Goal: Information Seeking & Learning: Check status

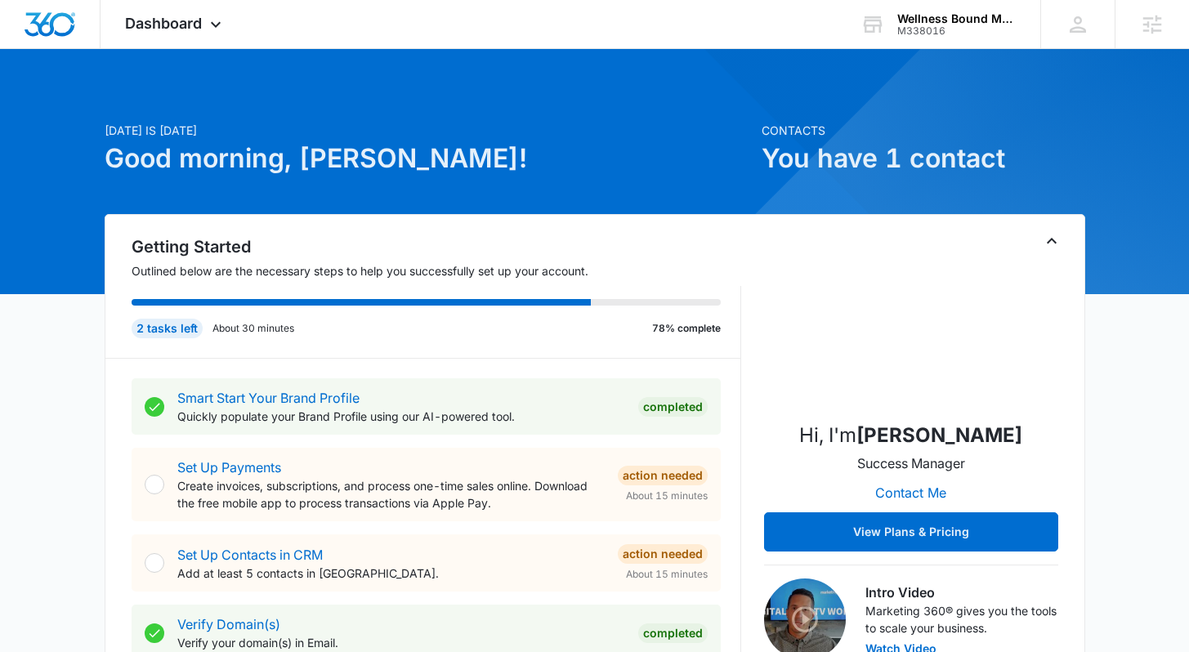
scroll to position [3, 0]
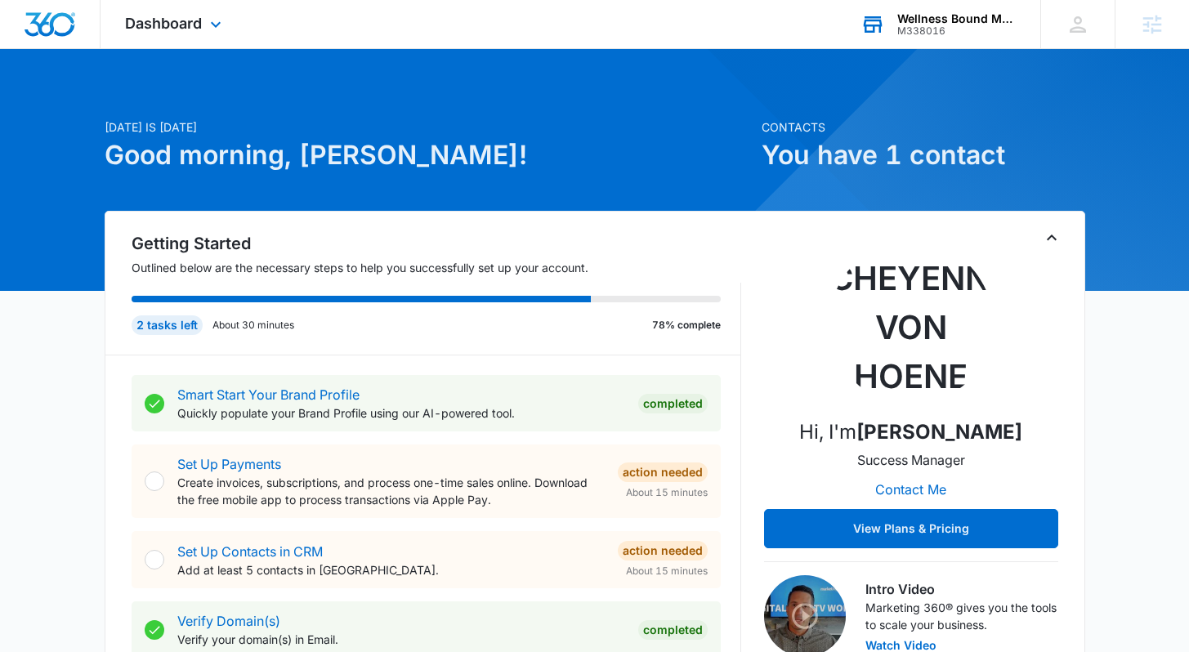
click at [965, 20] on div "Wellness Bound Mental Health, LLC" at bounding box center [956, 18] width 119 height 13
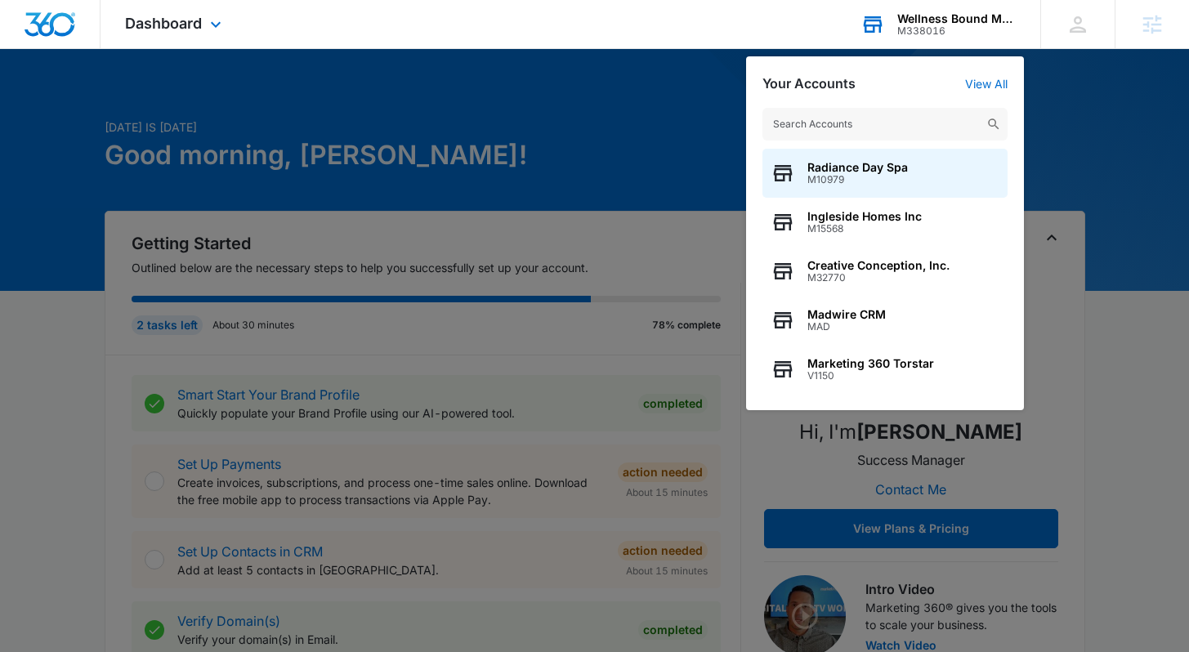
click at [895, 130] on input "text" at bounding box center [884, 124] width 245 height 33
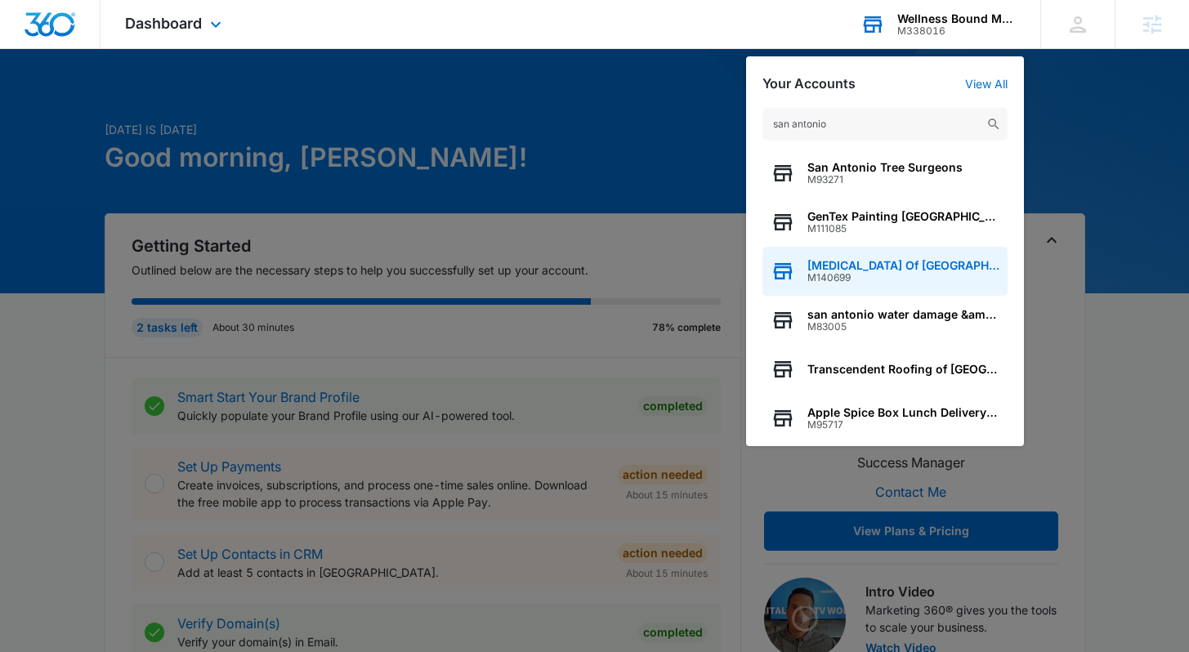
scroll to position [0, 0]
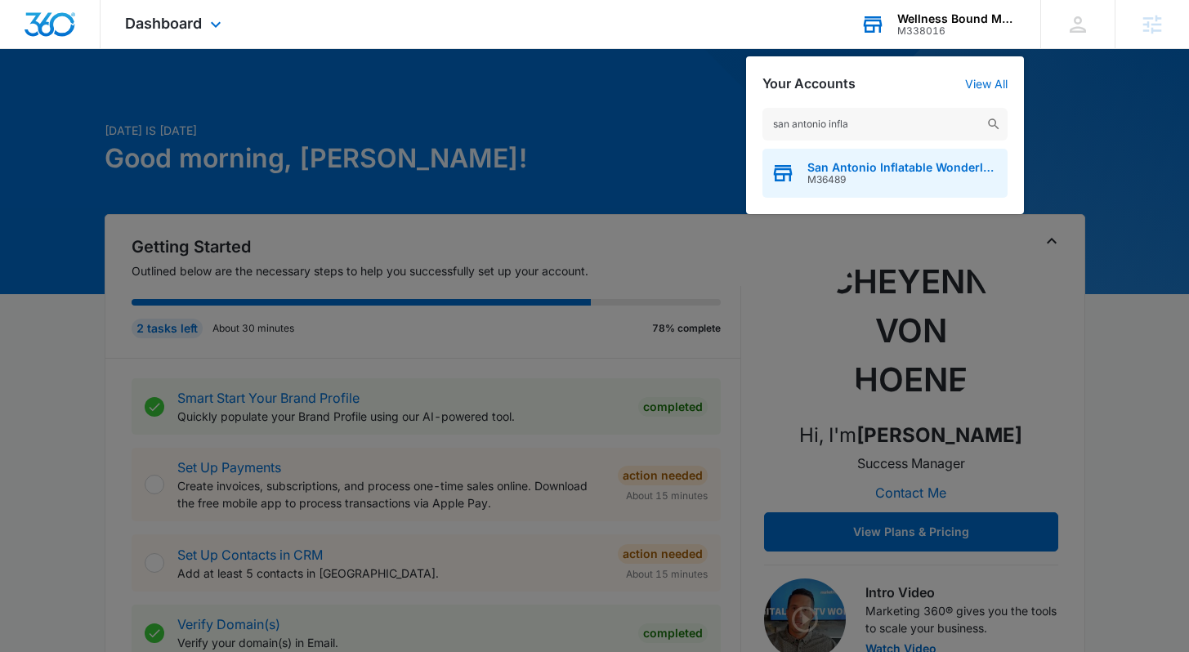
type input "san antonio infla"
click at [906, 170] on span "San Antonio Inflatable Wonderland" at bounding box center [903, 167] width 192 height 13
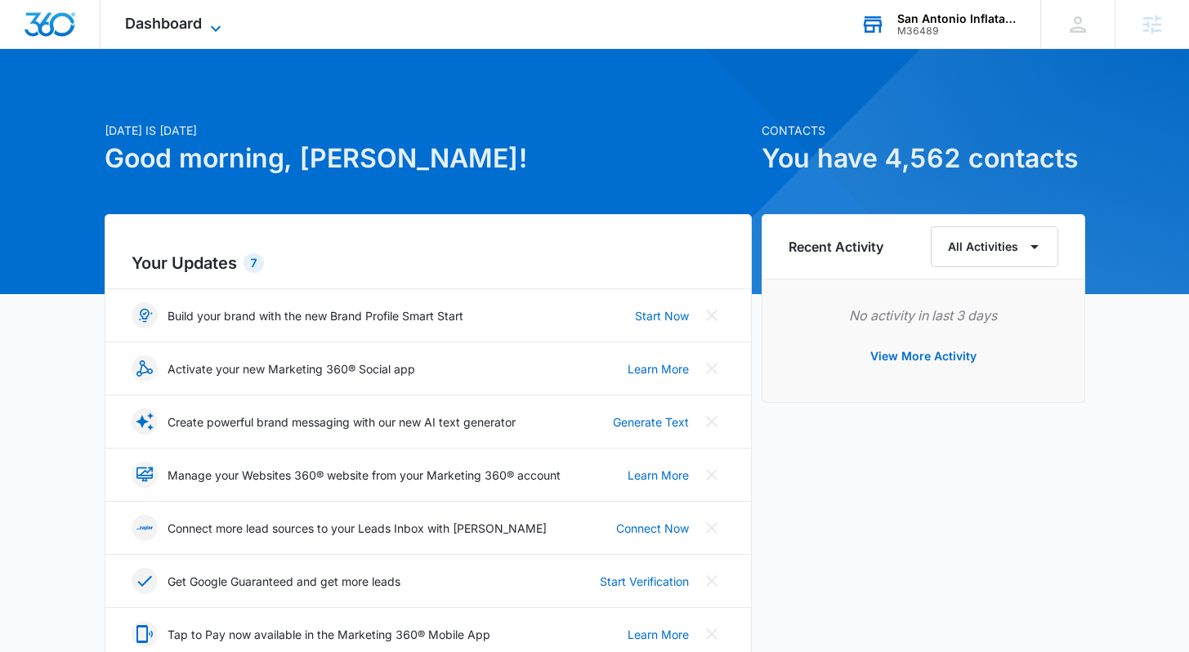
click at [180, 26] on span "Dashboard" at bounding box center [163, 23] width 77 height 17
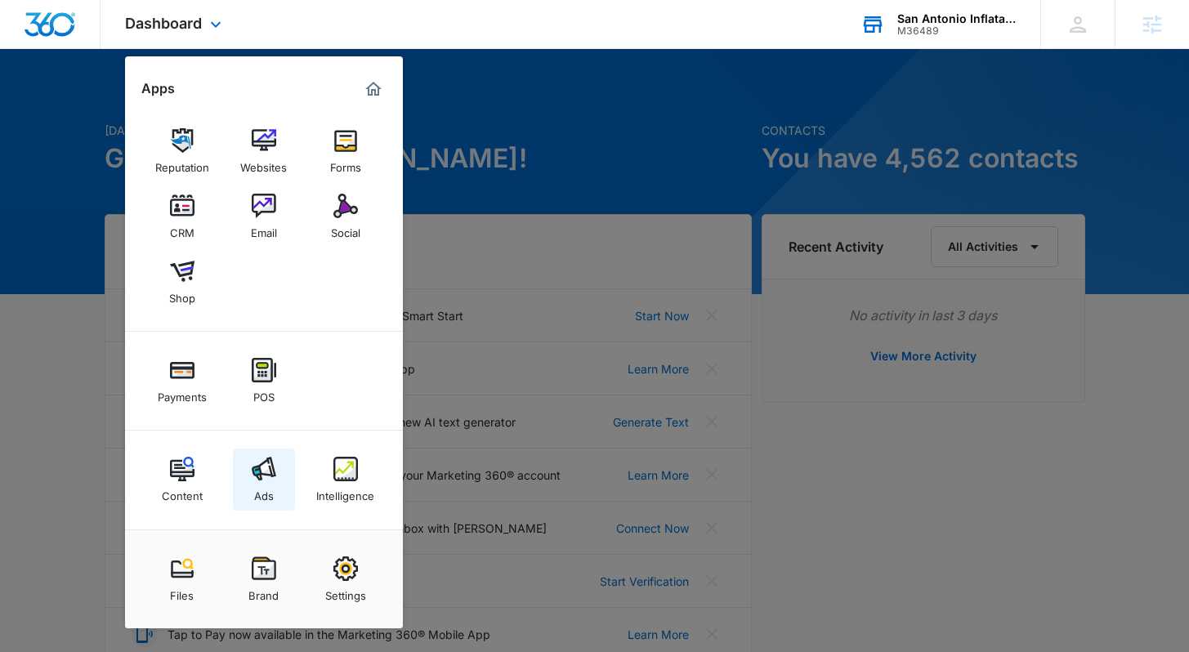
click at [270, 491] on div "Ads" at bounding box center [264, 491] width 20 height 21
click at [270, 491] on div "Your Updates 7 Build your brand with the new Brand Profile Smart Start Start No…" at bounding box center [428, 444] width 647 height 460
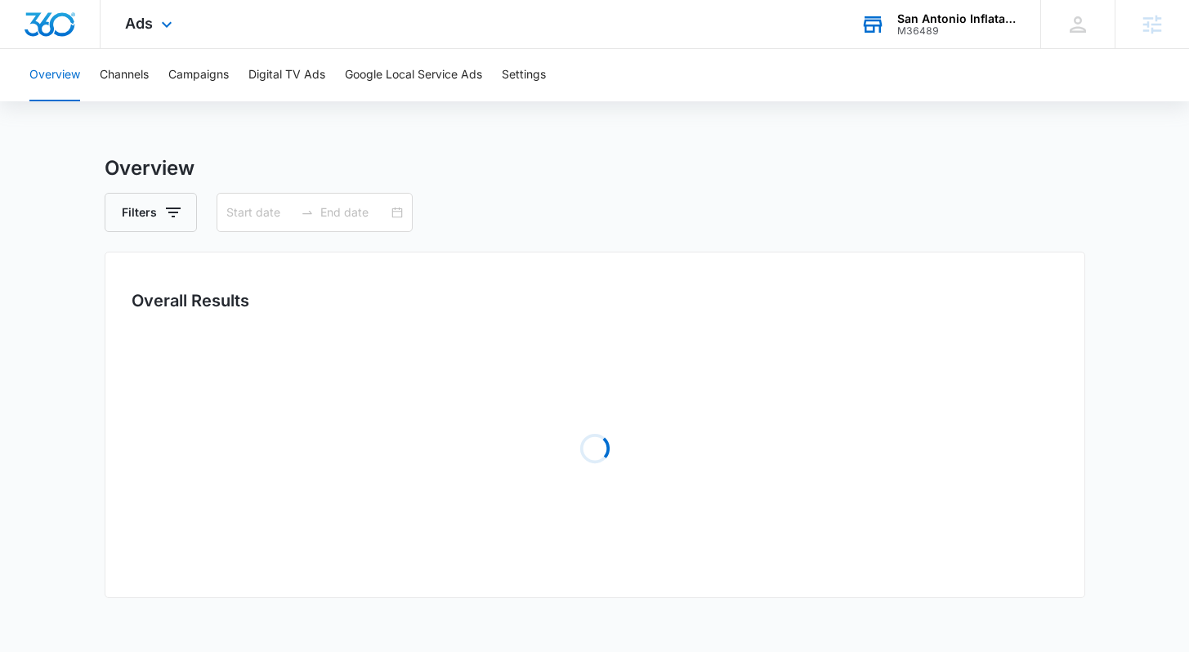
type input "09/22/2025"
type input "10/06/2025"
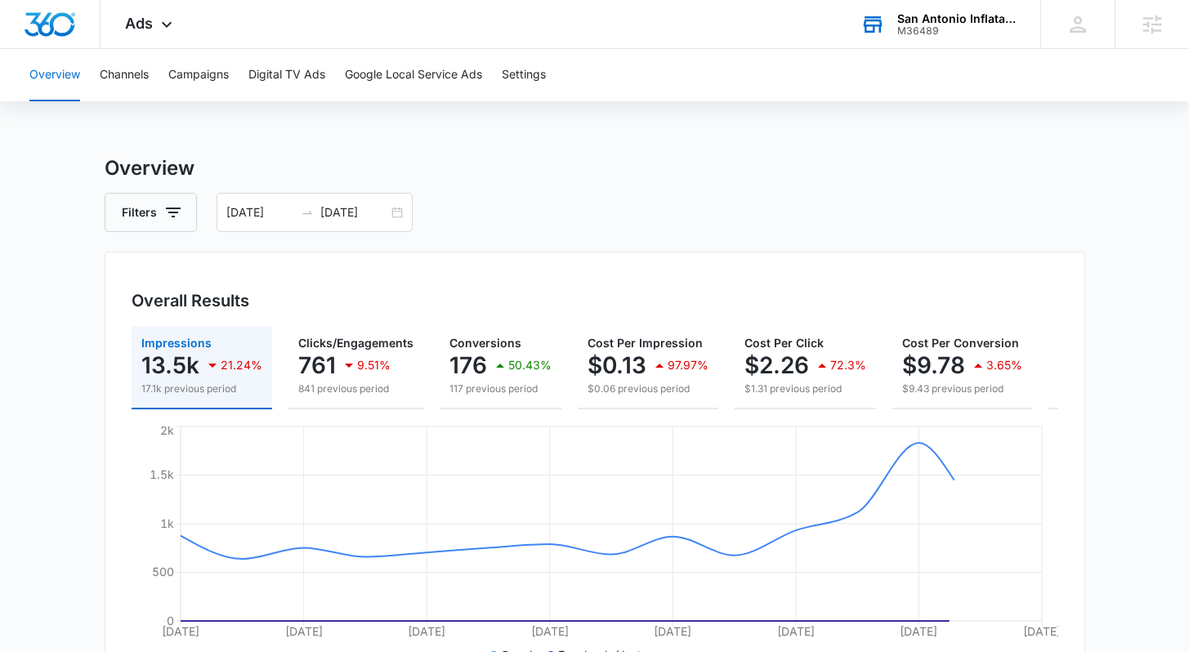
click at [917, 30] on div "M36489" at bounding box center [956, 30] width 119 height 11
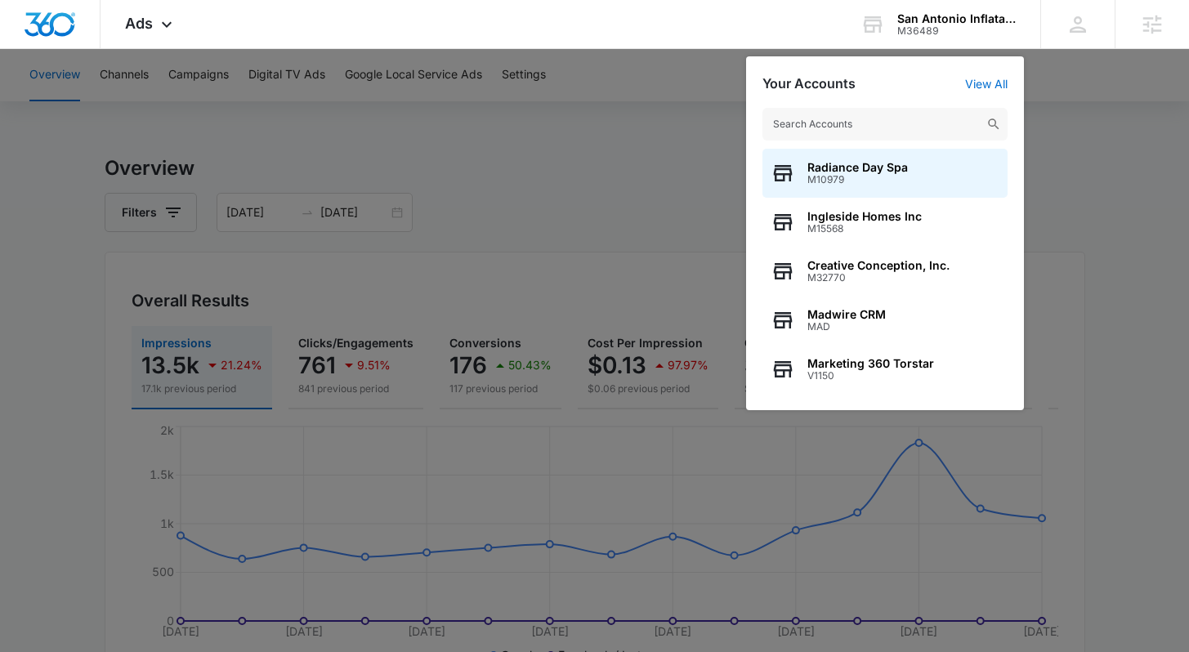
click at [906, 127] on input "text" at bounding box center [884, 124] width 245 height 33
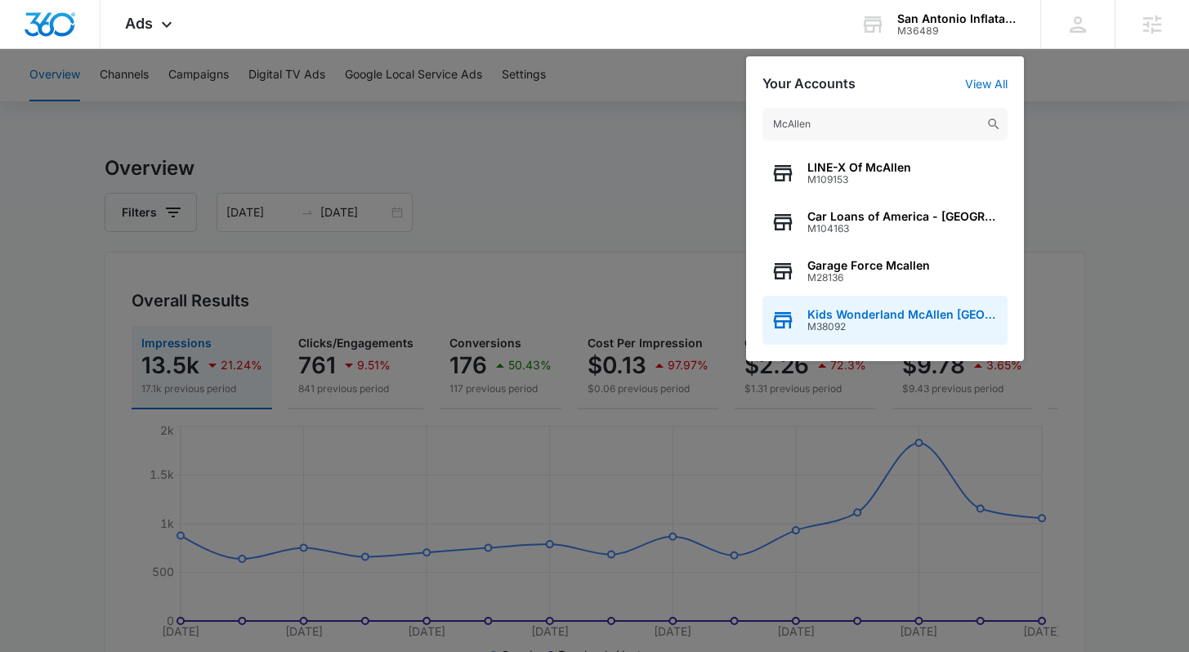
type input "McAllen"
click at [929, 321] on span "M38092" at bounding box center [903, 326] width 192 height 11
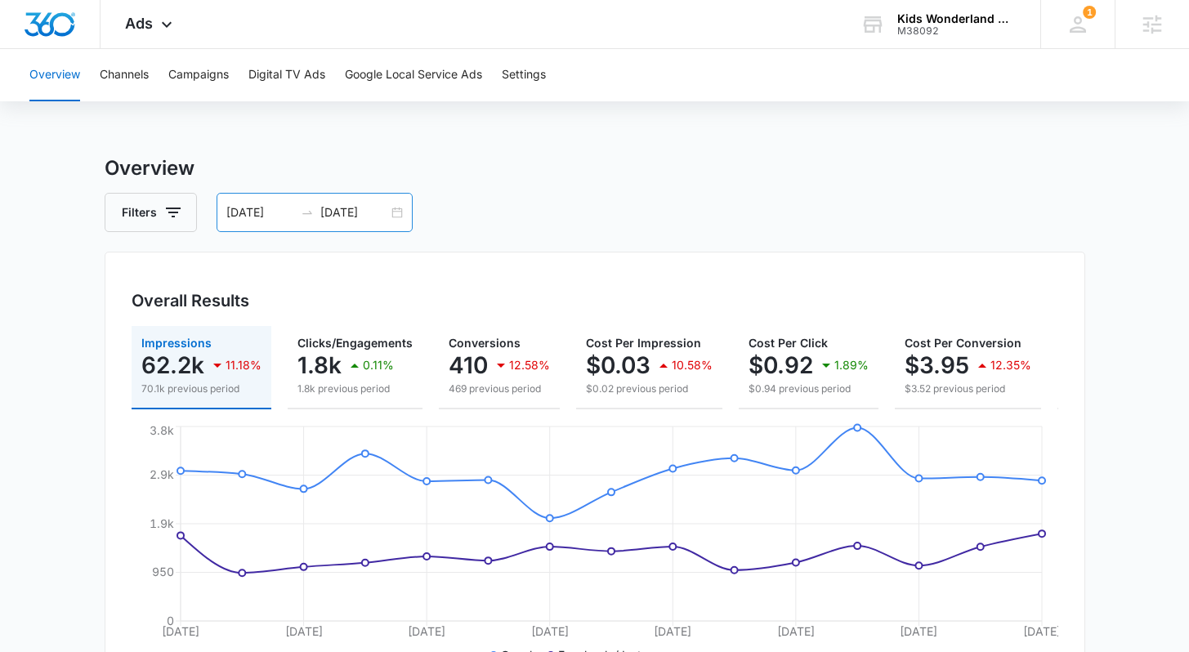
click at [380, 221] on input "10/06/2025" at bounding box center [354, 212] width 68 height 18
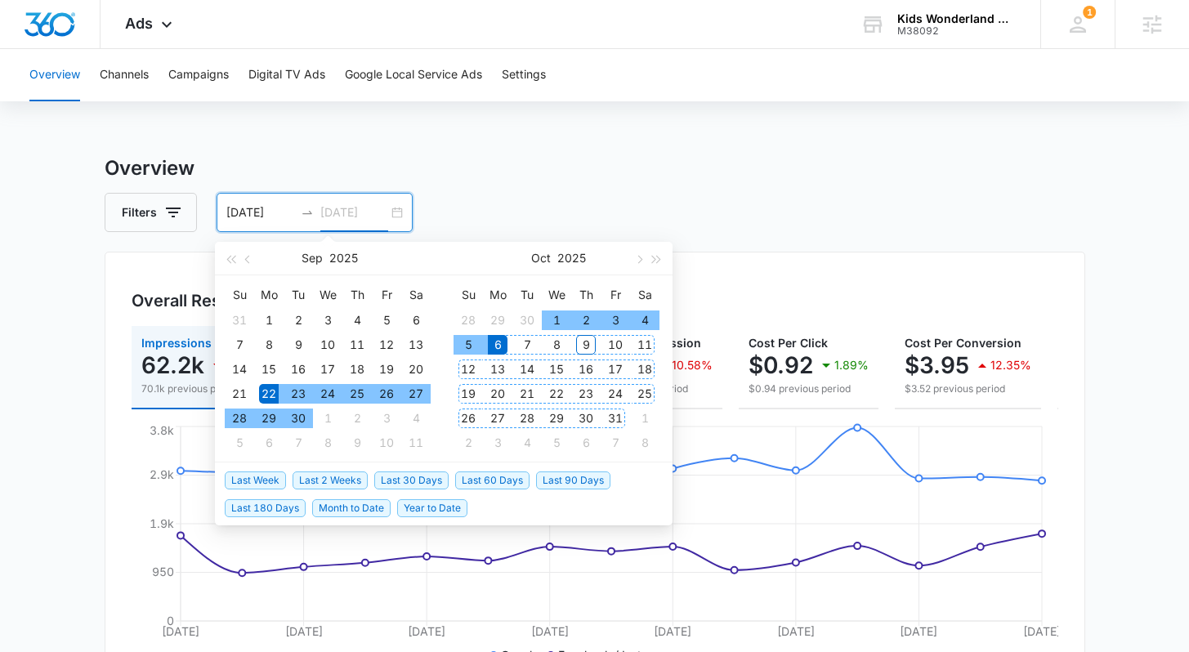
type input "10/06/2025"
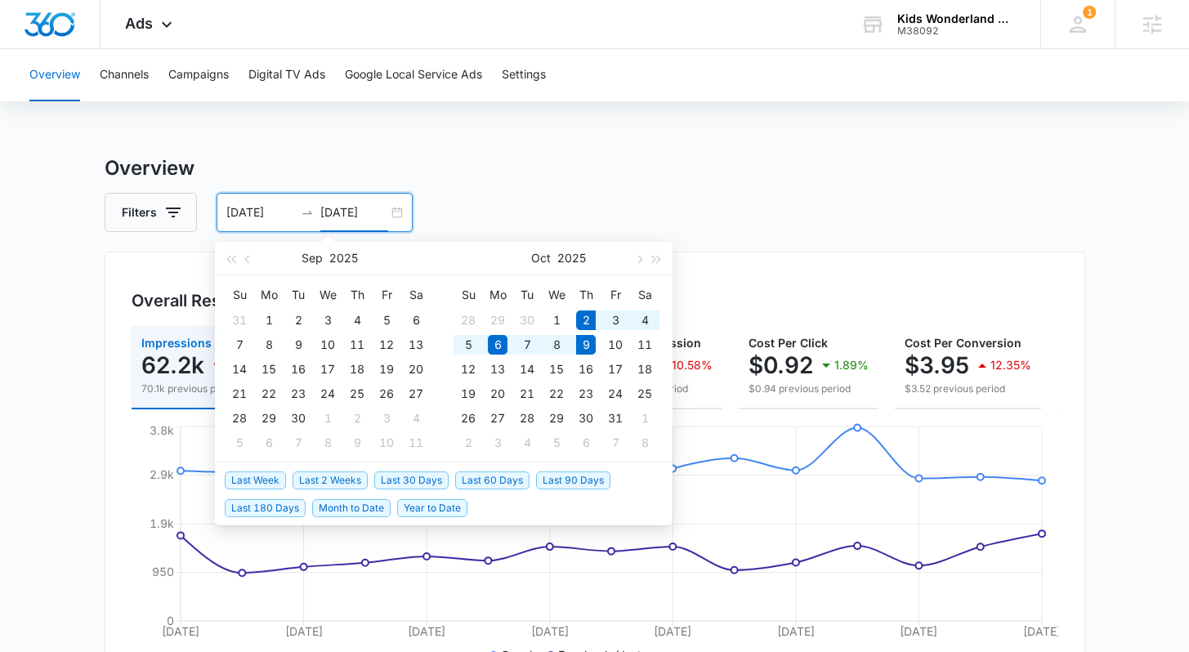
click at [245, 483] on span "Last Week" at bounding box center [255, 480] width 61 height 18
type input "10/02/2025"
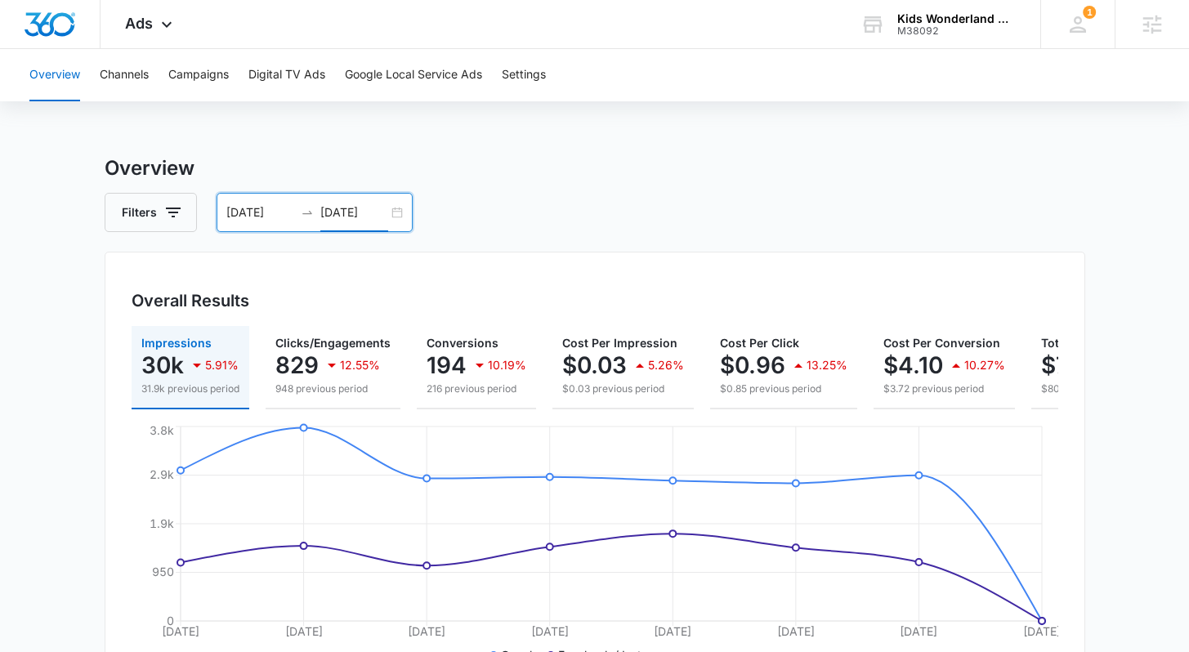
click at [360, 217] on input "[DATE]" at bounding box center [354, 212] width 68 height 18
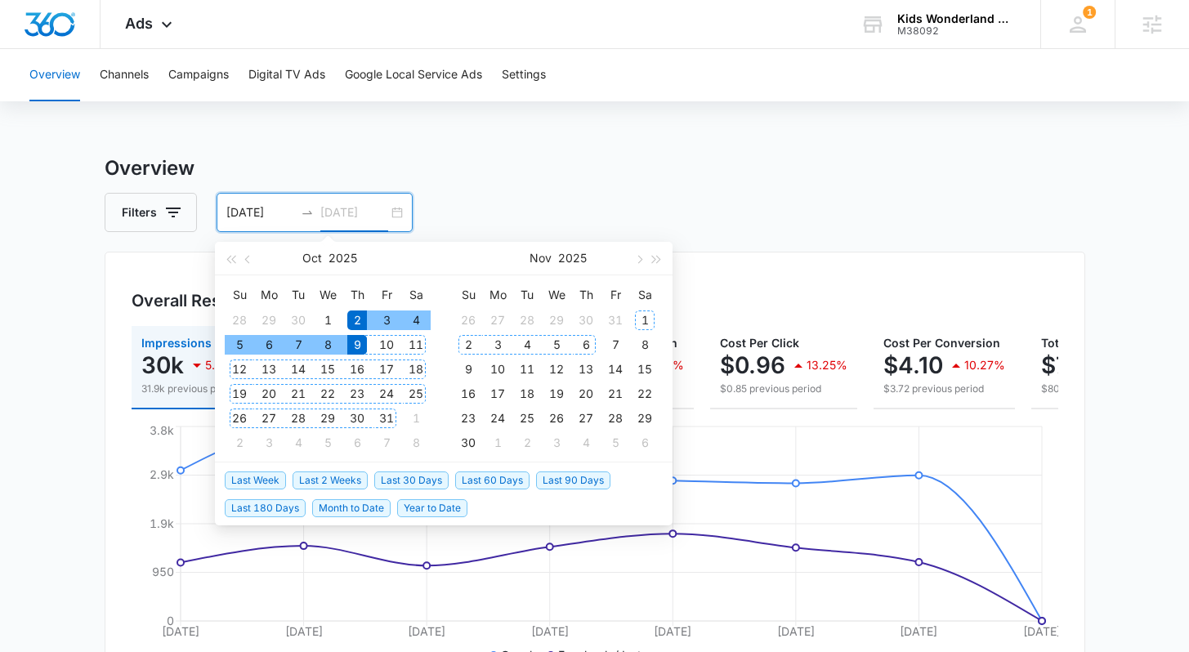
type input "[DATE]"
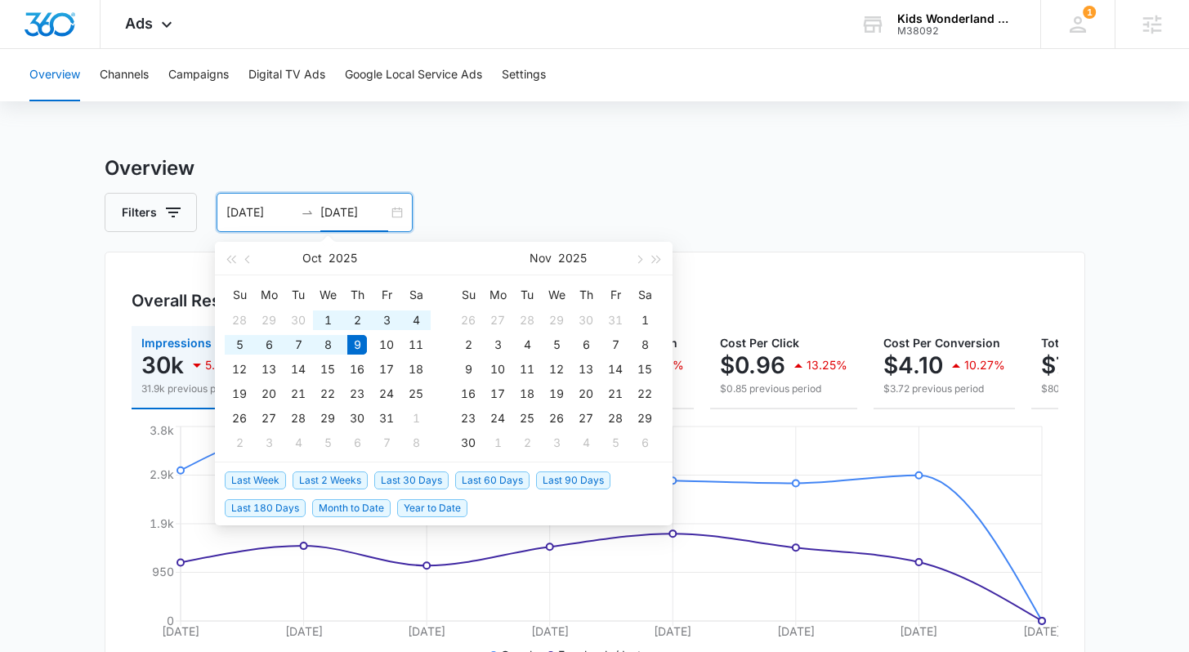
click at [414, 471] on span "Last 30 Days" at bounding box center [411, 480] width 74 height 18
type input "09/09/2025"
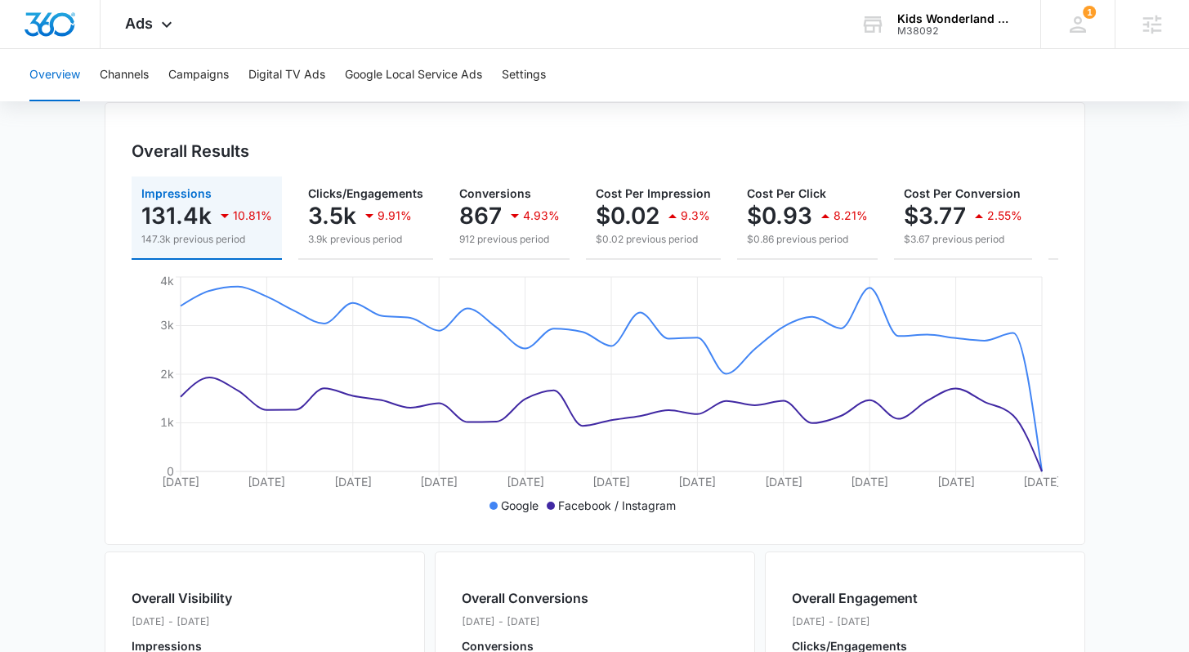
scroll to position [149, 0]
click at [471, 213] on p "867" at bounding box center [480, 216] width 42 height 26
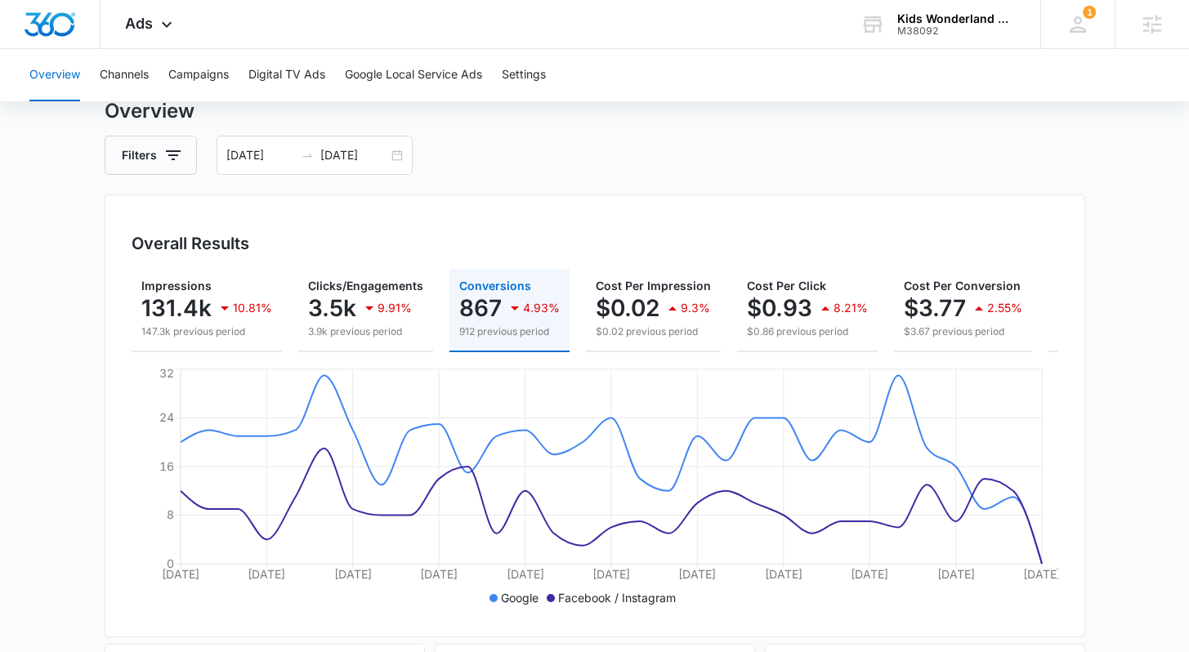
scroll to position [0, 0]
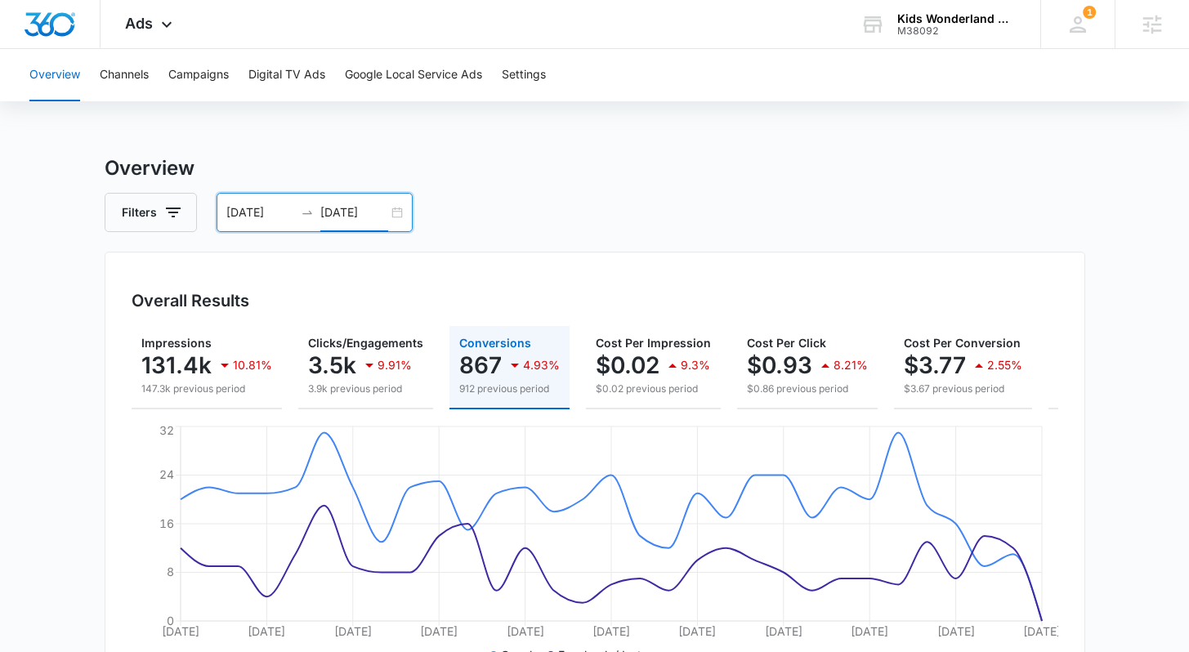
click at [337, 208] on input "10/09/2025" at bounding box center [354, 212] width 68 height 18
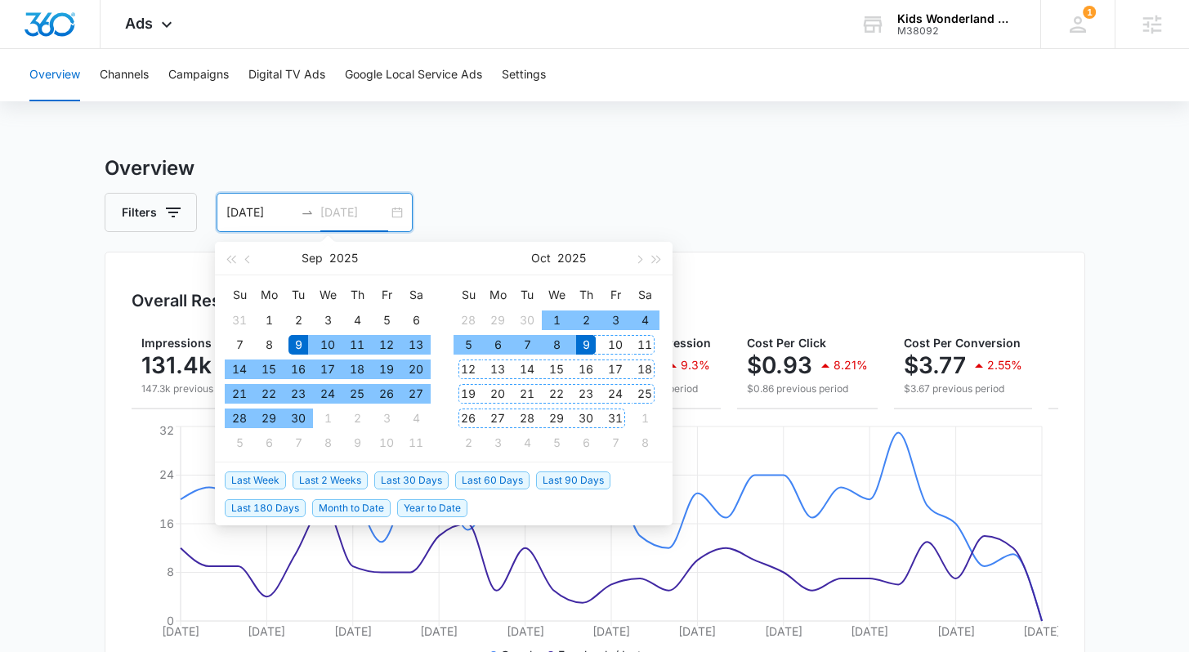
type input "10/09/2025"
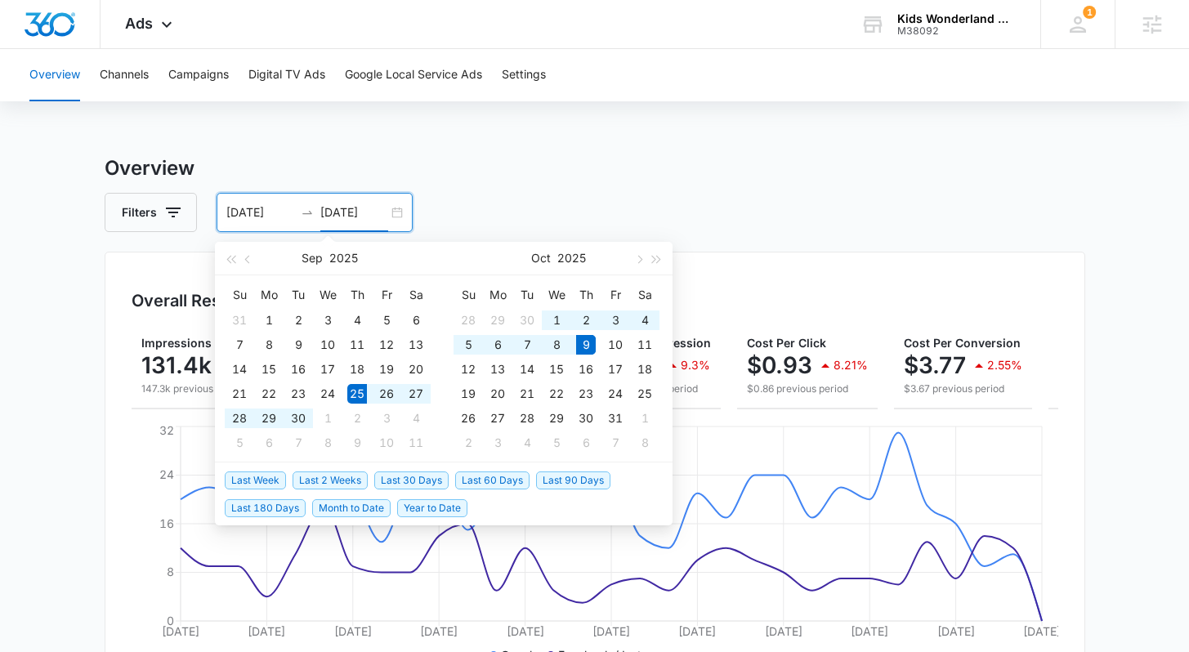
click at [324, 482] on span "Last 2 Weeks" at bounding box center [330, 480] width 75 height 18
type input "09/25/2025"
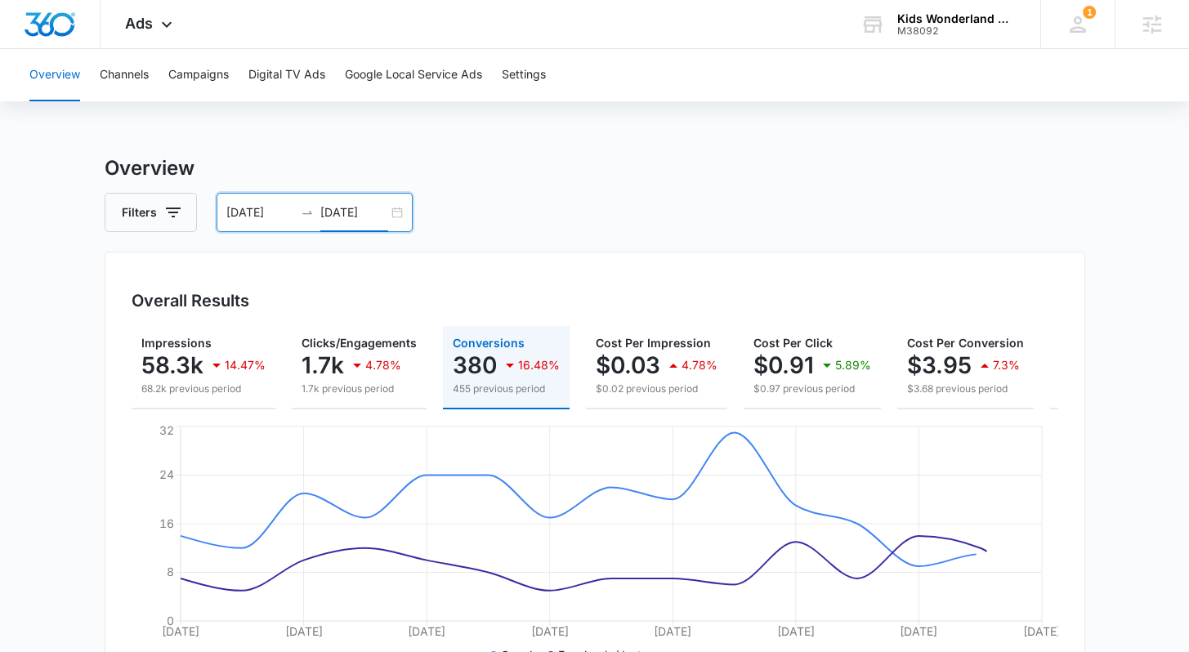
click at [378, 219] on input "10/09/2025" at bounding box center [354, 212] width 68 height 18
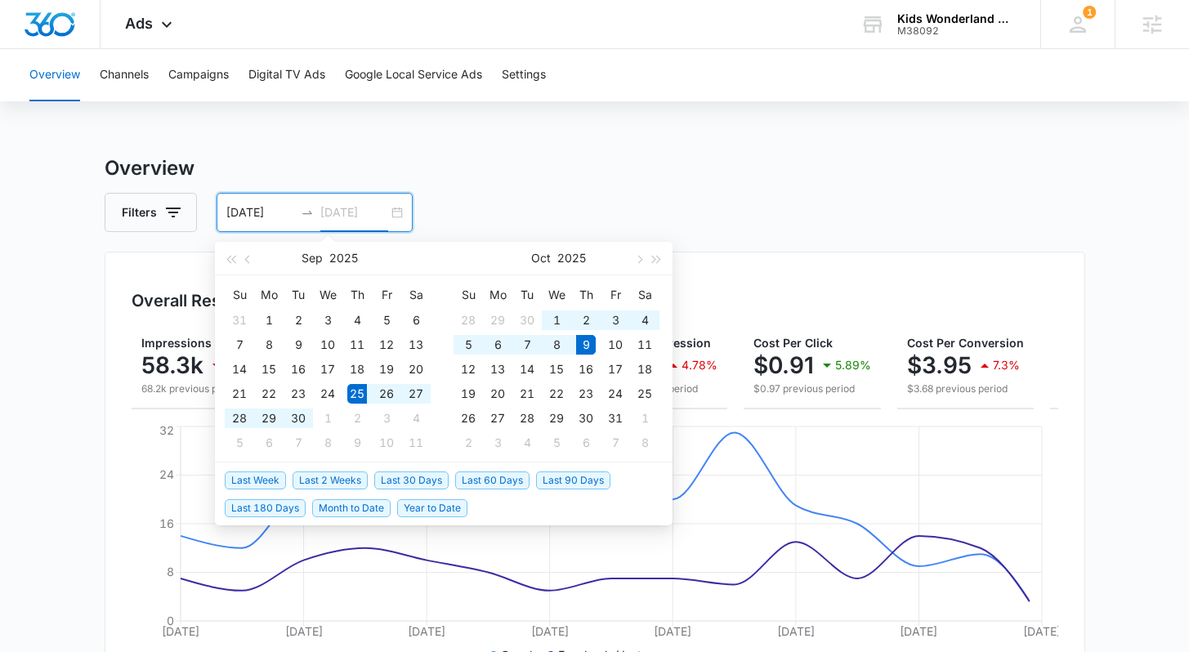
type input "10/09/2025"
click at [266, 481] on span "Last Week" at bounding box center [255, 480] width 61 height 18
type input "10/02/2025"
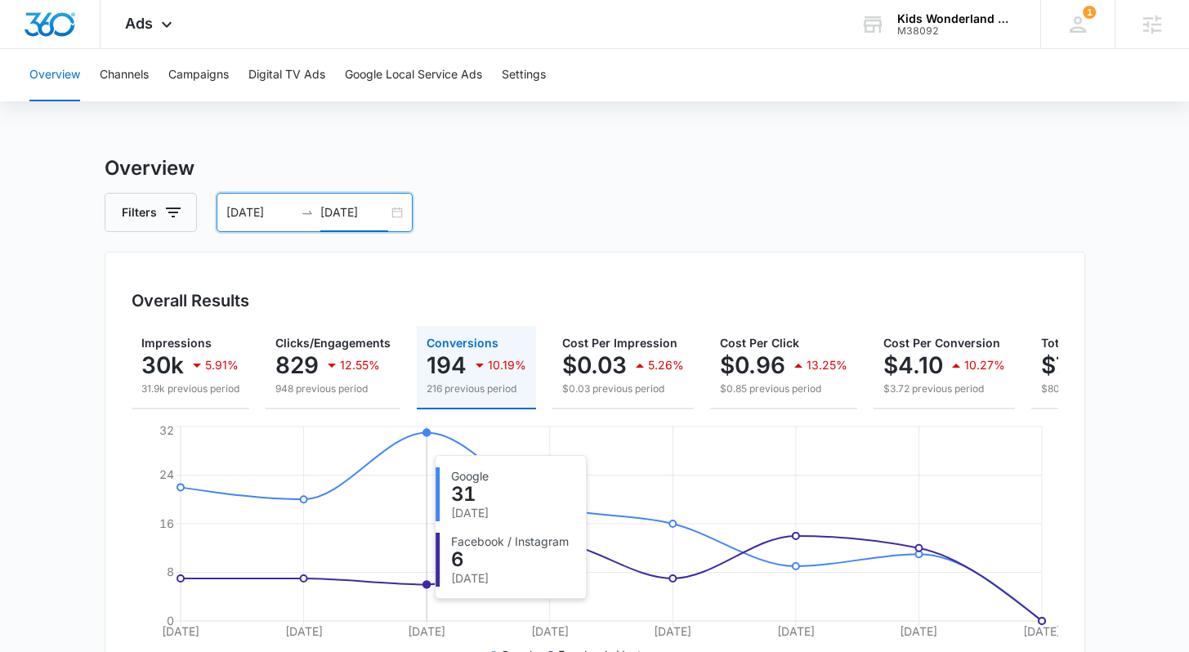
scroll to position [144, 0]
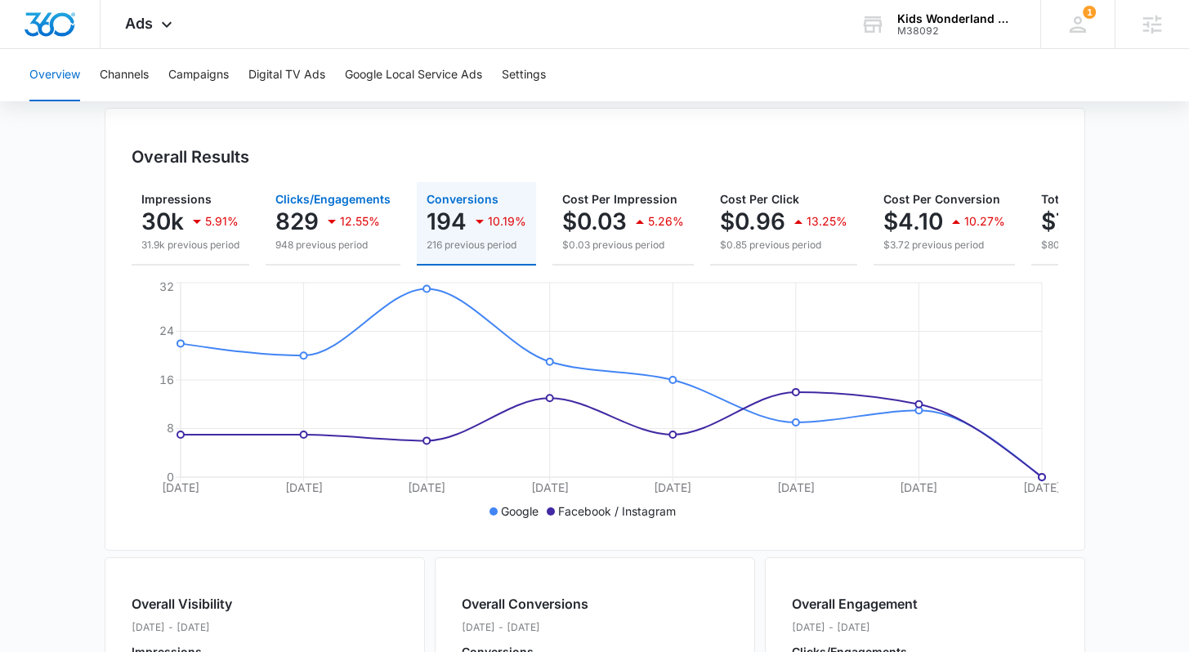
click at [313, 239] on p "948 previous period" at bounding box center [332, 245] width 115 height 15
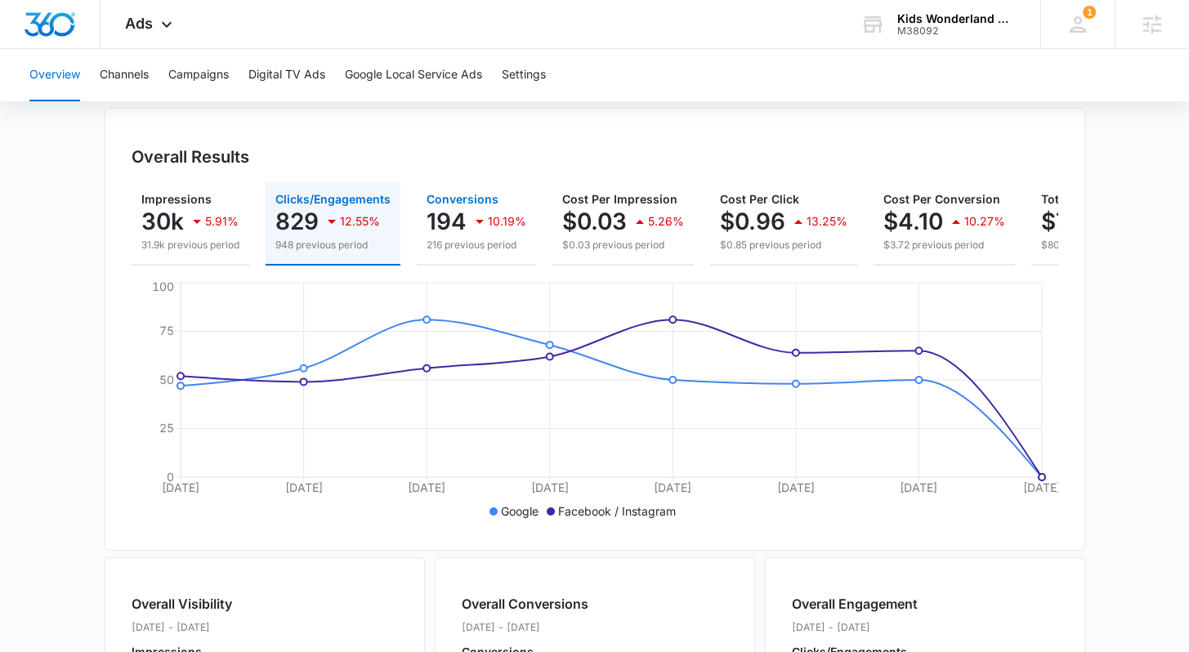
click at [501, 194] on p "Conversions" at bounding box center [477, 199] width 100 height 11
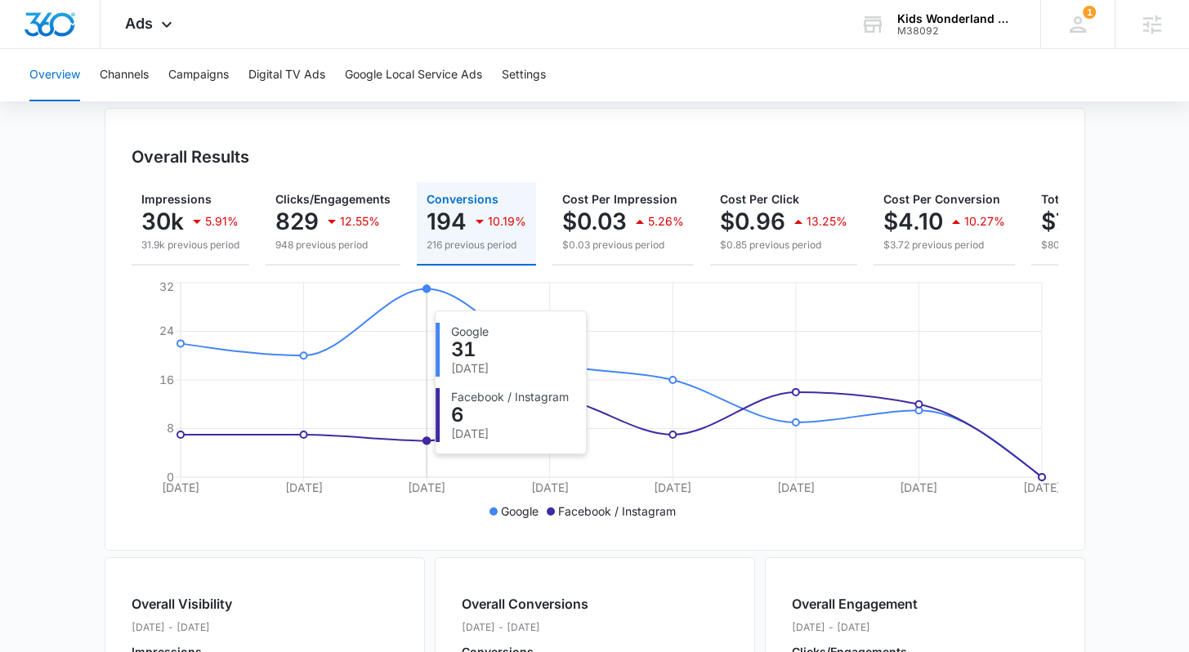
scroll to position [147, 0]
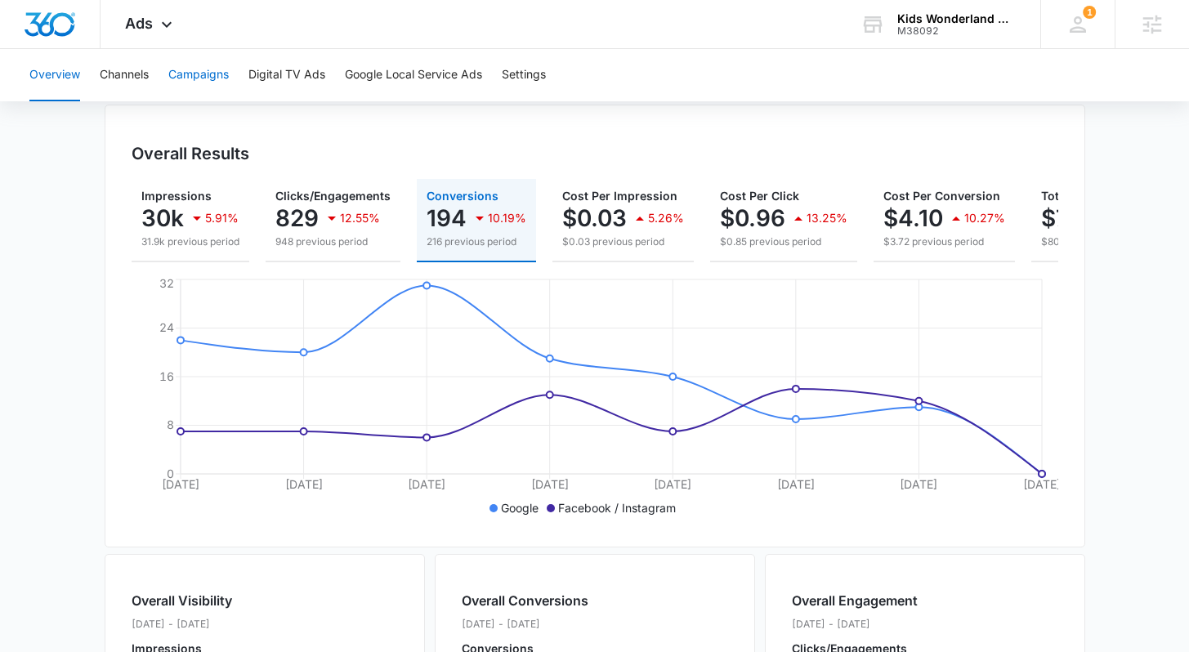
click at [211, 80] on button "Campaigns" at bounding box center [198, 75] width 60 height 52
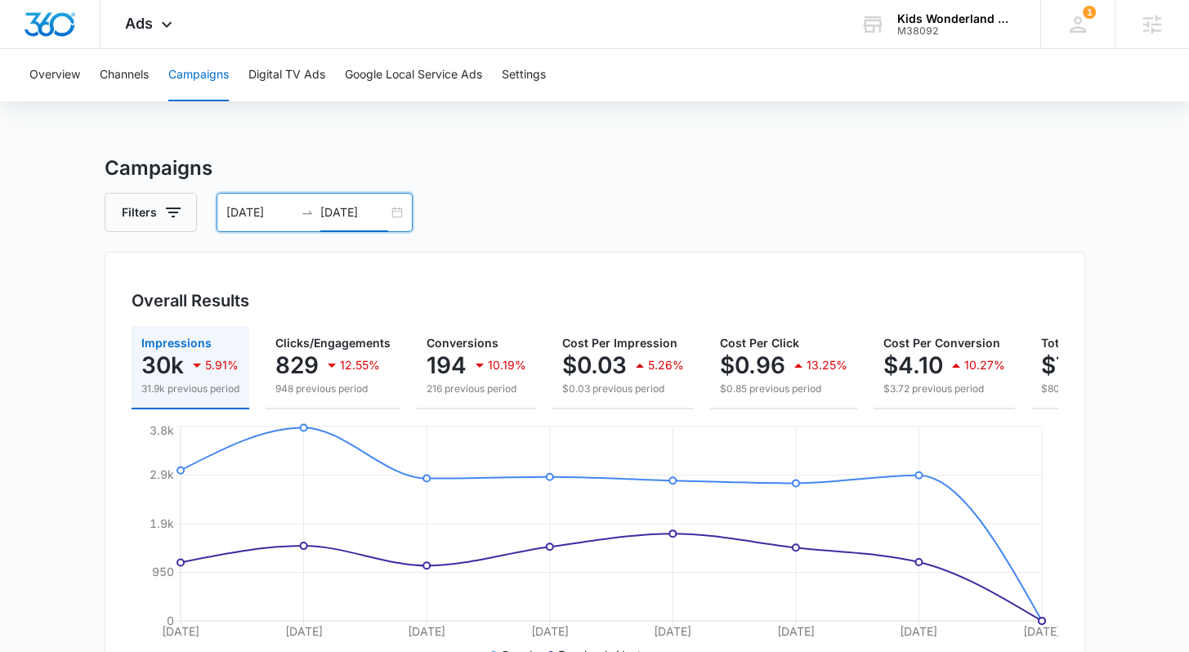
click at [351, 210] on input "10/09/2025" at bounding box center [354, 212] width 68 height 18
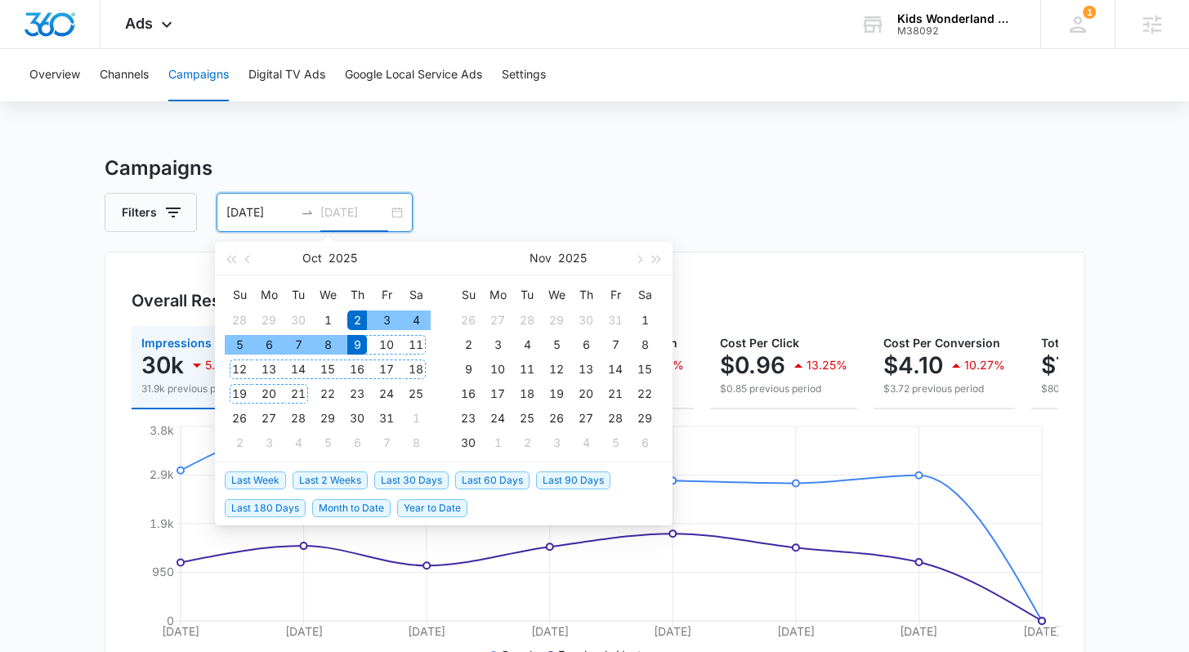
type input "10/09/2025"
click at [345, 487] on span "Last 2 Weeks" at bounding box center [330, 480] width 75 height 18
type input "09/25/2025"
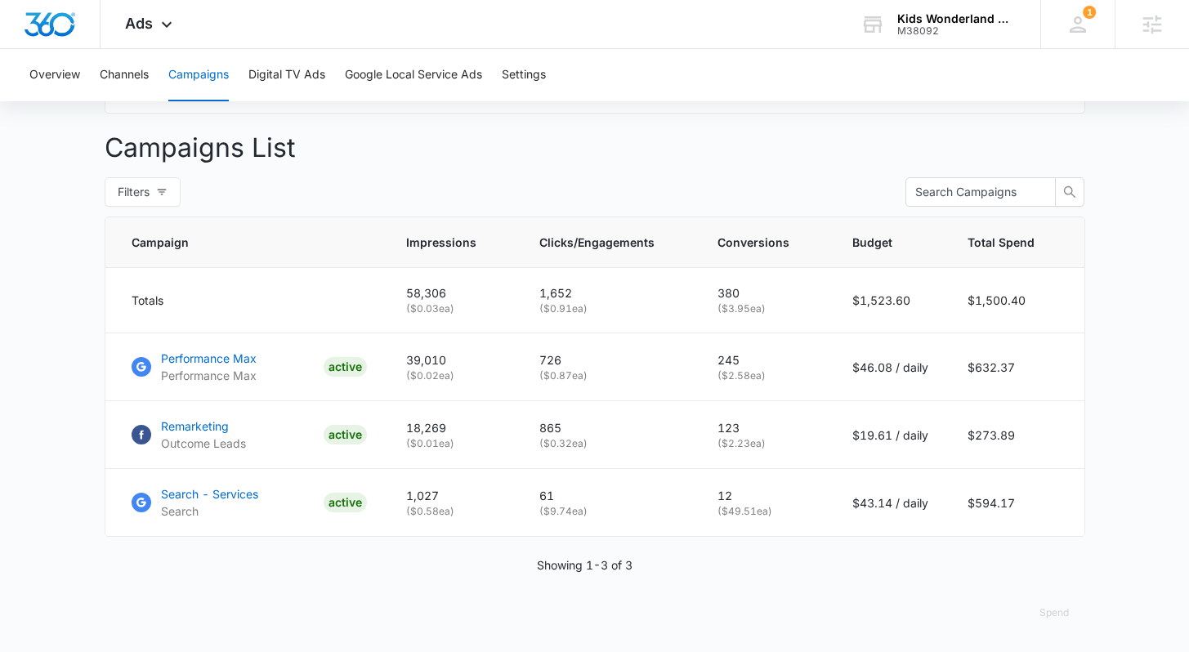
scroll to position [590, 0]
click at [179, 499] on p "Search - Services" at bounding box center [209, 493] width 97 height 17
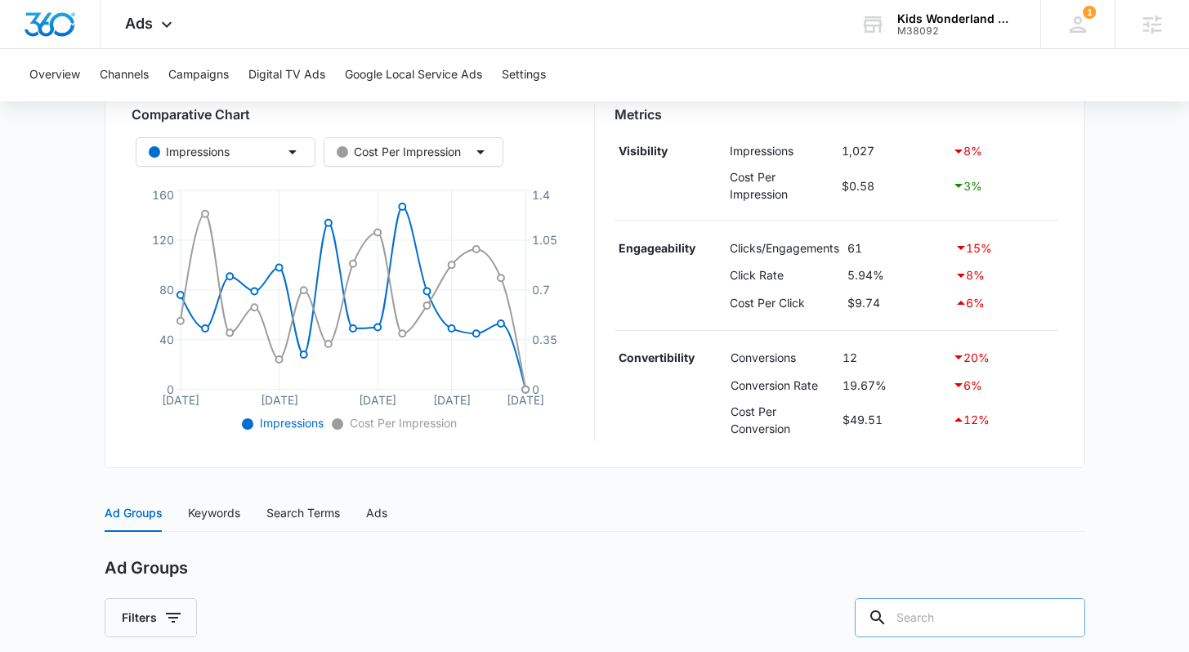
scroll to position [265, 0]
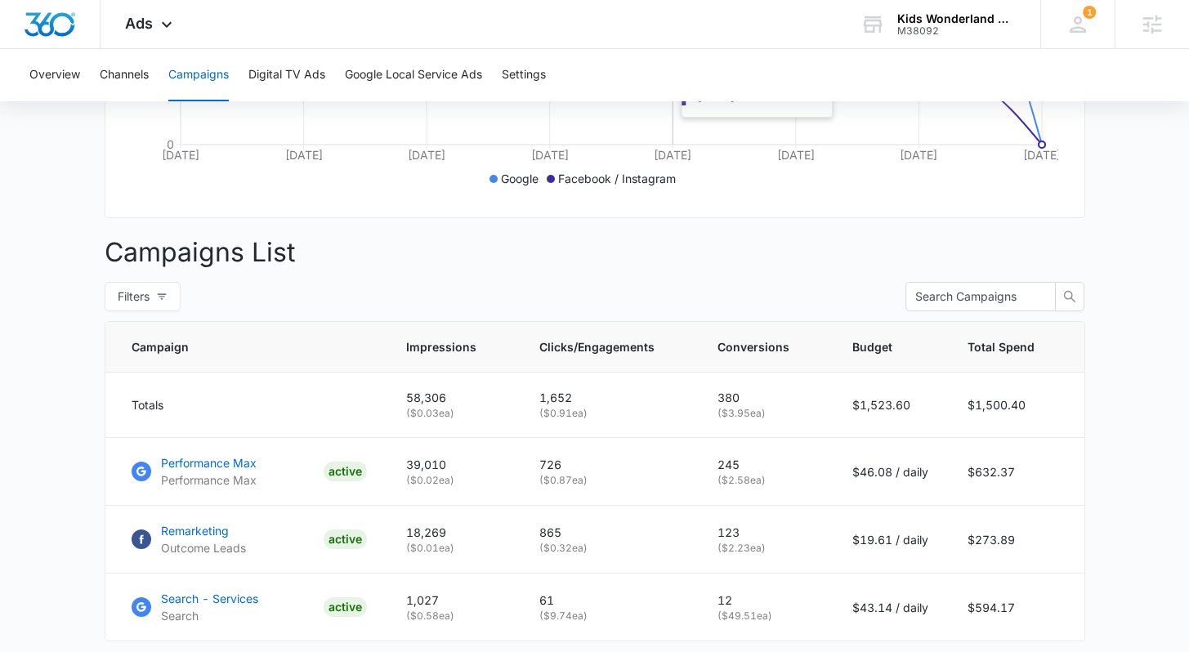
scroll to position [593, 0]
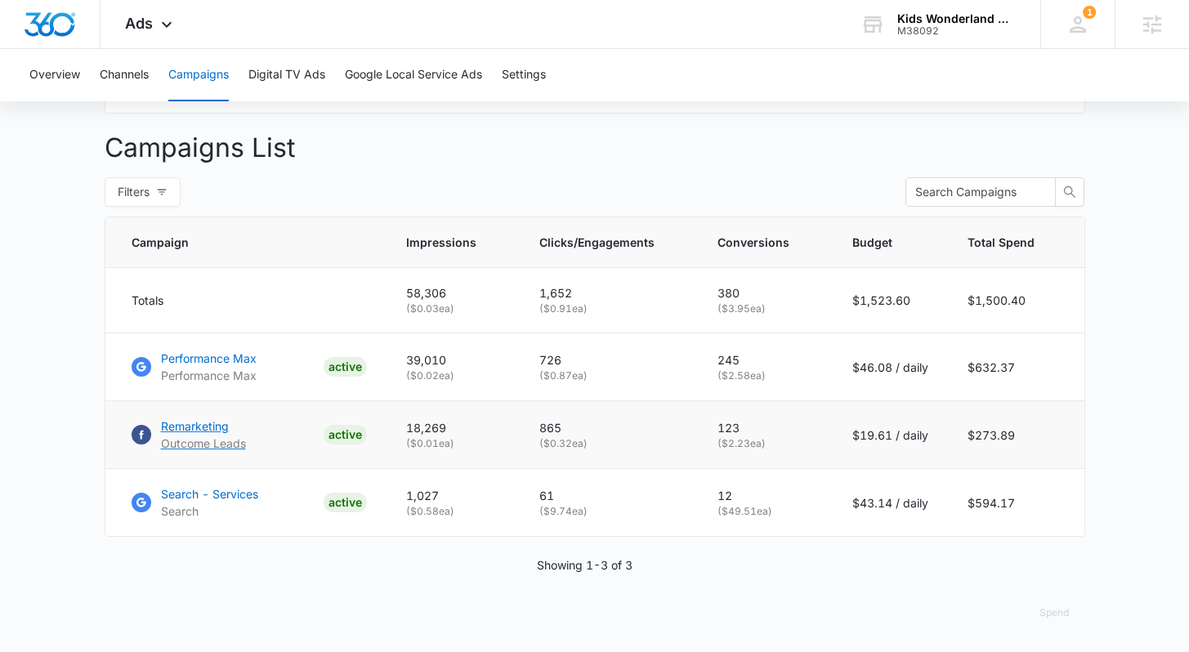
click at [184, 422] on p "Remarketing" at bounding box center [203, 426] width 85 height 17
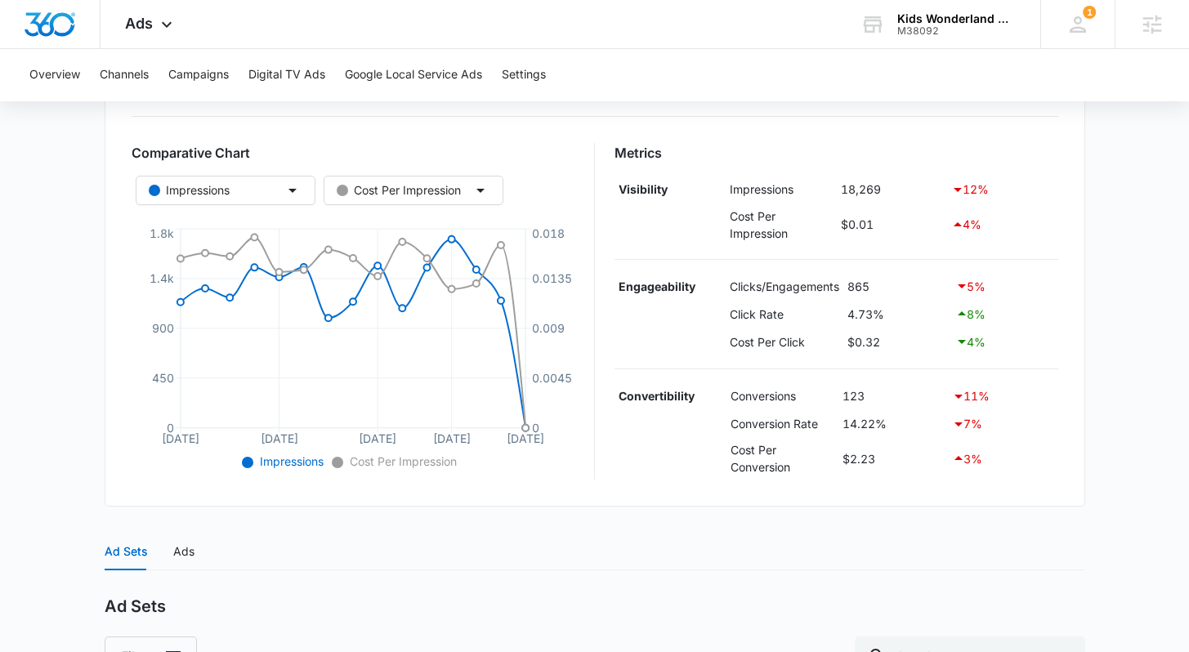
scroll to position [189, 0]
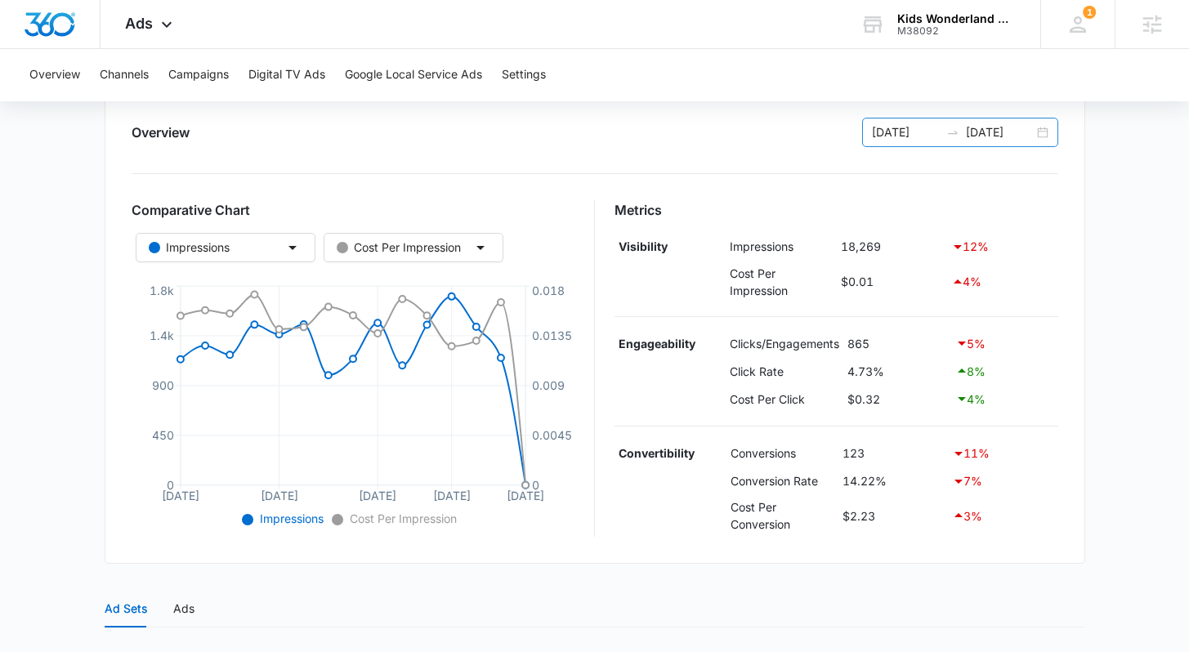
click at [1035, 134] on div "[DATE] [DATE]" at bounding box center [960, 132] width 196 height 29
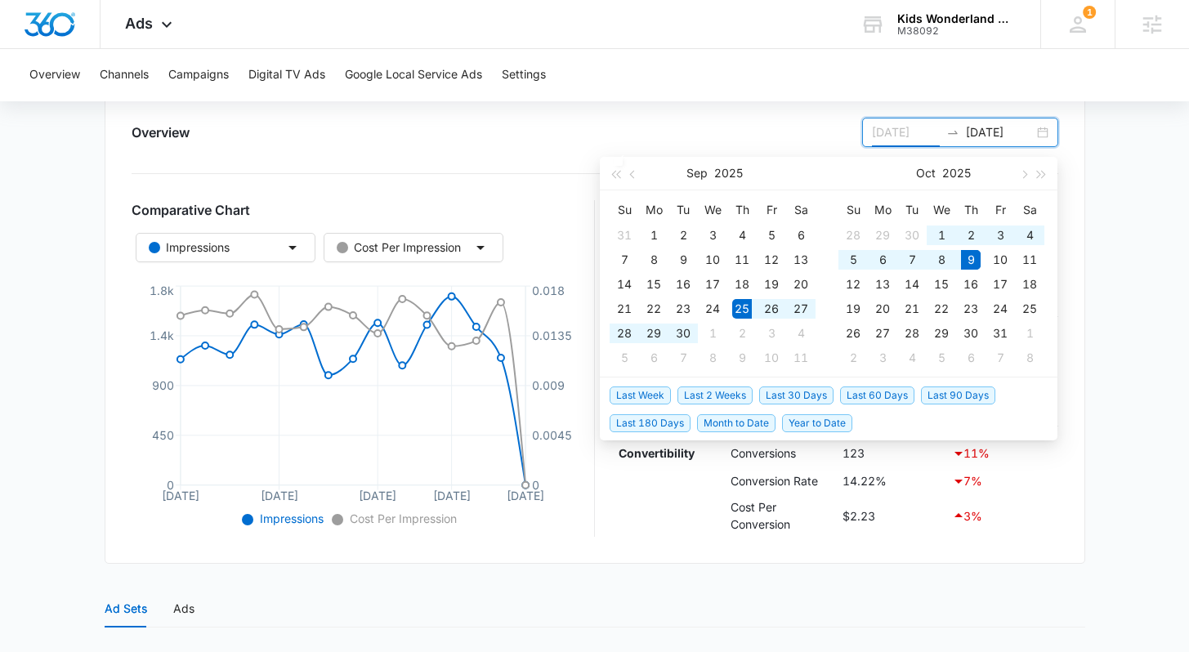
type input "[DATE]"
click at [617, 402] on span "Last Week" at bounding box center [640, 395] width 61 height 18
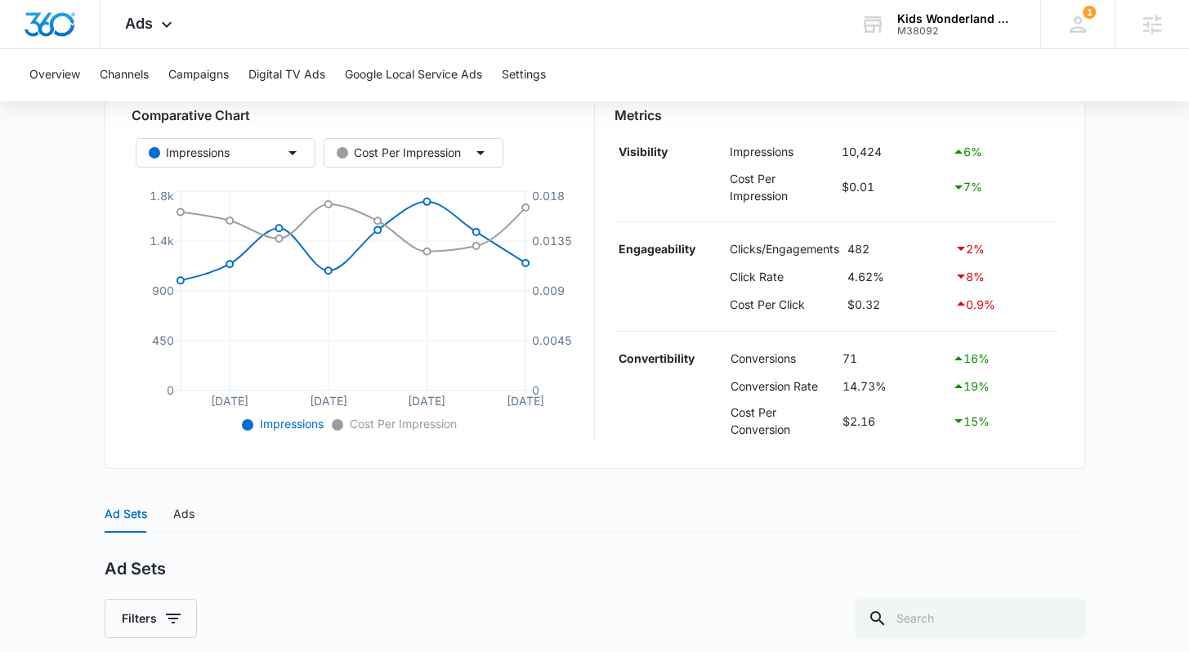
scroll to position [124, 0]
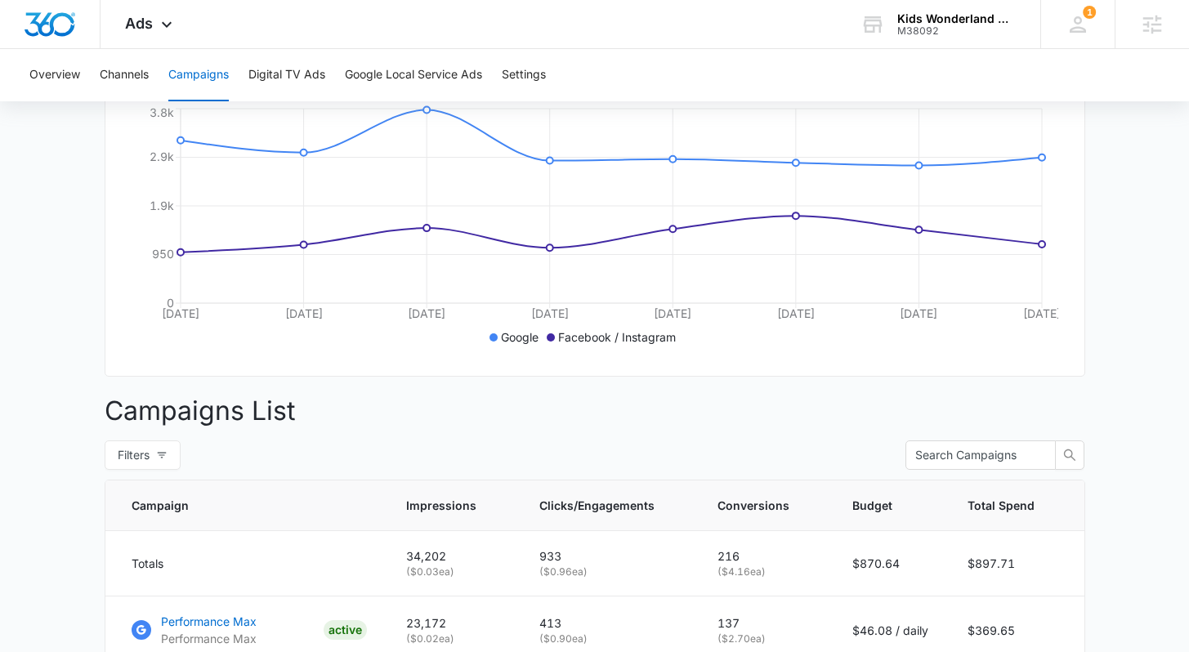
scroll to position [502, 0]
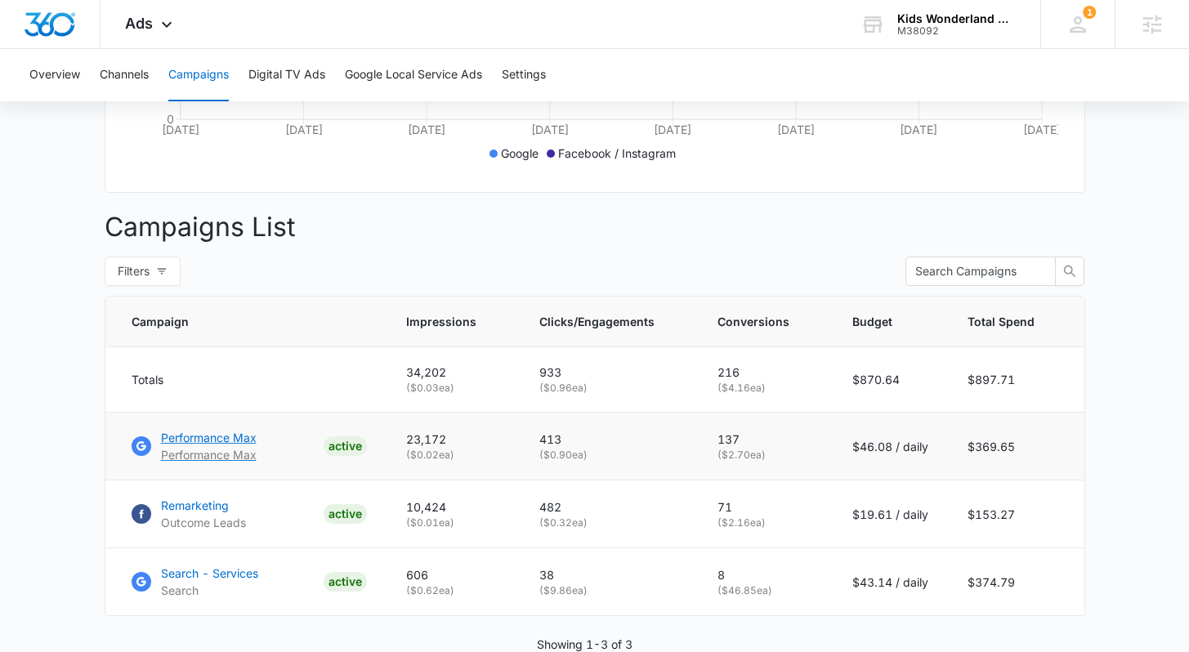
click at [216, 442] on p "Performance Max" at bounding box center [209, 437] width 96 height 17
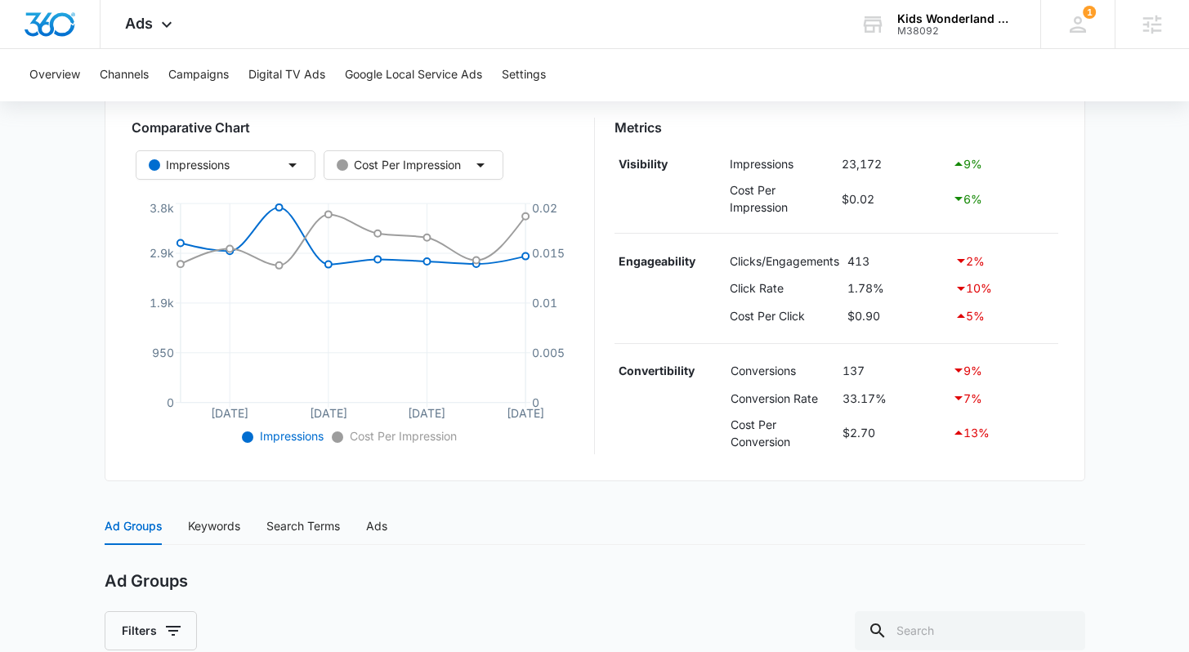
scroll to position [167, 0]
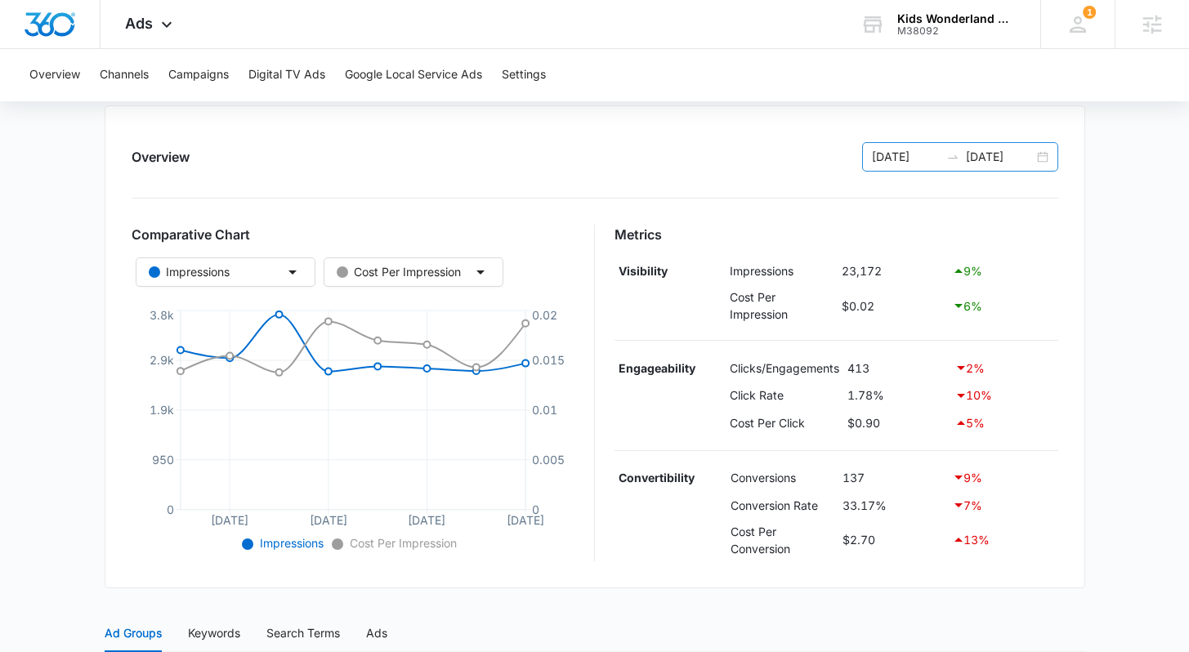
click at [985, 154] on input "[DATE]" at bounding box center [1000, 157] width 68 height 18
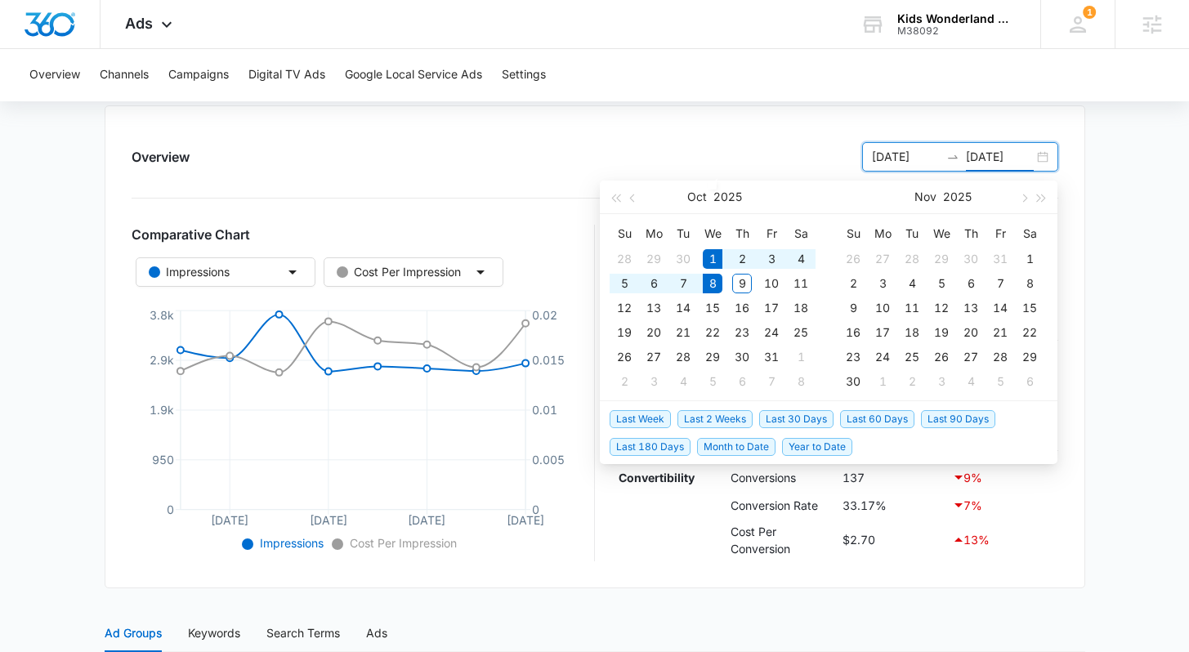
type input "[DATE]"
click at [728, 403] on ul "Last Week Last 2 Weeks Last 30 Days Last 60 Days Last 90 Days Last 180 Days Mon…" at bounding box center [829, 432] width 458 height 62
click at [720, 415] on span "Last 2 Weeks" at bounding box center [714, 419] width 75 height 18
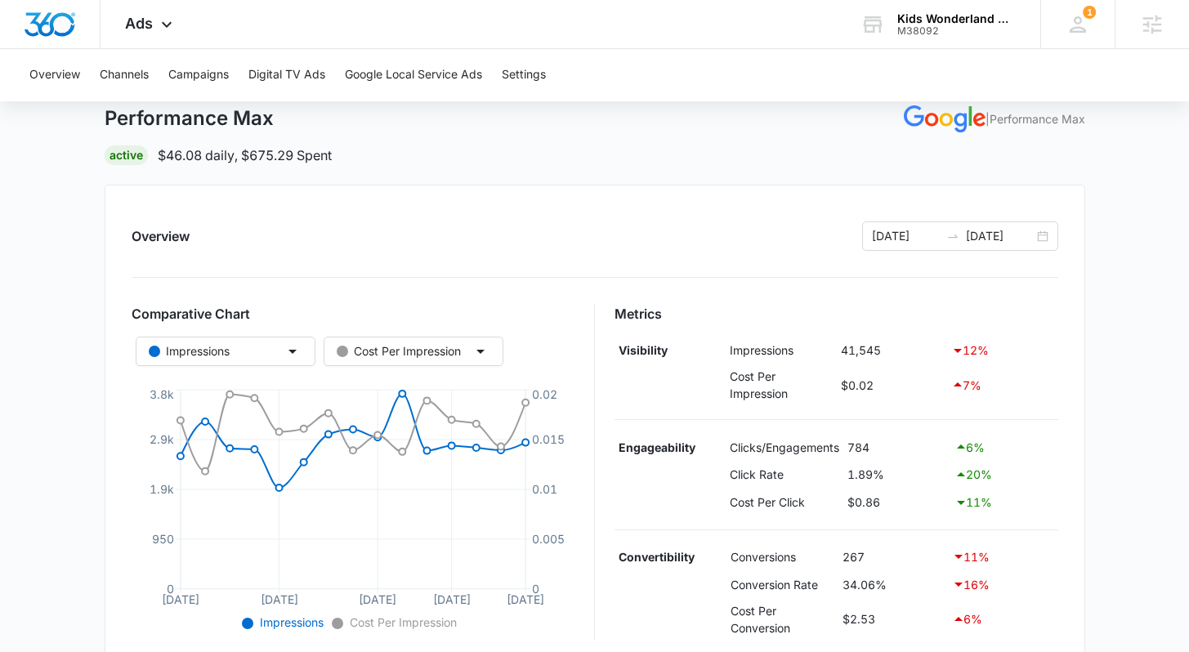
scroll to position [0, 0]
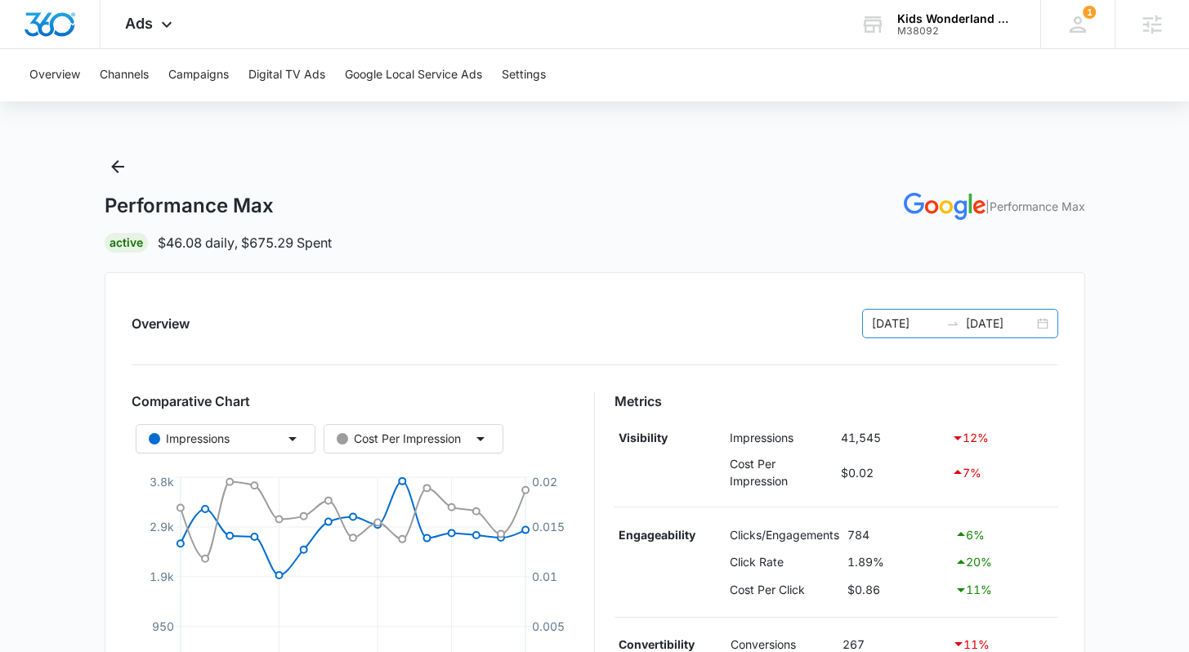
click at [954, 317] on icon "swap-right" at bounding box center [952, 323] width 13 height 13
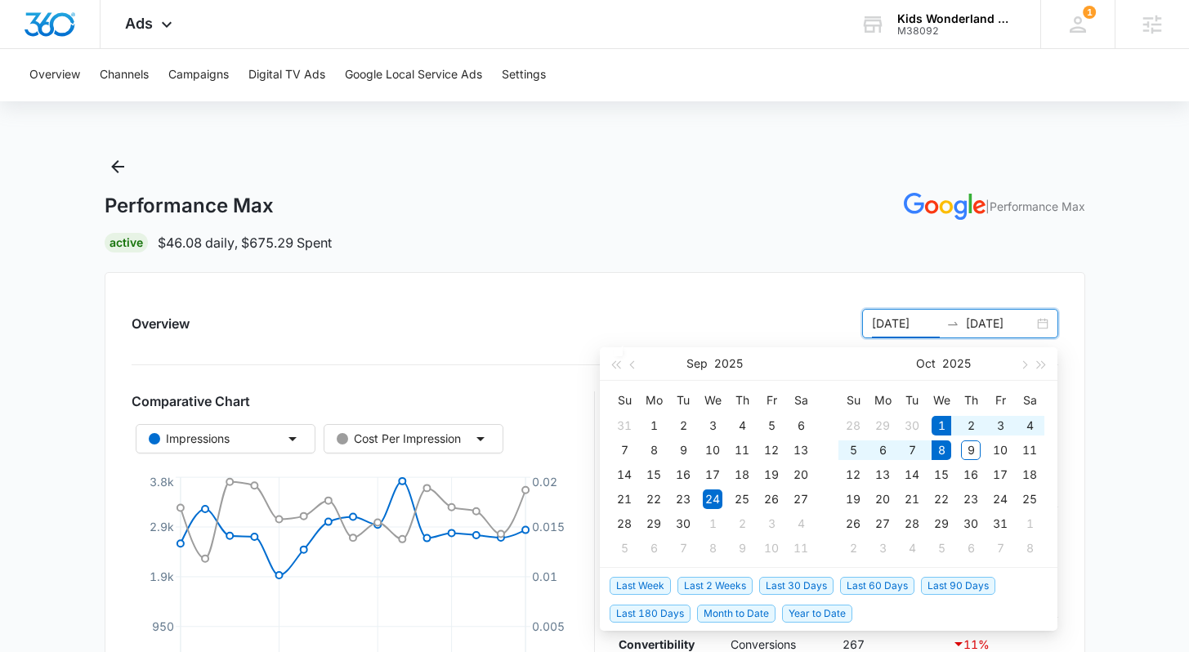
click at [645, 589] on span "Last Week" at bounding box center [640, 586] width 61 height 18
type input "[DATE]"
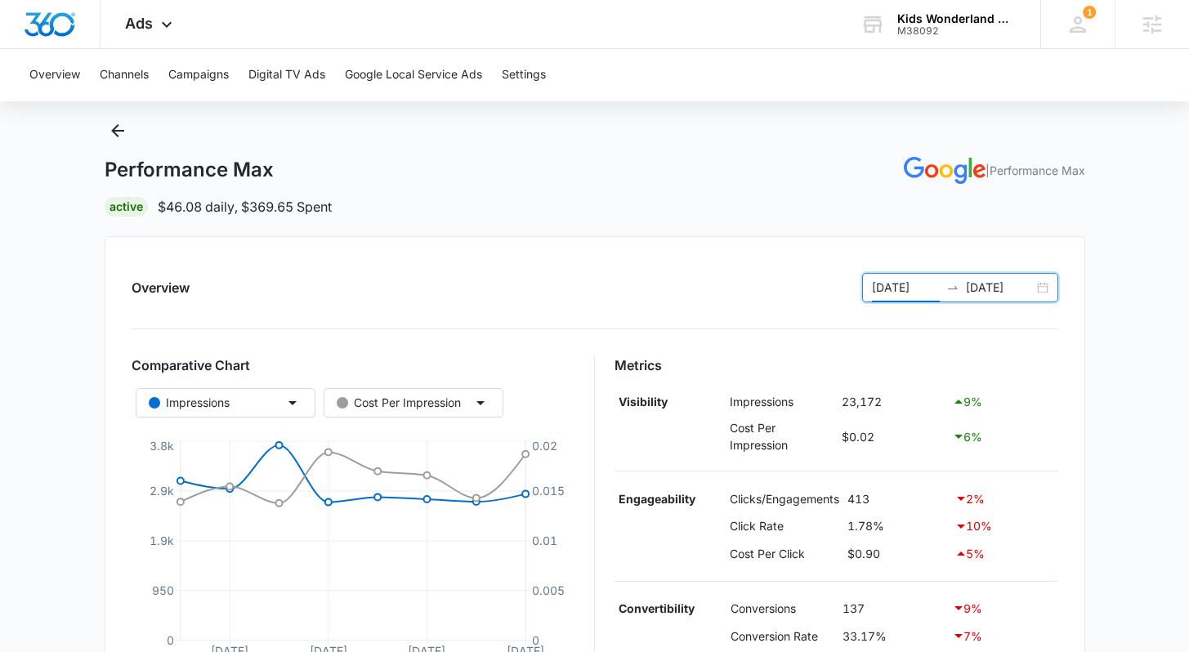
scroll to position [195, 0]
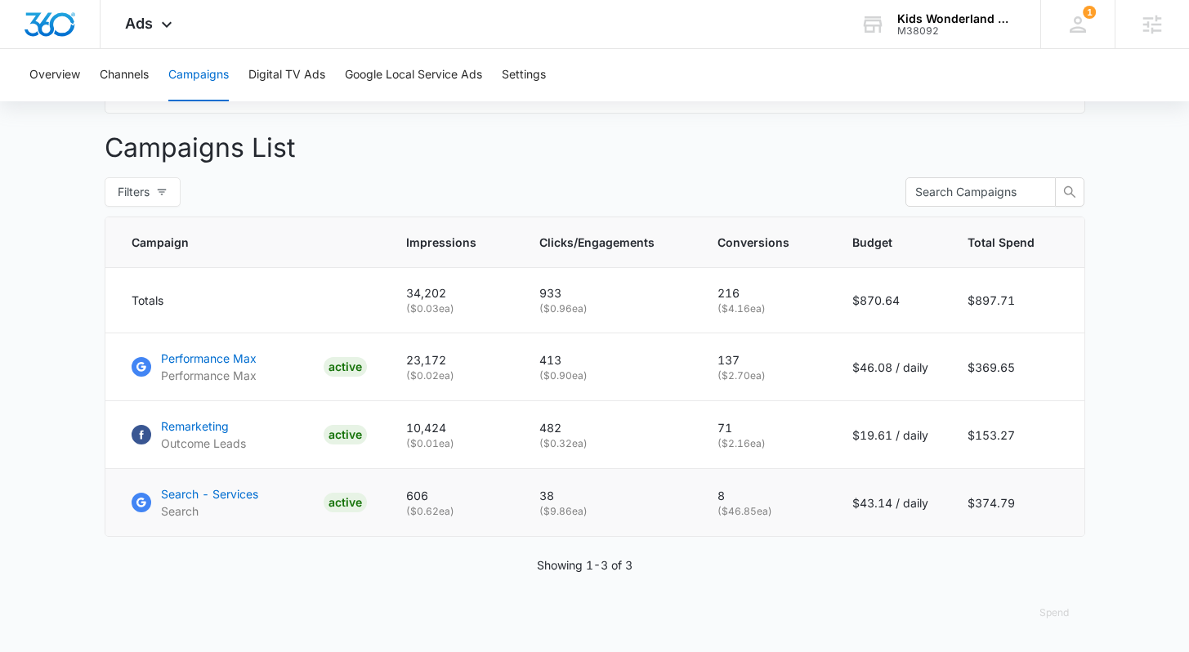
scroll to position [593, 0]
click at [194, 497] on p "Search - Services" at bounding box center [209, 493] width 97 height 17
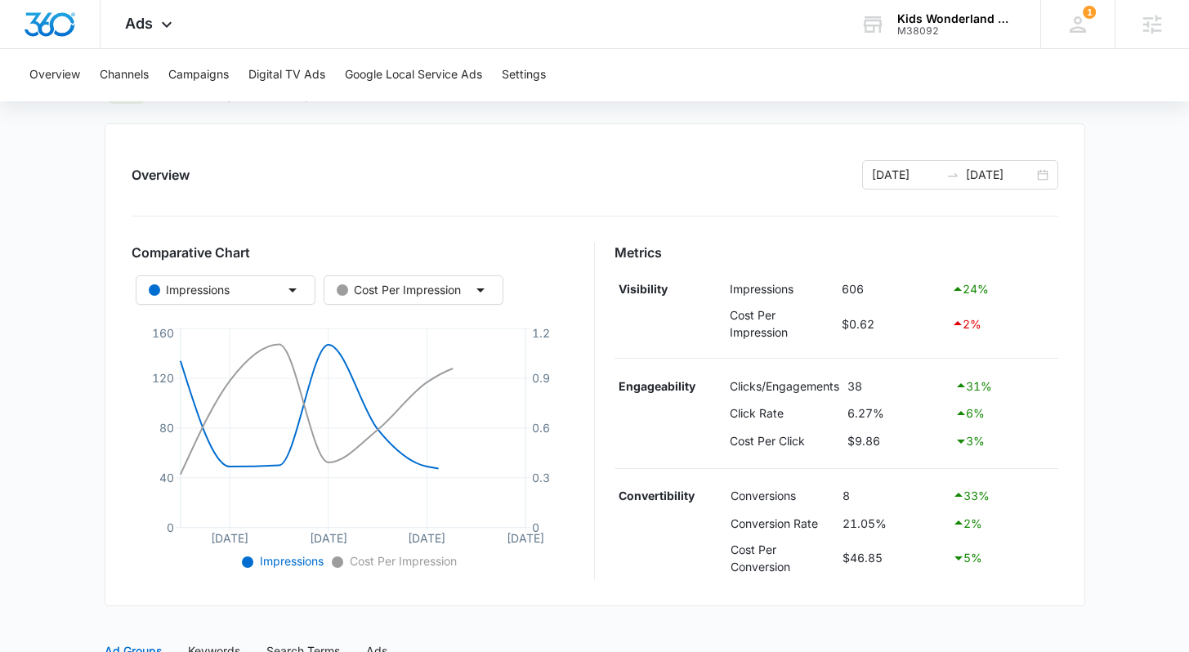
scroll to position [150, 0]
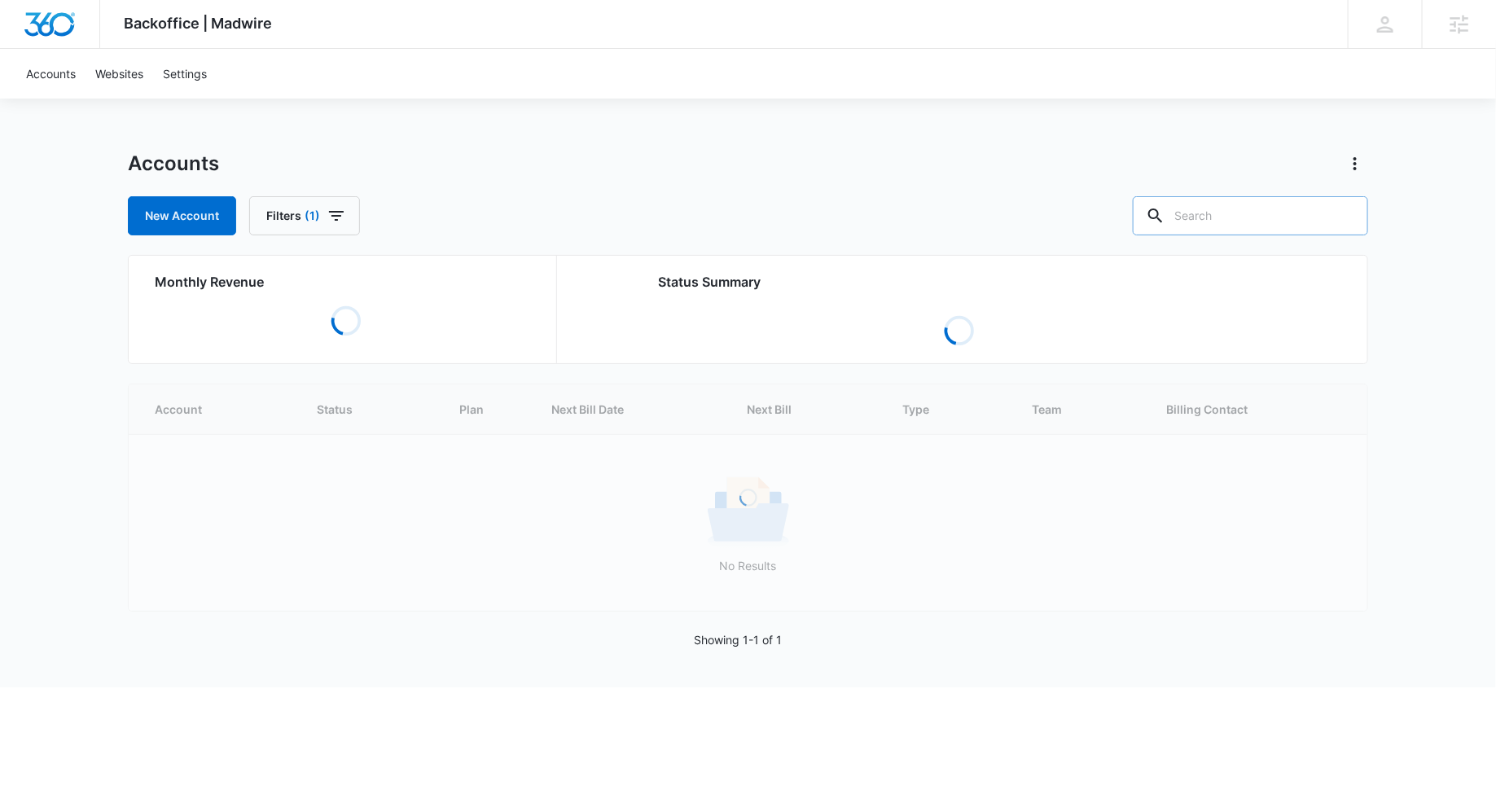
click at [1245, 220] on input "text" at bounding box center [1251, 215] width 235 height 39
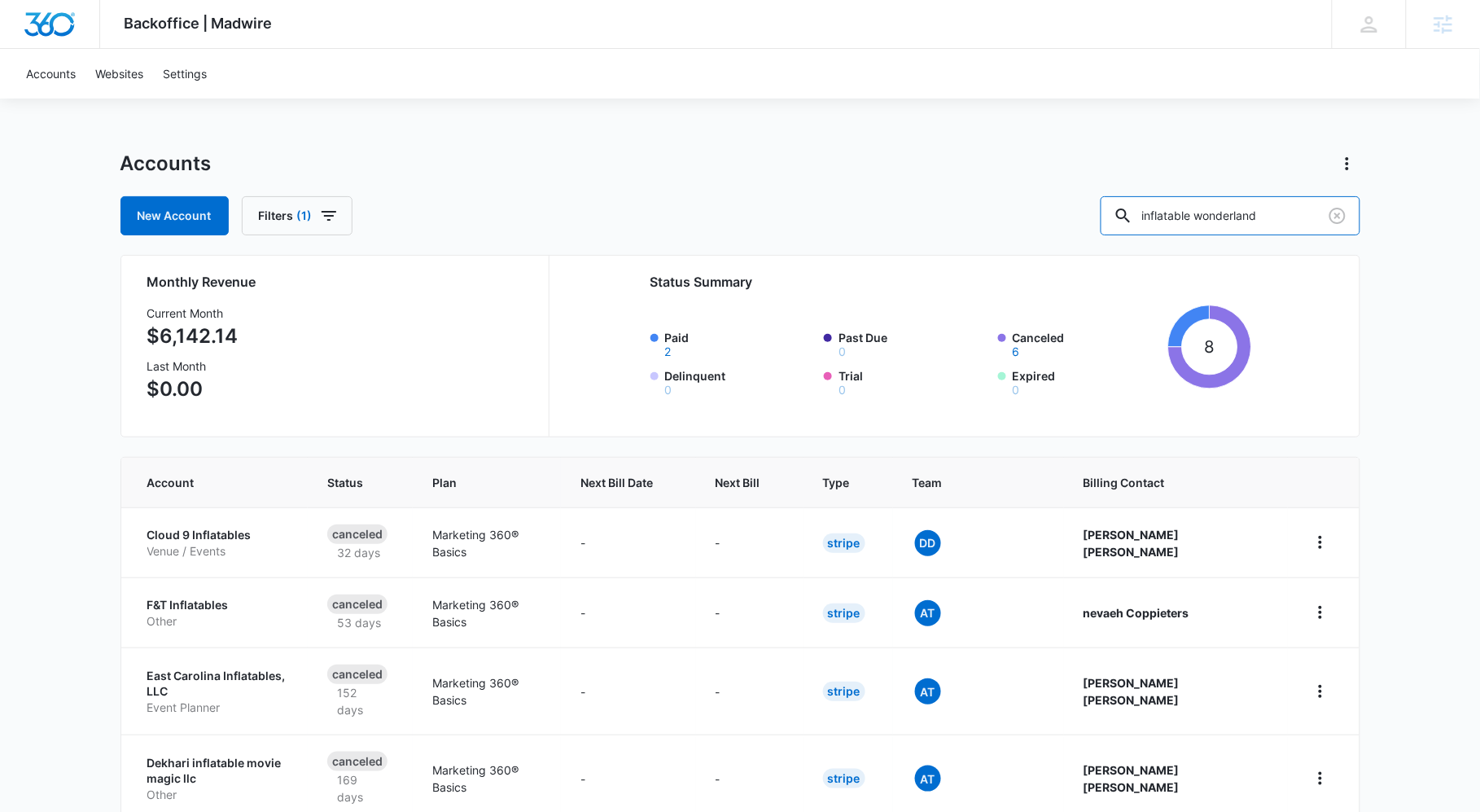
type input "inflatable wonderland"
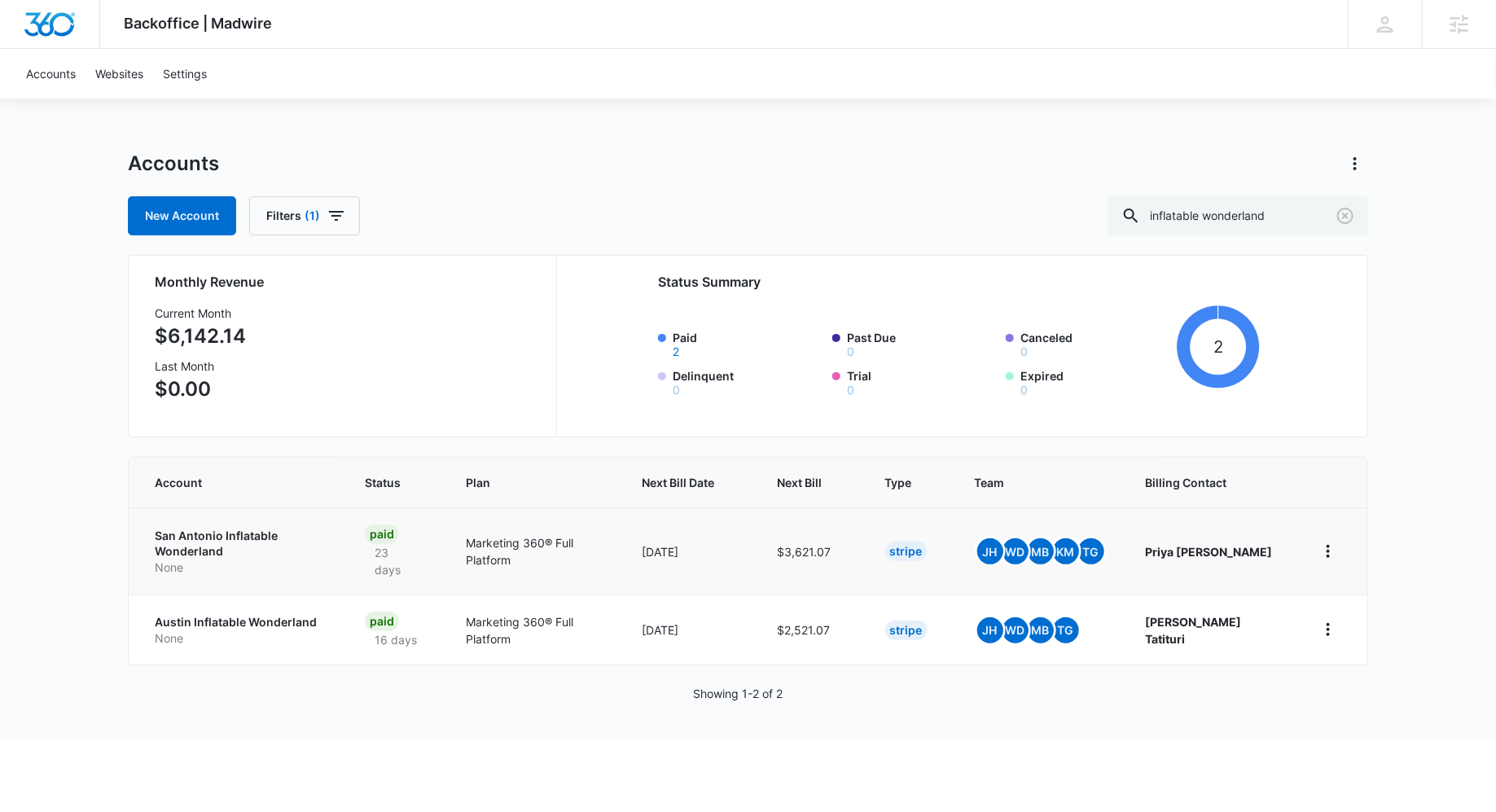
click at [263, 531] on p "San Antonio Inflatable Wonderland" at bounding box center [240, 543] width 171 height 32
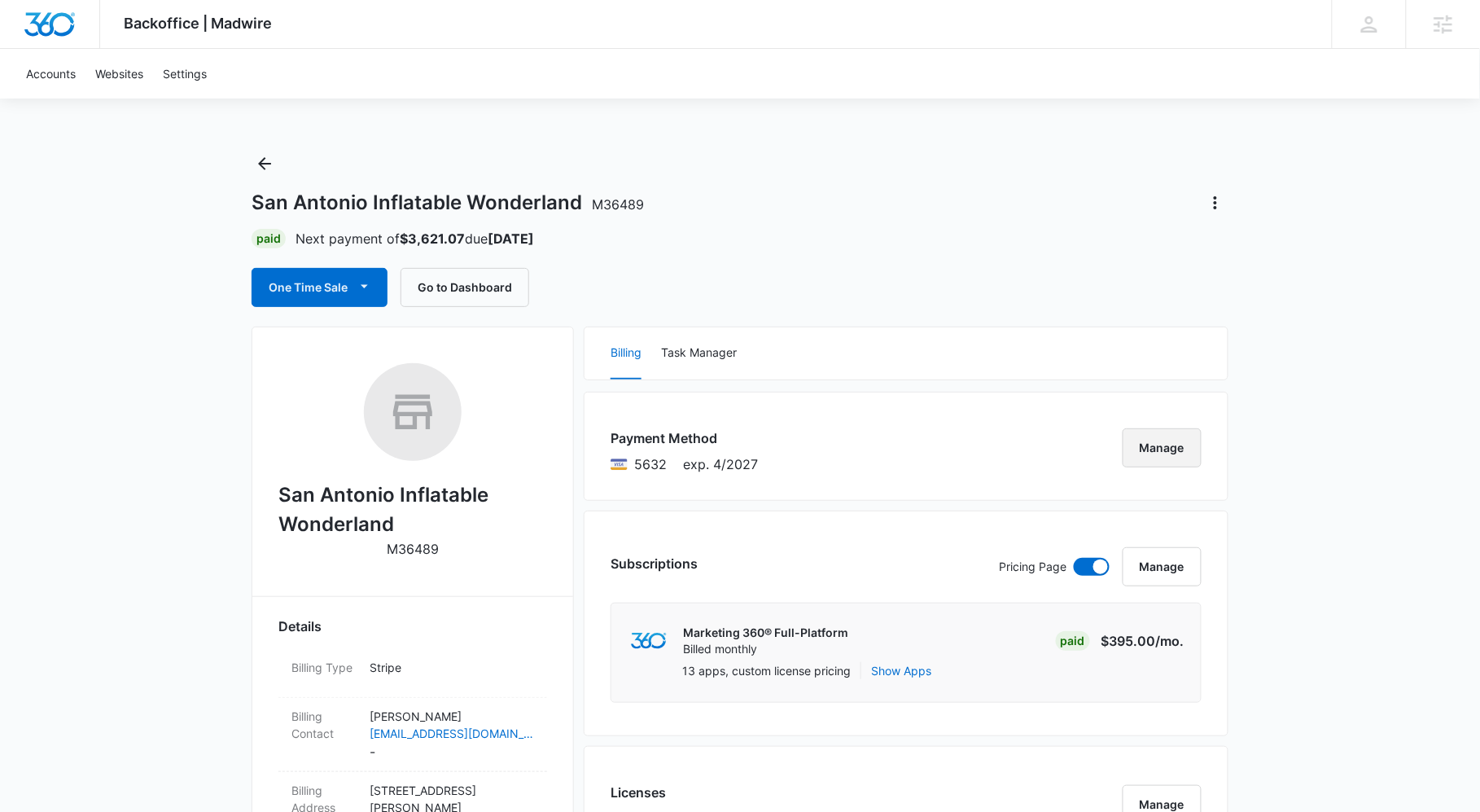
click at [1173, 450] on button "Manage" at bounding box center [1162, 447] width 79 height 39
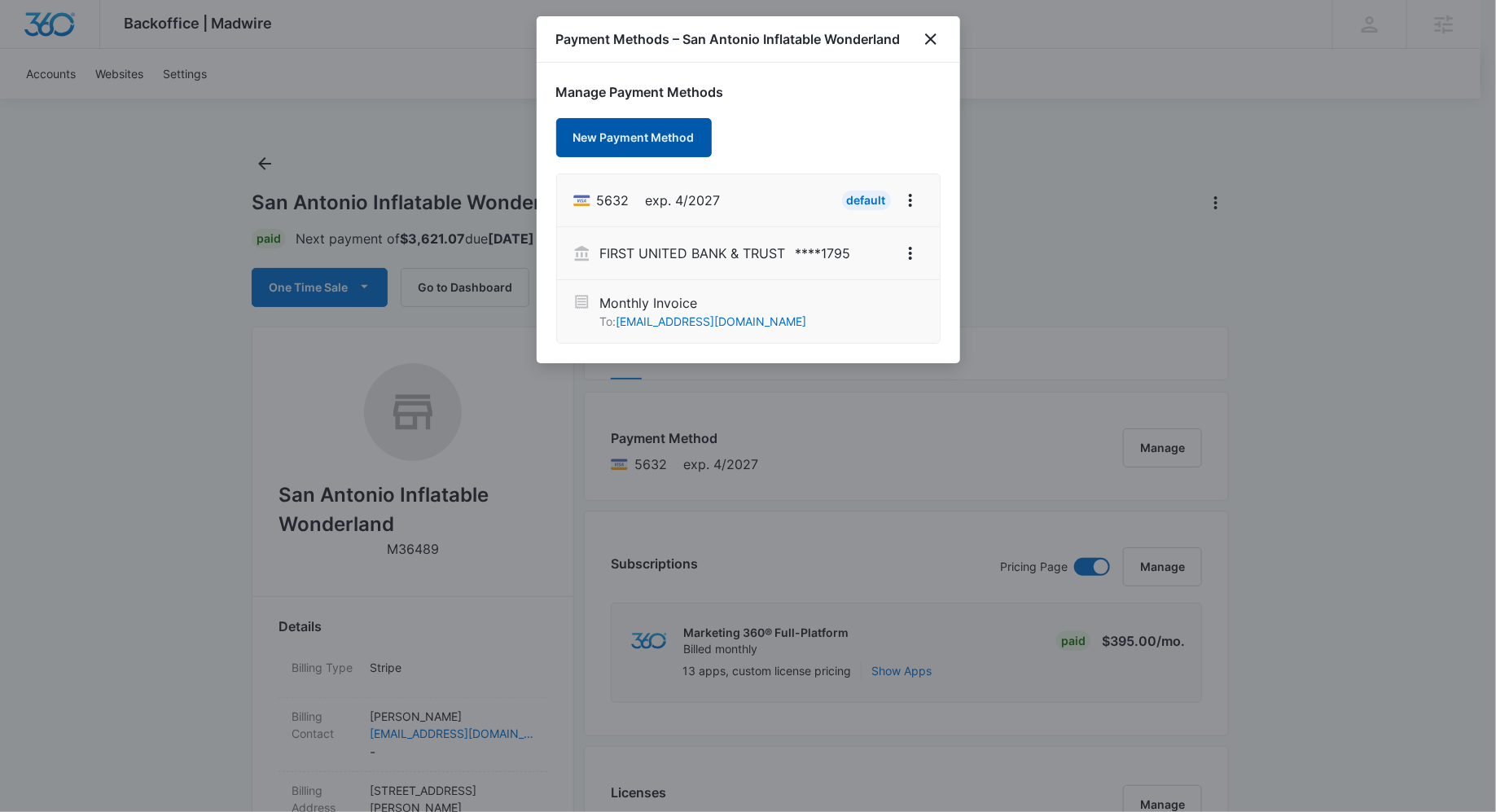
click at [617, 135] on button "New Payment Method" at bounding box center [634, 136] width 155 height 39
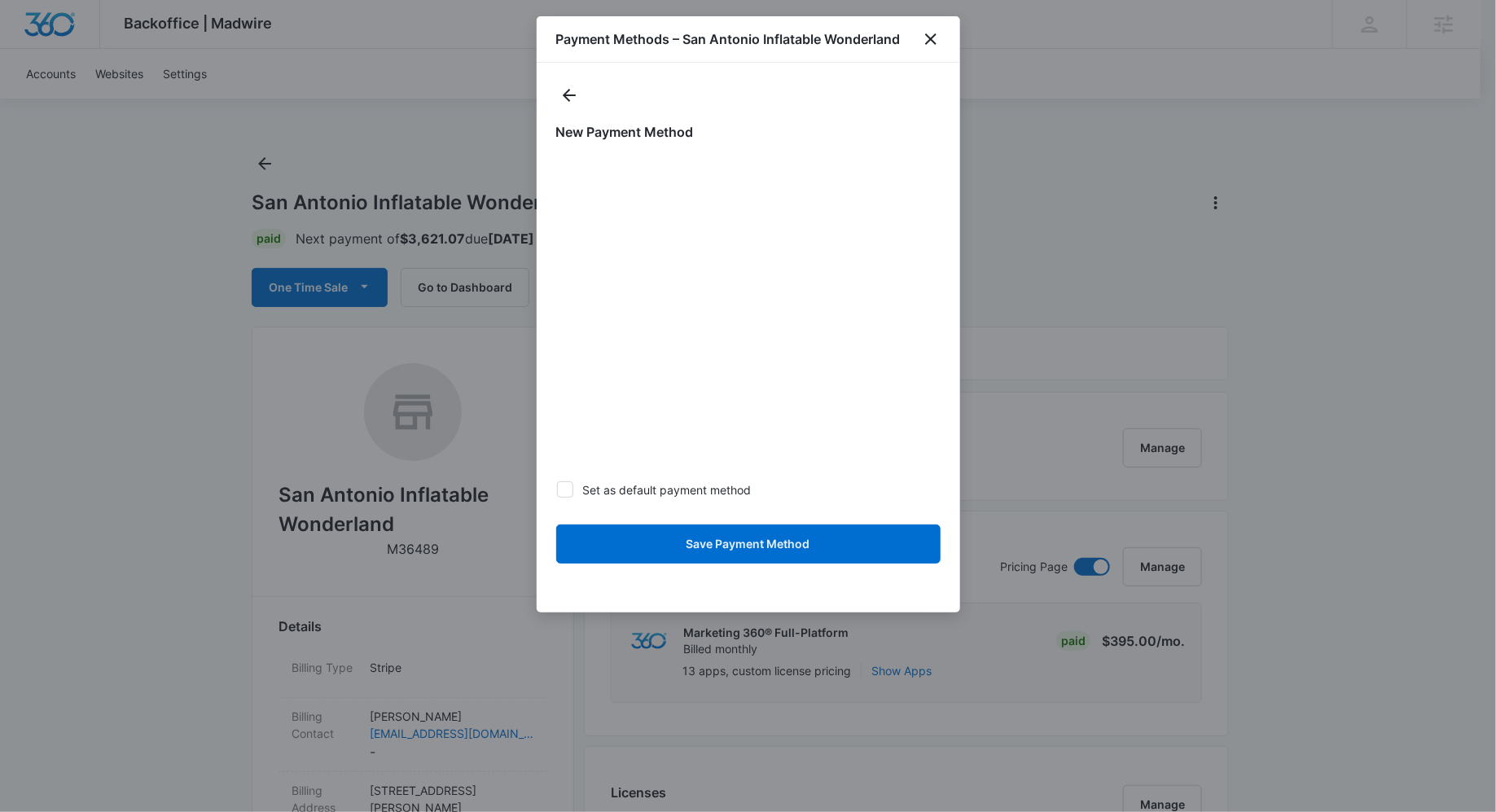
click at [745, 489] on label "Set as default payment method" at bounding box center [748, 489] width 385 height 17
click at [557, 489] on input "Set as default payment method" at bounding box center [556, 489] width 1 height 1
checkbox input "true"
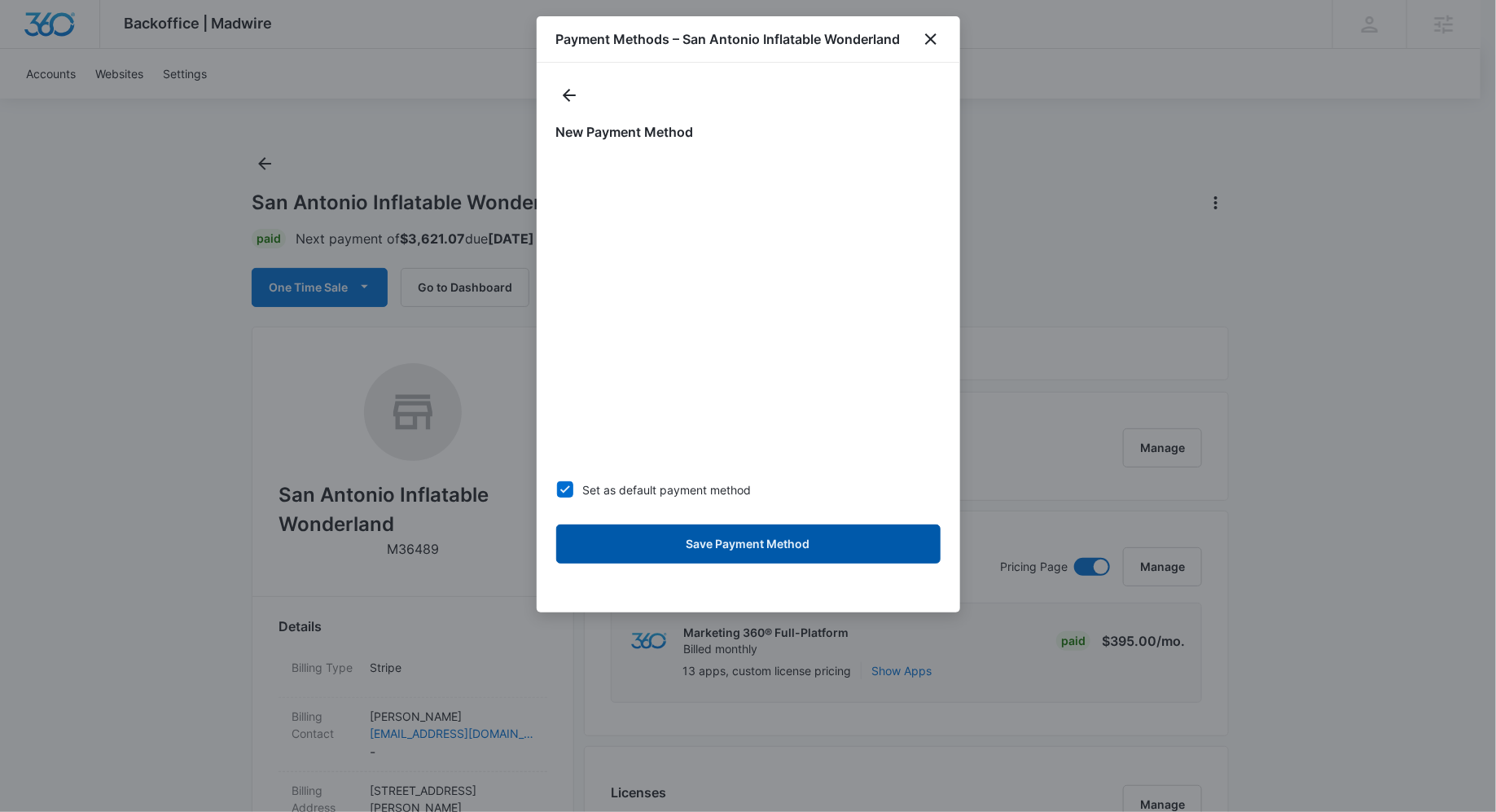
click at [777, 545] on button "Save Payment Method" at bounding box center [748, 543] width 385 height 39
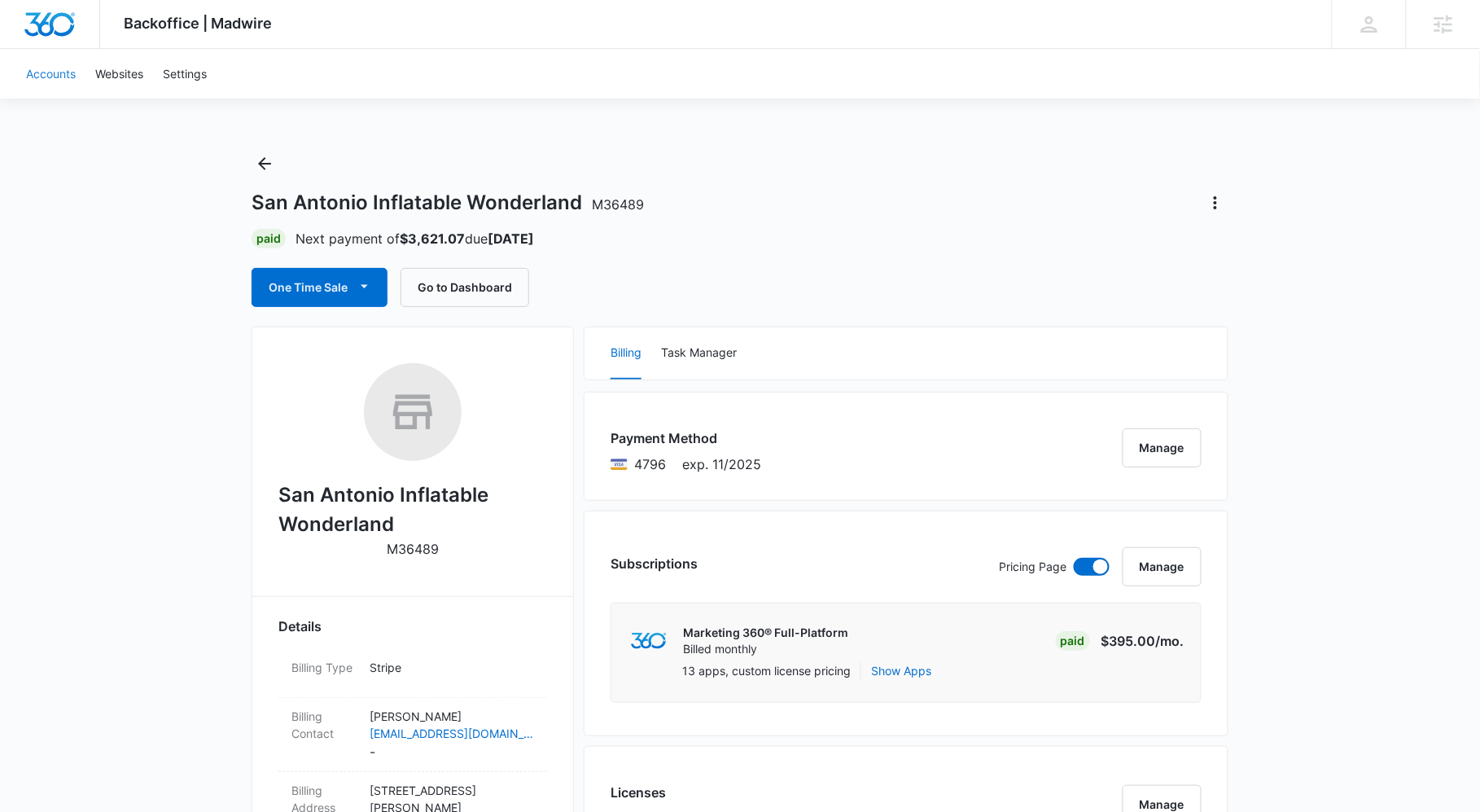
click at [73, 75] on link "Accounts" at bounding box center [50, 74] width 69 height 50
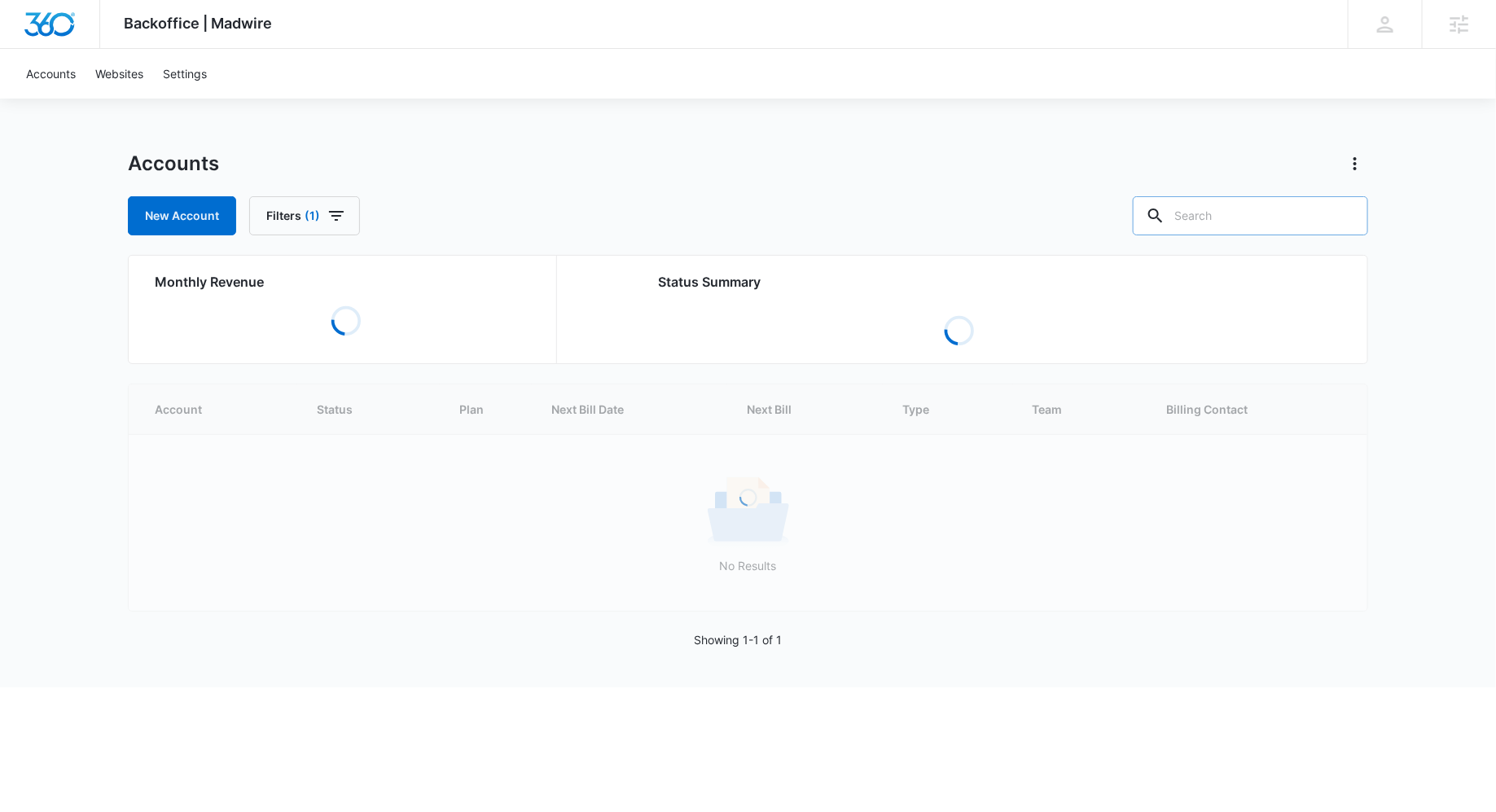
click at [1257, 223] on input "text" at bounding box center [1251, 215] width 235 height 39
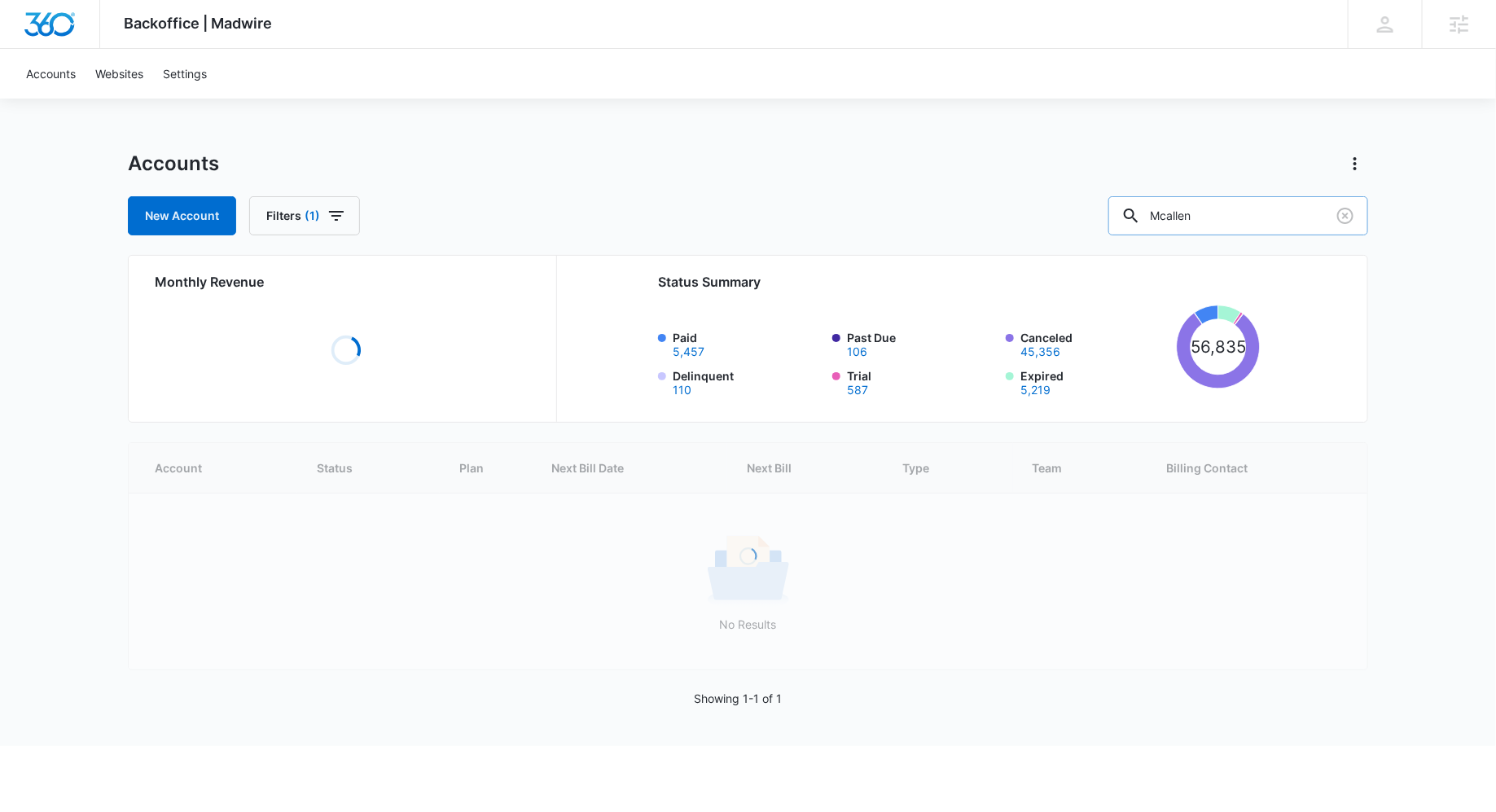
type input "Mcallen"
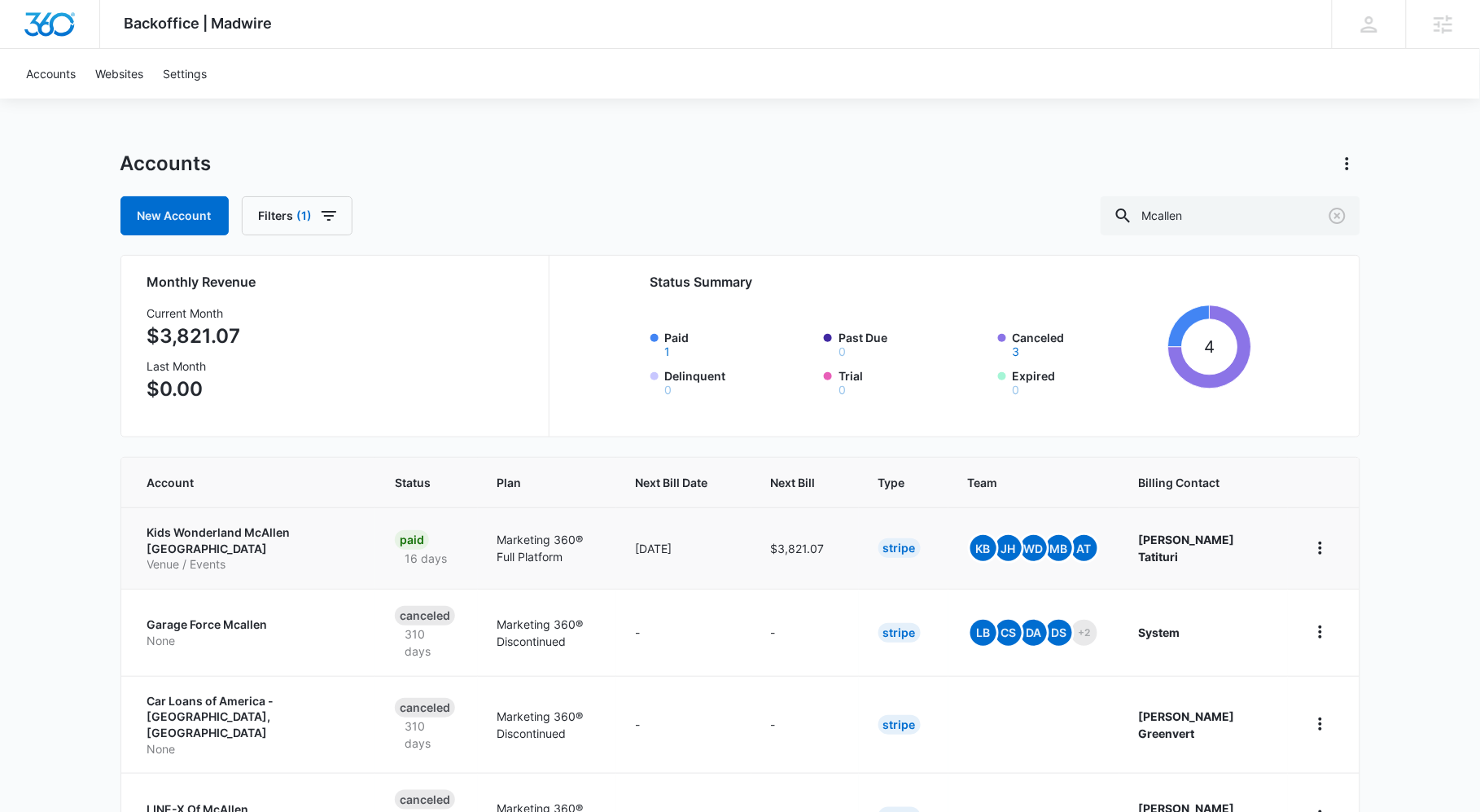
click at [281, 530] on p "Kids Wonderland McAllen TX" at bounding box center [251, 540] width 208 height 32
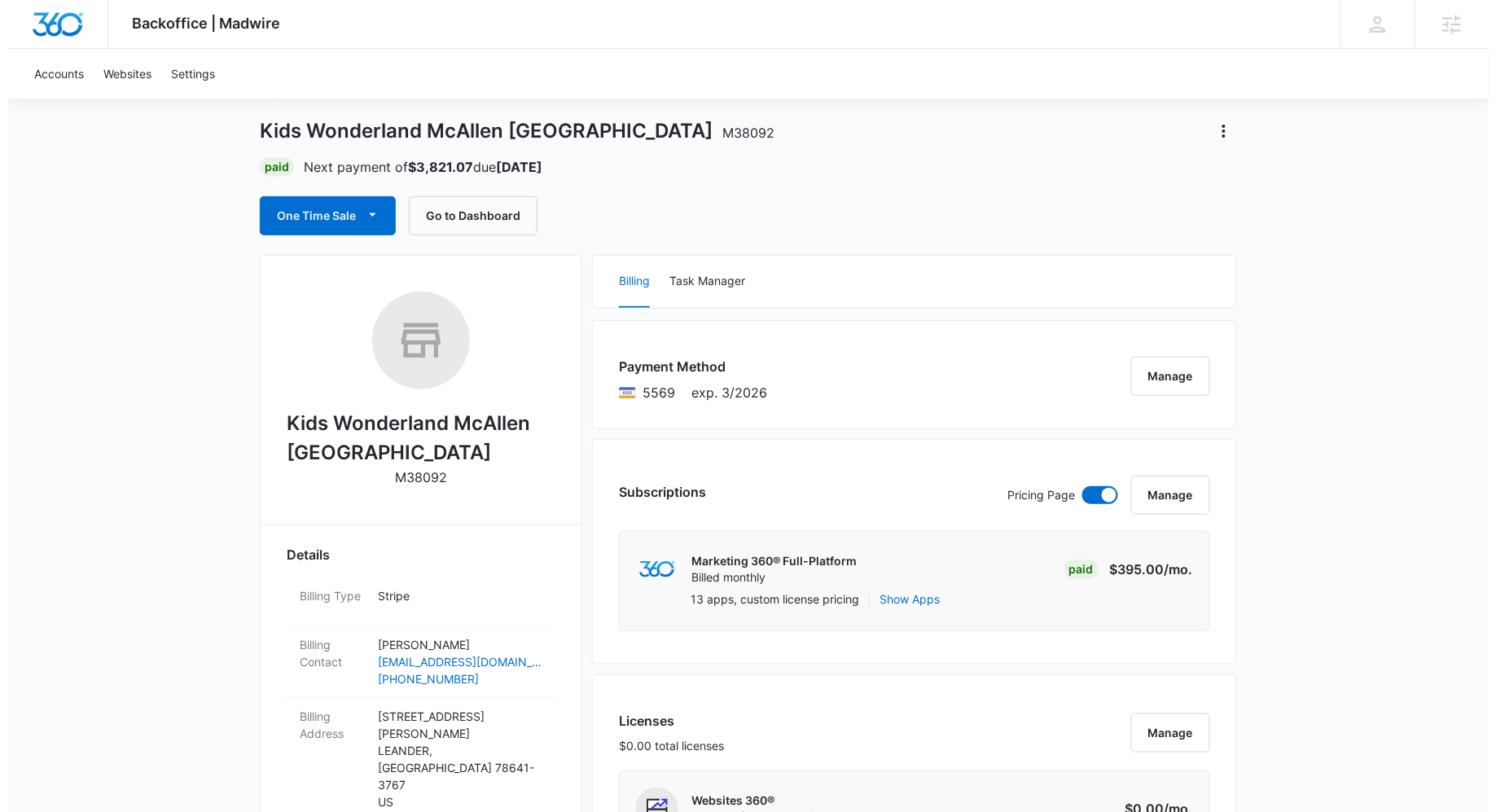
scroll to position [195, 0]
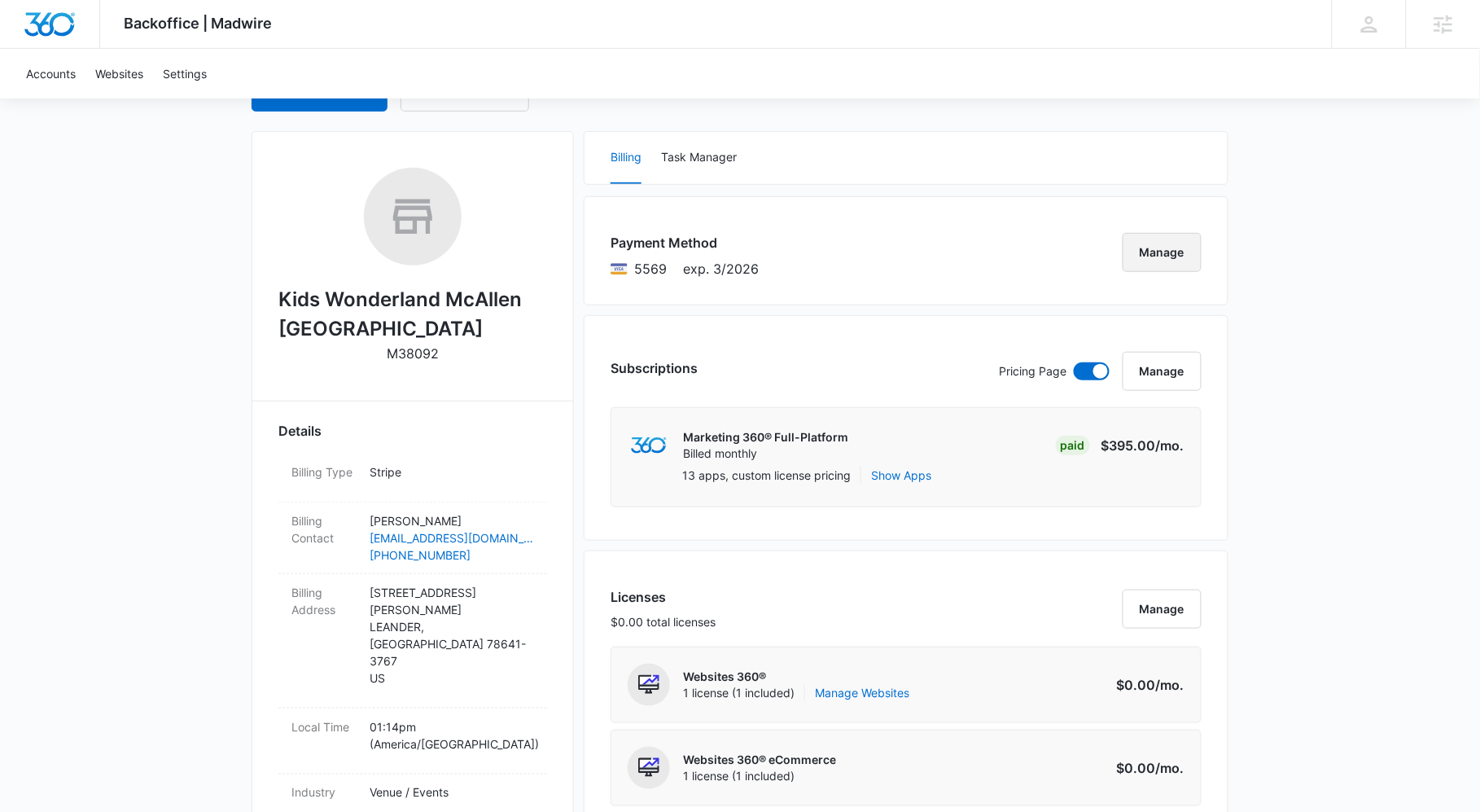
click at [1178, 256] on button "Manage" at bounding box center [1162, 252] width 79 height 39
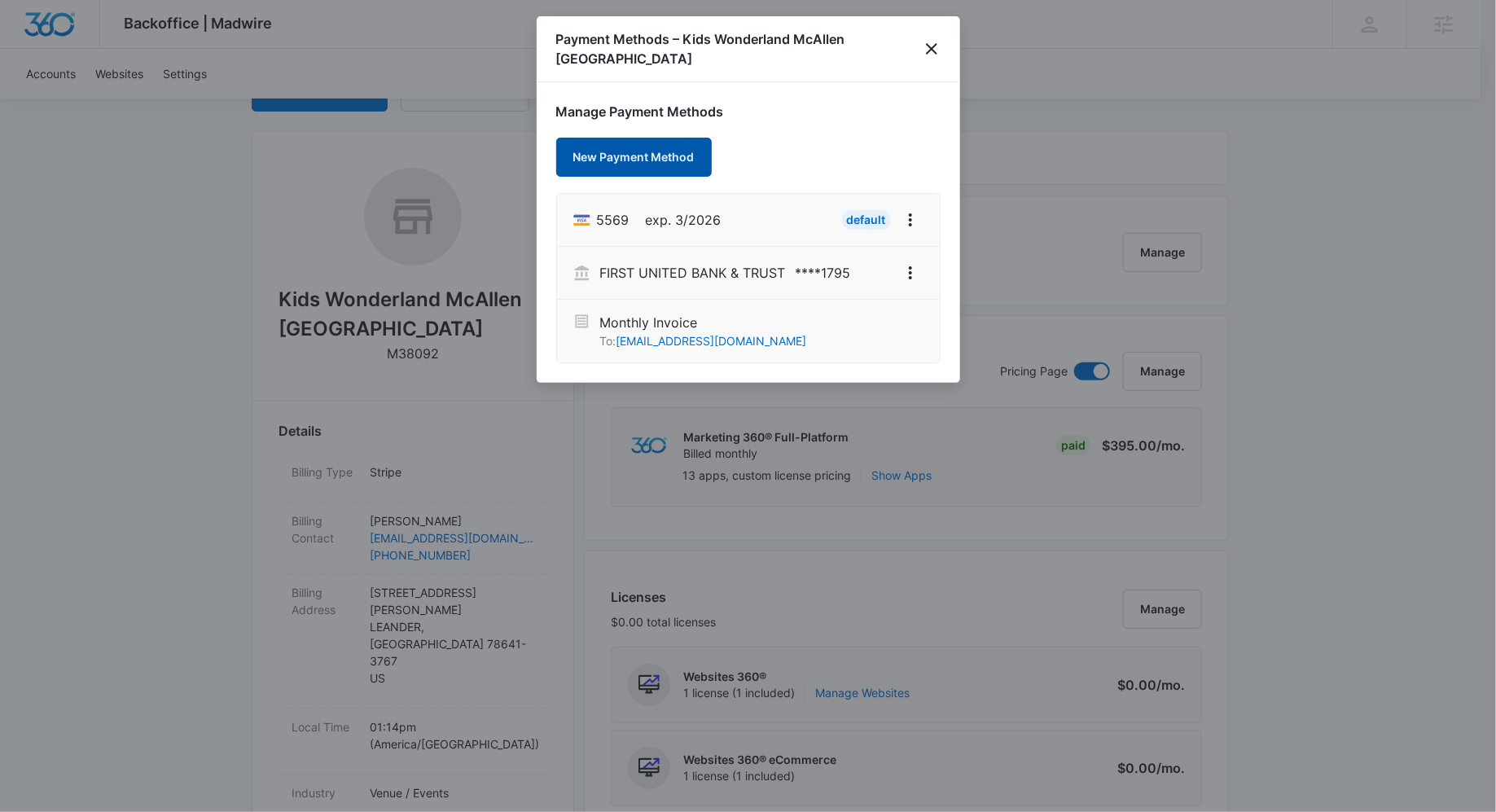
click at [629, 147] on button "New Payment Method" at bounding box center [634, 156] width 155 height 39
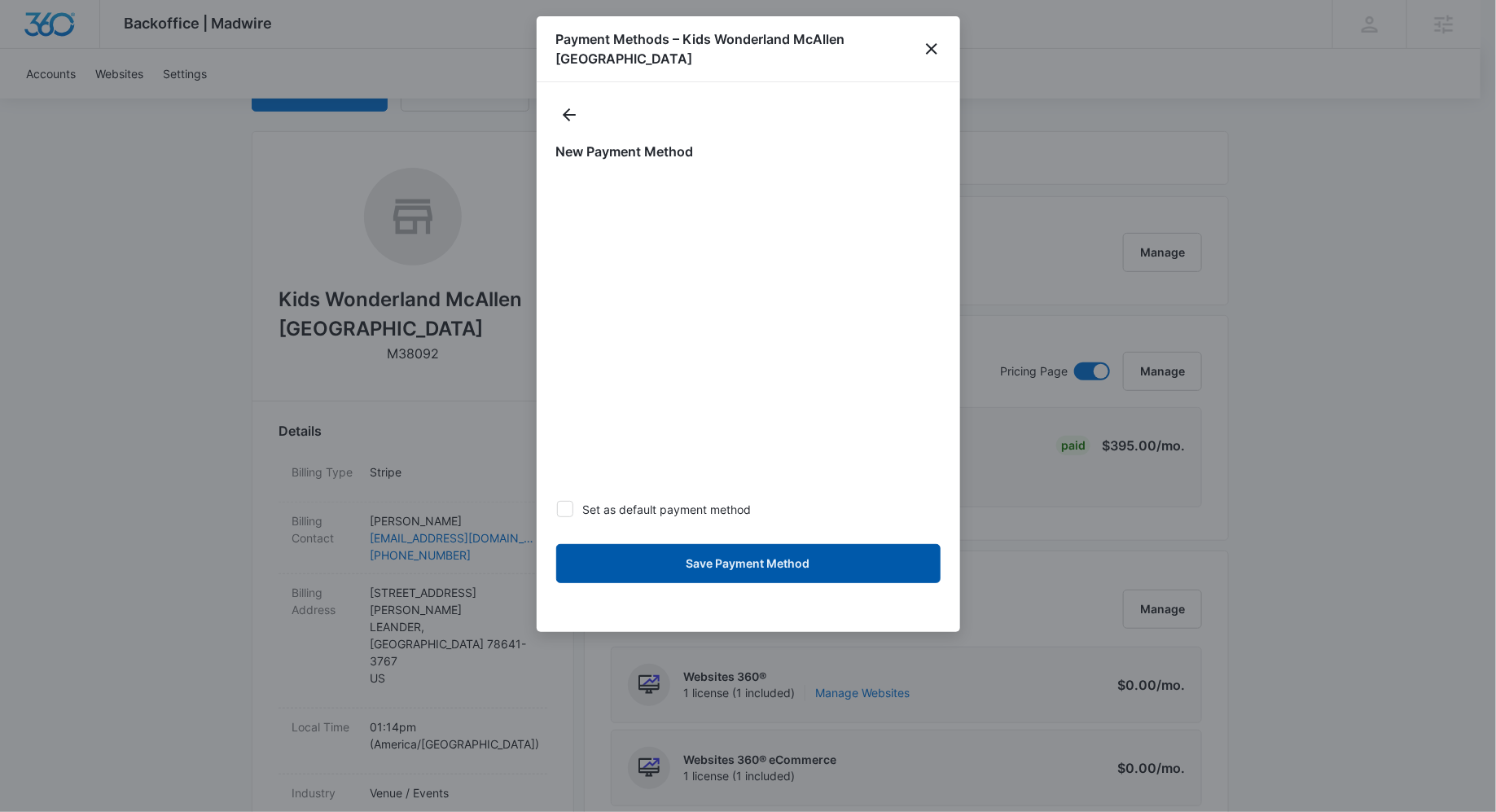
click at [819, 546] on button "Save Payment Method" at bounding box center [748, 563] width 385 height 39
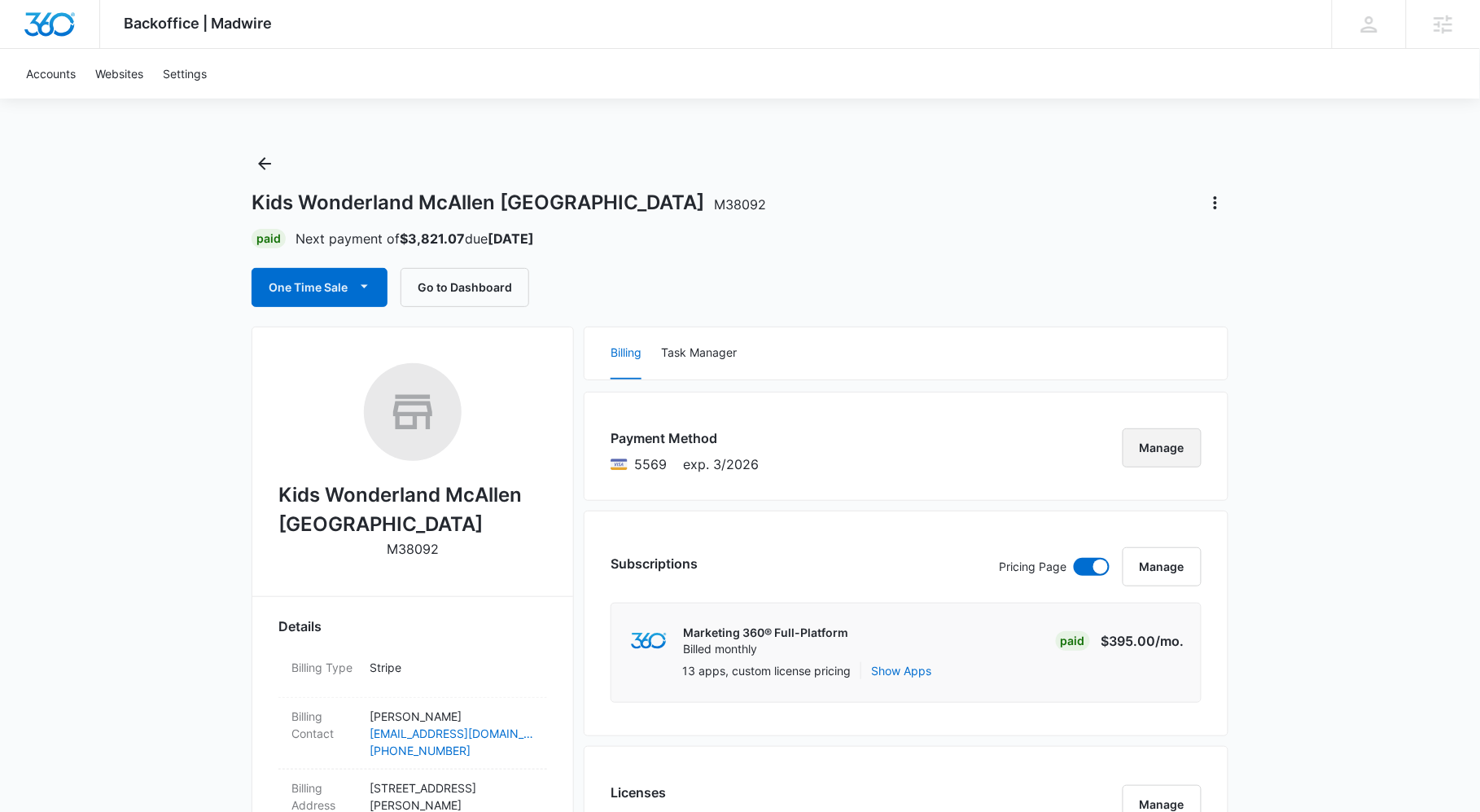
click at [1167, 442] on button "Manage" at bounding box center [1162, 447] width 79 height 39
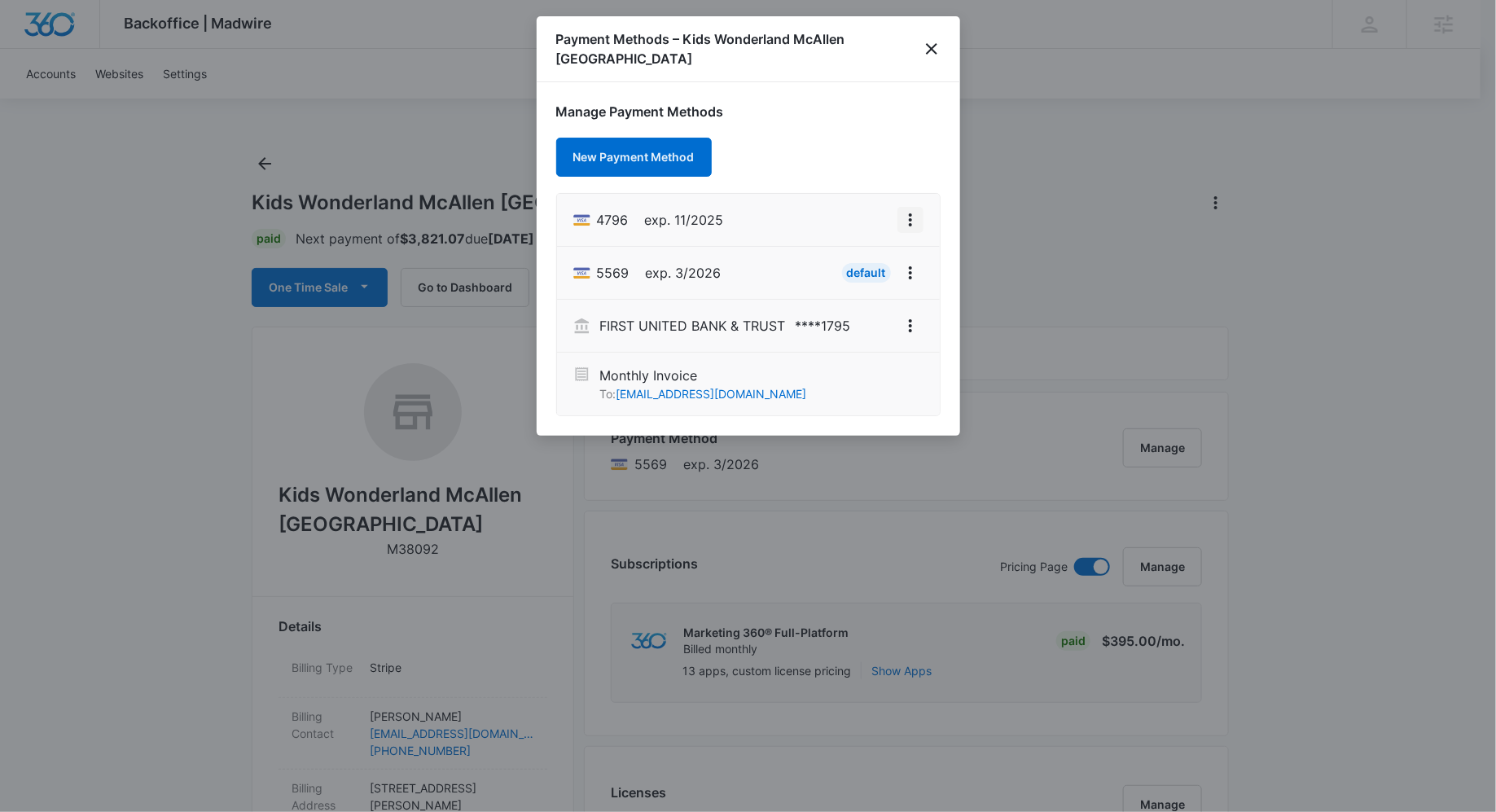
click at [906, 210] on icon "View More" at bounding box center [911, 220] width 20 height 20
click at [853, 265] on div "Set As Default" at bounding box center [846, 270] width 76 height 11
click at [1112, 108] on div at bounding box center [748, 406] width 1496 height 812
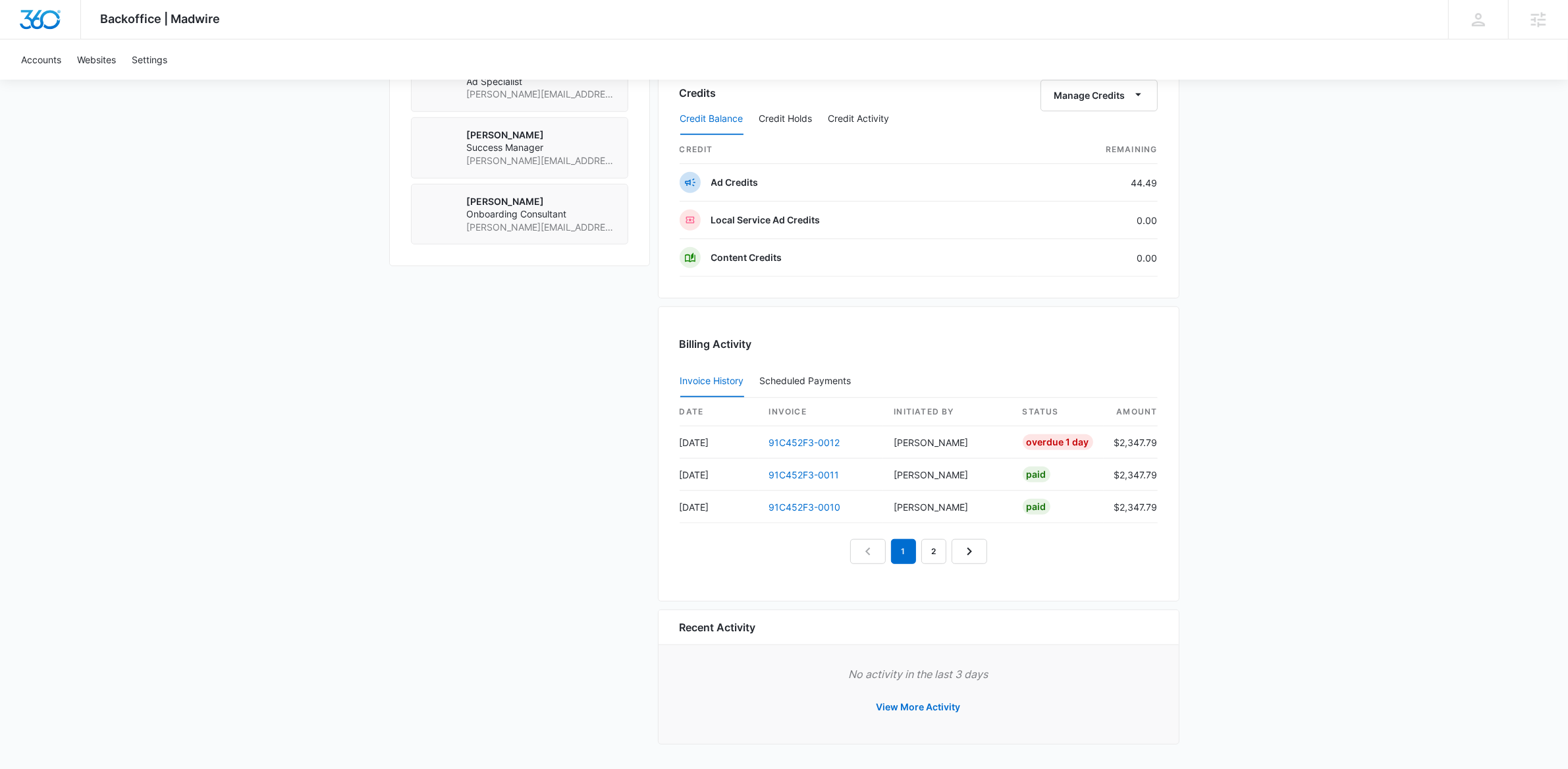
scroll to position [1025, 0]
click at [821, 439] on link "91C452F3-0012" at bounding box center [805, 442] width 71 height 11
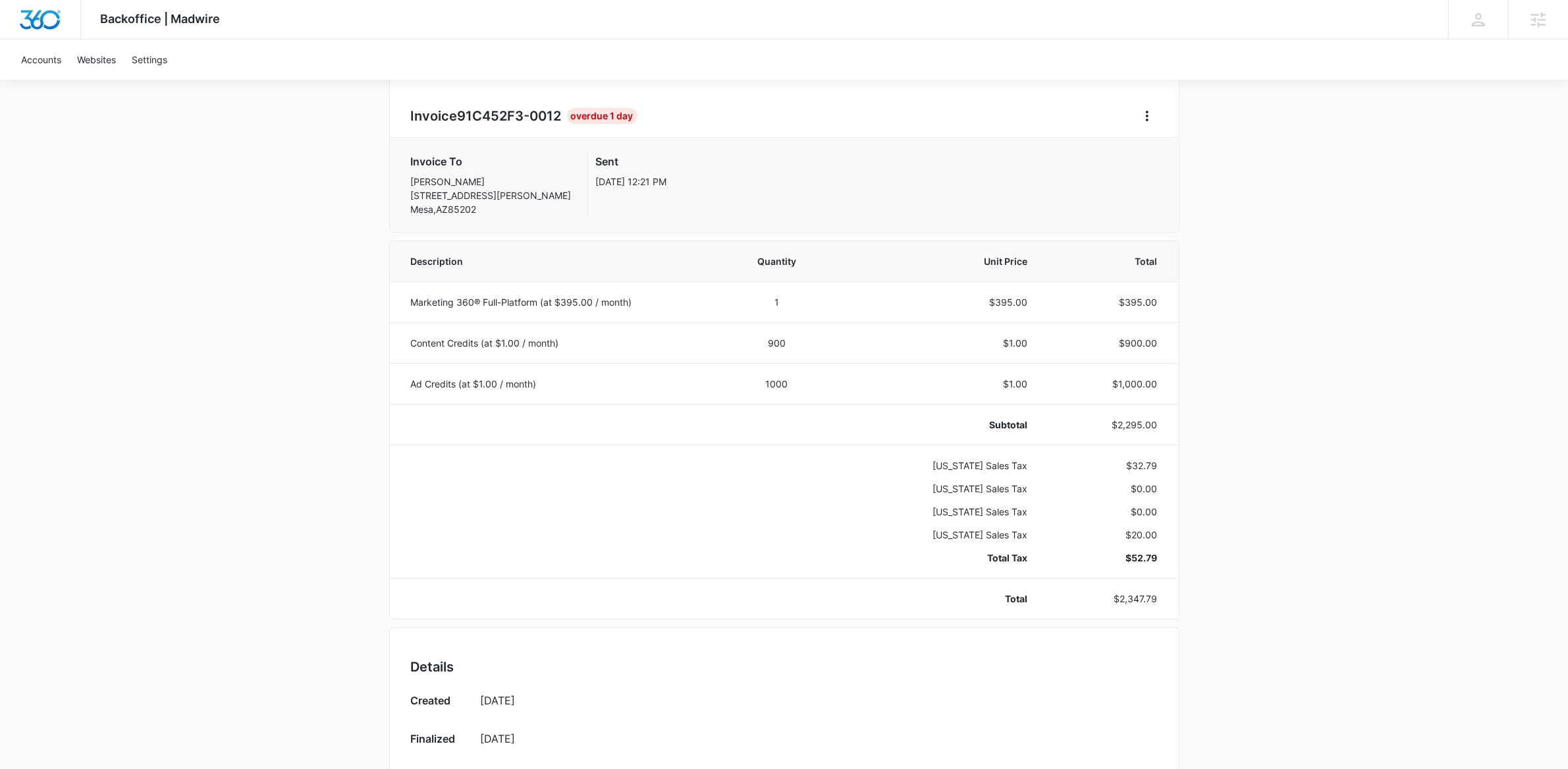
scroll to position [40, 0]
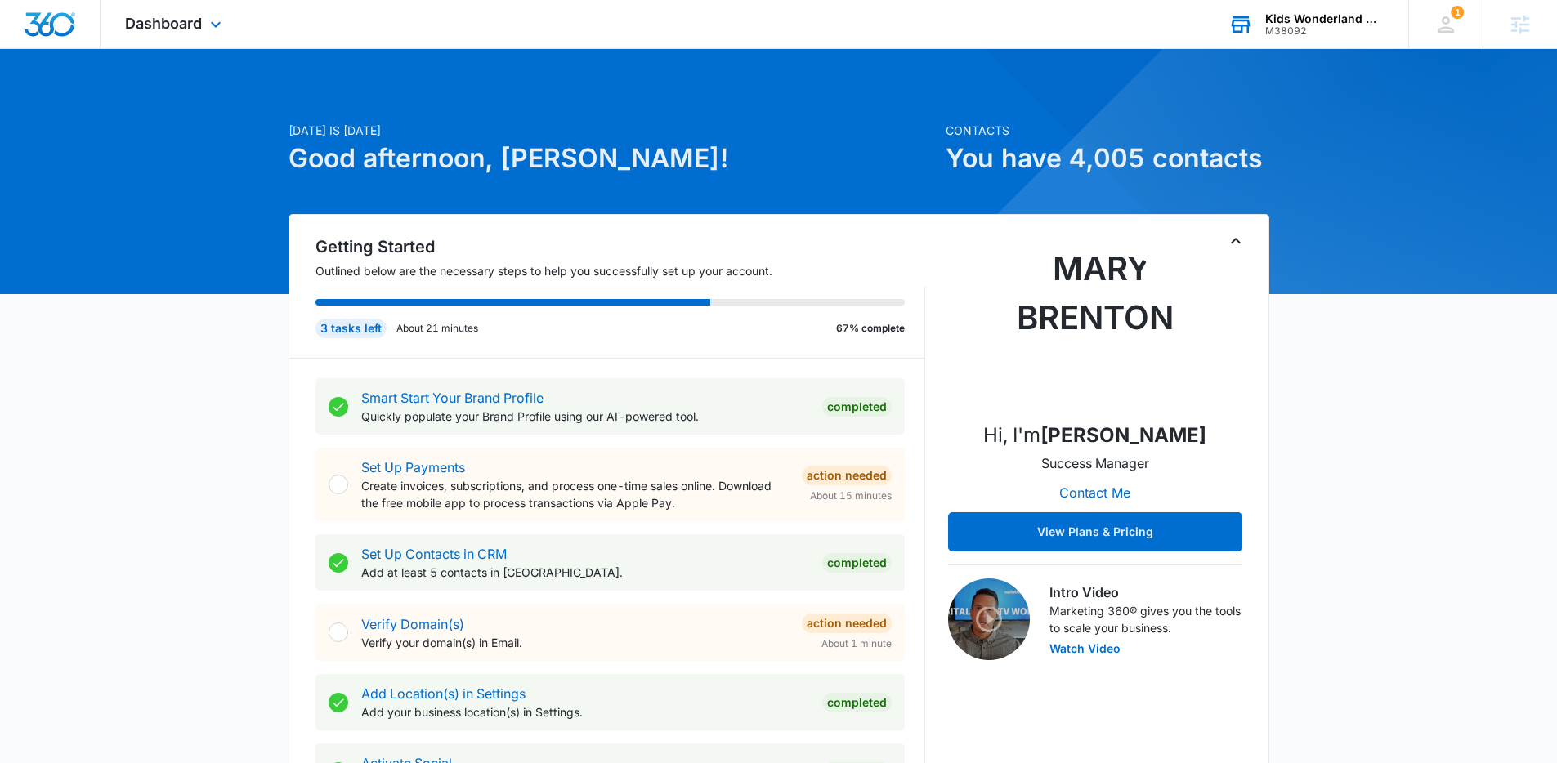
click at [1289, 23] on div "Kids Wonderland McAllen [GEOGRAPHIC_DATA]" at bounding box center [1324, 18] width 119 height 13
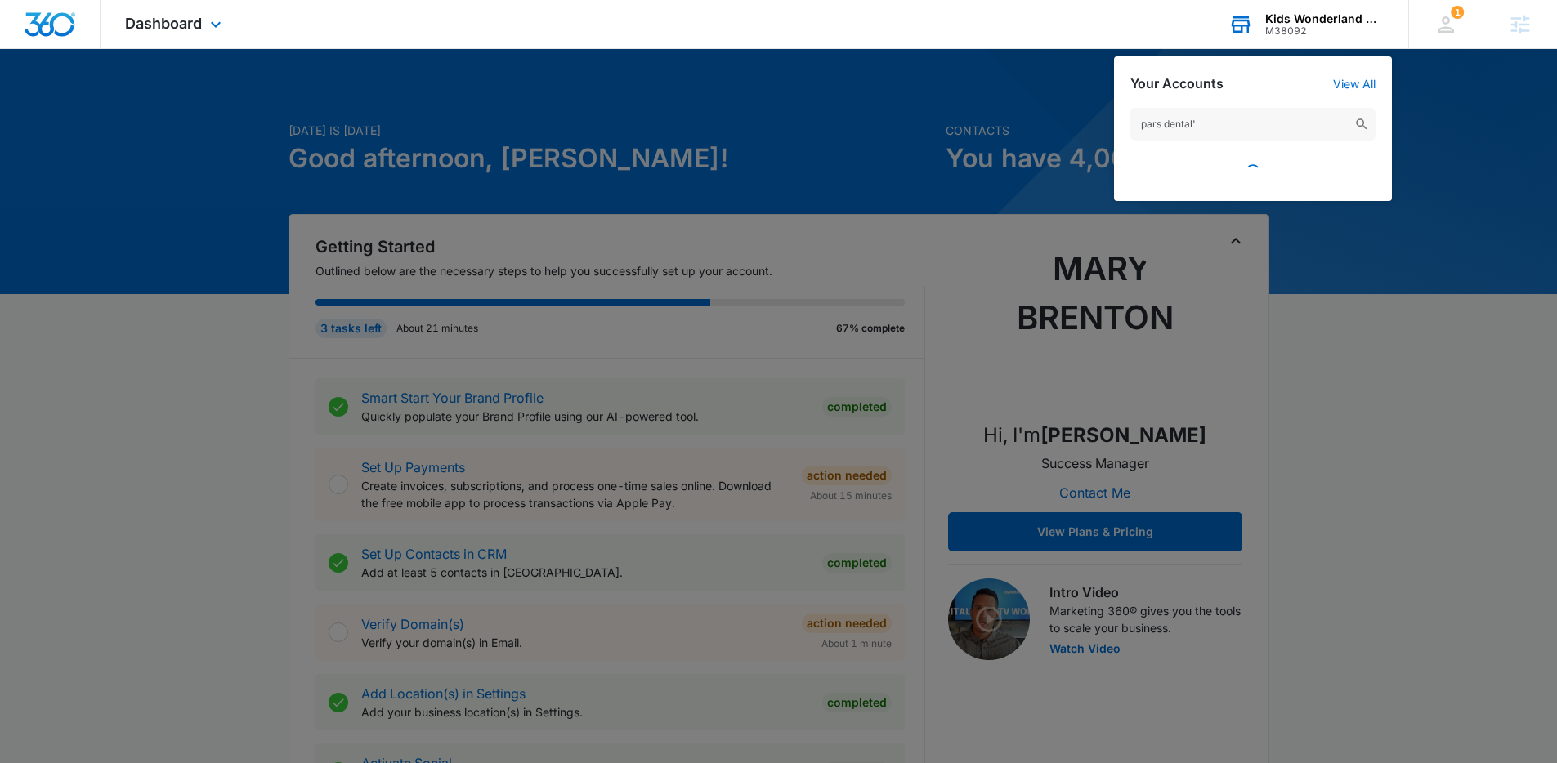
type input "pars dental"
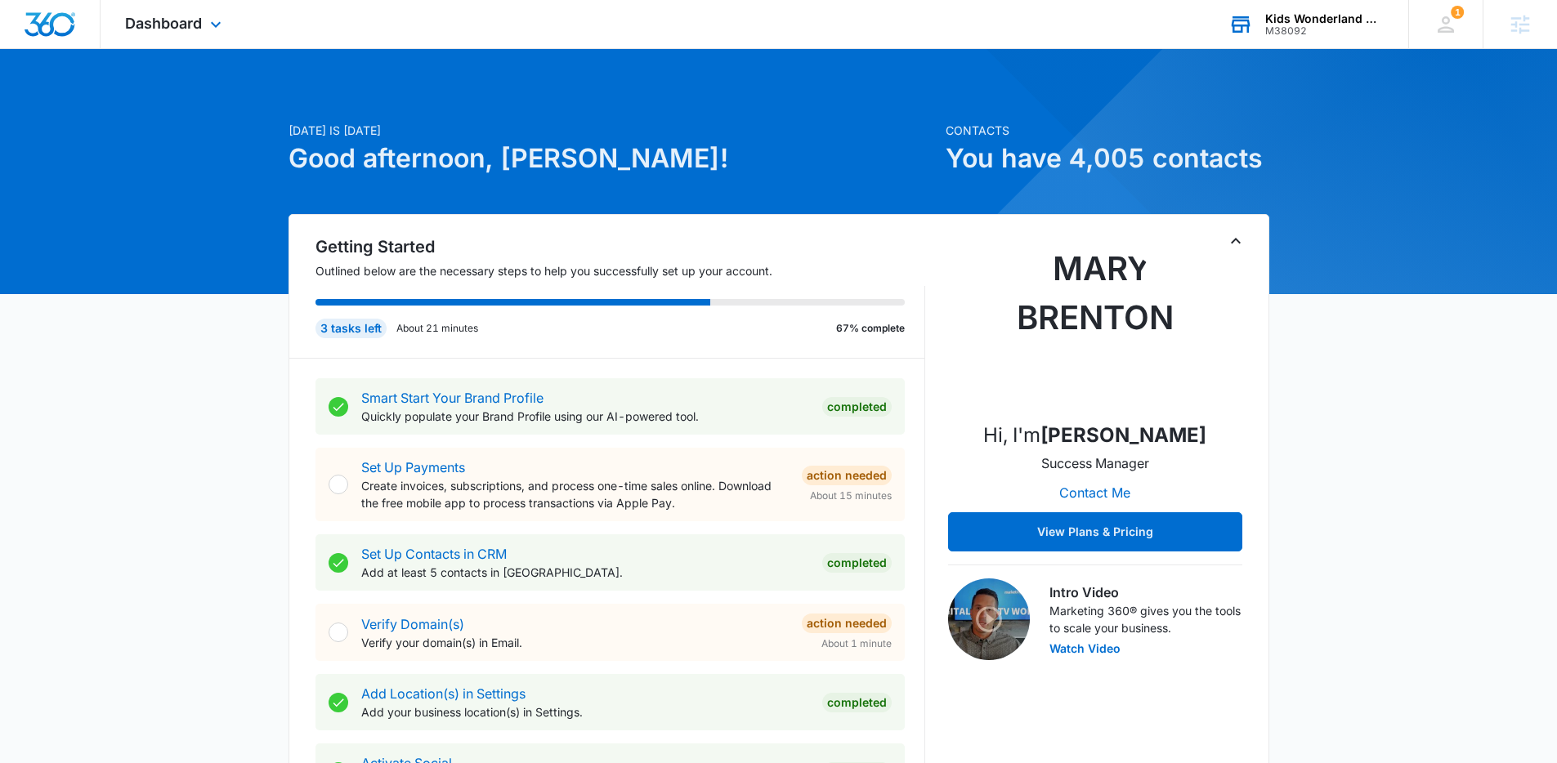
click at [1307, 25] on div "M38092" at bounding box center [1324, 30] width 119 height 11
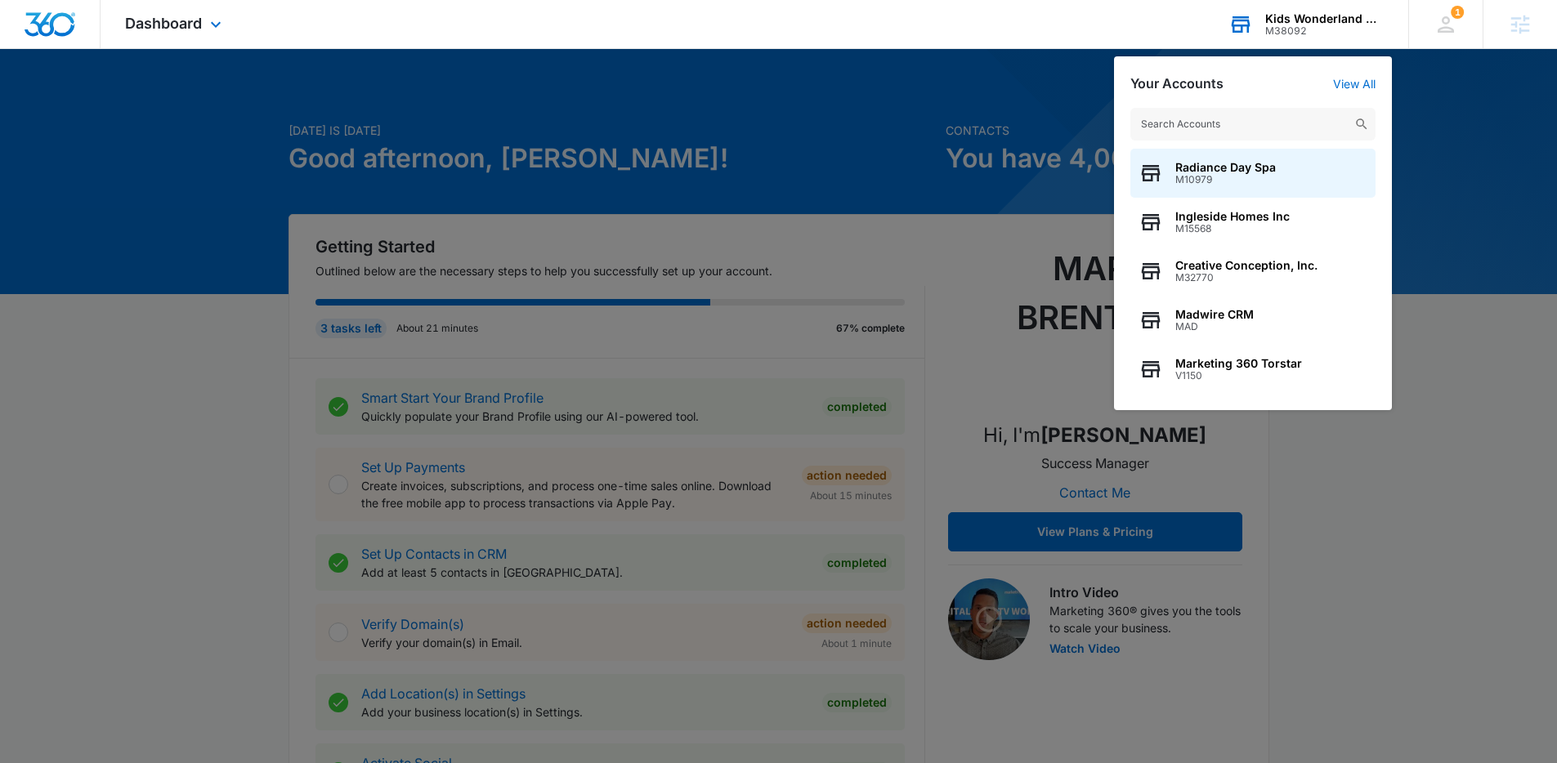
click at [1236, 128] on input "text" at bounding box center [1252, 124] width 245 height 33
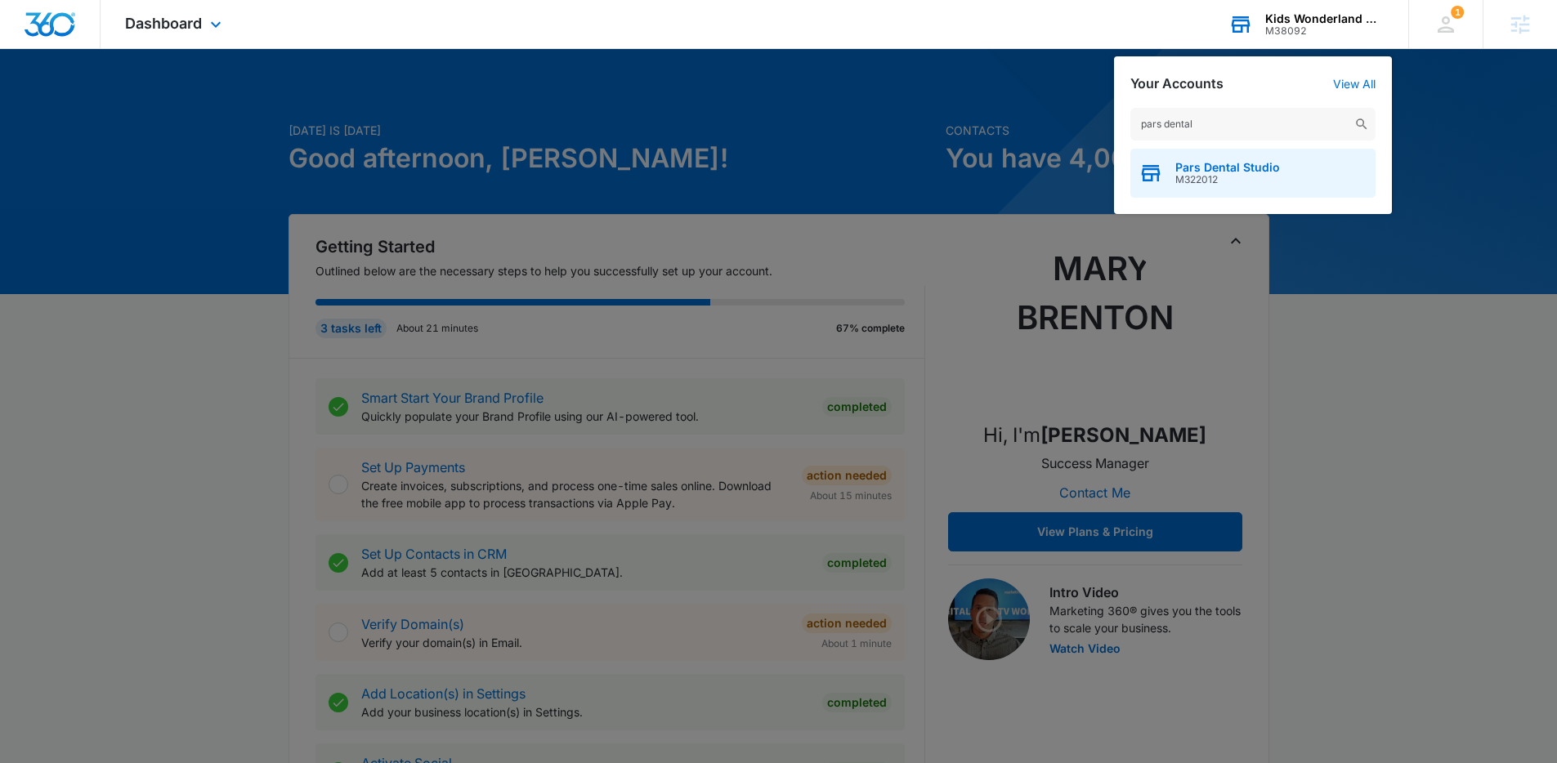
type input "pars dental"
click at [1266, 181] on span "M322012" at bounding box center [1227, 179] width 105 height 11
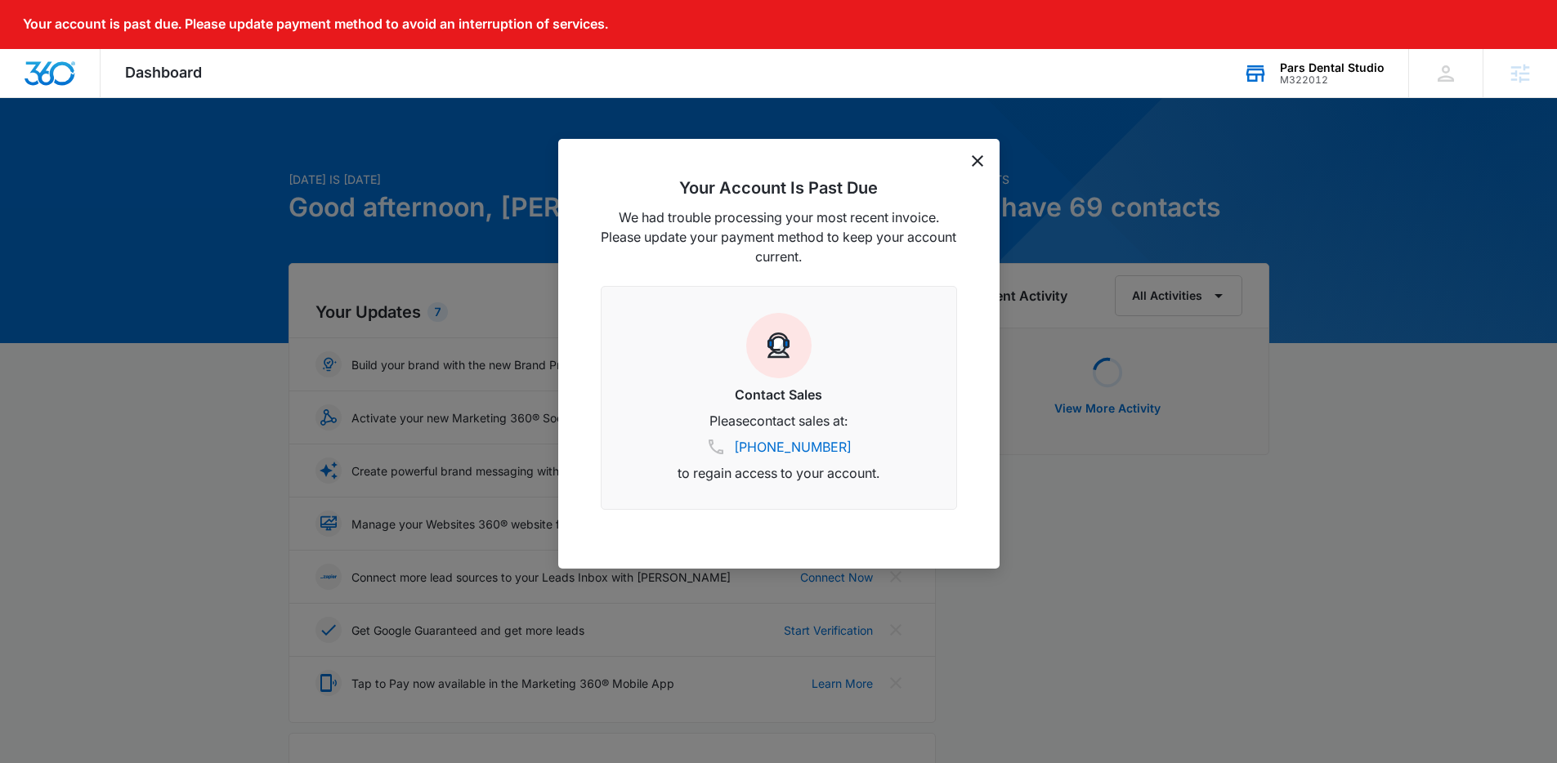
click at [967, 161] on div "Your Account Is Past Due We had trouble processing your most recent invoice. Pl…" at bounding box center [778, 354] width 441 height 430
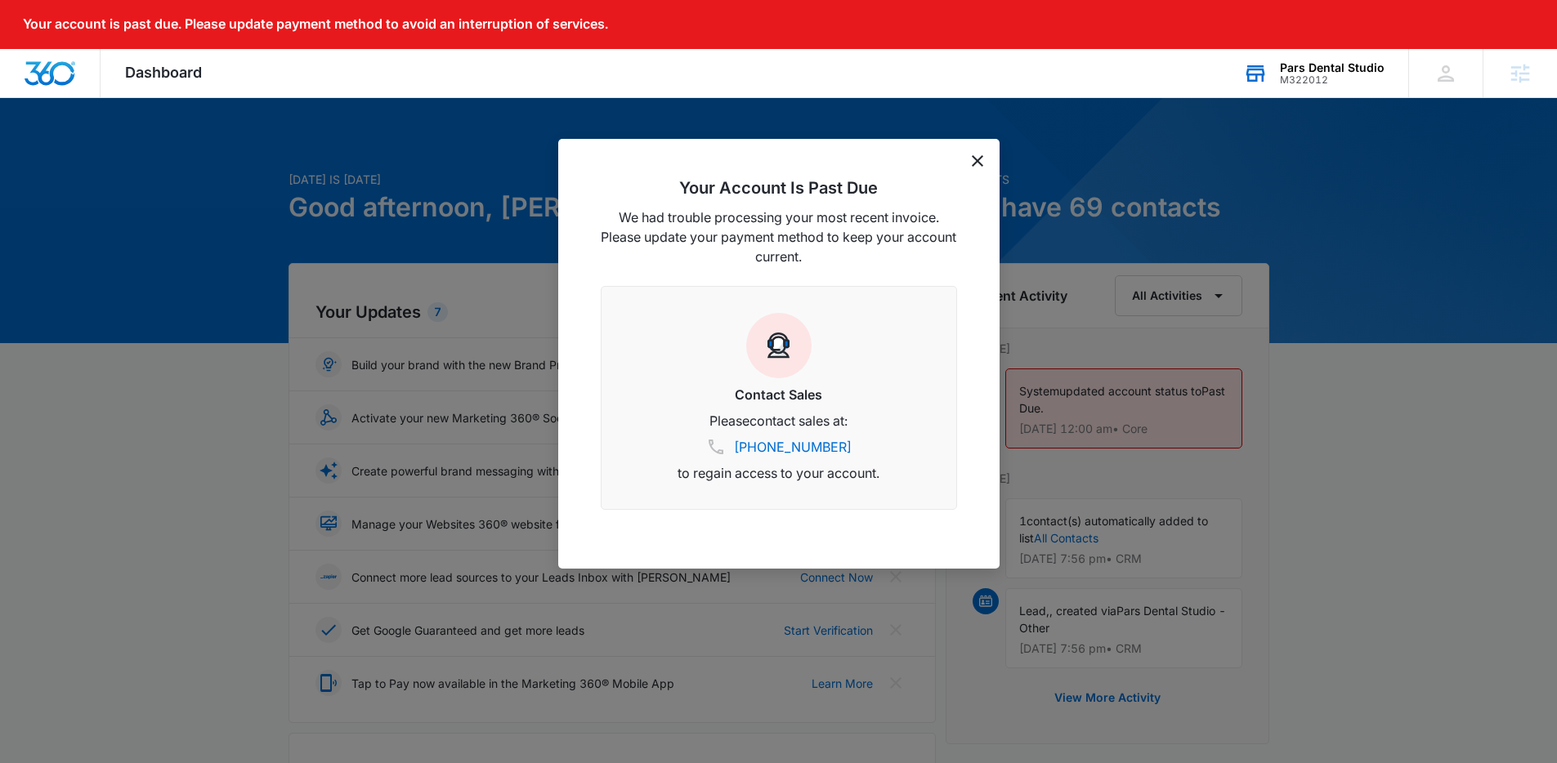
click at [983, 152] on div "Your Account Is Past Due We had trouble processing your most recent invoice. Pl…" at bounding box center [778, 354] width 441 height 430
click at [978, 155] on icon "dismiss this dialog" at bounding box center [976, 160] width 11 height 11
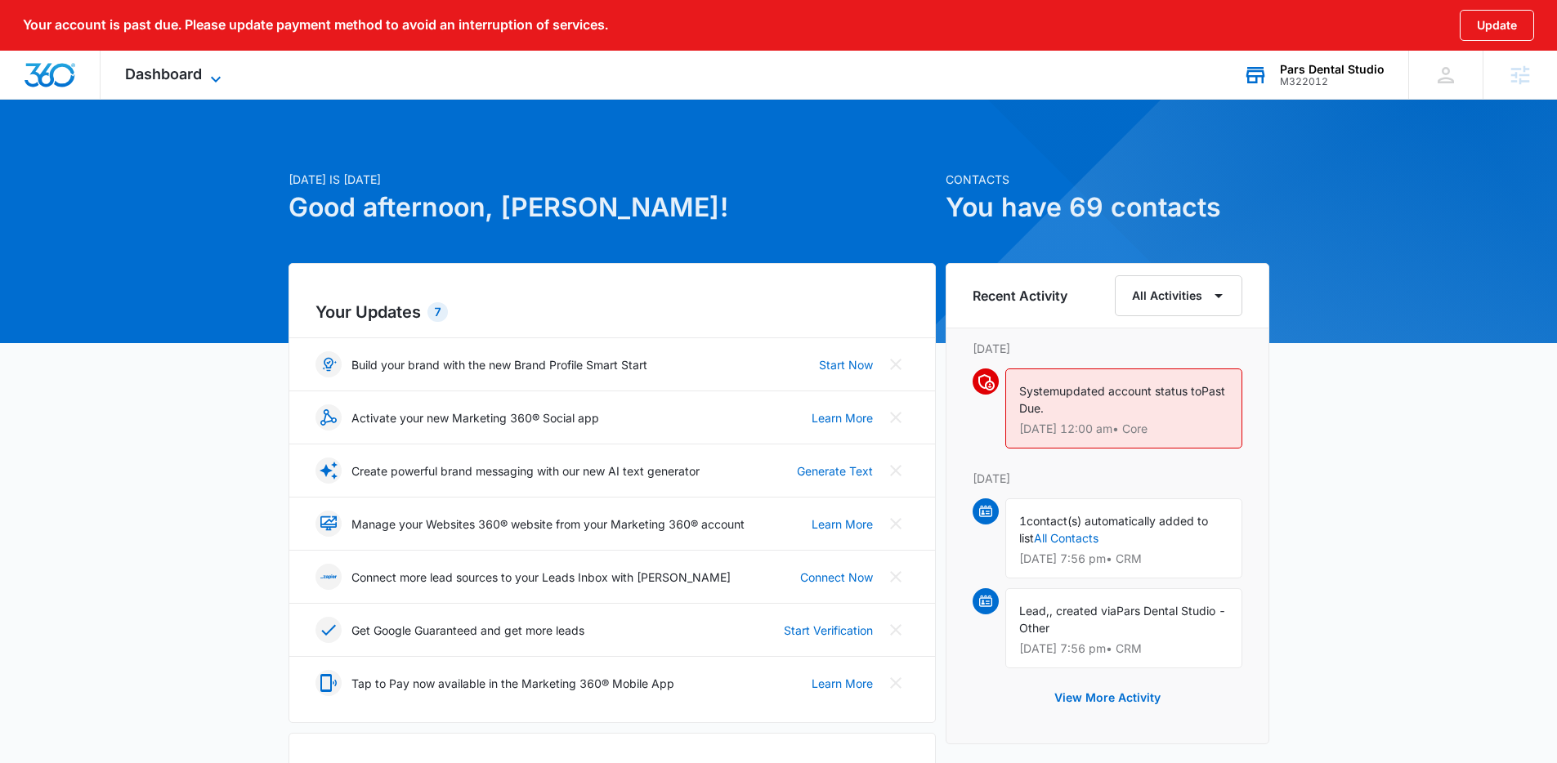
click at [193, 77] on span "Dashboard" at bounding box center [163, 73] width 77 height 17
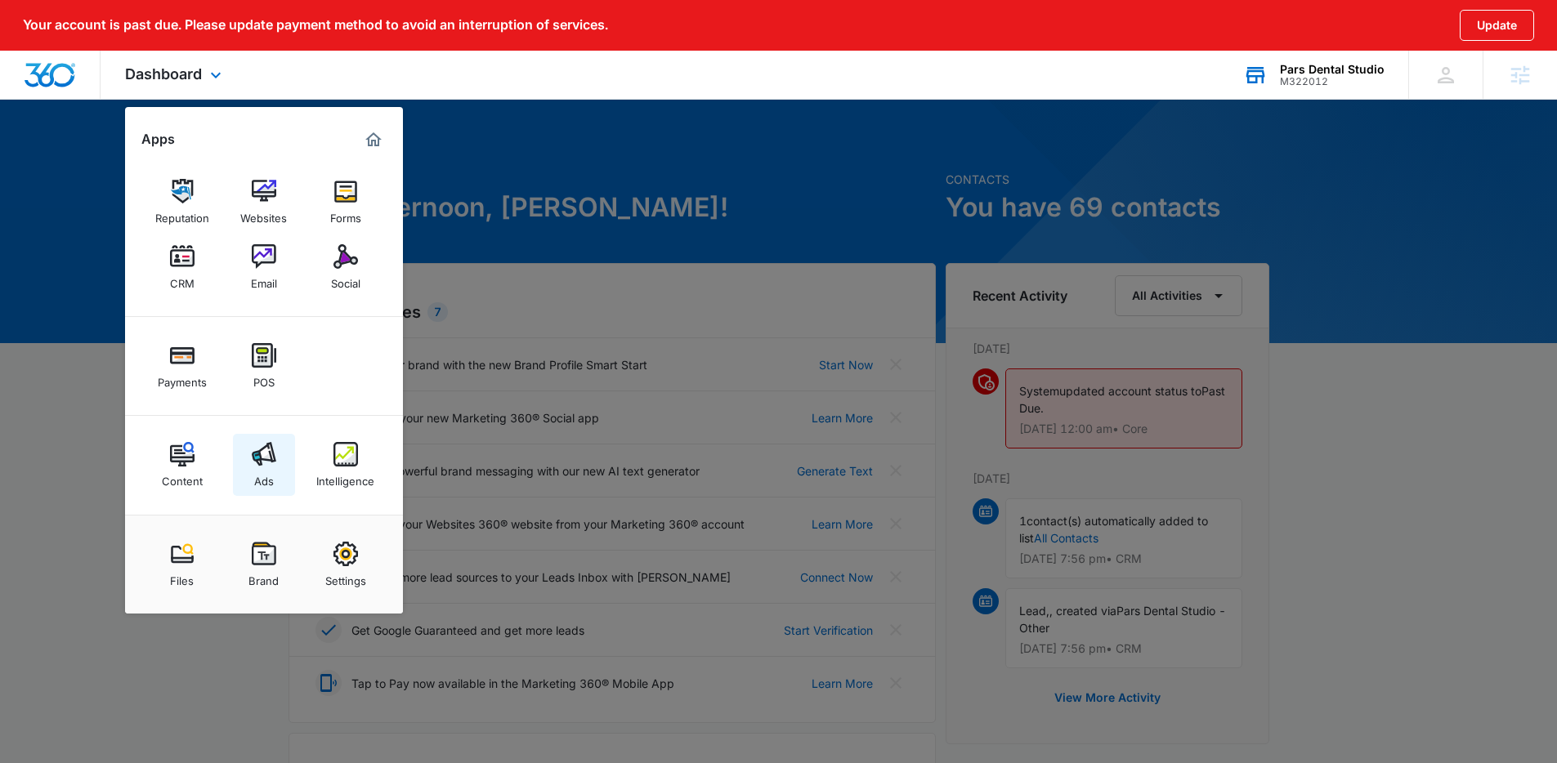
click at [283, 473] on link "Ads" at bounding box center [264, 465] width 62 height 62
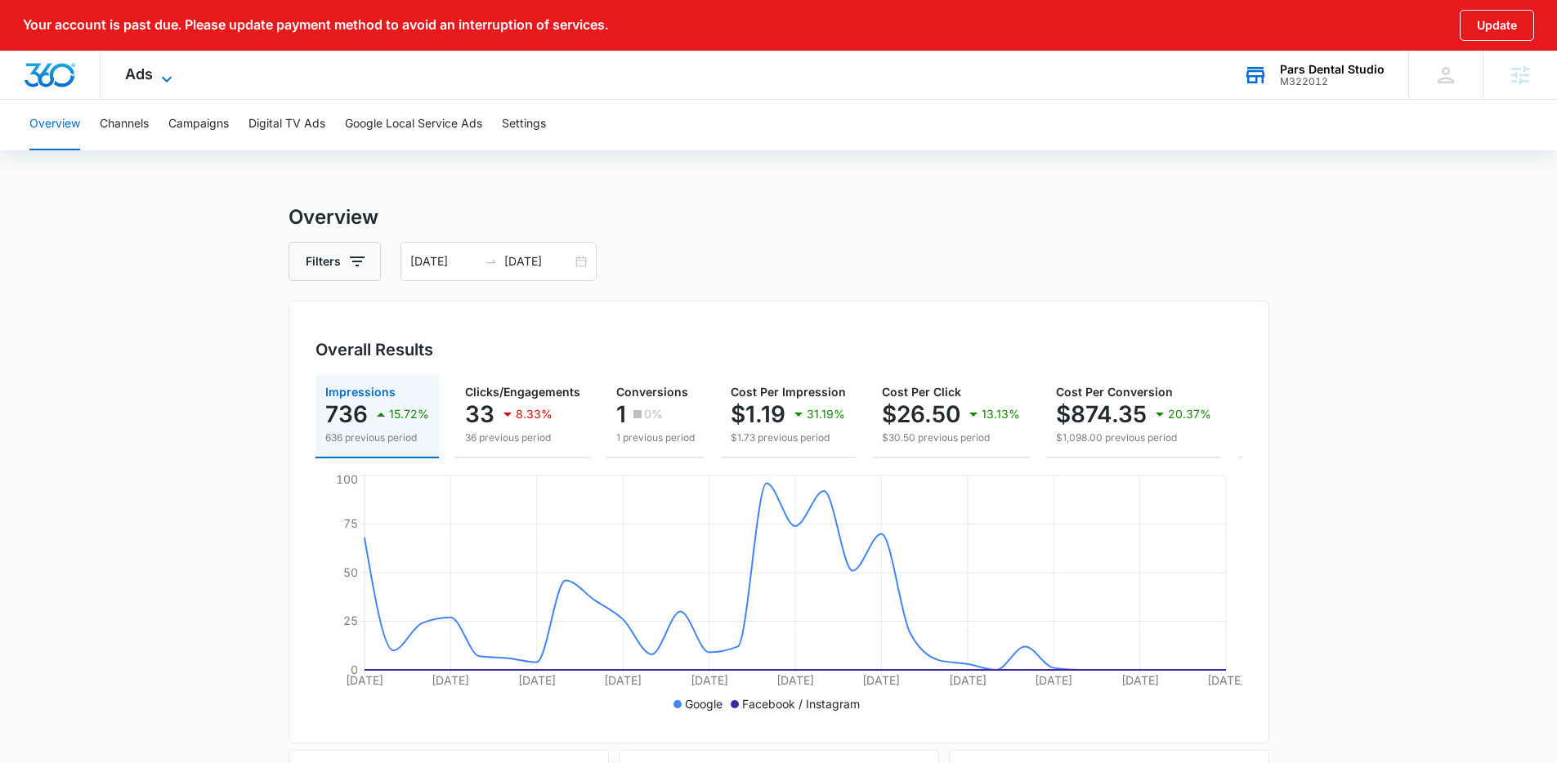
click at [163, 69] on icon at bounding box center [167, 79] width 20 height 20
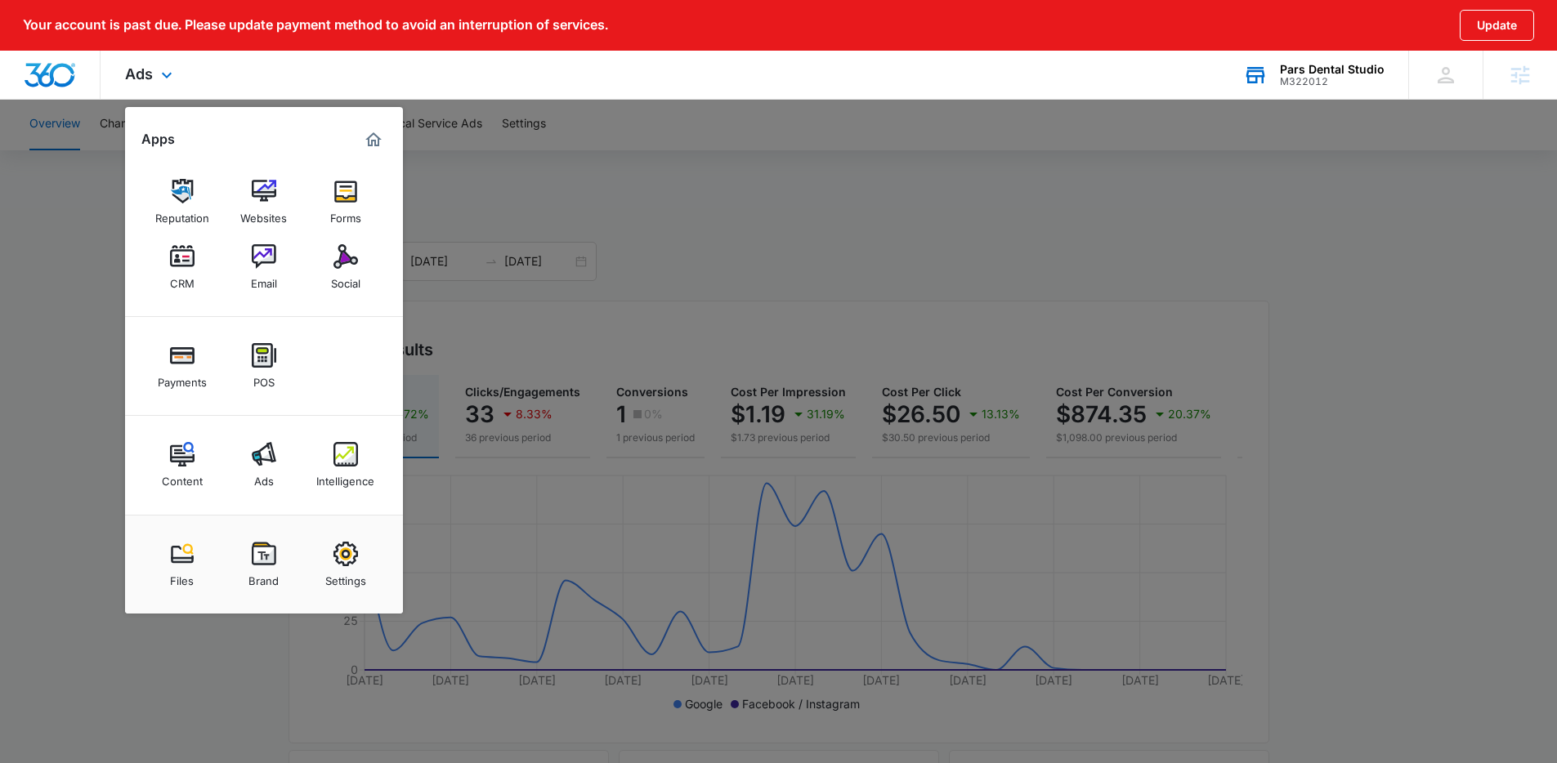
click at [366, 505] on div "Content Ads Intelligence" at bounding box center [264, 465] width 278 height 99
click at [350, 464] on img at bounding box center [345, 454] width 25 height 25
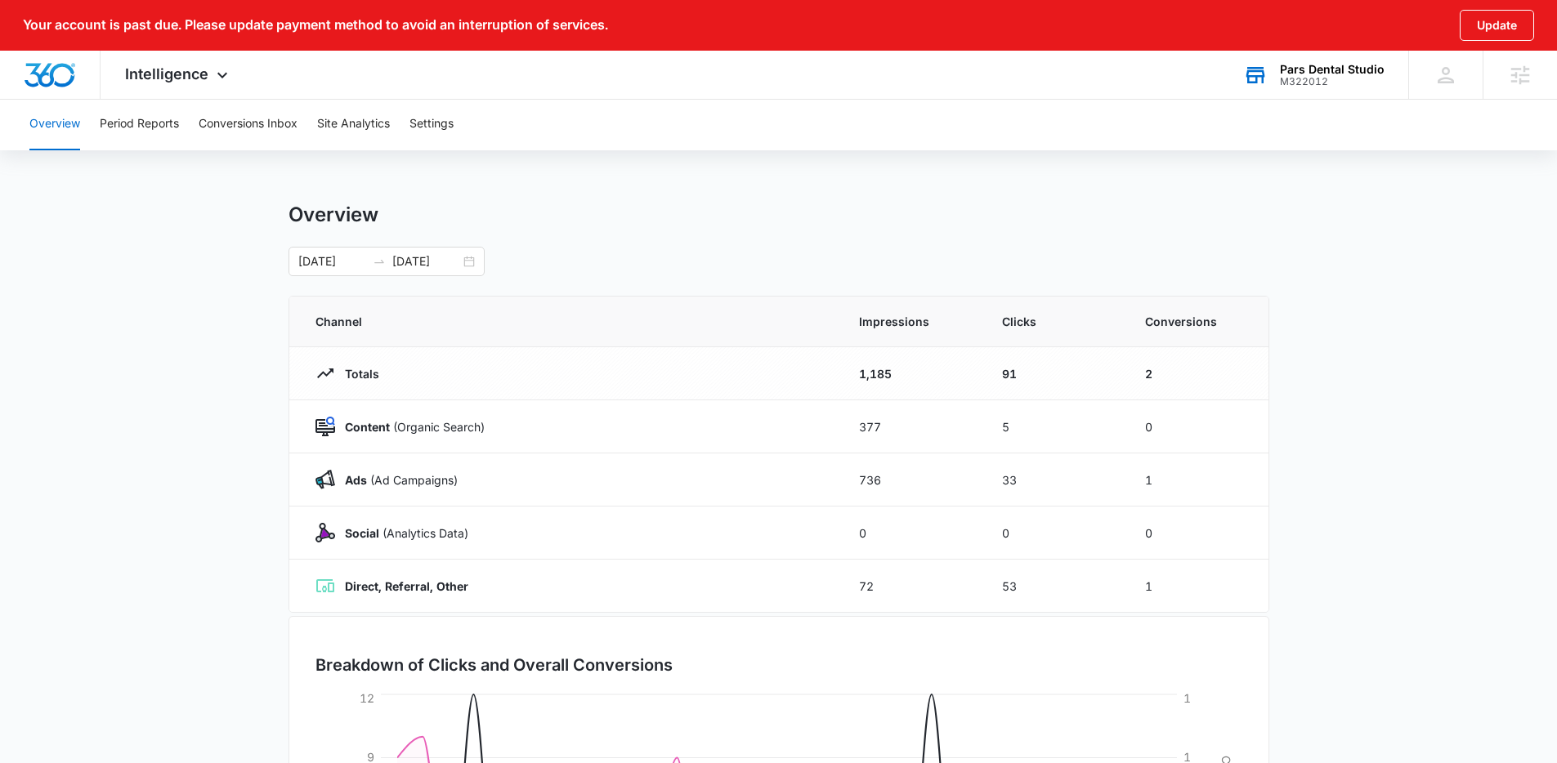
click at [453, 243] on div "Overview 09/08/2025 10/08/2025" at bounding box center [778, 240] width 980 height 74
click at [442, 249] on div "09/08/2025 10/08/2025" at bounding box center [386, 261] width 196 height 29
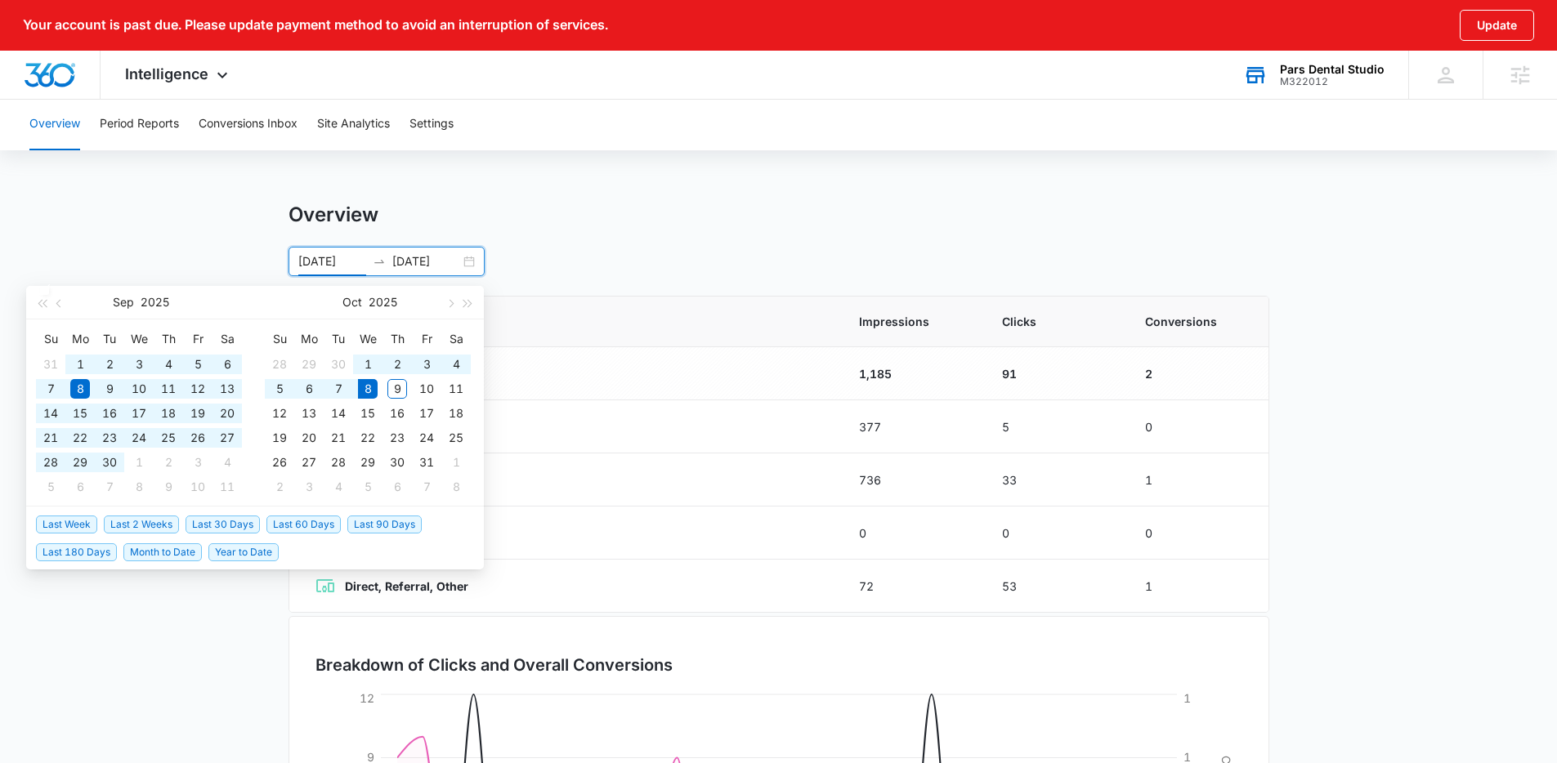
click at [405, 523] on span "Last 90 Days" at bounding box center [384, 525] width 74 height 18
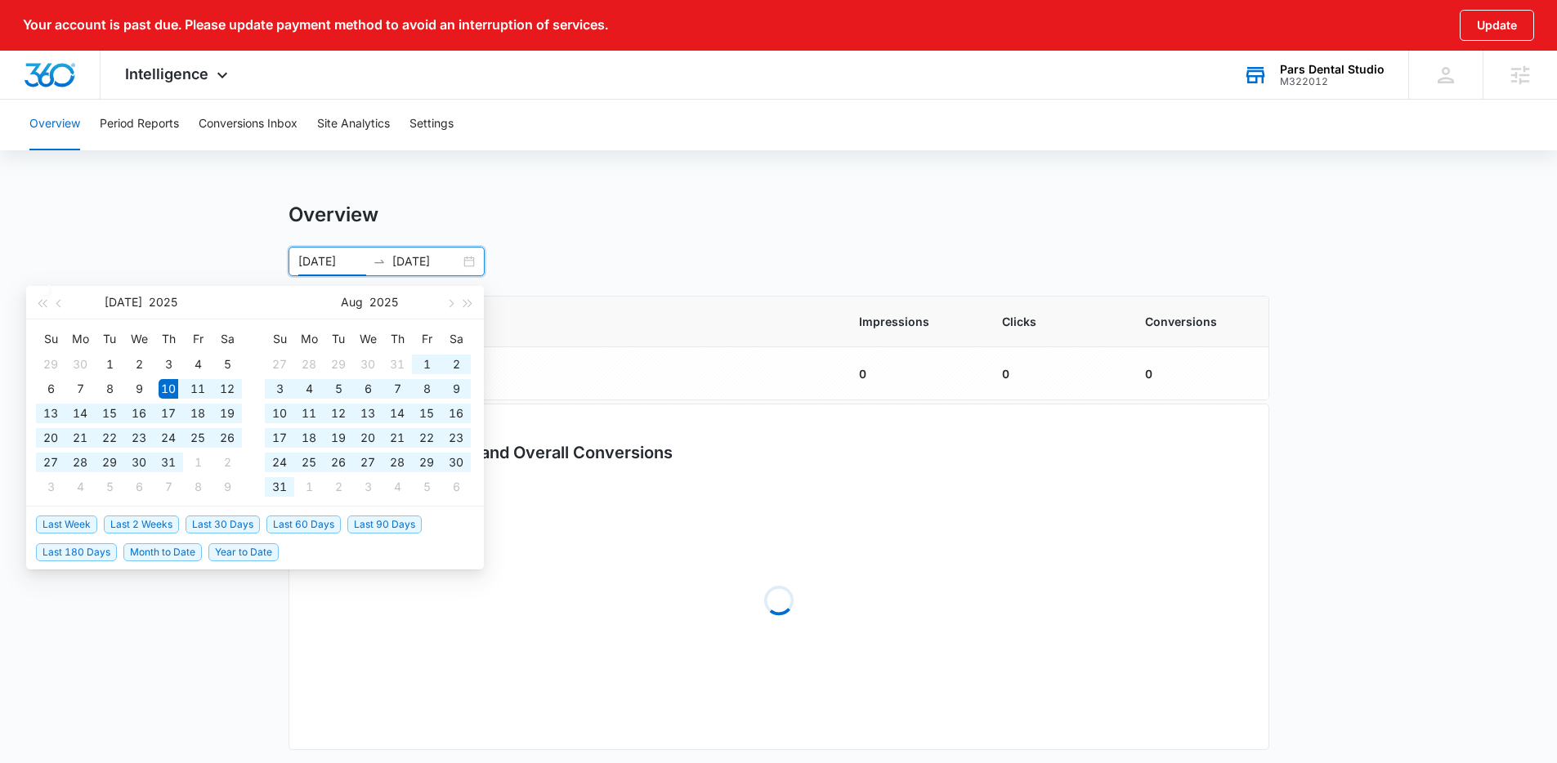
type input "07/10/2025"
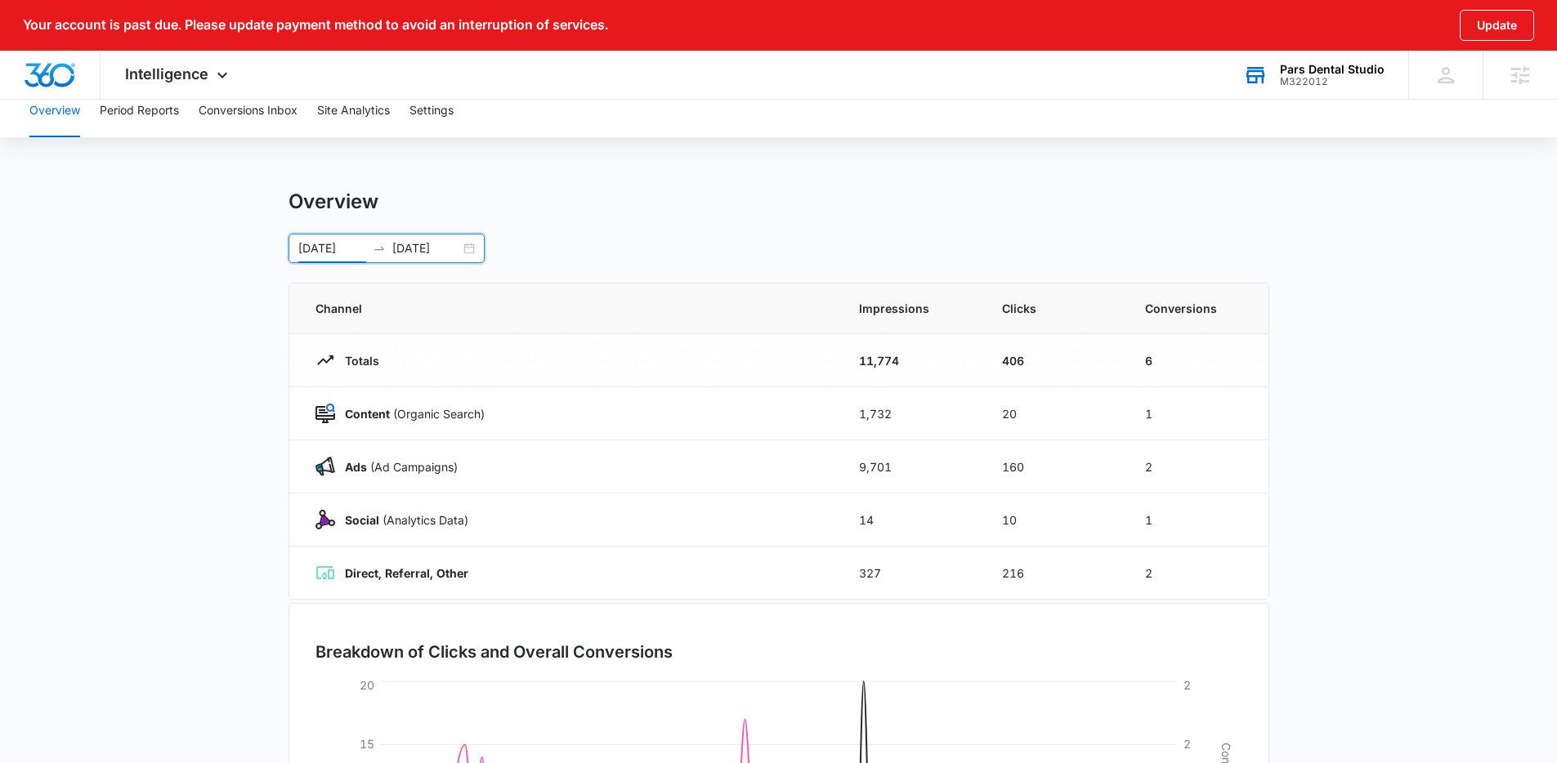
scroll to position [33, 0]
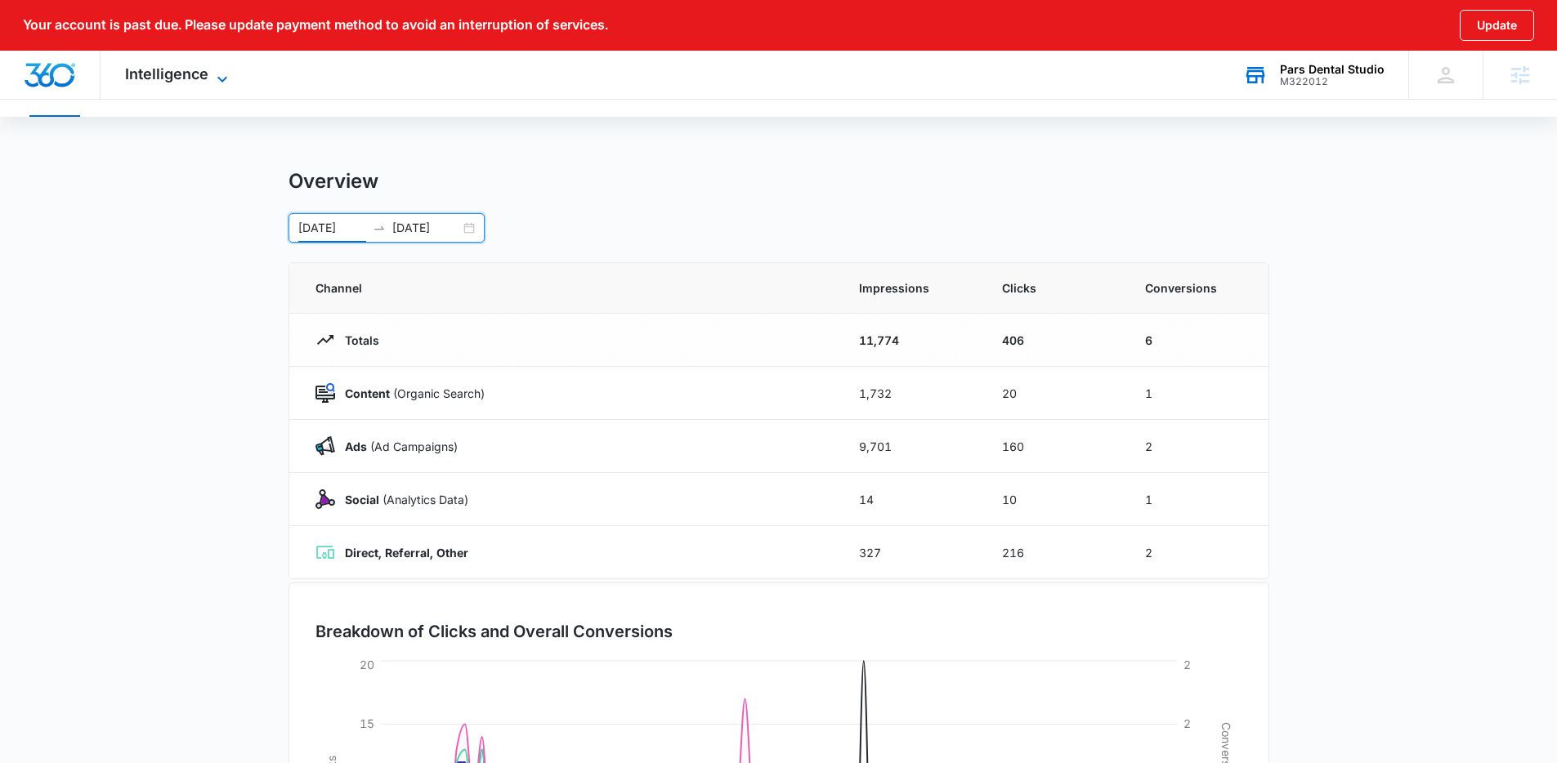
click at [190, 74] on span "Intelligence" at bounding box center [166, 73] width 83 height 17
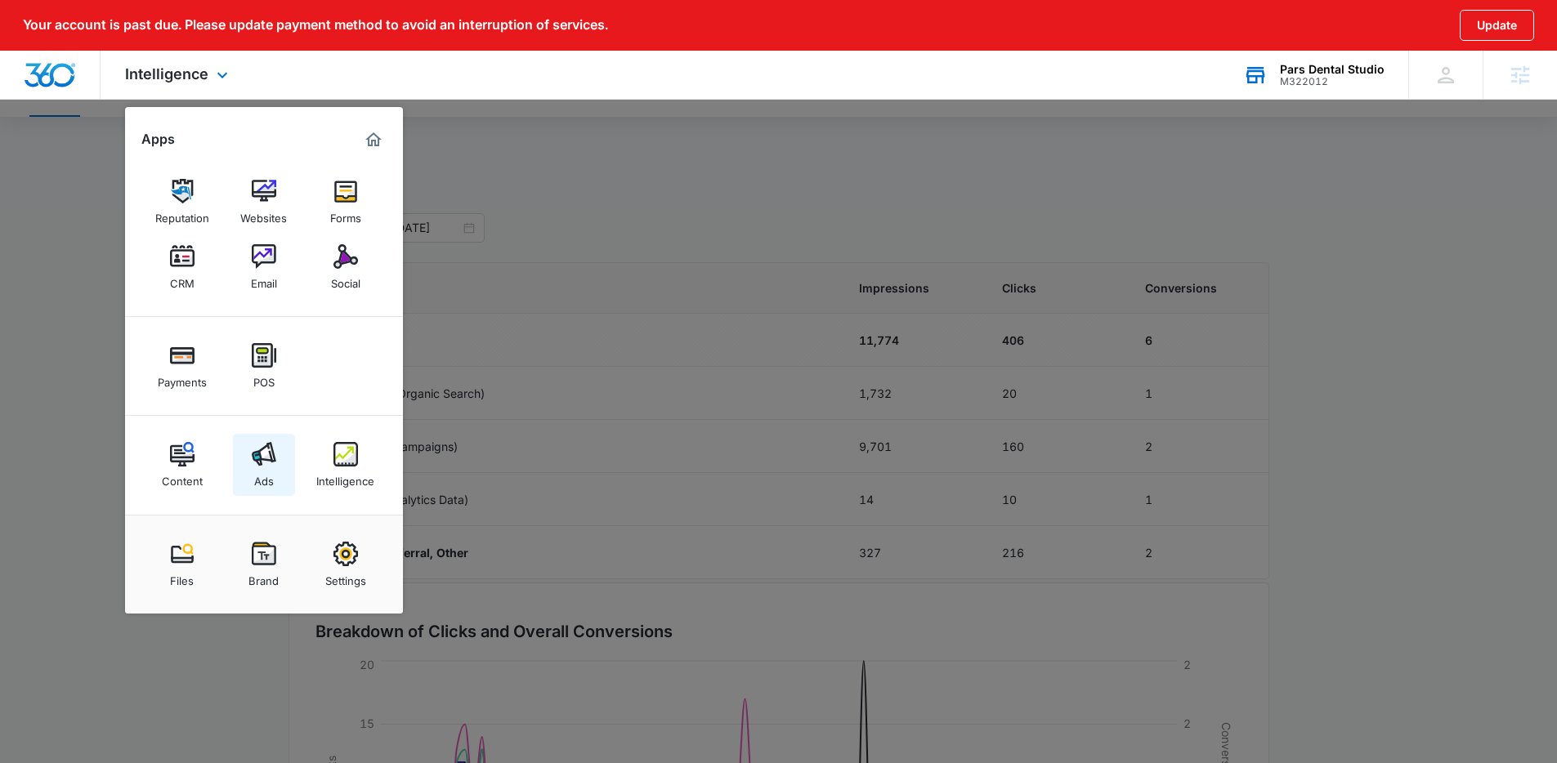
click at [268, 462] on img at bounding box center [264, 454] width 25 height 25
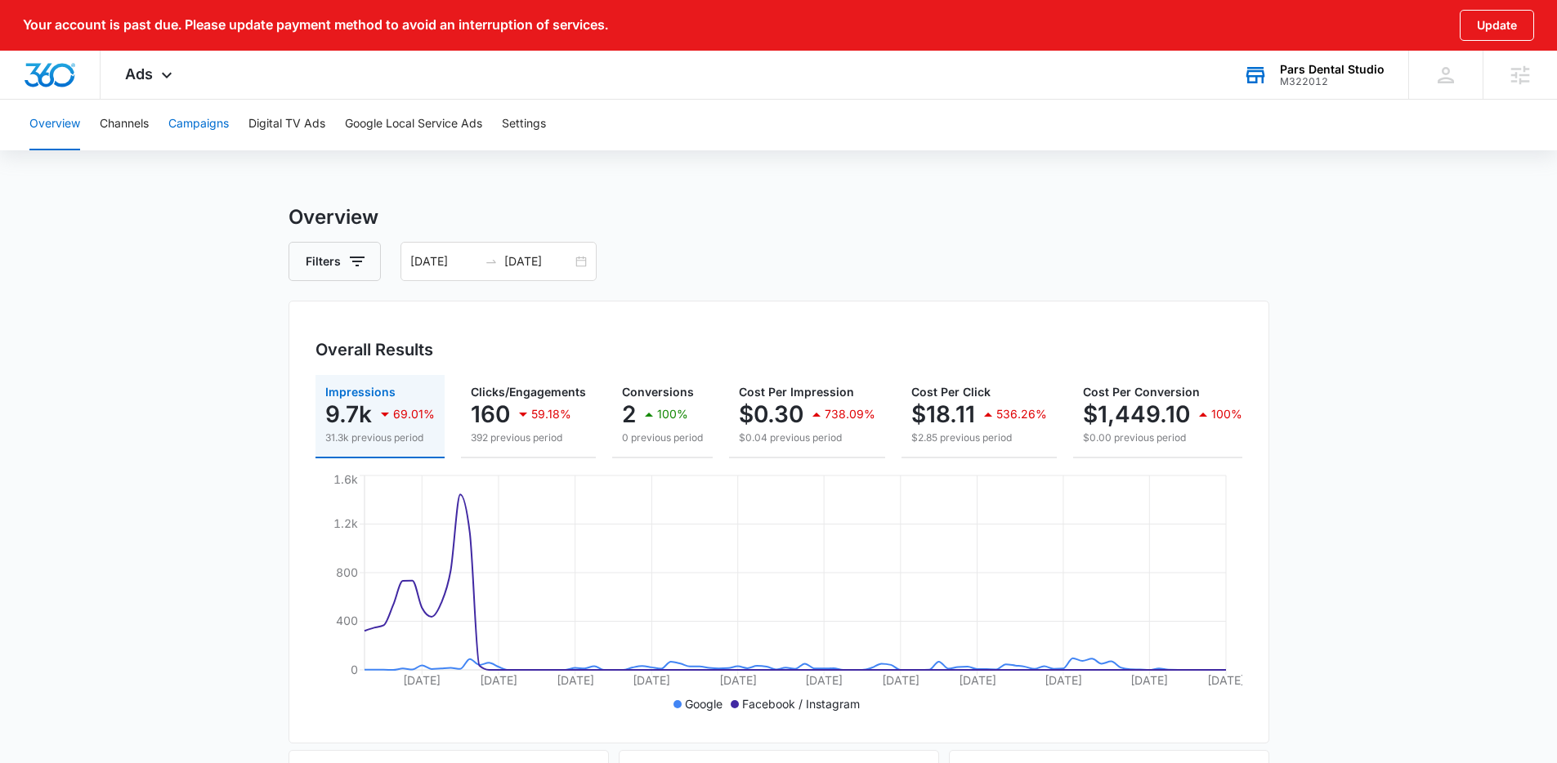
click at [203, 112] on button "Campaigns" at bounding box center [198, 124] width 60 height 52
click at [585, 260] on div "07/10/2025 10/08/2025" at bounding box center [498, 261] width 196 height 39
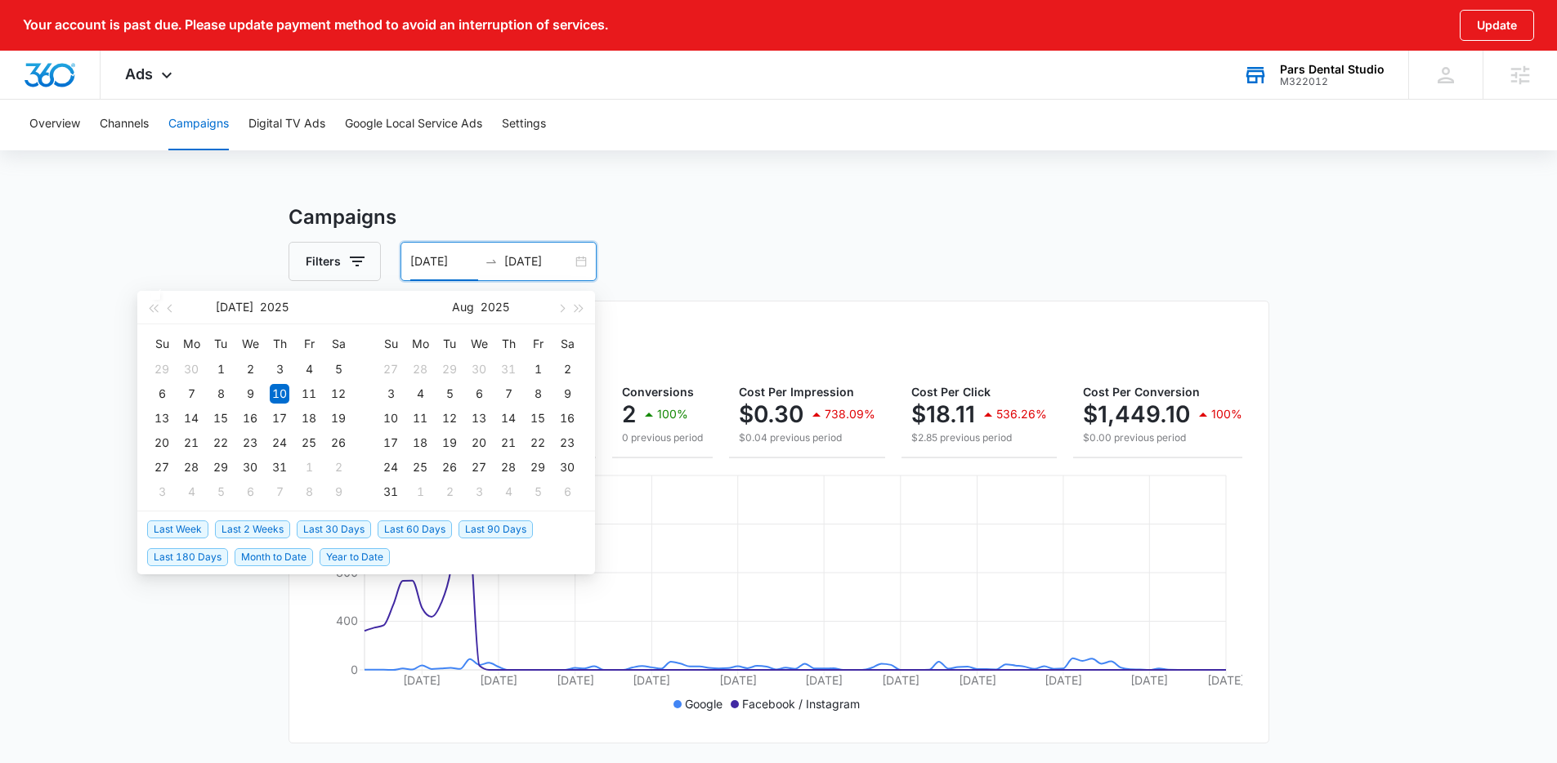
click at [348, 524] on span "Last 30 Days" at bounding box center [334, 529] width 74 height 18
type input "09/09/2025"
type input "[DATE]"
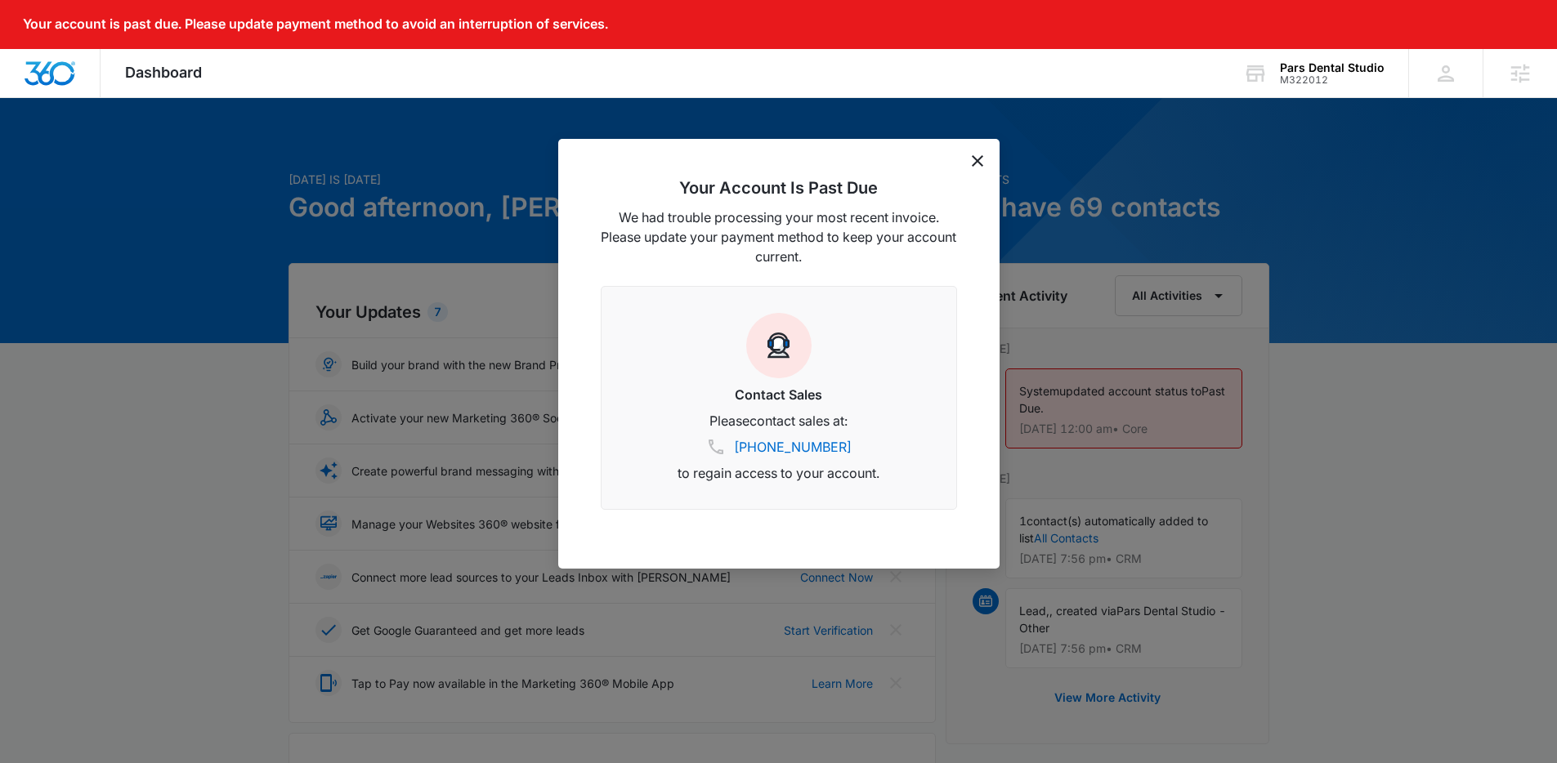
click at [979, 162] on icon "dismiss this dialog" at bounding box center [976, 160] width 11 height 11
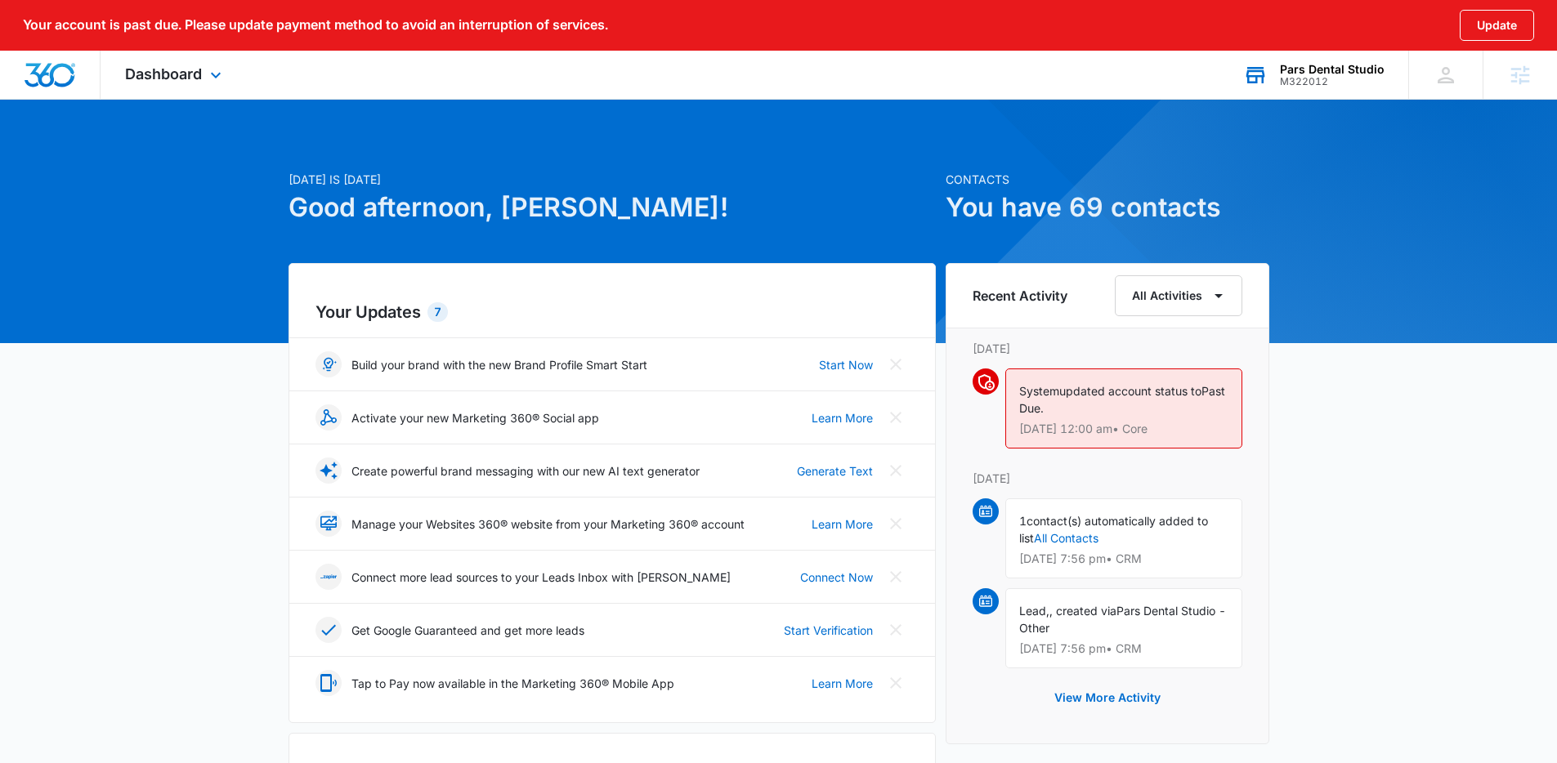
click at [1323, 70] on div "Pars Dental Studio" at bounding box center [1332, 69] width 105 height 13
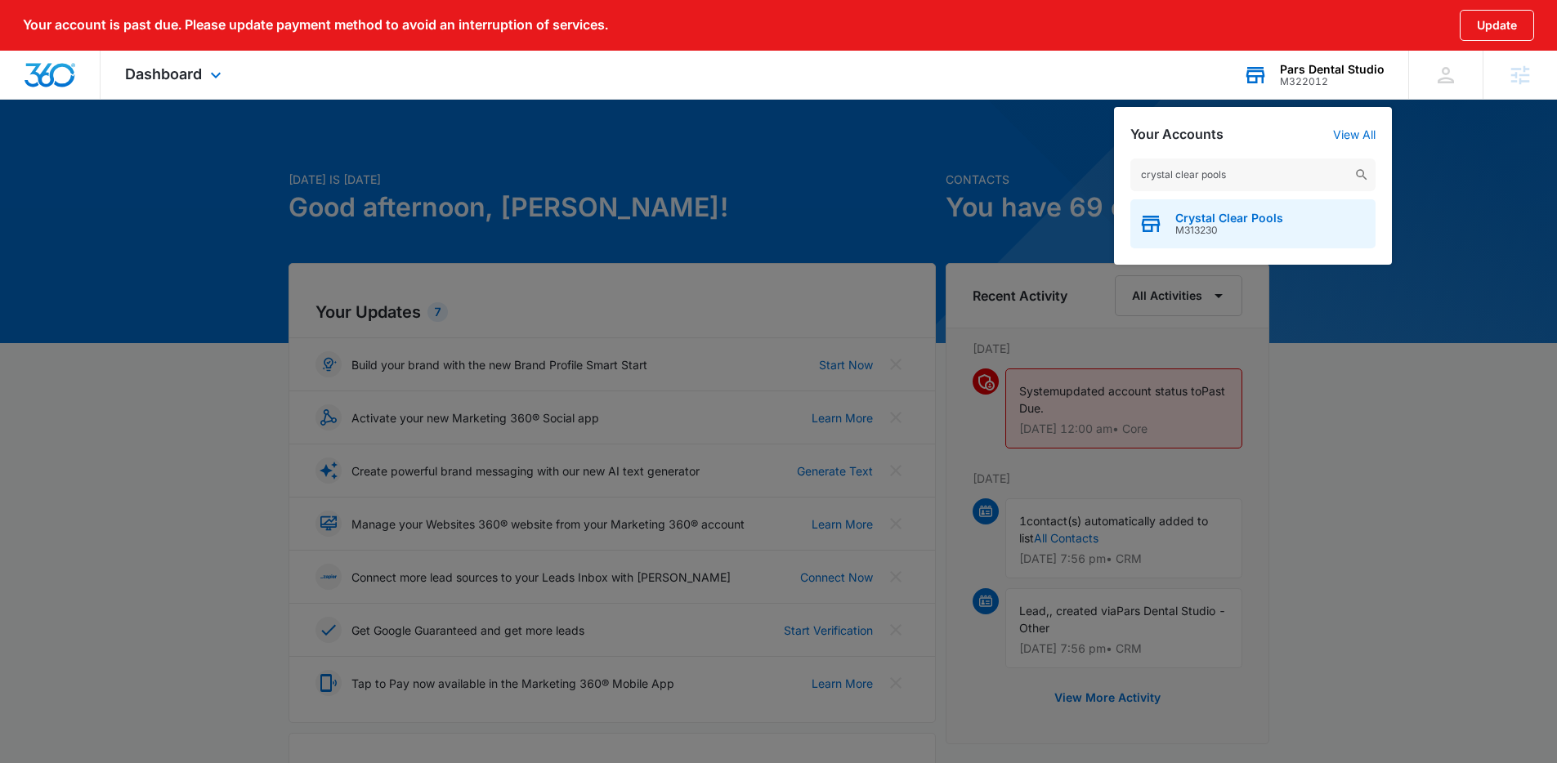
type input "crystal clear pools"
click at [1288, 217] on div "Crystal Clear Pools M313230" at bounding box center [1252, 223] width 245 height 49
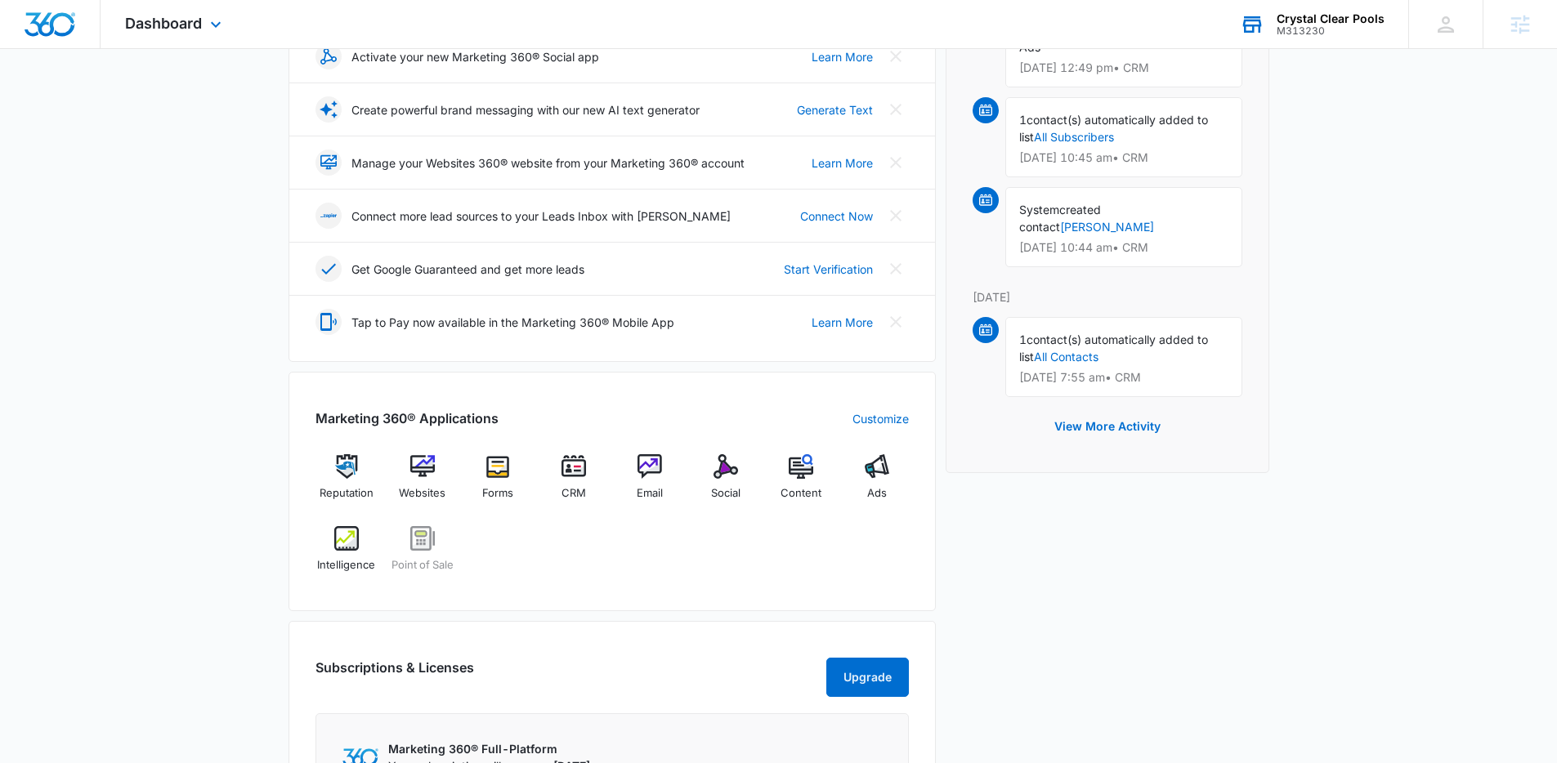
scroll to position [329, 0]
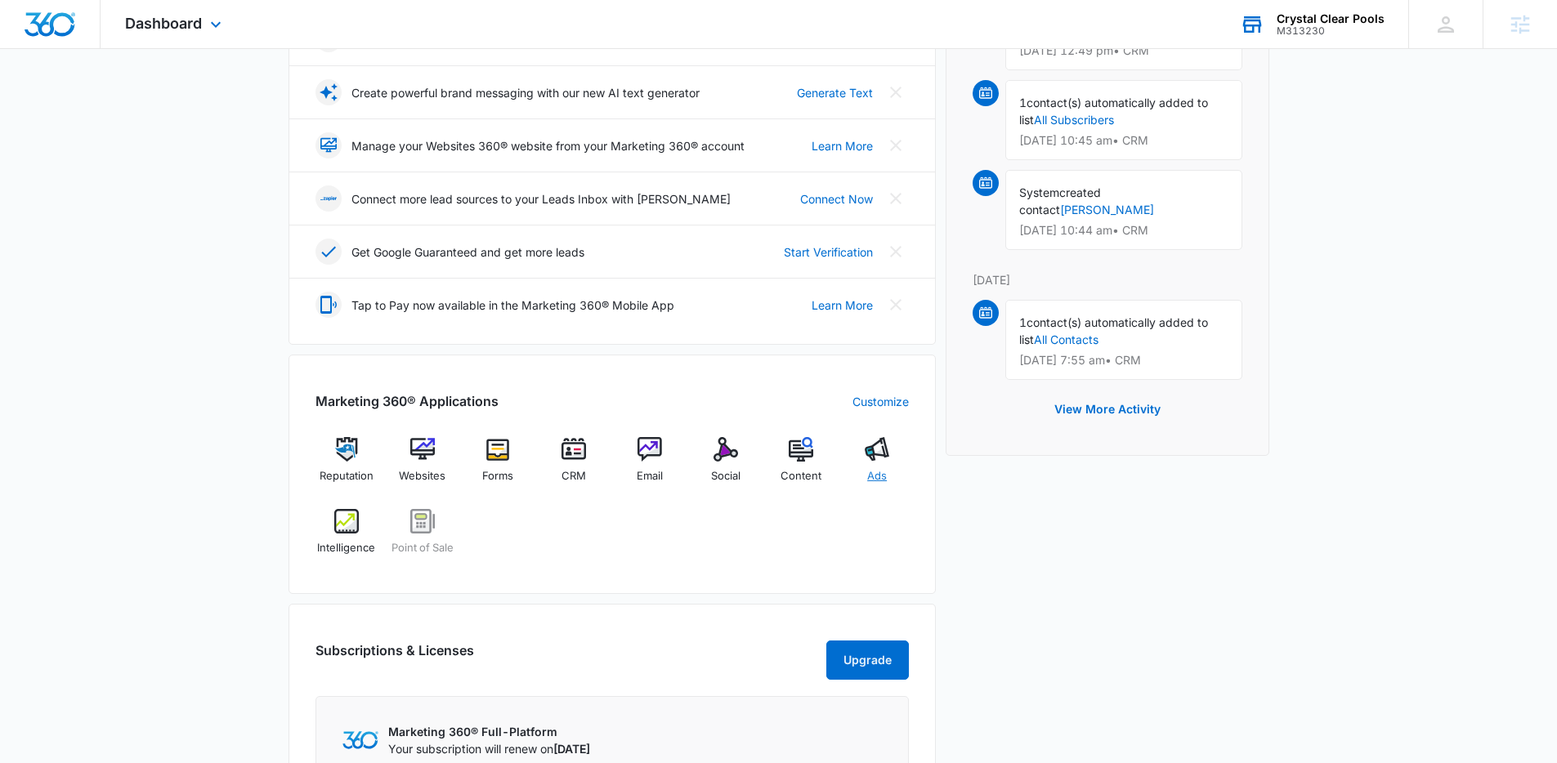
click at [891, 453] on div "Ads" at bounding box center [877, 466] width 63 height 59
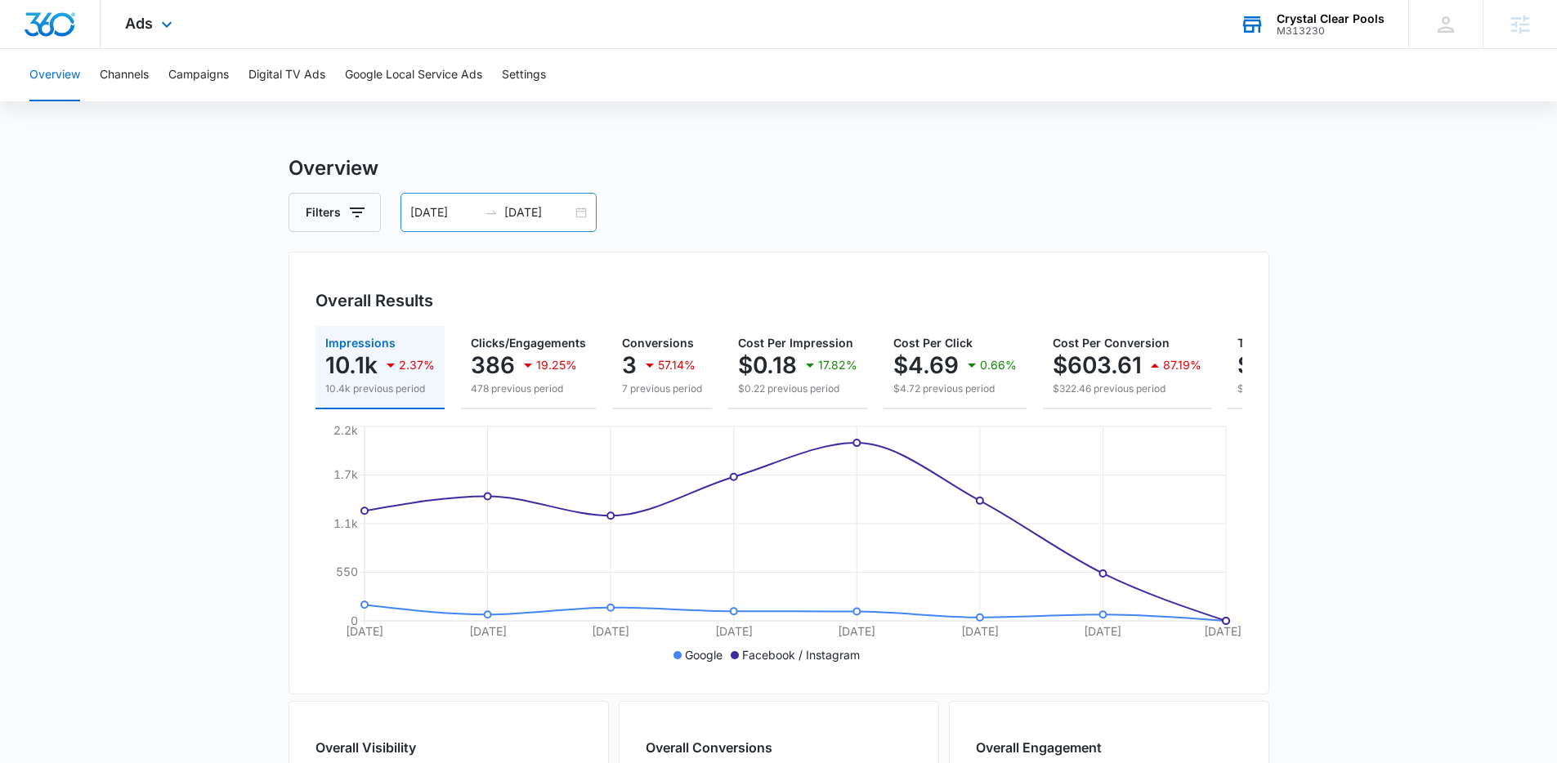
click at [507, 199] on div "09/18/2025 09/25/2025" at bounding box center [498, 212] width 196 height 39
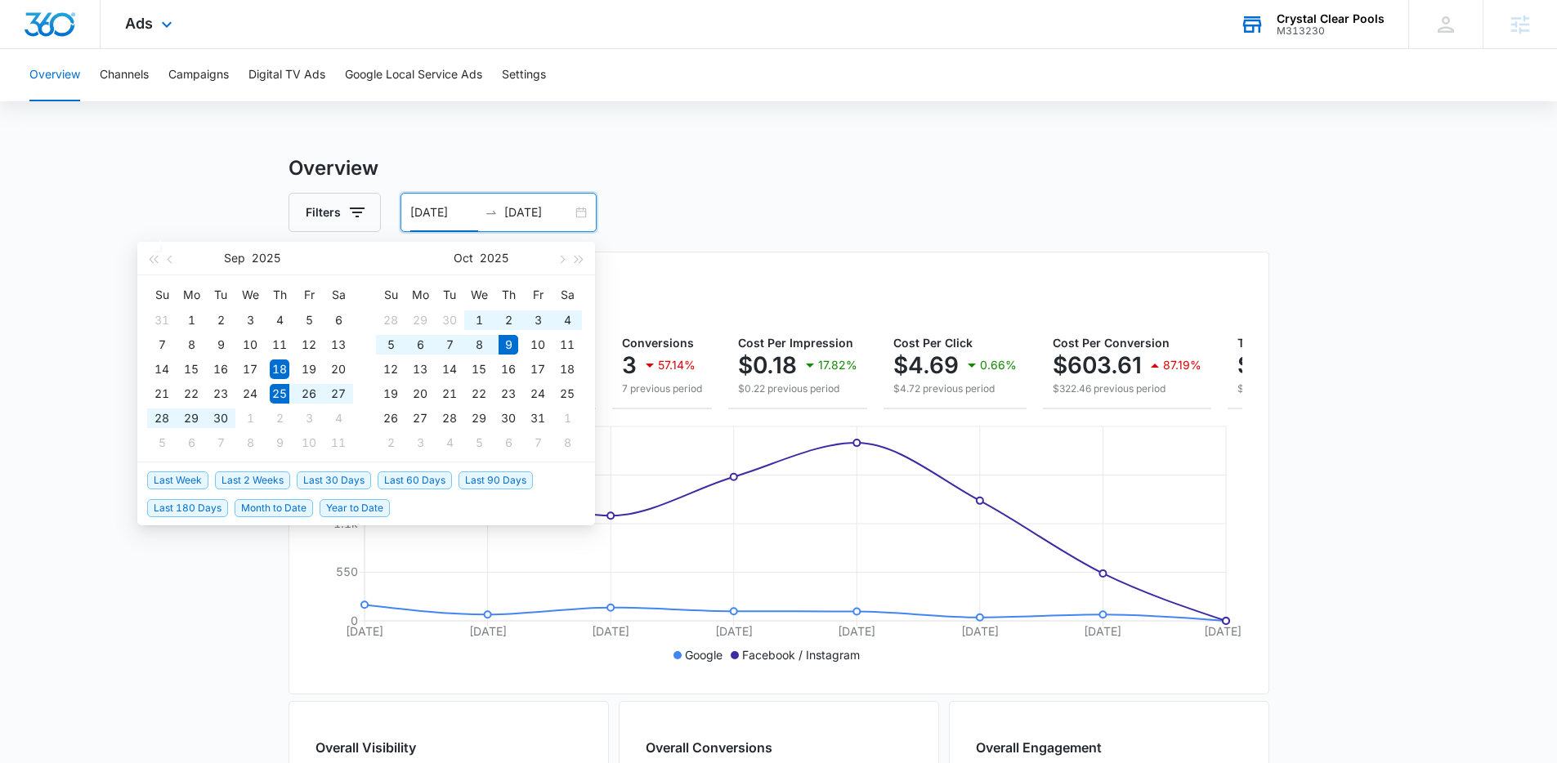
click at [257, 475] on span "Last 2 Weeks" at bounding box center [252, 480] width 75 height 18
type input "09/25/2025"
type input "[DATE]"
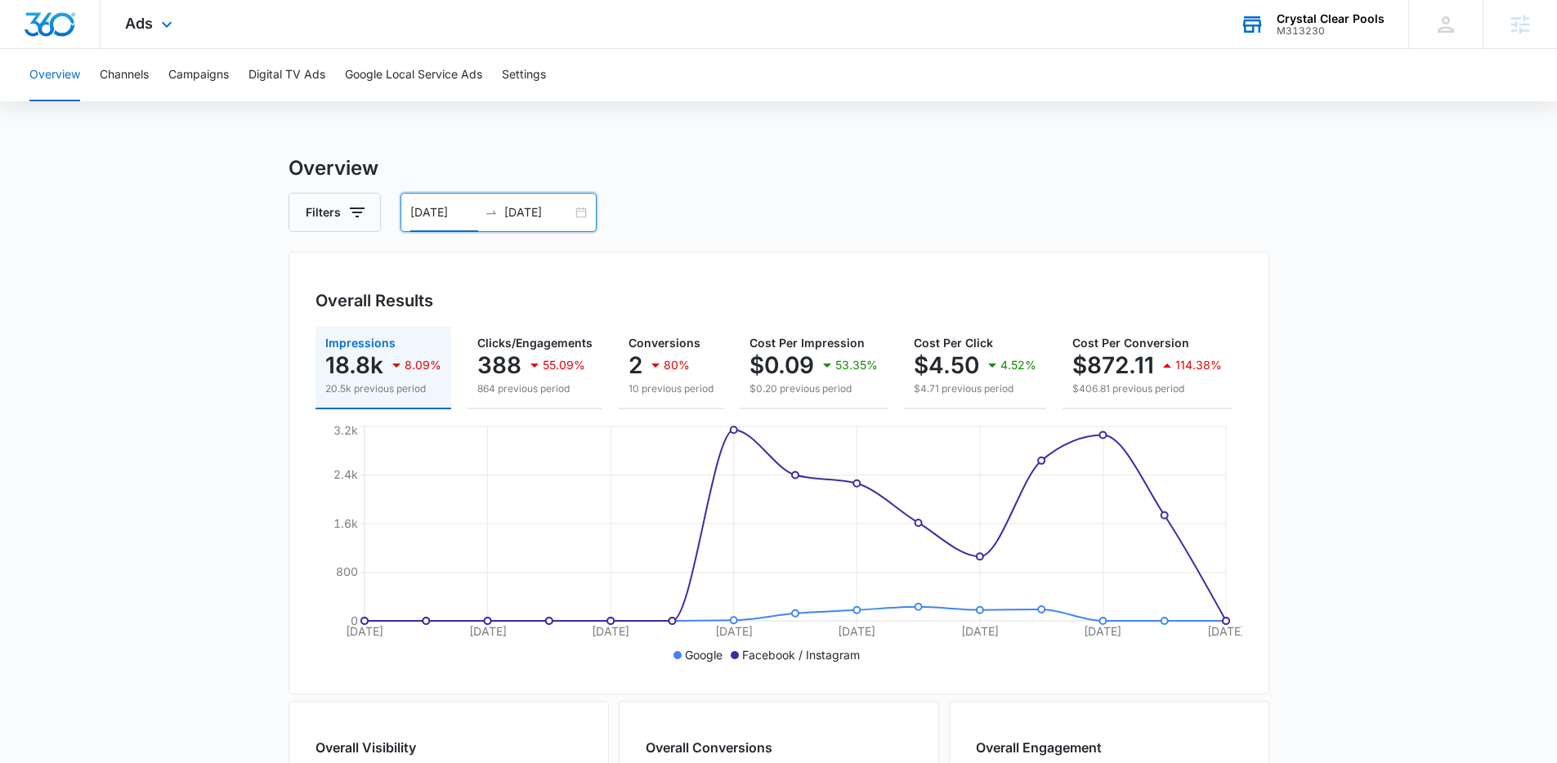
click at [417, 218] on input "09/25/2025" at bounding box center [444, 212] width 68 height 18
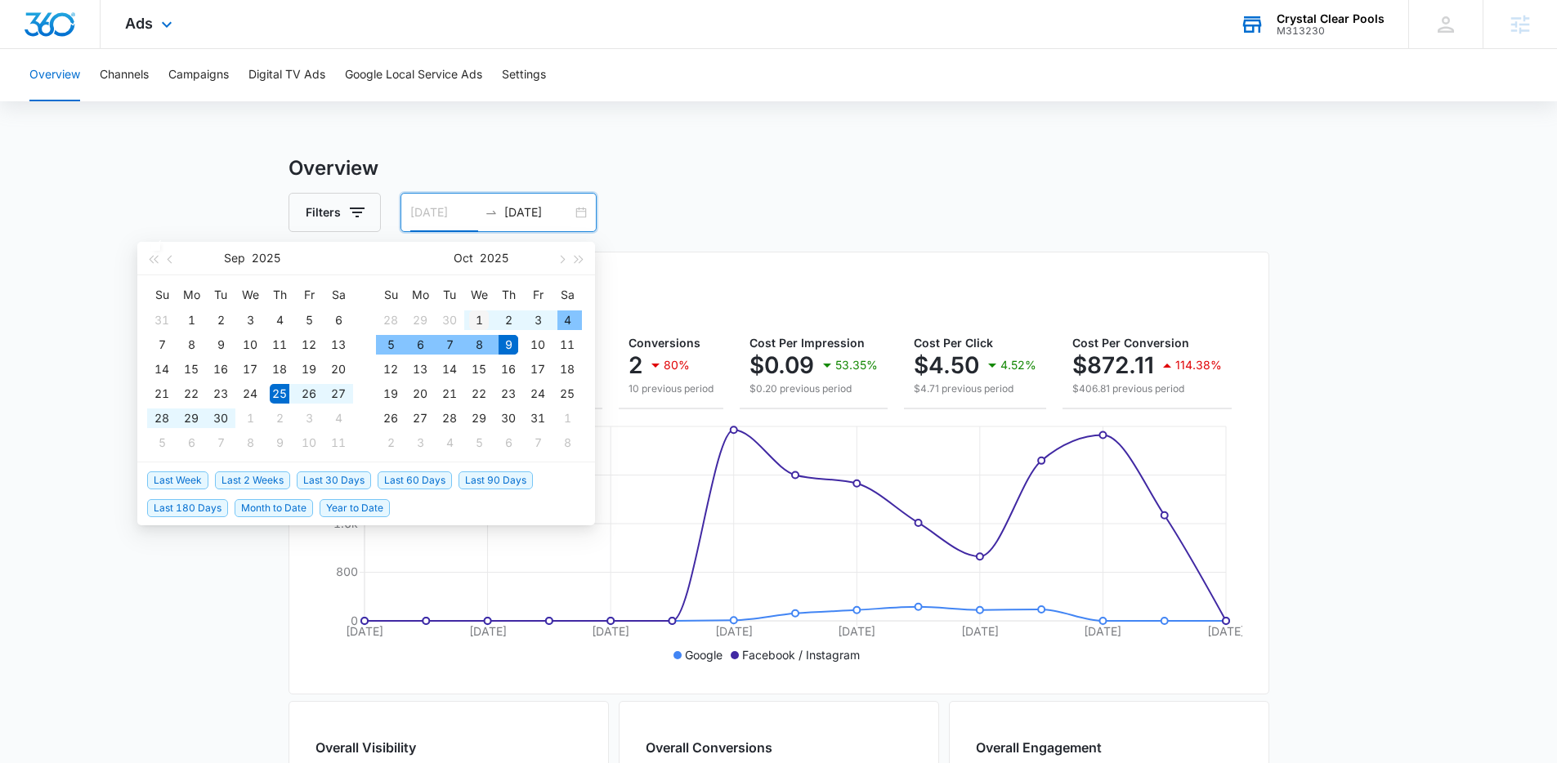
type input "[DATE]"
click at [472, 316] on div "1" at bounding box center [479, 320] width 20 height 20
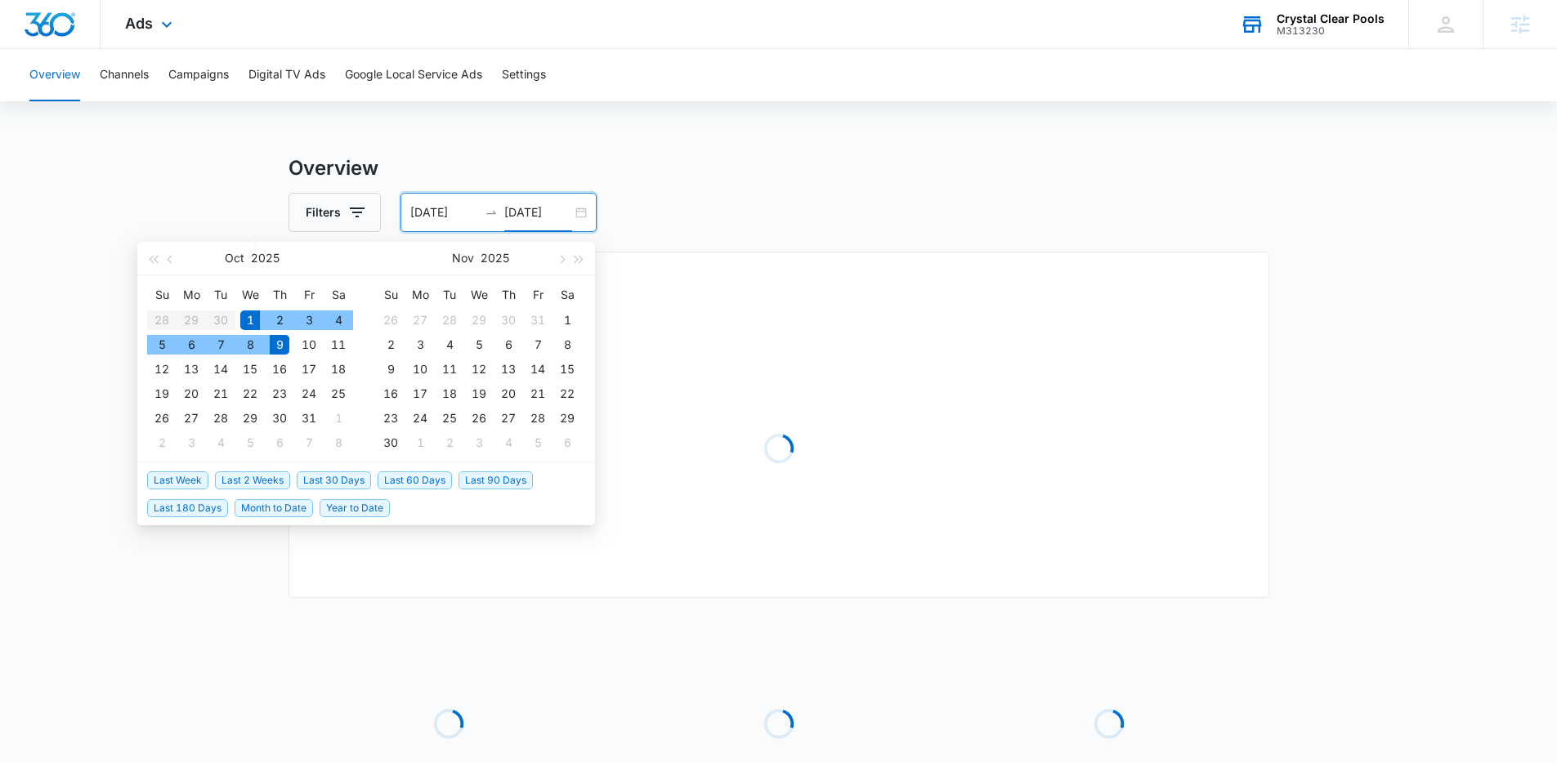
type input "[DATE]"
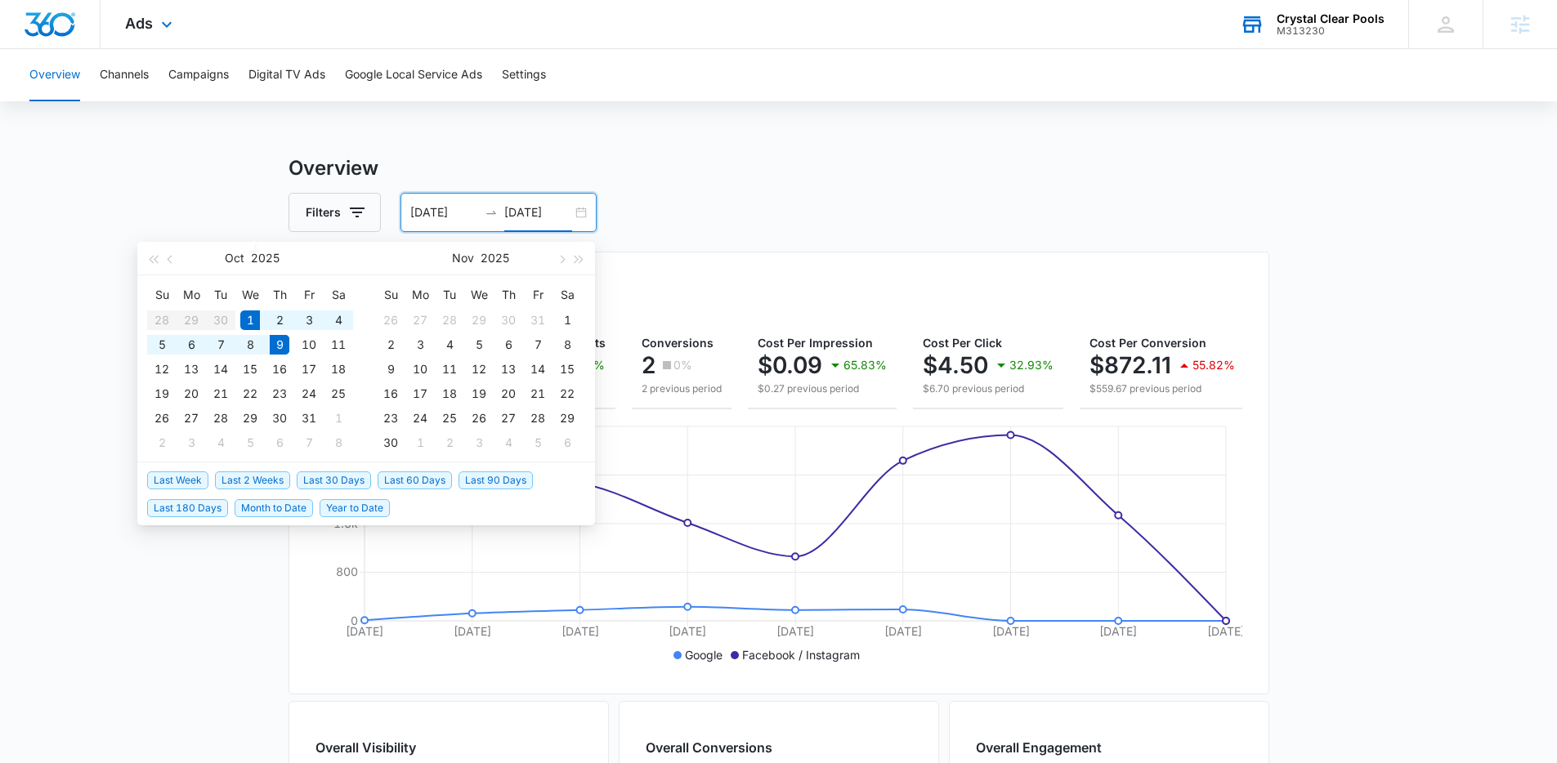
click at [1313, 198] on main "Overview Filters 10/01/2025 10/09/2025 Overall Results Impressions 18.8k 356.05…" at bounding box center [778, 740] width 1557 height 1173
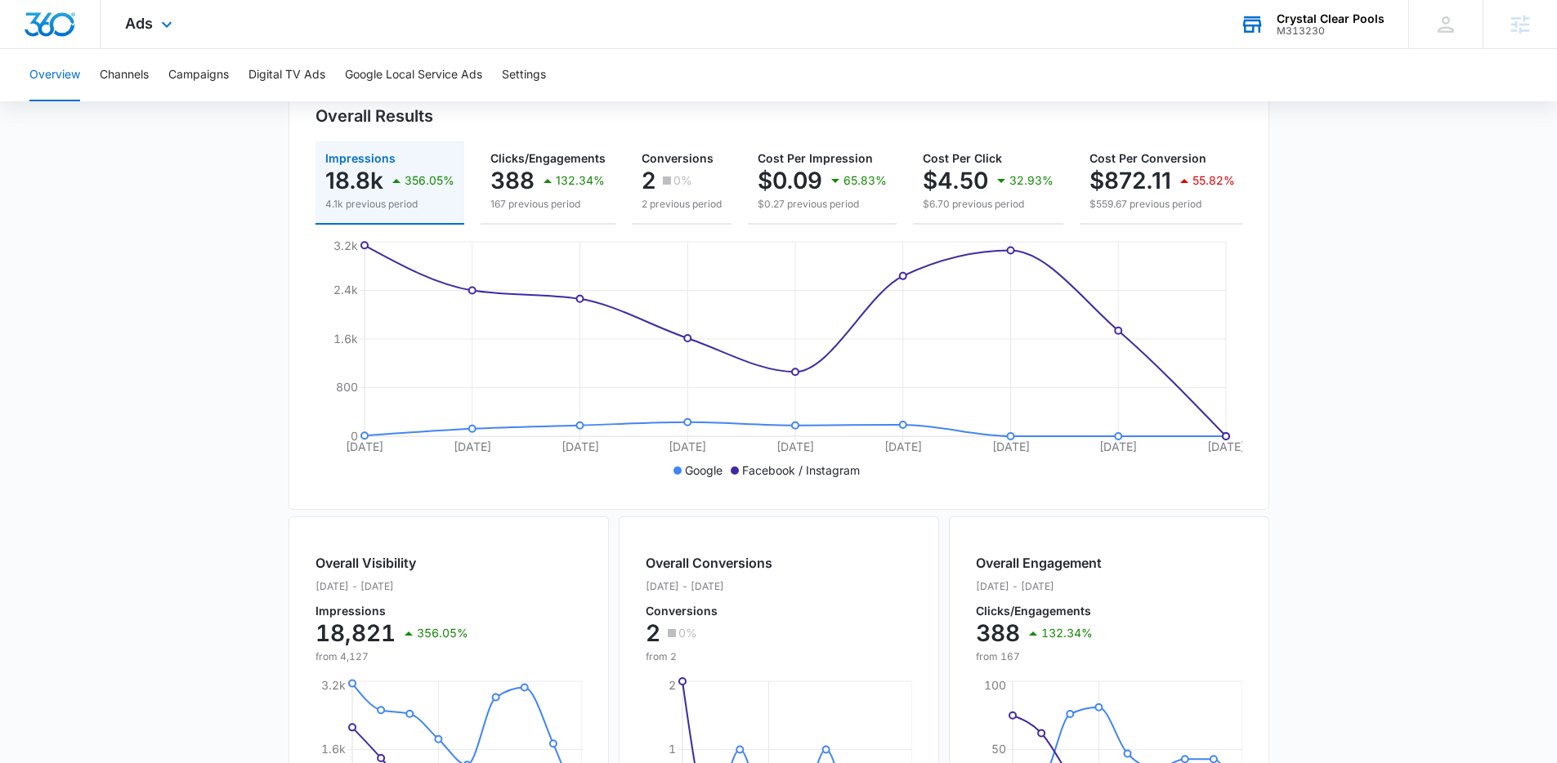
scroll to position [42, 0]
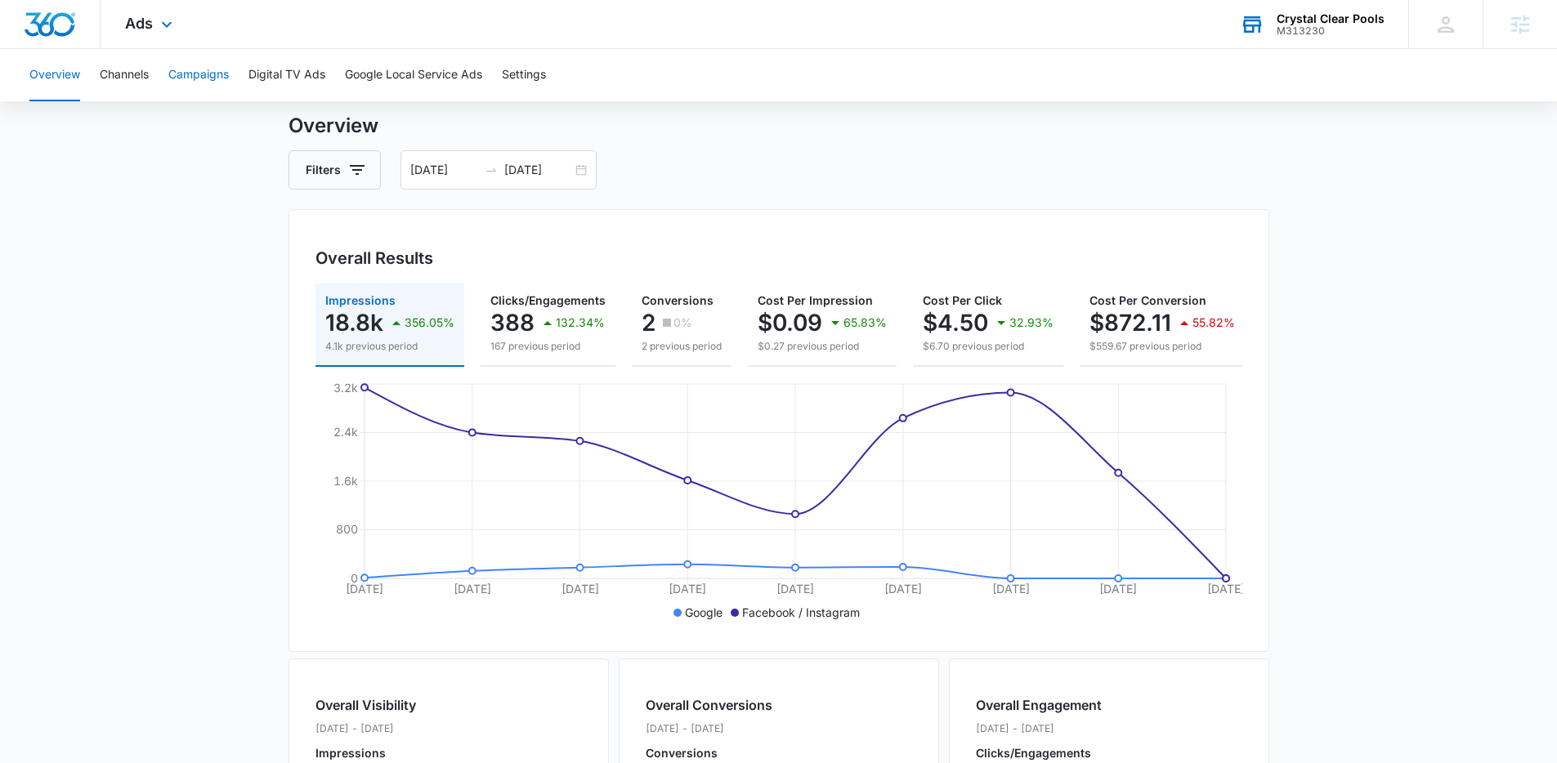
click at [215, 79] on button "Campaigns" at bounding box center [198, 75] width 60 height 52
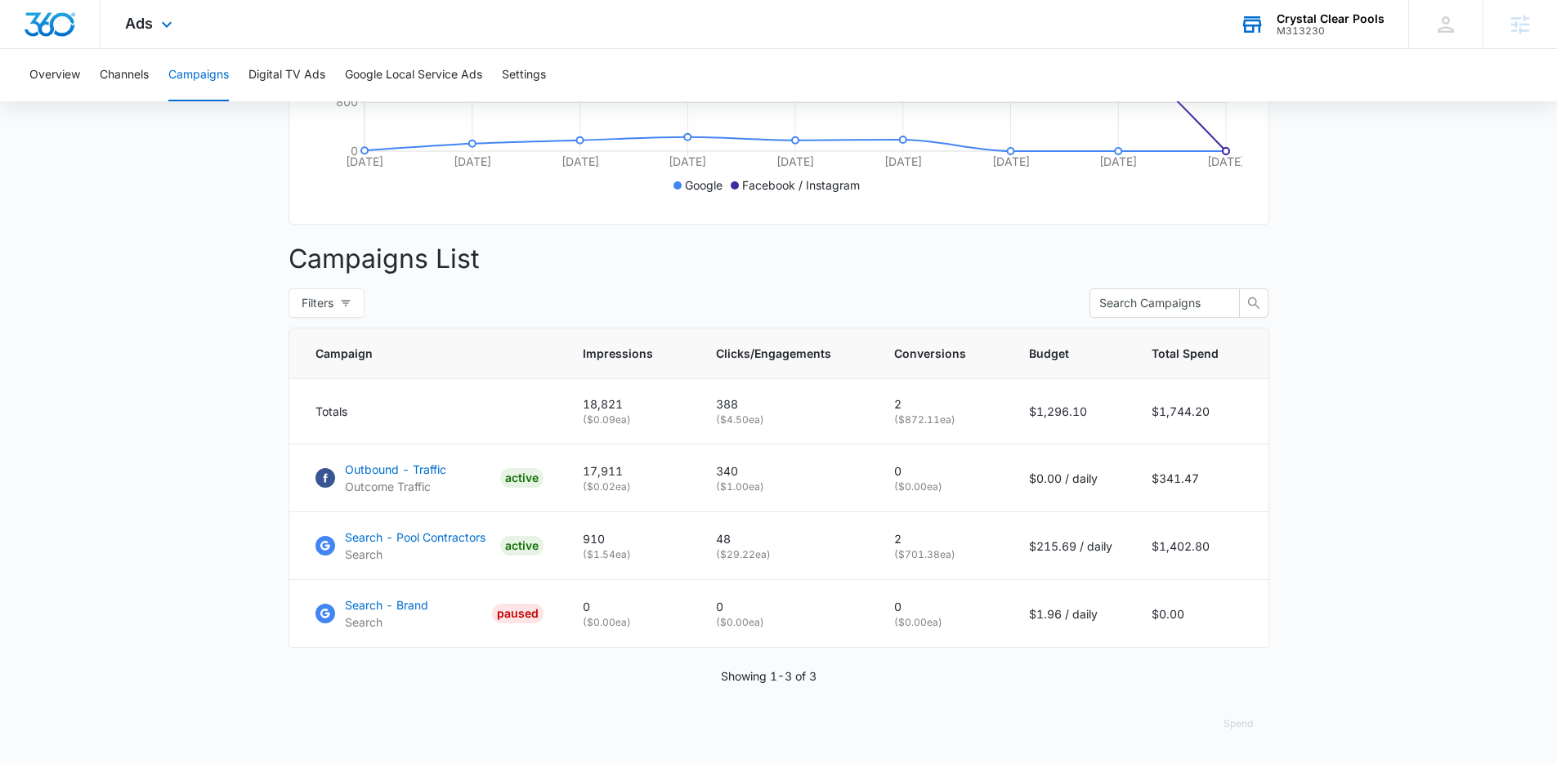
scroll to position [482, 0]
click at [405, 540] on p "Search - Pool Contractors" at bounding box center [415, 537] width 141 height 17
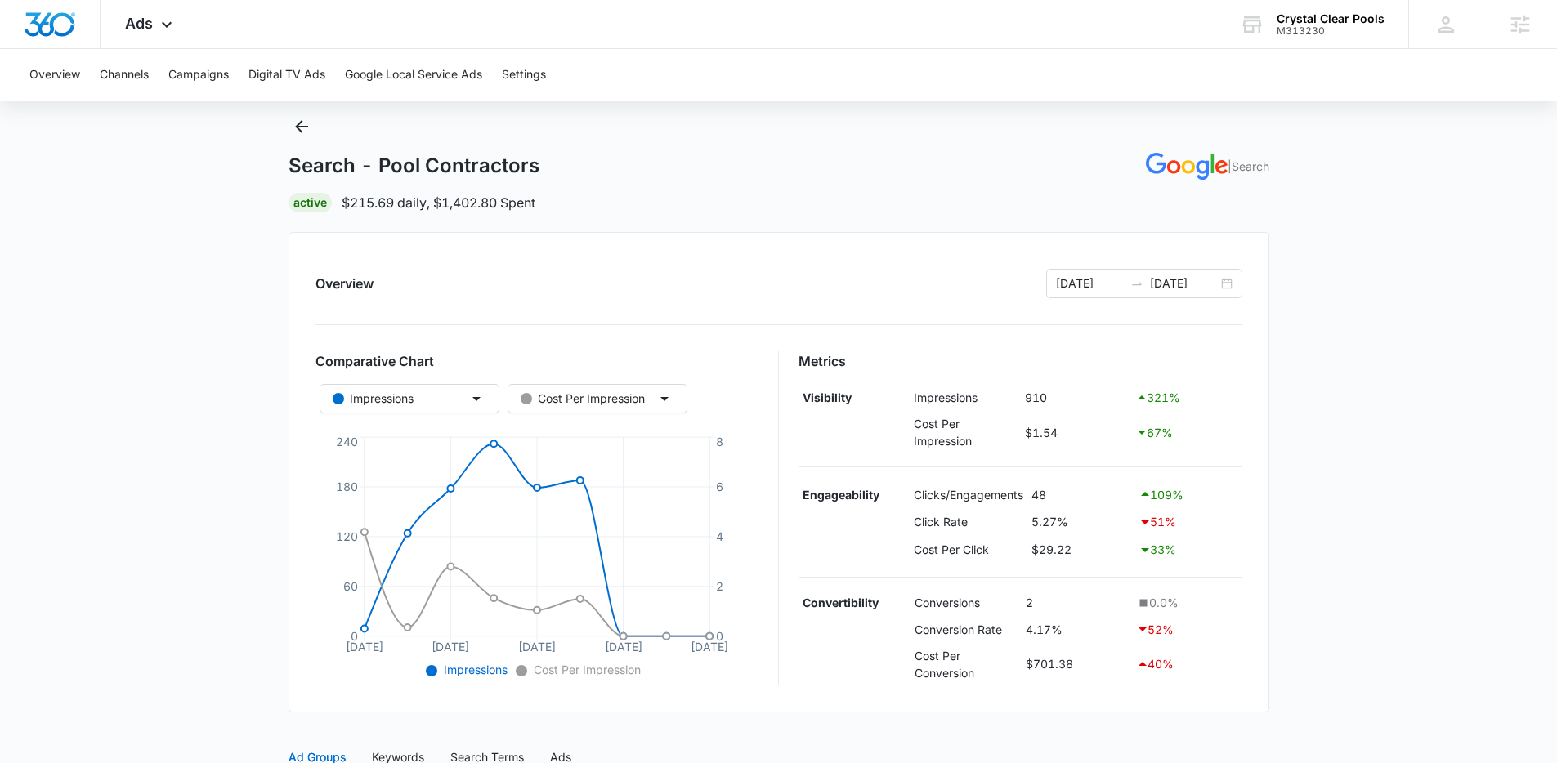
scroll to position [65, 0]
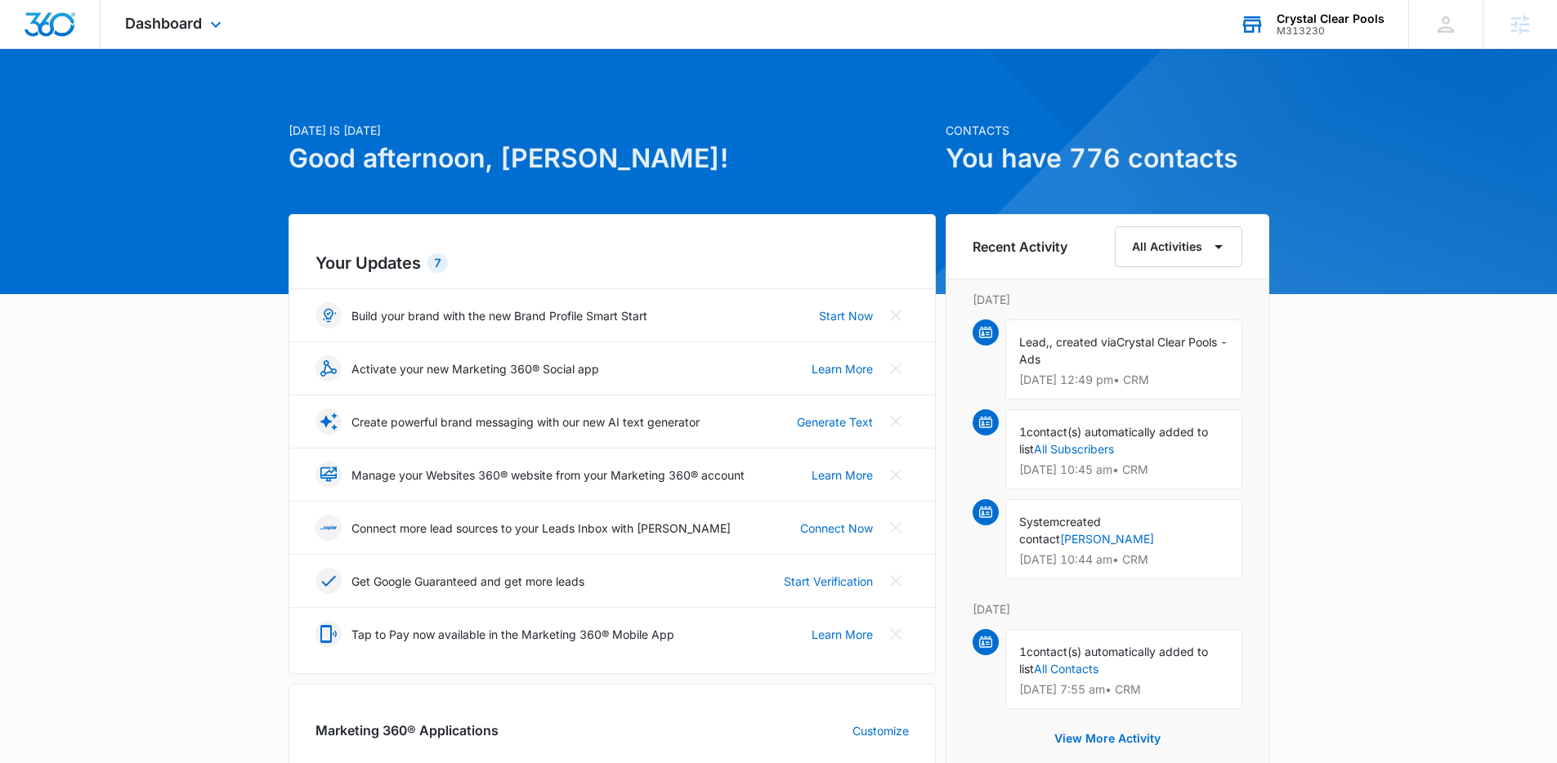
click at [1348, 20] on div "Crystal Clear Pools" at bounding box center [1330, 18] width 108 height 13
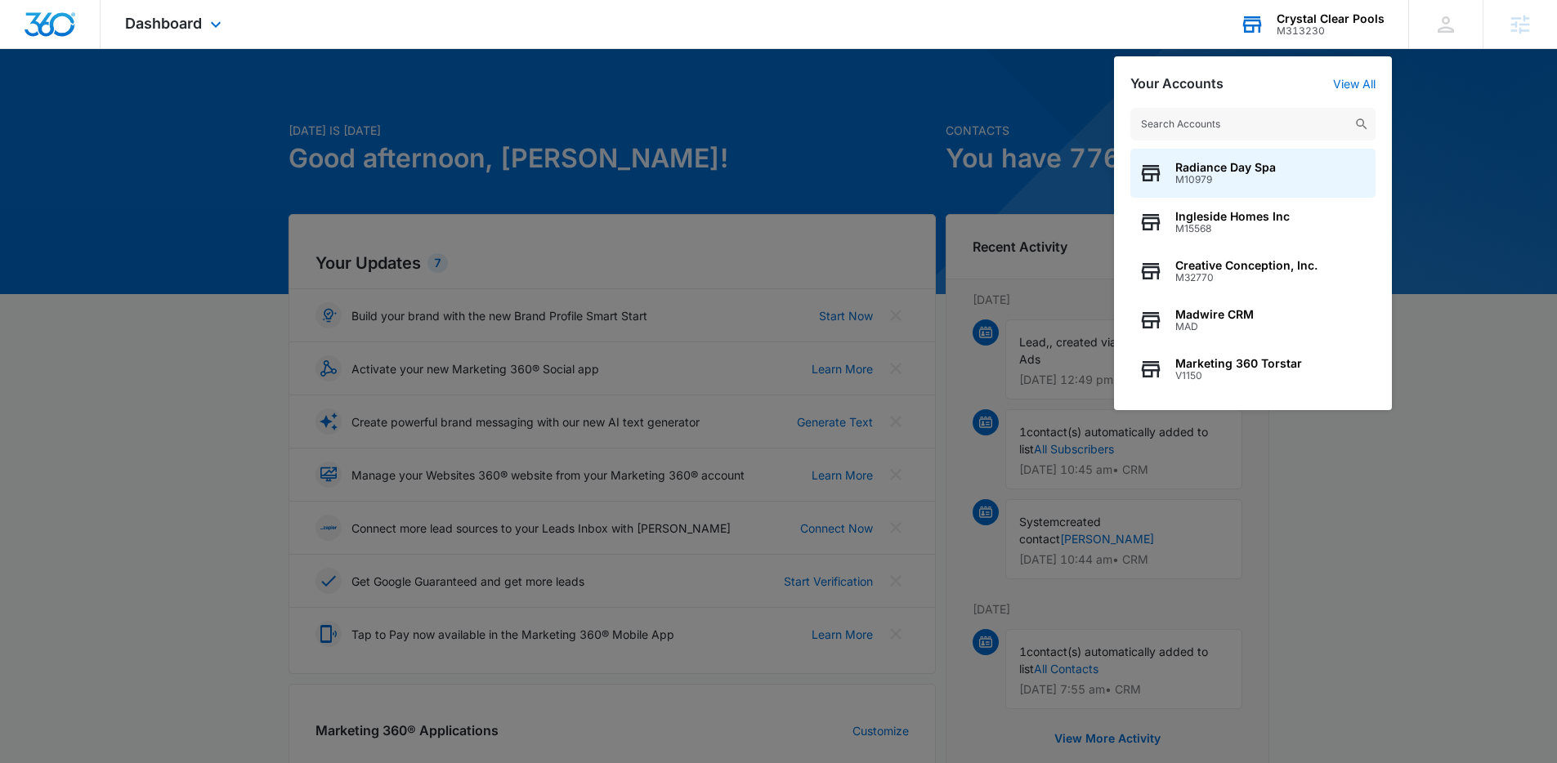
click at [1270, 119] on input "text" at bounding box center [1252, 124] width 245 height 33
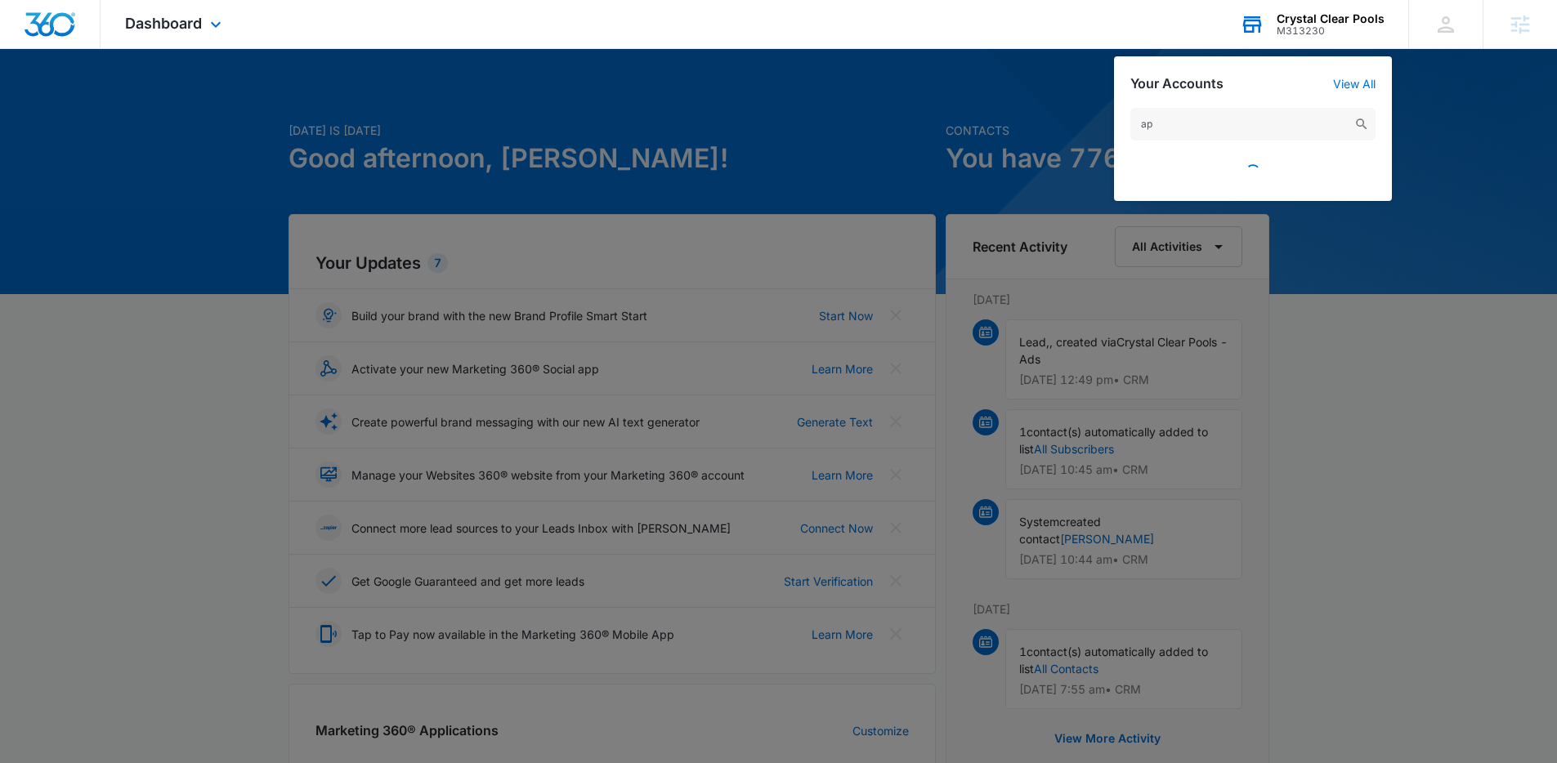
type input "a"
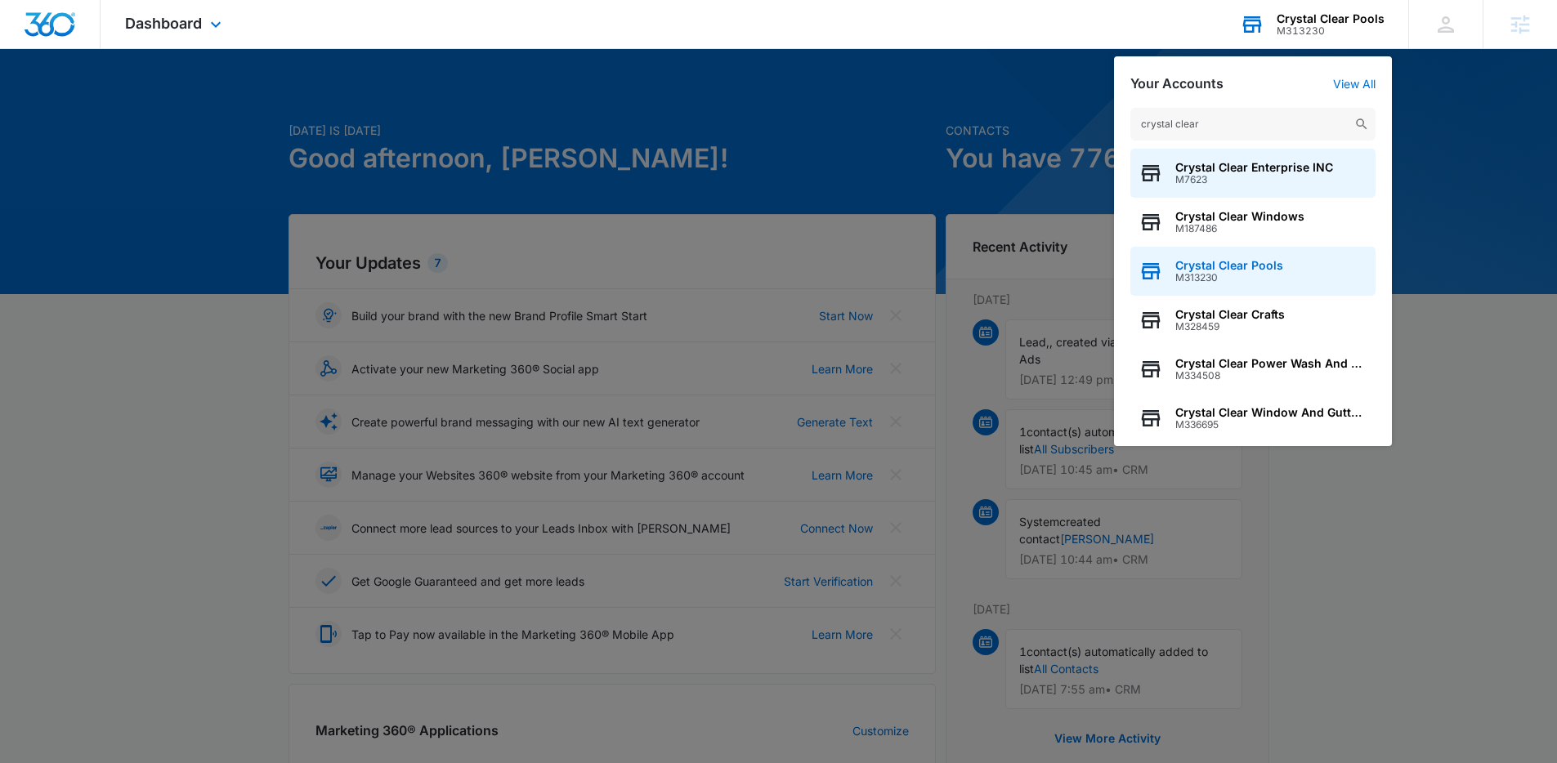
type input "crystal clear"
click at [1270, 255] on div "Crystal Clear Pools M313230" at bounding box center [1252, 271] width 245 height 49
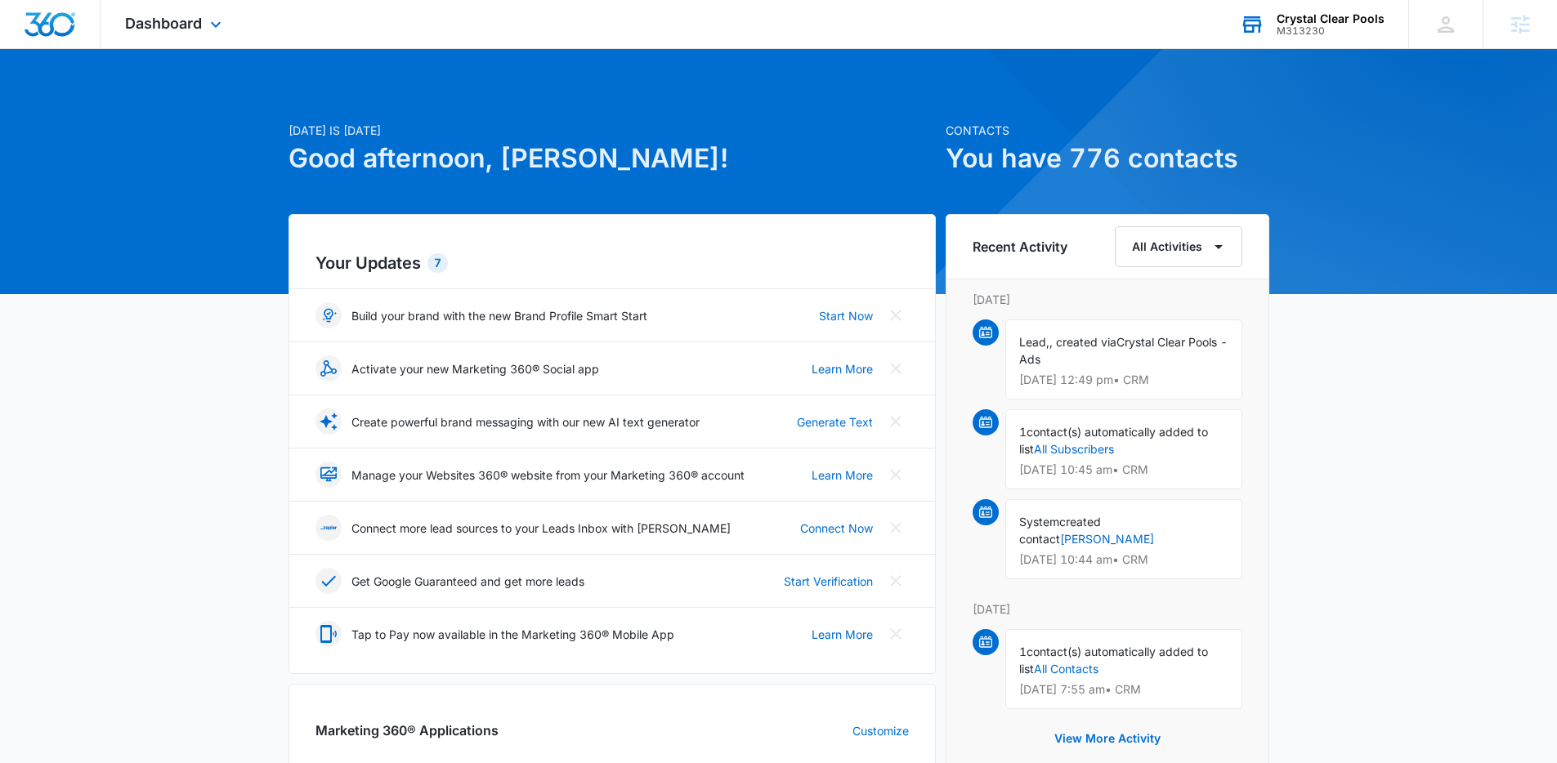
click at [1312, 35] on div "M313230" at bounding box center [1330, 30] width 108 height 11
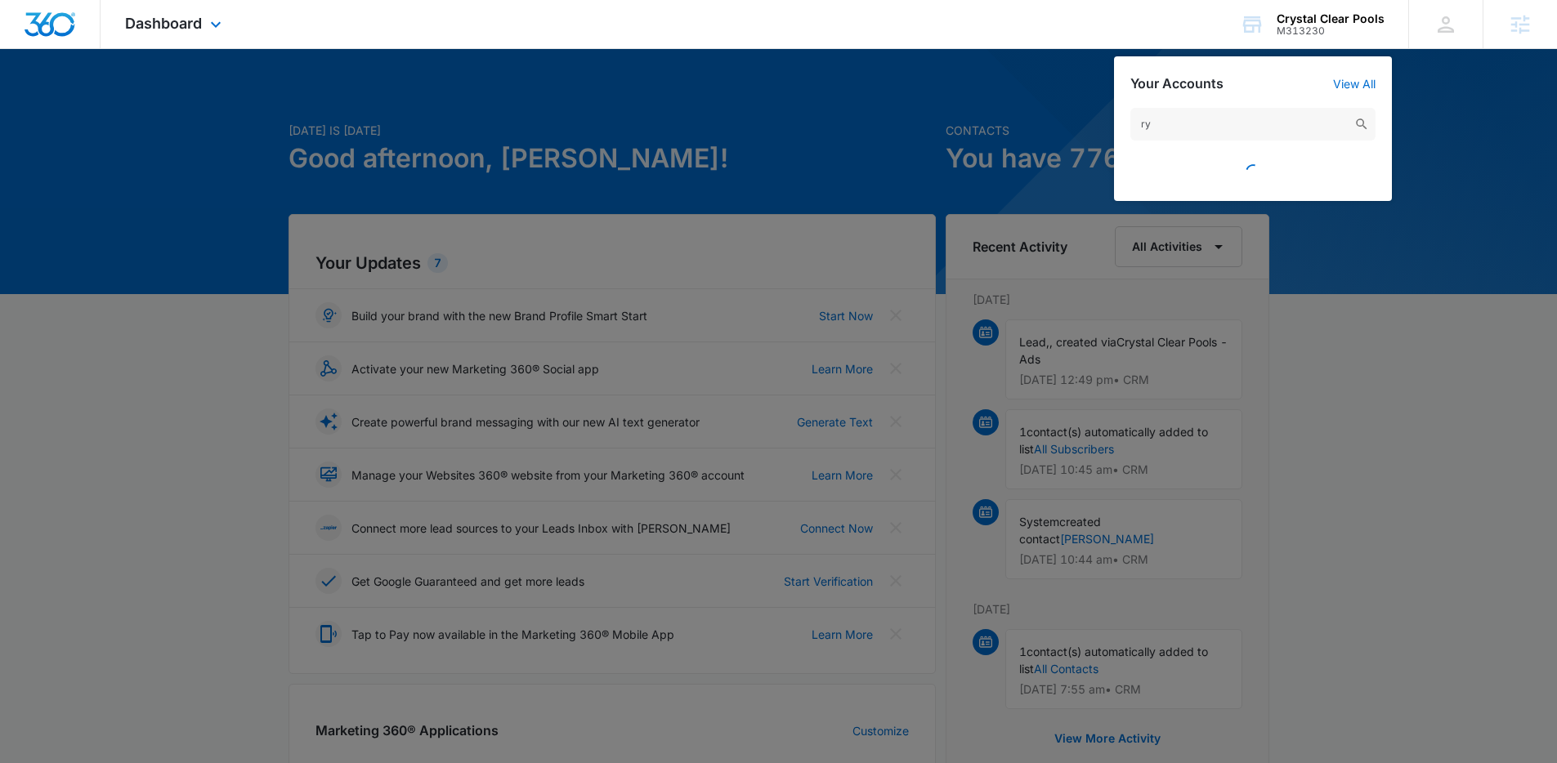
type input "r"
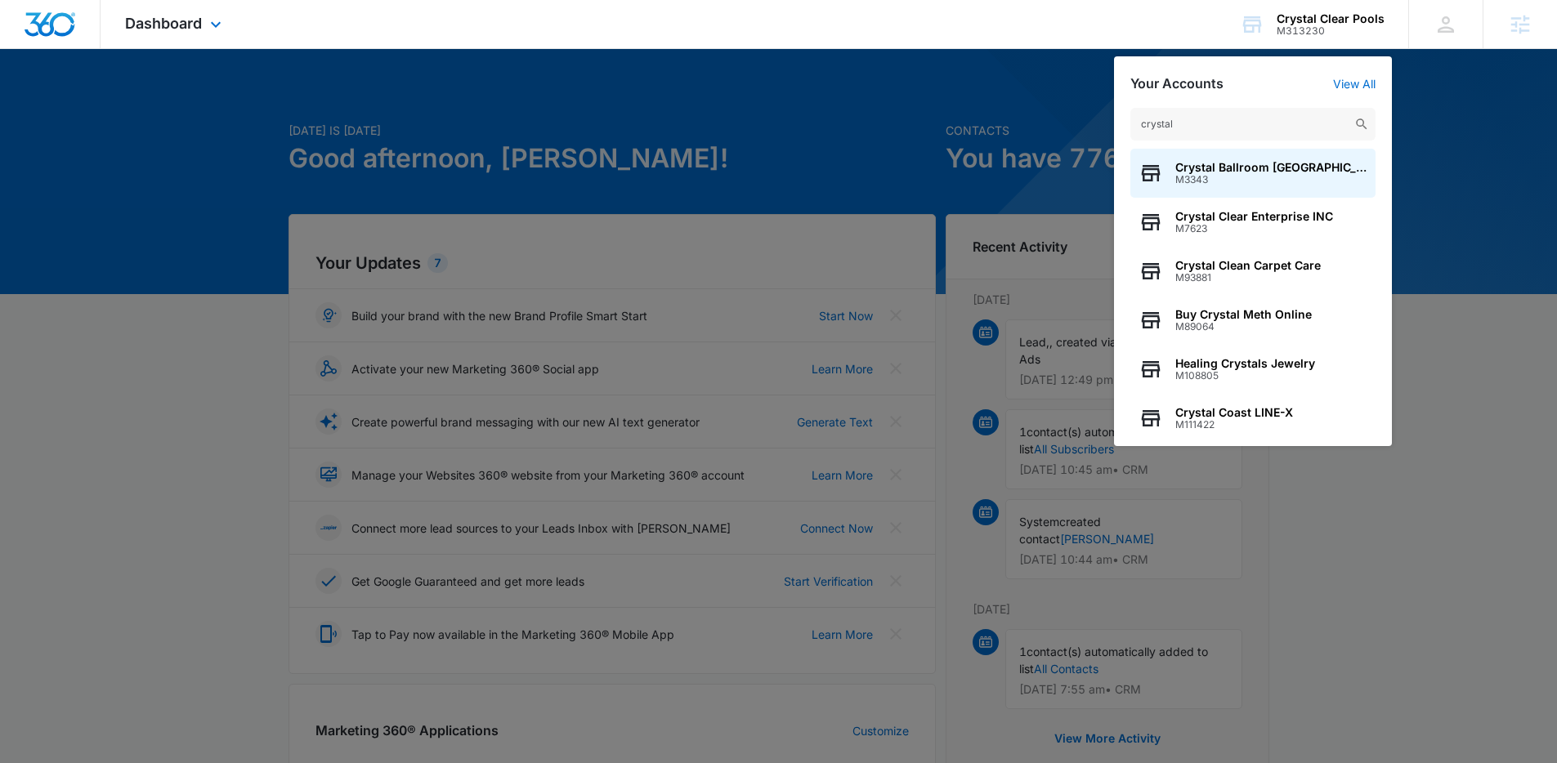
type input "crystal"
click at [269, 395] on div at bounding box center [778, 381] width 1557 height 763
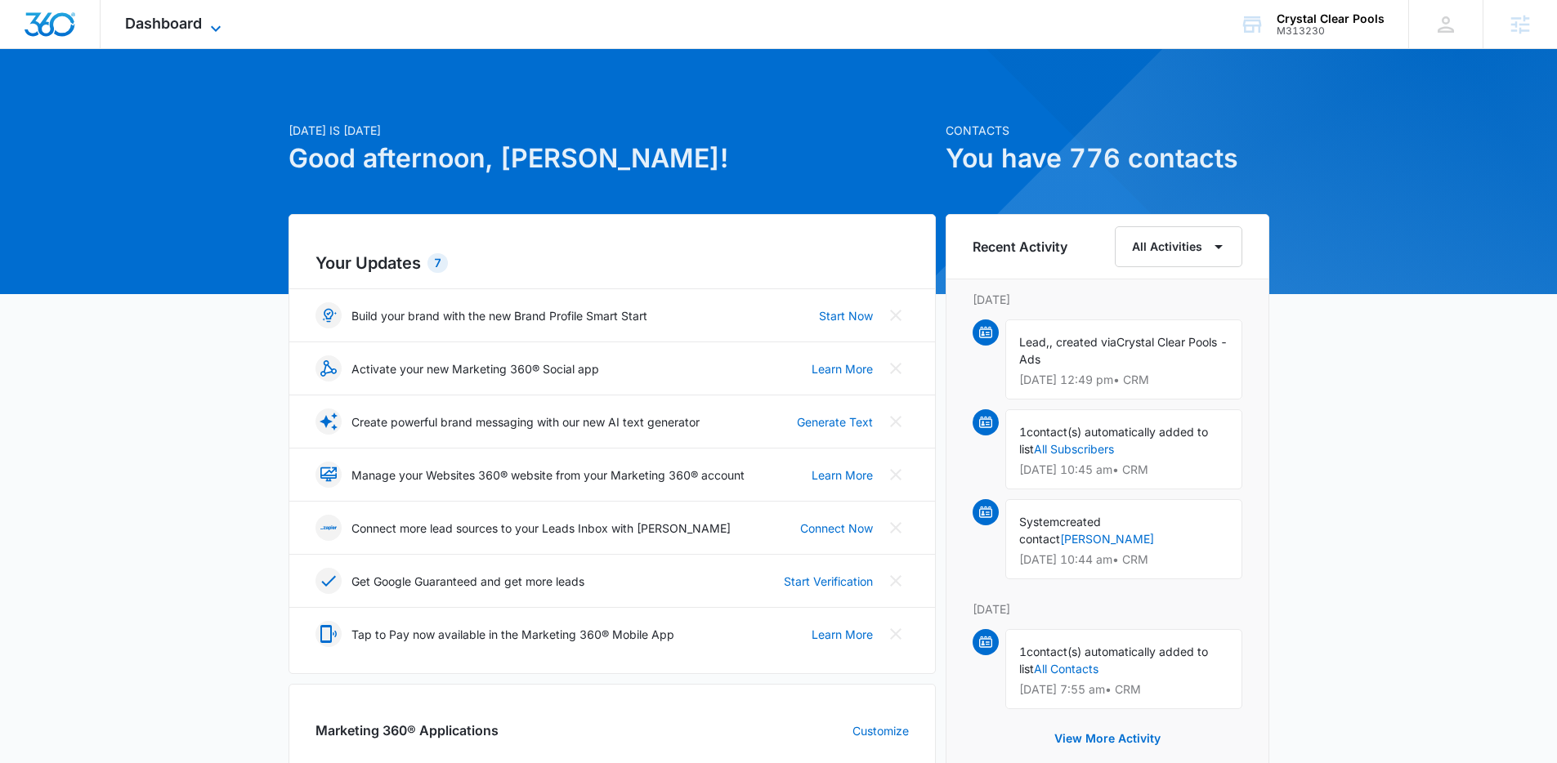
click at [183, 26] on span "Dashboard" at bounding box center [163, 23] width 77 height 17
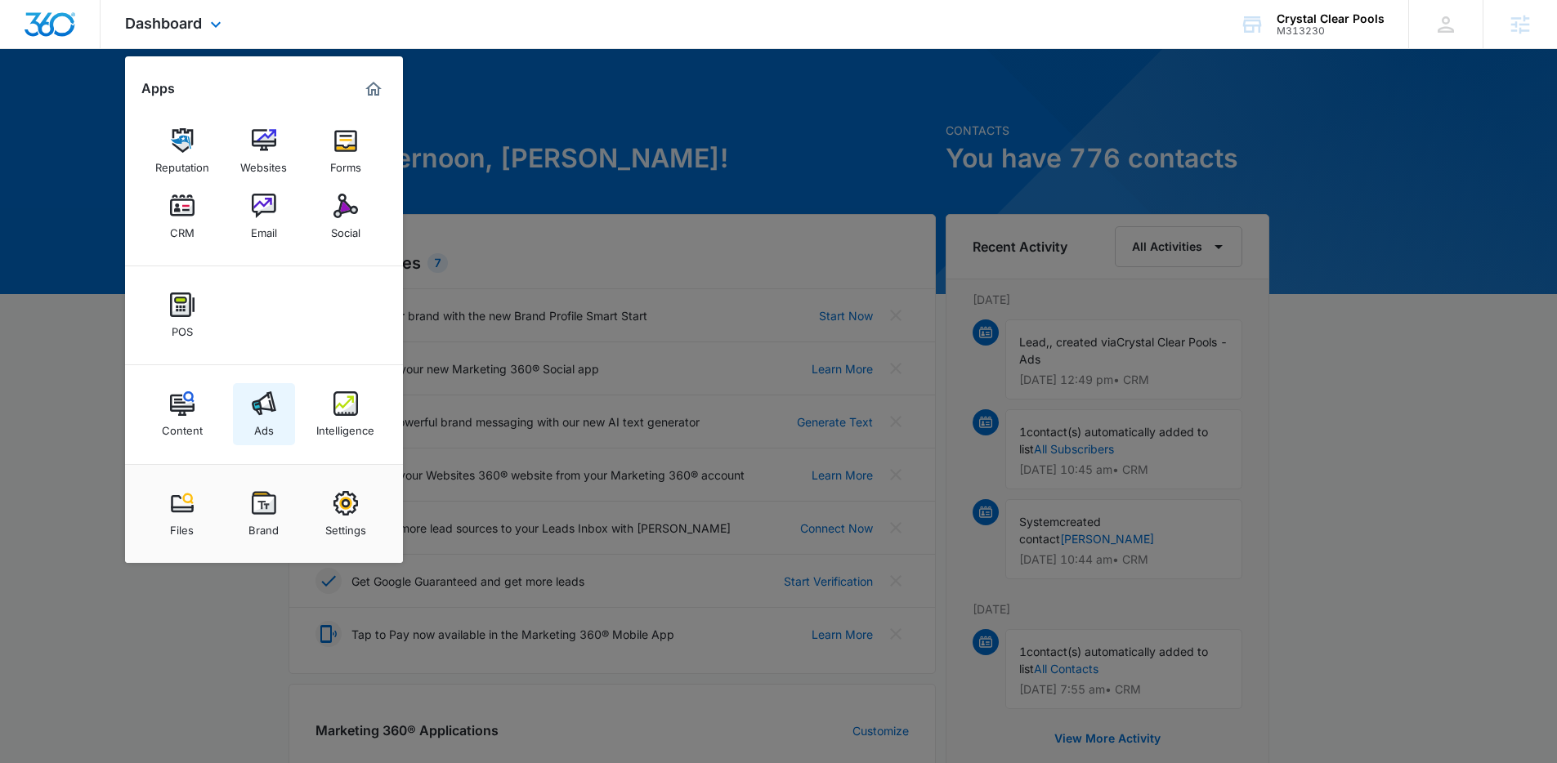
click at [264, 411] on img at bounding box center [264, 403] width 25 height 25
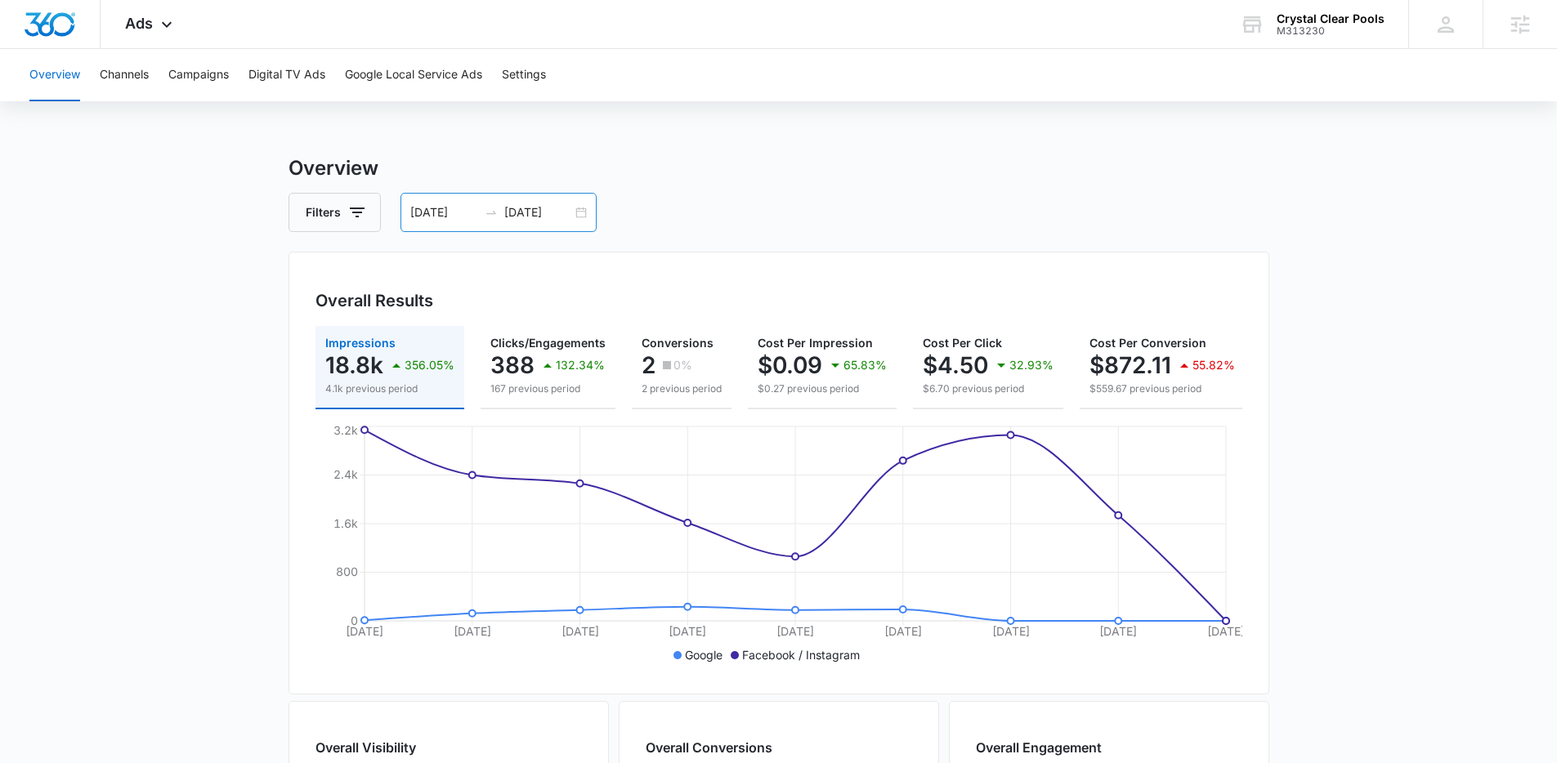
click at [536, 225] on div "[DATE] [DATE]" at bounding box center [498, 212] width 196 height 39
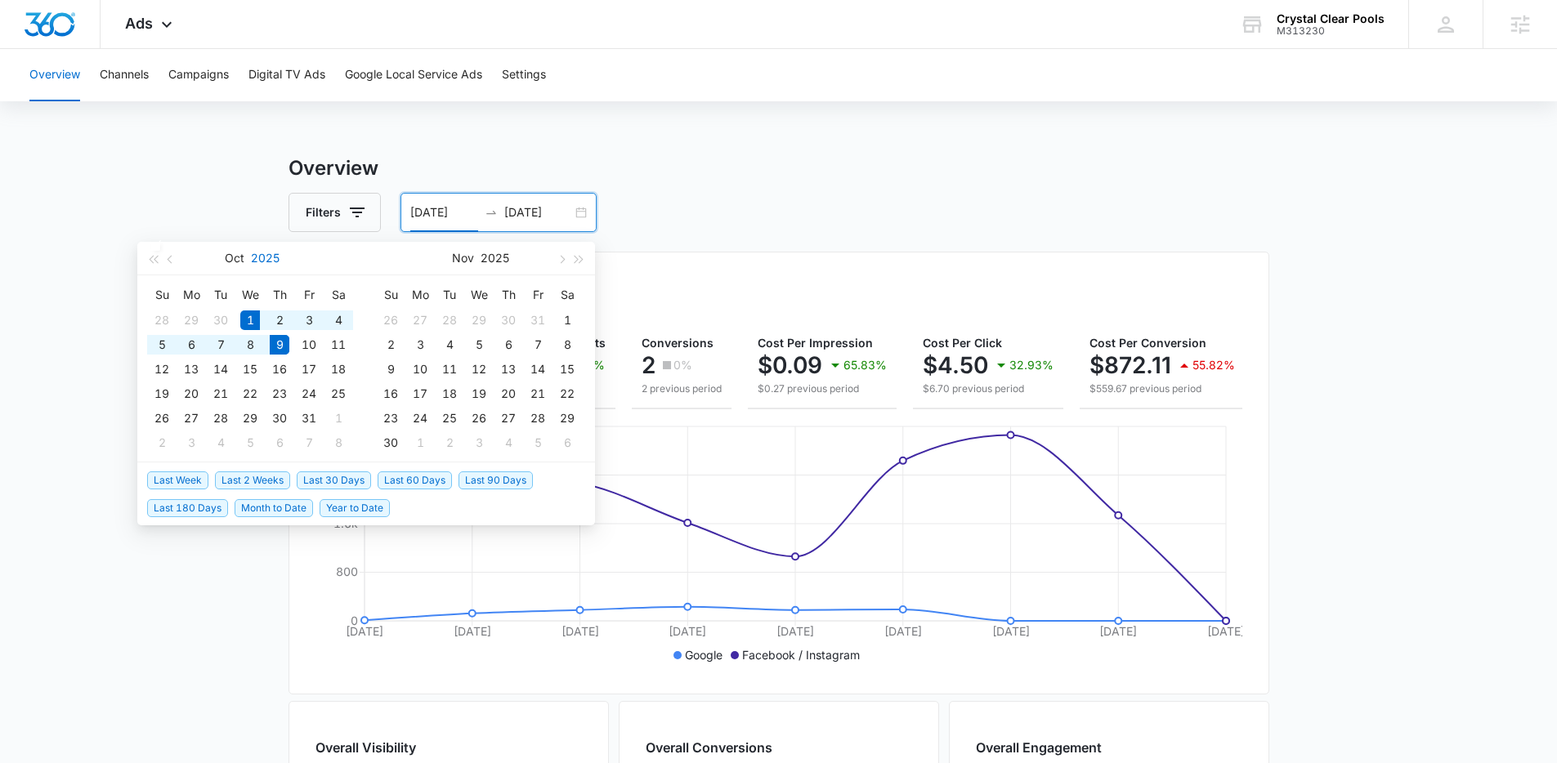
click at [251, 258] on button "2025" at bounding box center [265, 258] width 29 height 33
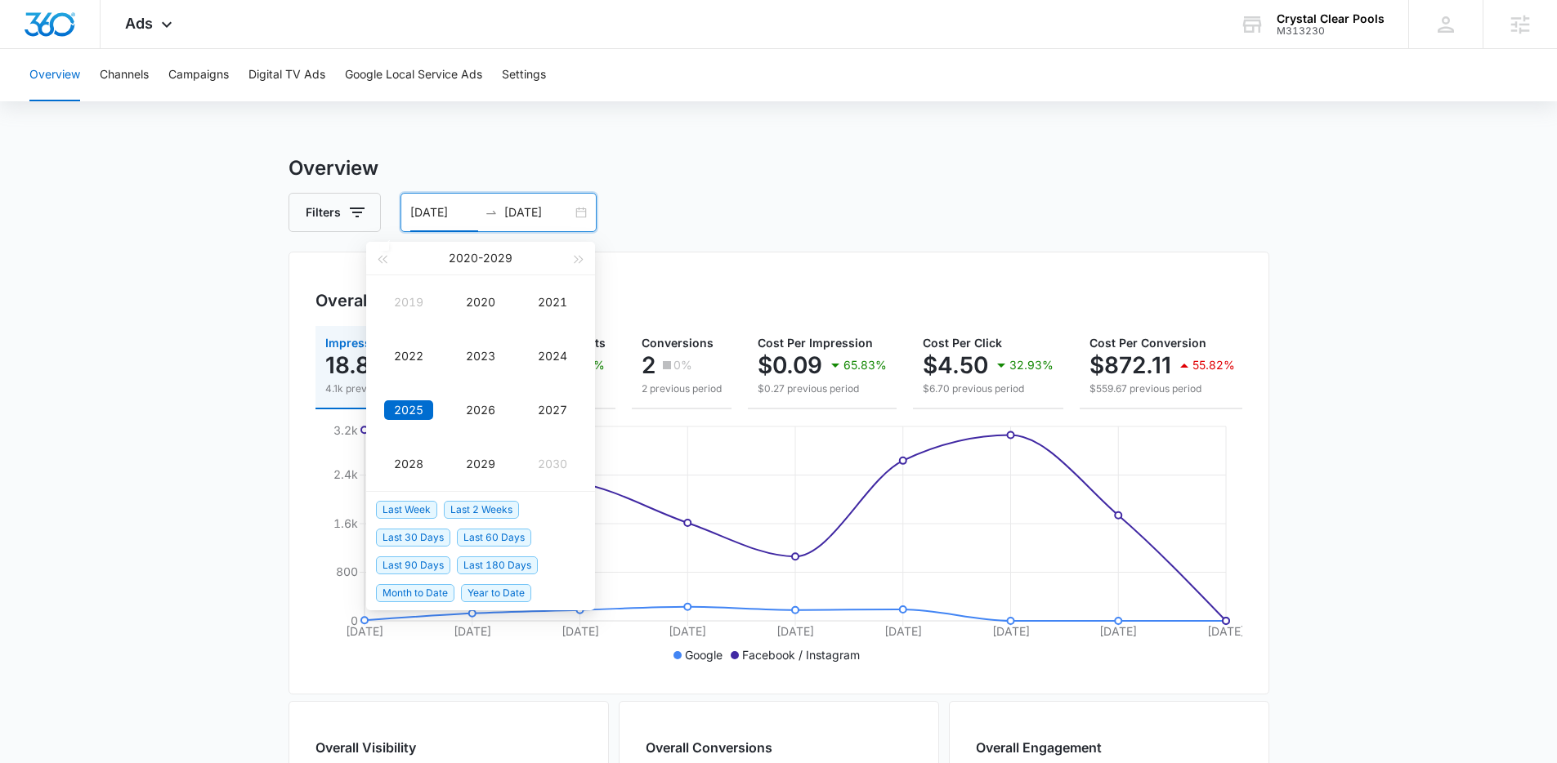
click at [143, 407] on main "Overview Filters [DATE] [DATE] Overall Results Impressions 18.8k 356.05% 4.1k p…" at bounding box center [778, 740] width 1557 height 1173
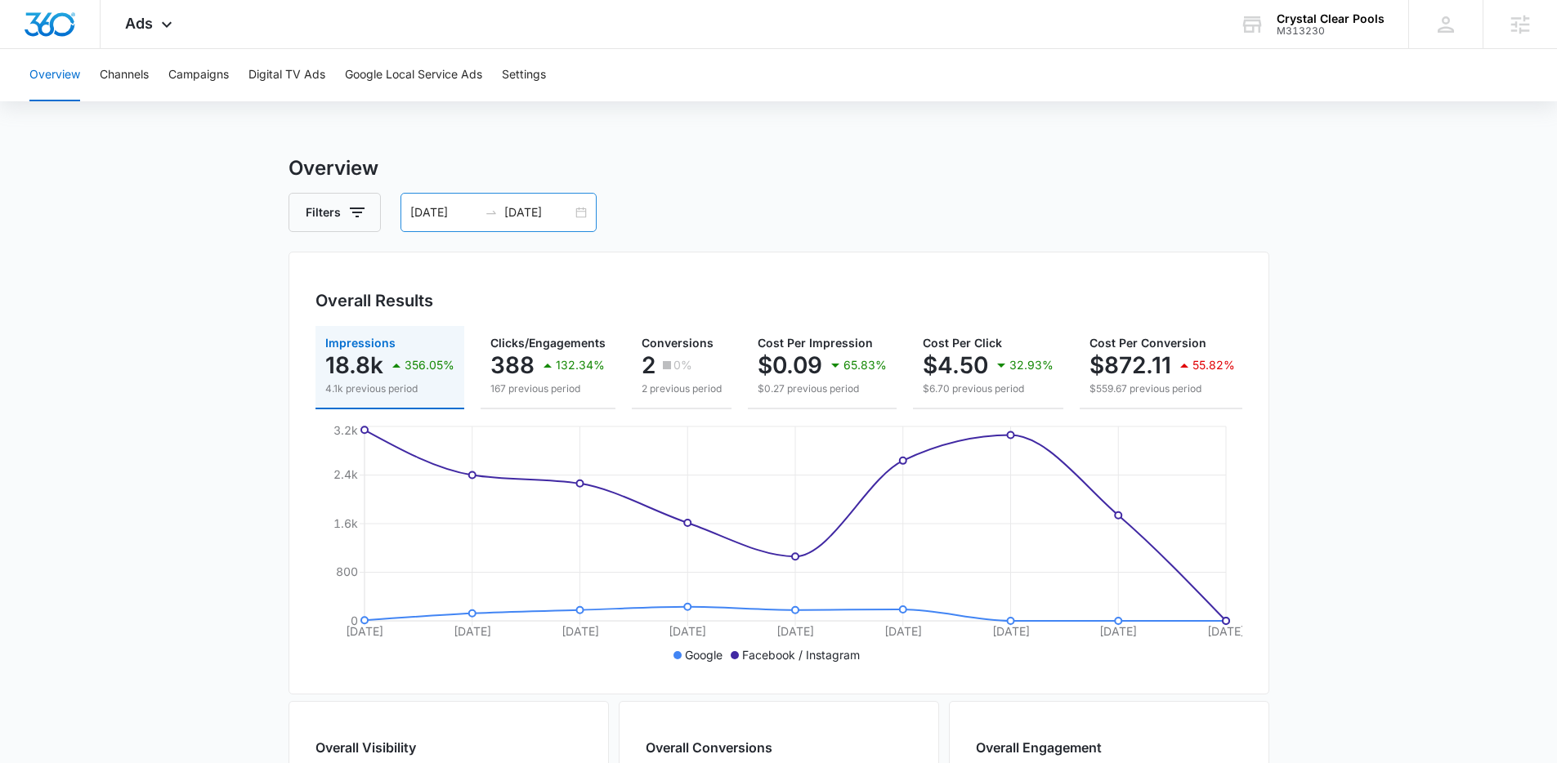
click at [450, 213] on input "[DATE]" at bounding box center [444, 212] width 68 height 18
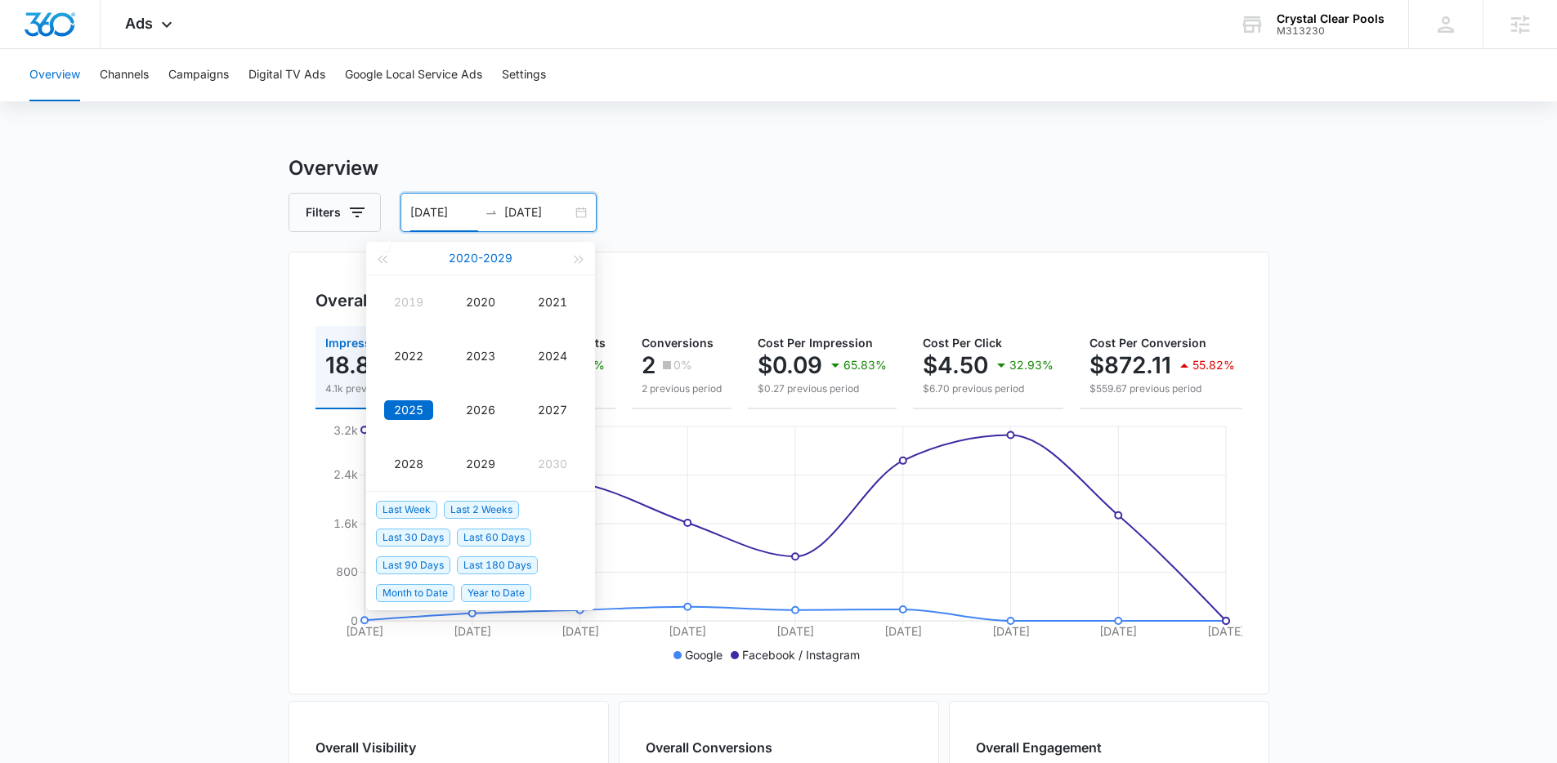
click at [475, 262] on button "[DATE] - [DATE]" at bounding box center [481, 258] width 64 height 33
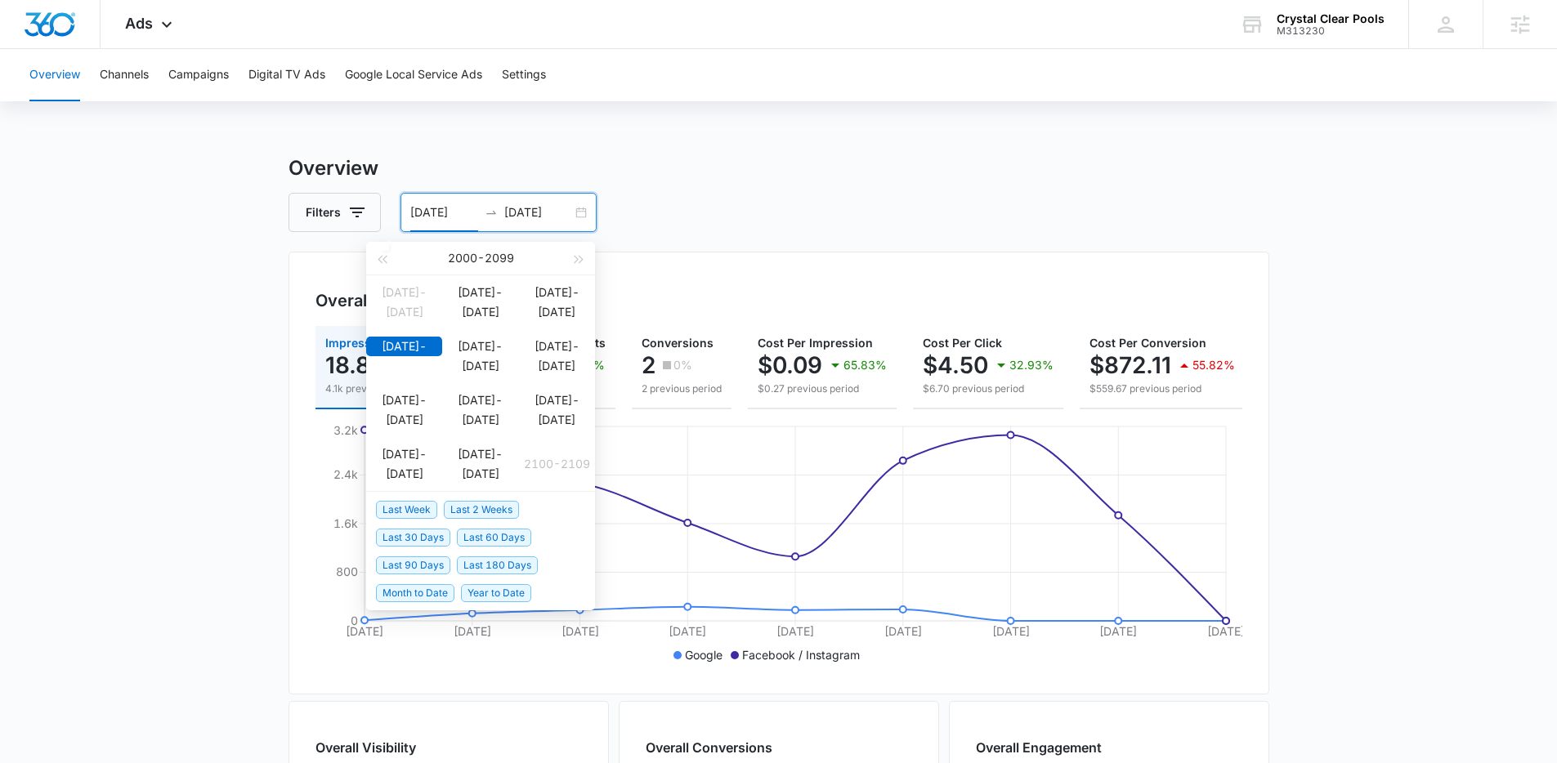
click at [485, 256] on div "[DATE] - [DATE]" at bounding box center [480, 258] width 179 height 33
click at [447, 262] on div "[DATE] - [DATE]" at bounding box center [480, 258] width 179 height 33
click at [511, 542] on span "Last 60 Days" at bounding box center [494, 538] width 74 height 18
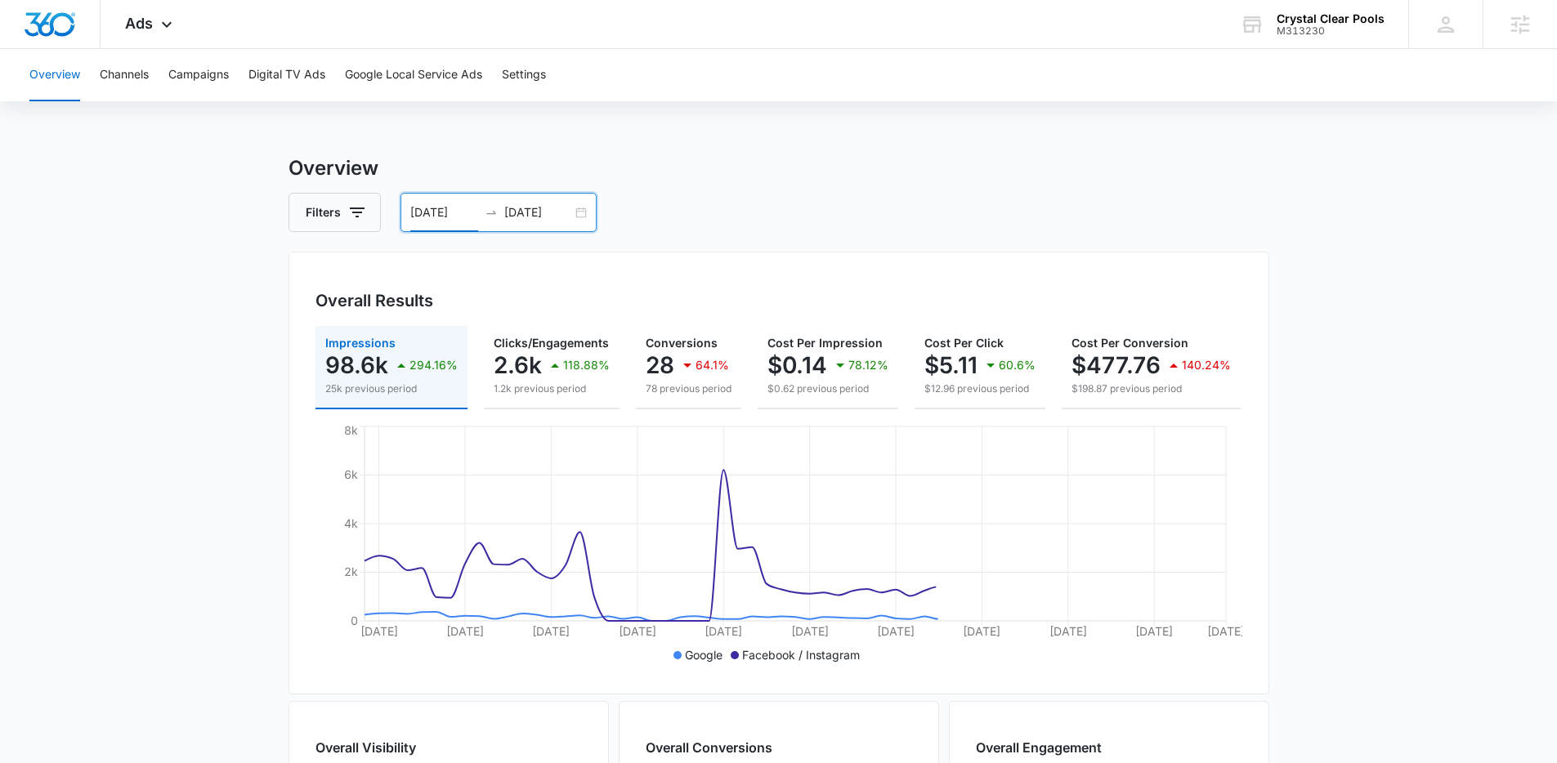
click at [440, 201] on div "[DATE] [DATE]" at bounding box center [498, 212] width 196 height 39
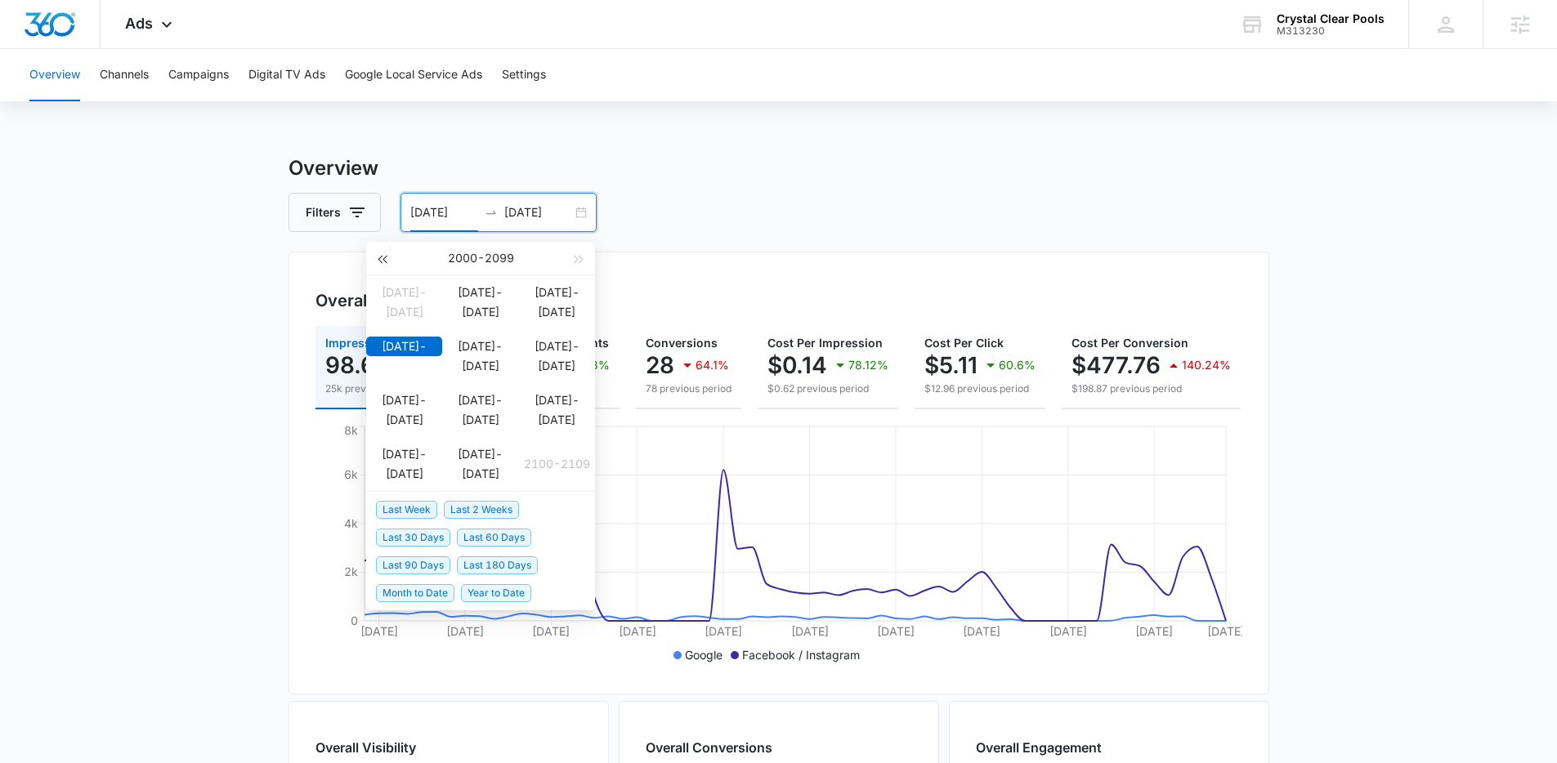
click at [384, 265] on button "button" at bounding box center [382, 258] width 18 height 33
click at [579, 258] on span "button" at bounding box center [579, 259] width 8 height 8
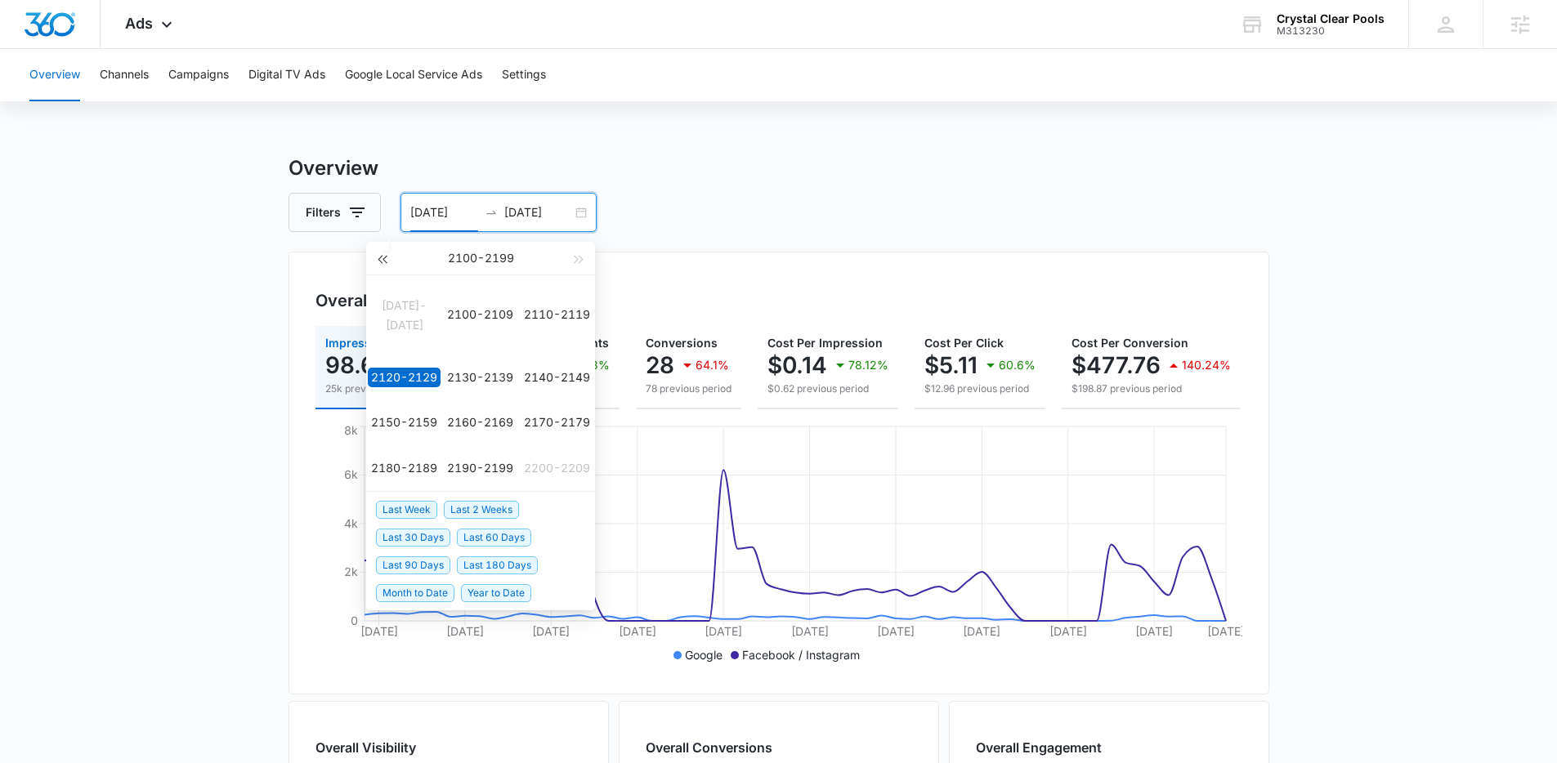
click at [386, 266] on button "button" at bounding box center [382, 258] width 18 height 33
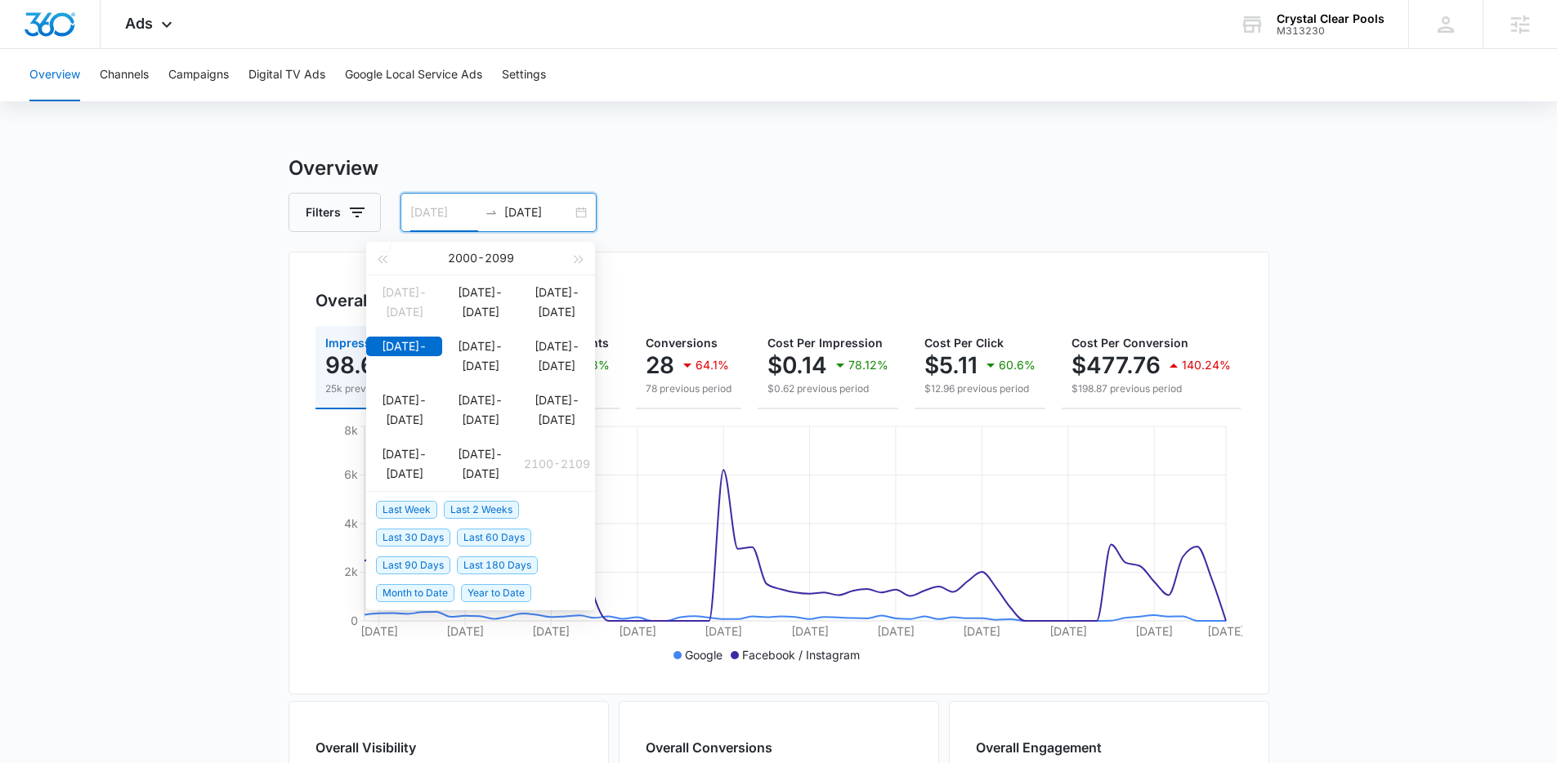
click at [424, 356] on div "[DATE]-[DATE]" at bounding box center [404, 347] width 76 height 20
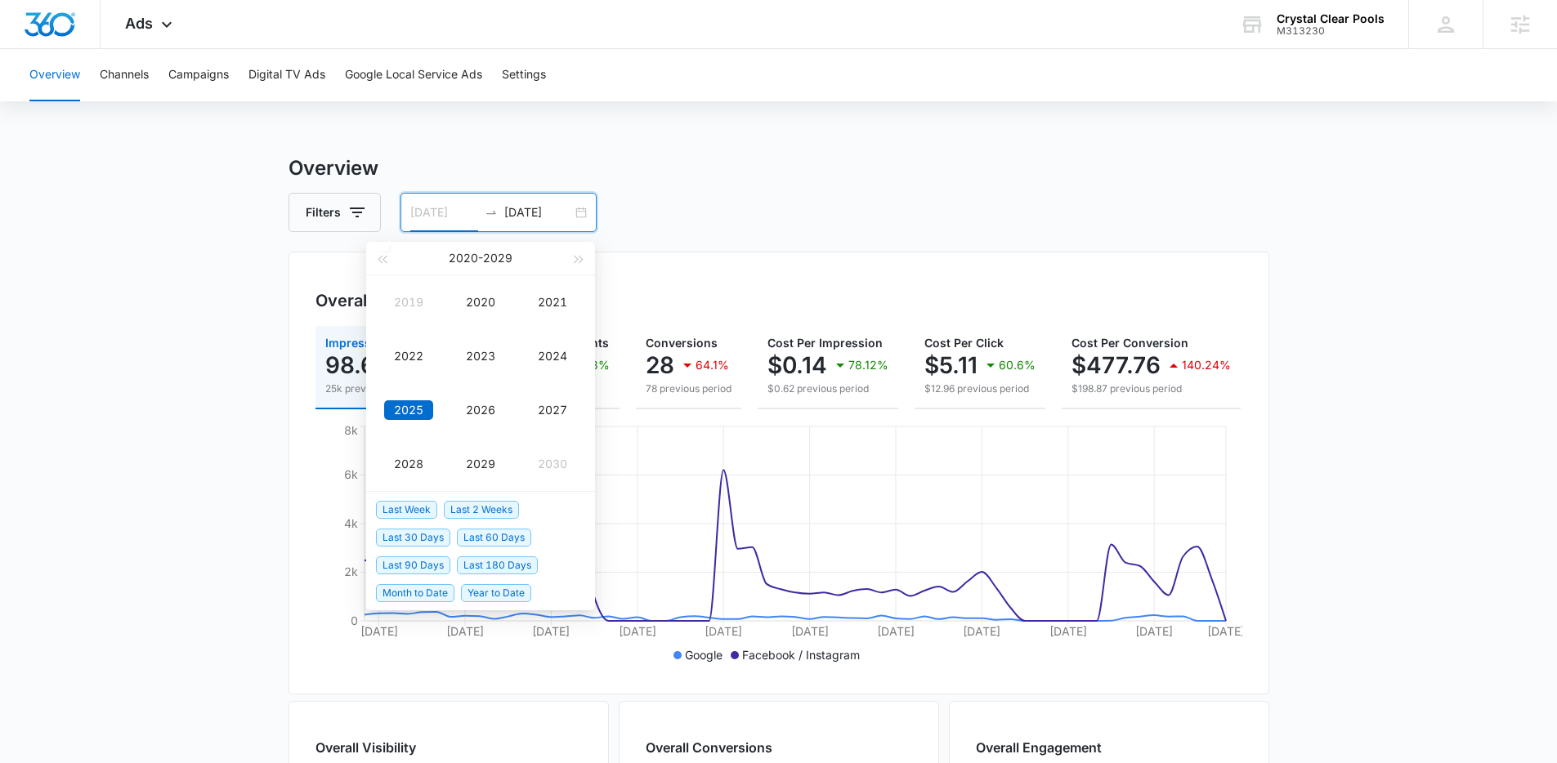
click at [417, 403] on div "2025" at bounding box center [408, 410] width 49 height 20
click at [417, 403] on div "[DATE]" at bounding box center [408, 410] width 49 height 20
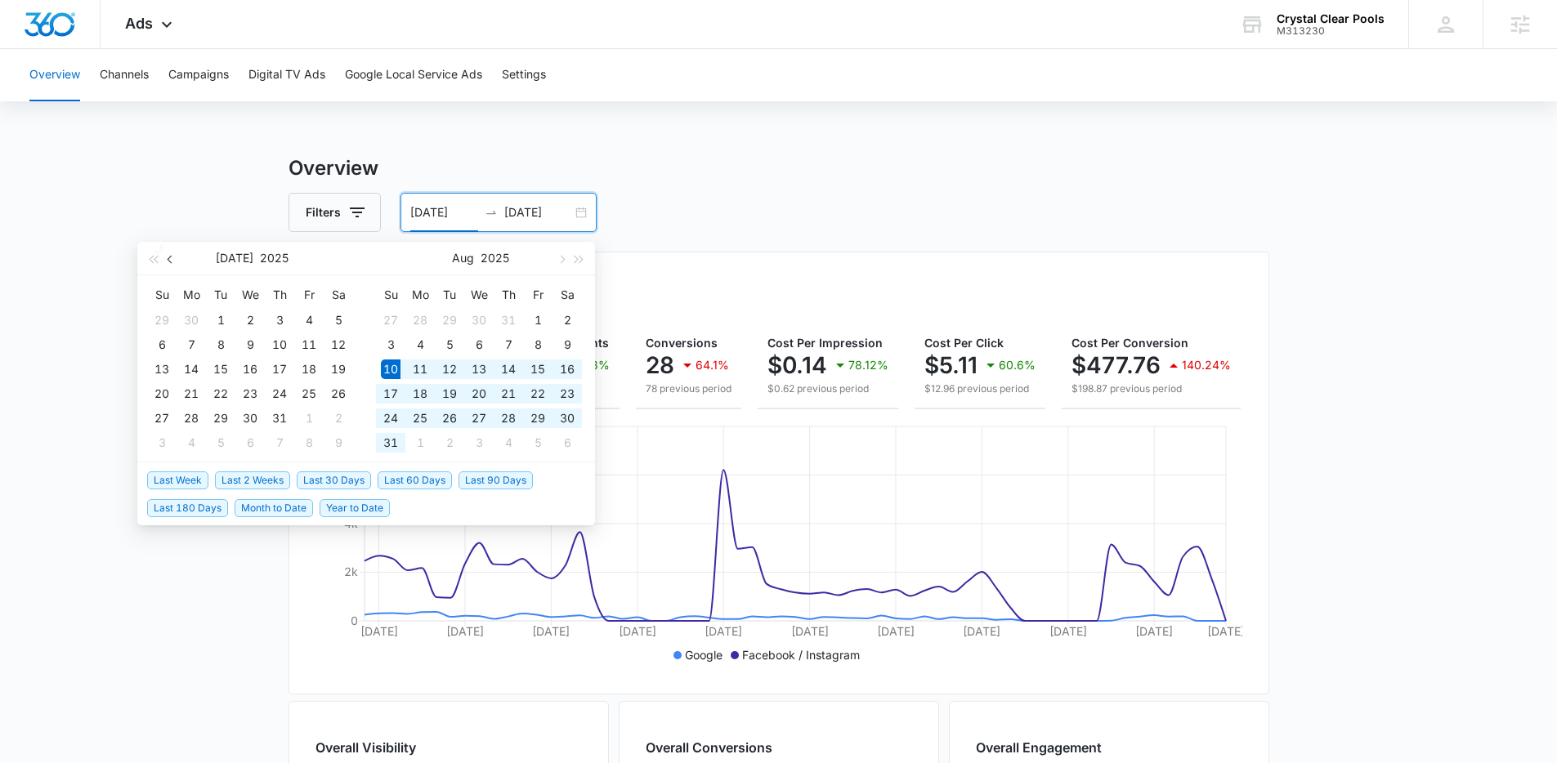
click at [169, 257] on span "button" at bounding box center [171, 259] width 8 height 8
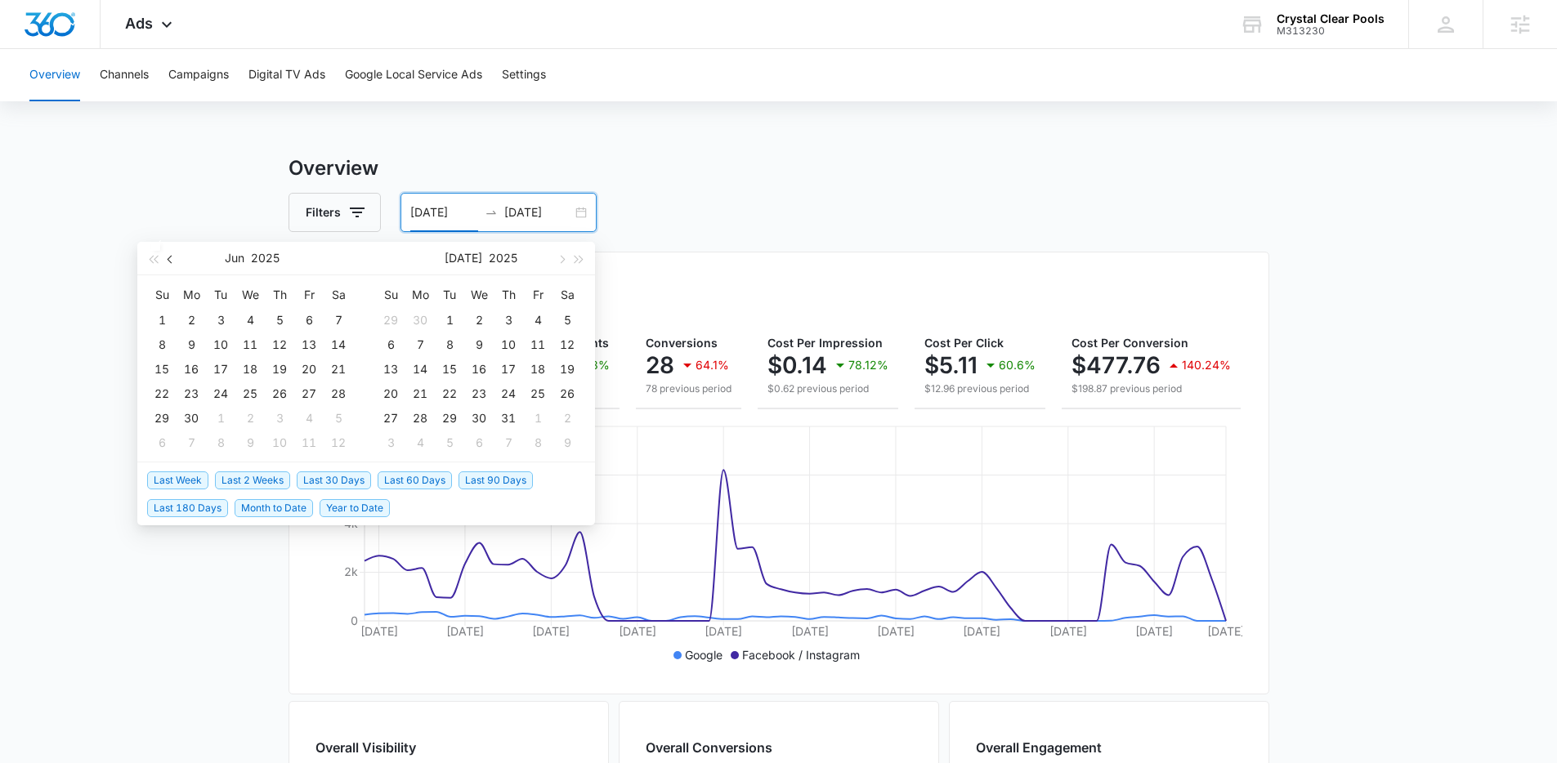
click at [169, 257] on span "button" at bounding box center [171, 259] width 8 height 8
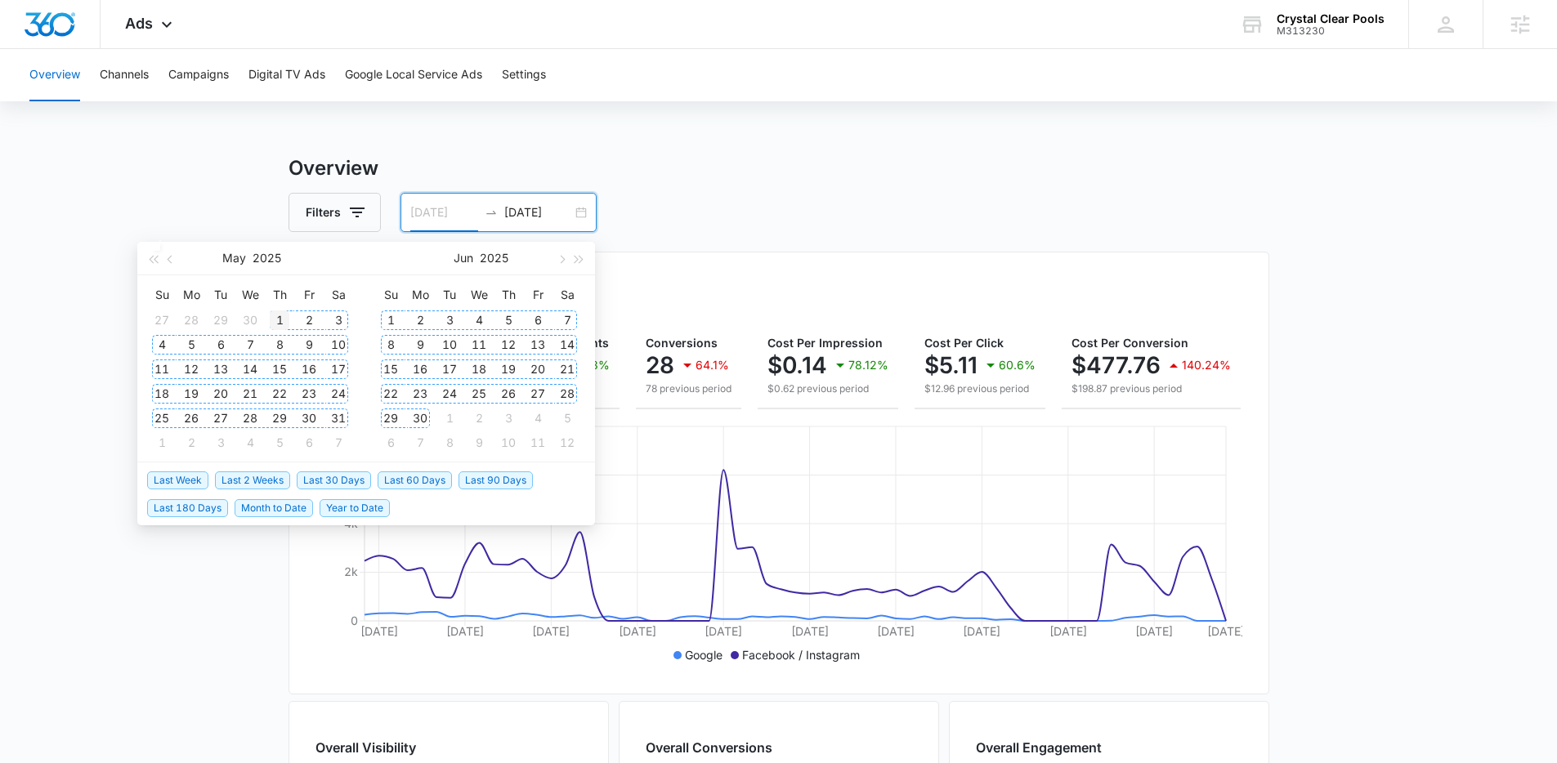
type input "[DATE]"
click at [274, 315] on div "1" at bounding box center [280, 320] width 20 height 20
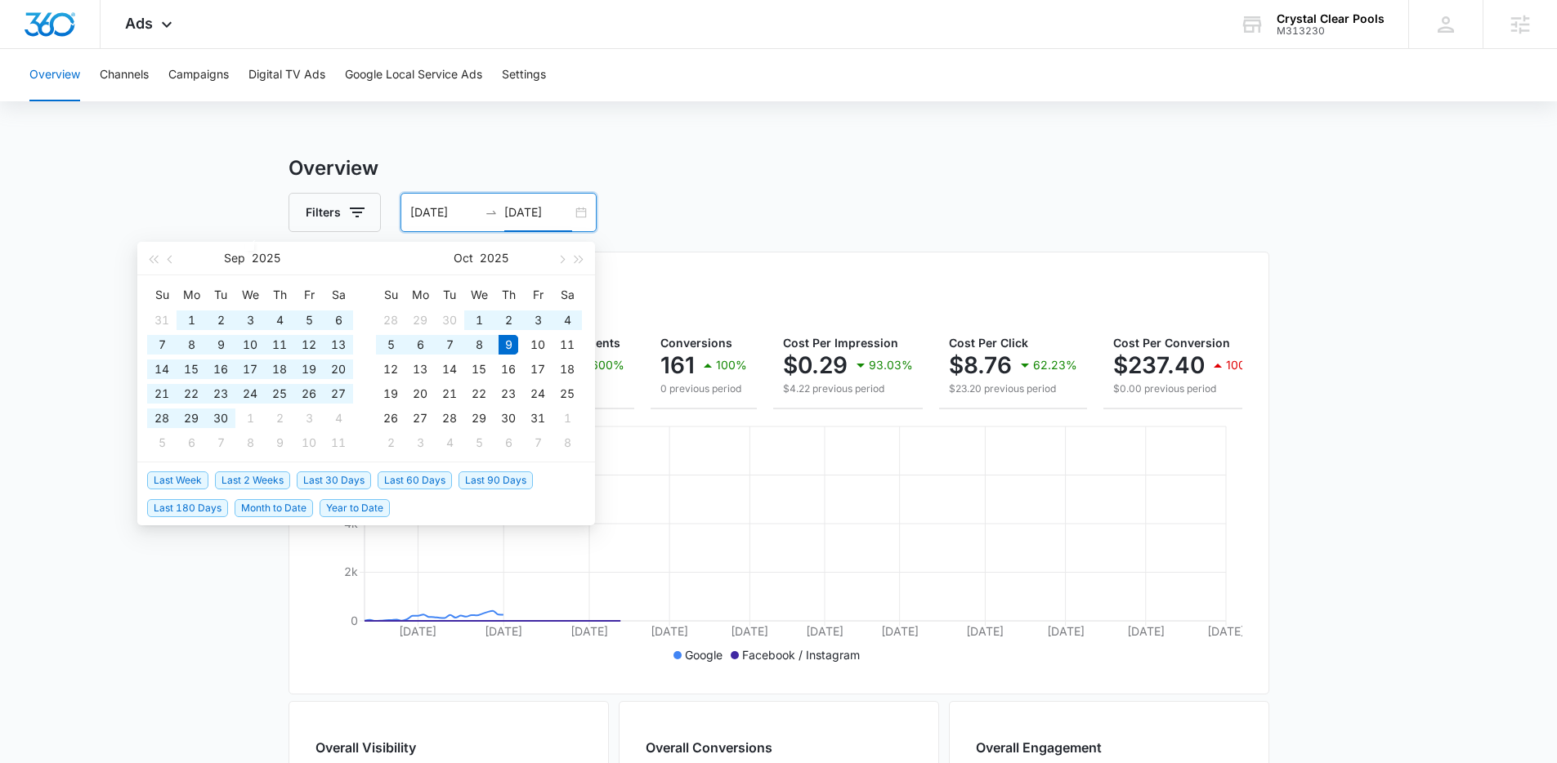
type input "[DATE]"
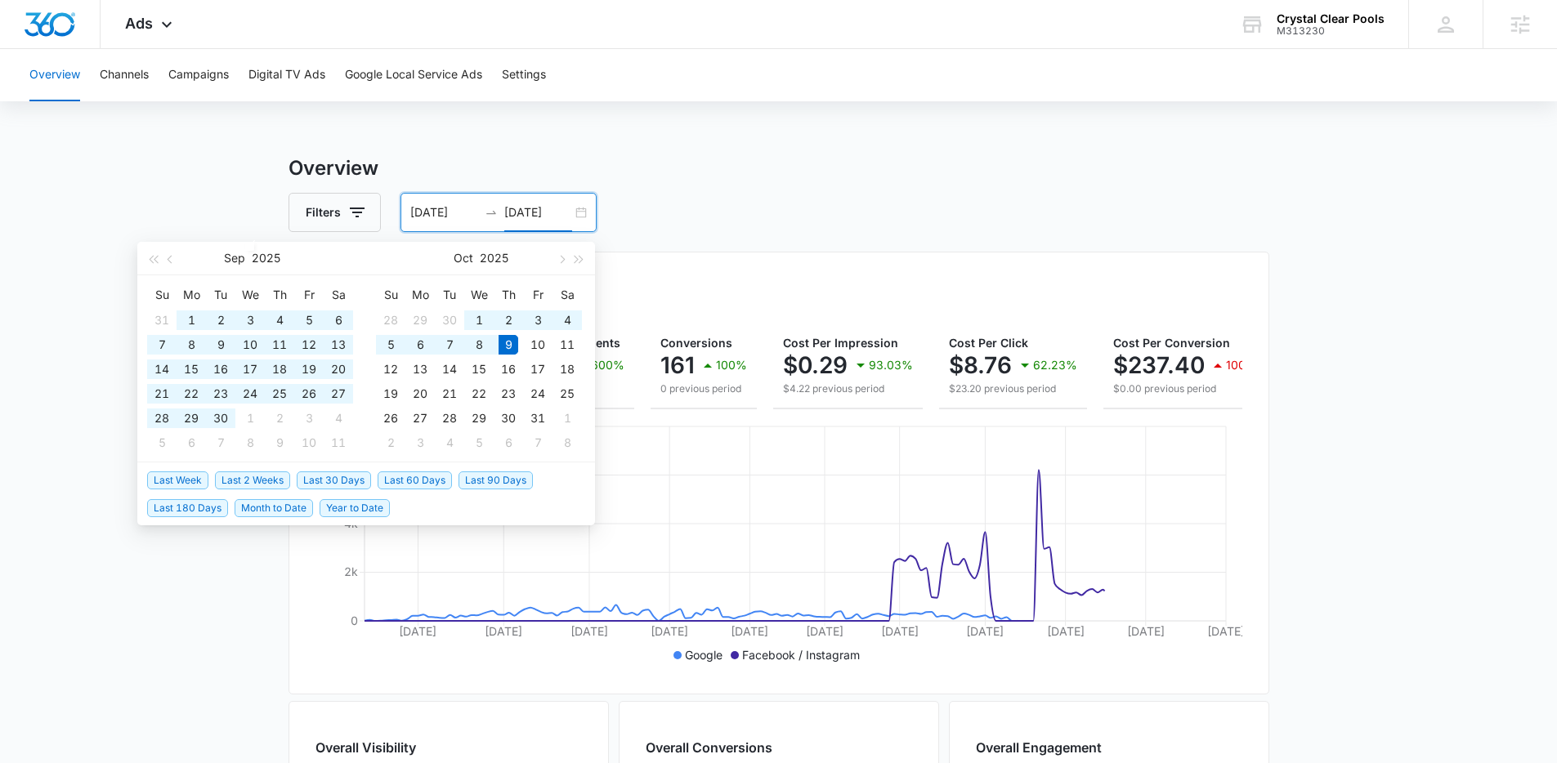
click at [860, 154] on h3 "Overview" at bounding box center [778, 168] width 980 height 29
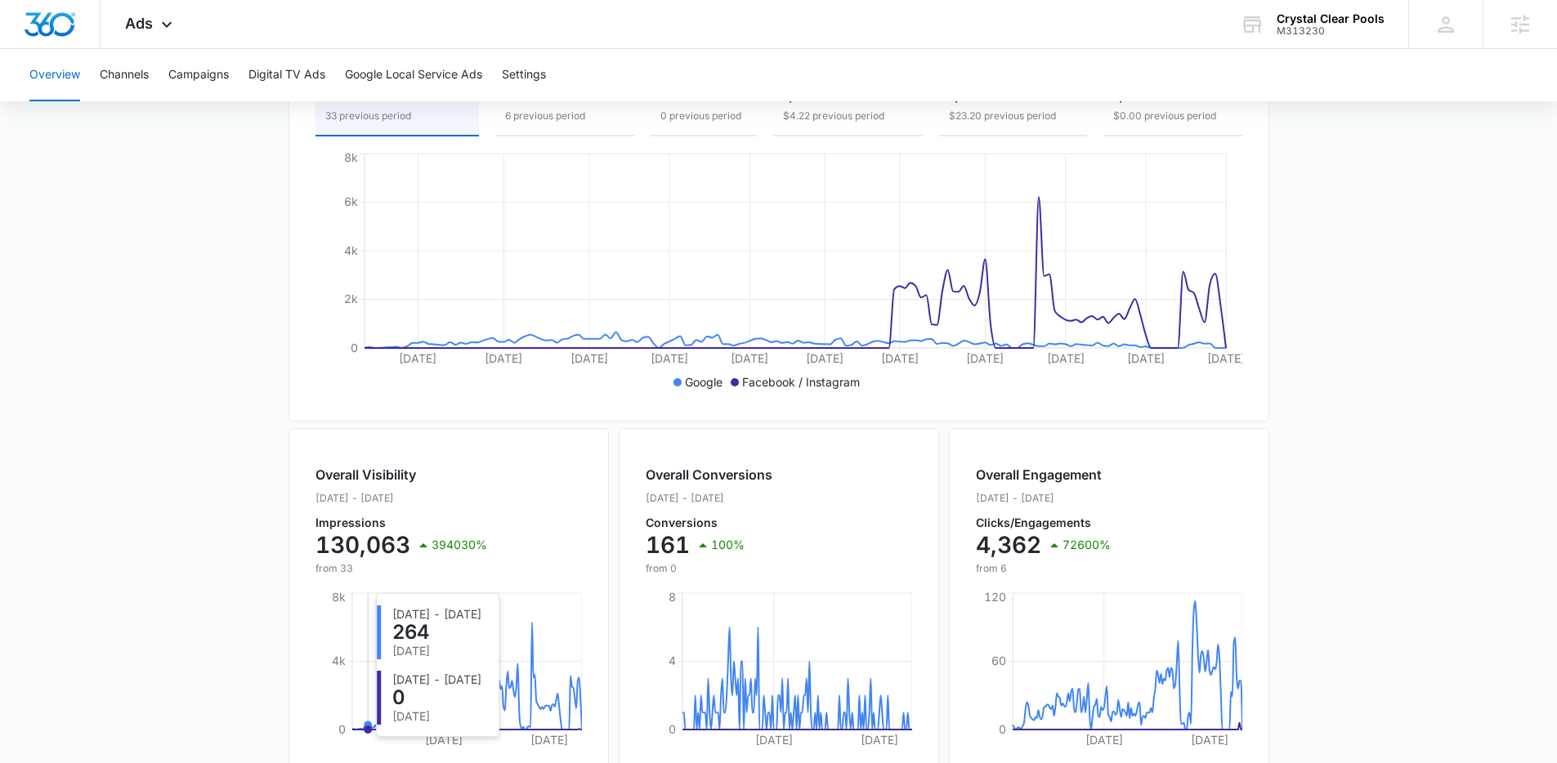
scroll to position [351, 0]
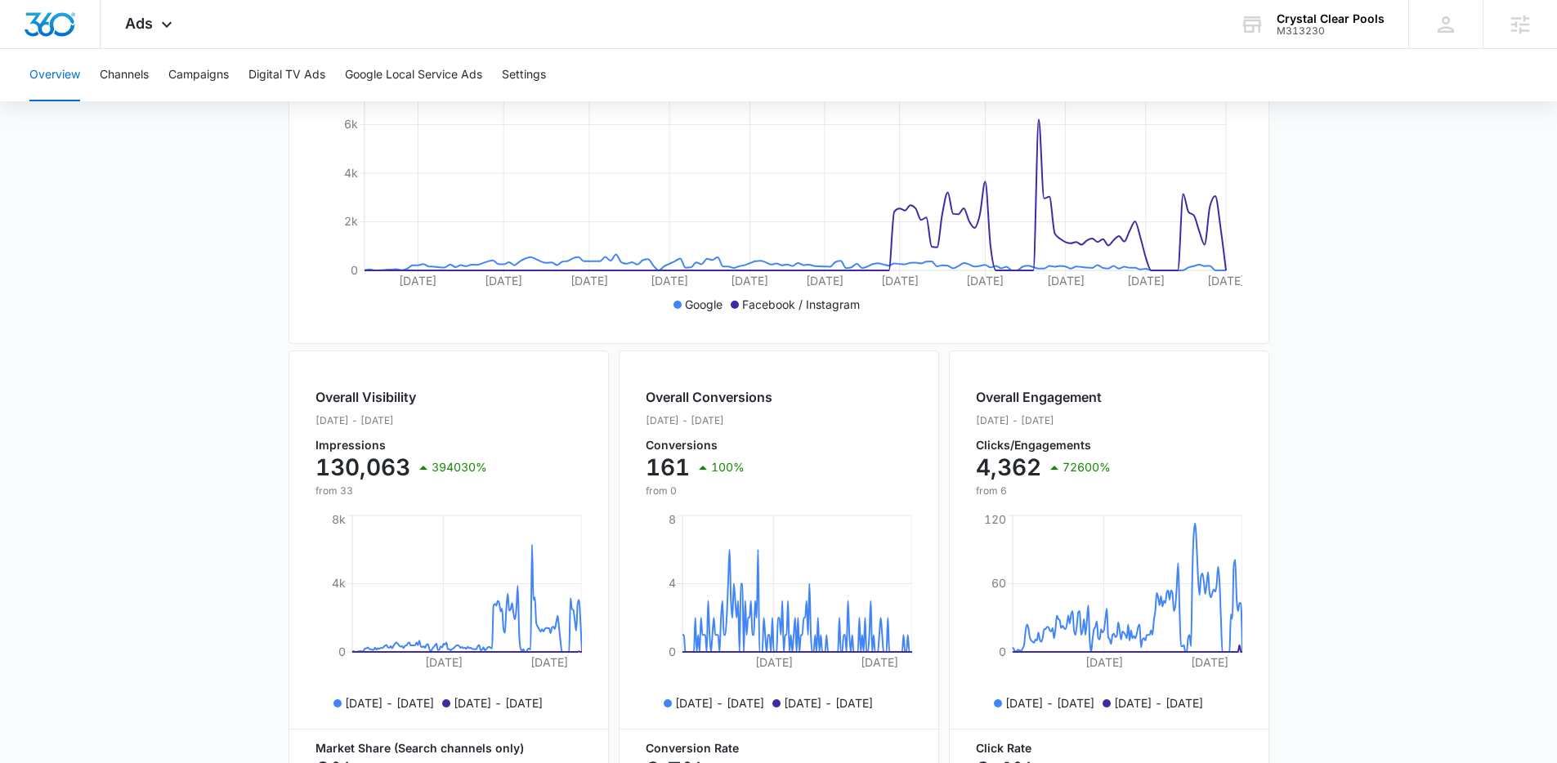
click at [232, 78] on div "Overview Channels Campaigns Digital TV Ads Google Local Service Ads Settings" at bounding box center [778, 75] width 1517 height 52
click at [176, 76] on button "Campaigns" at bounding box center [198, 75] width 60 height 52
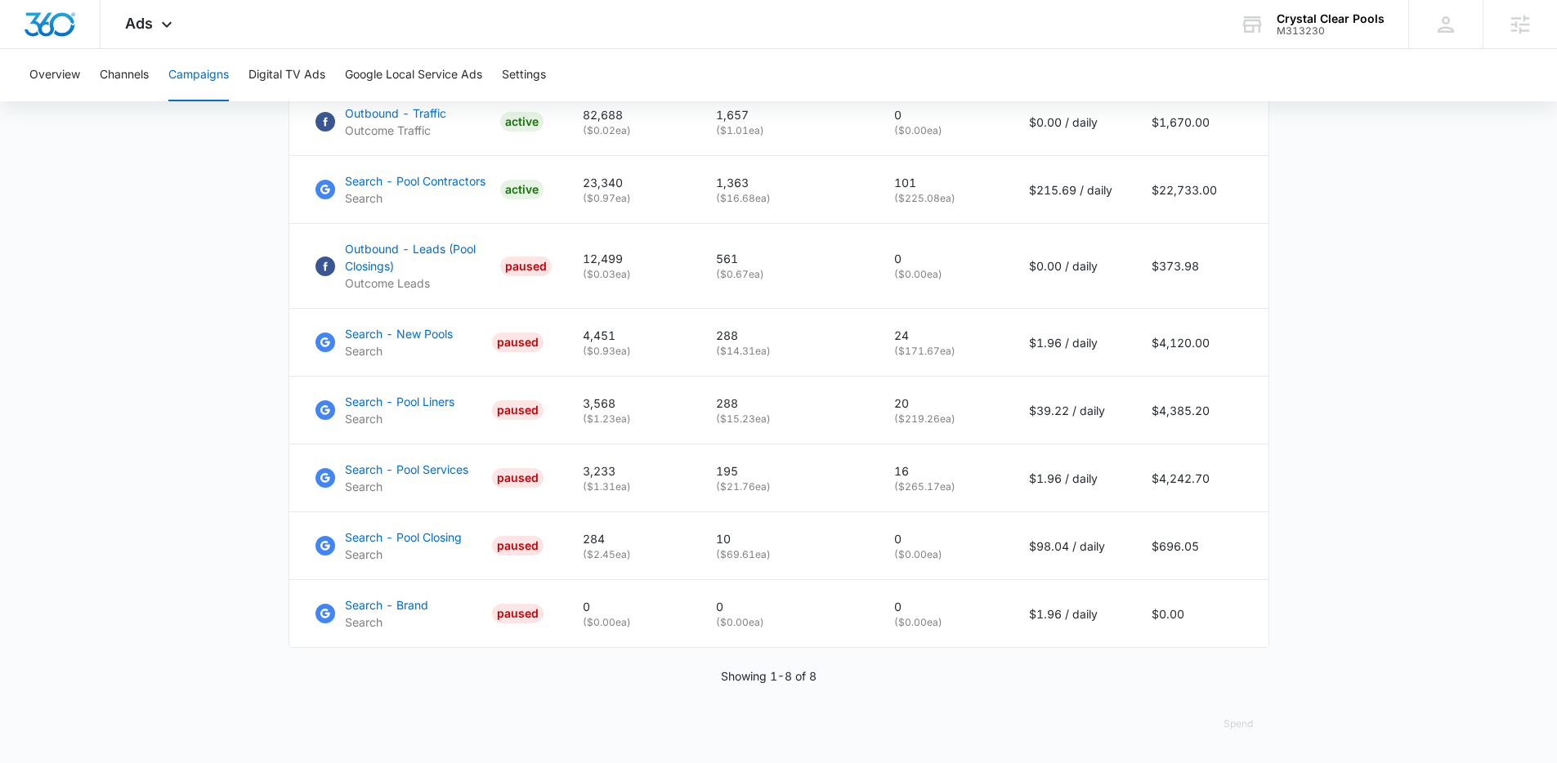
scroll to position [828, 0]
click at [392, 409] on p "Search - Pool Liners" at bounding box center [399, 401] width 109 height 17
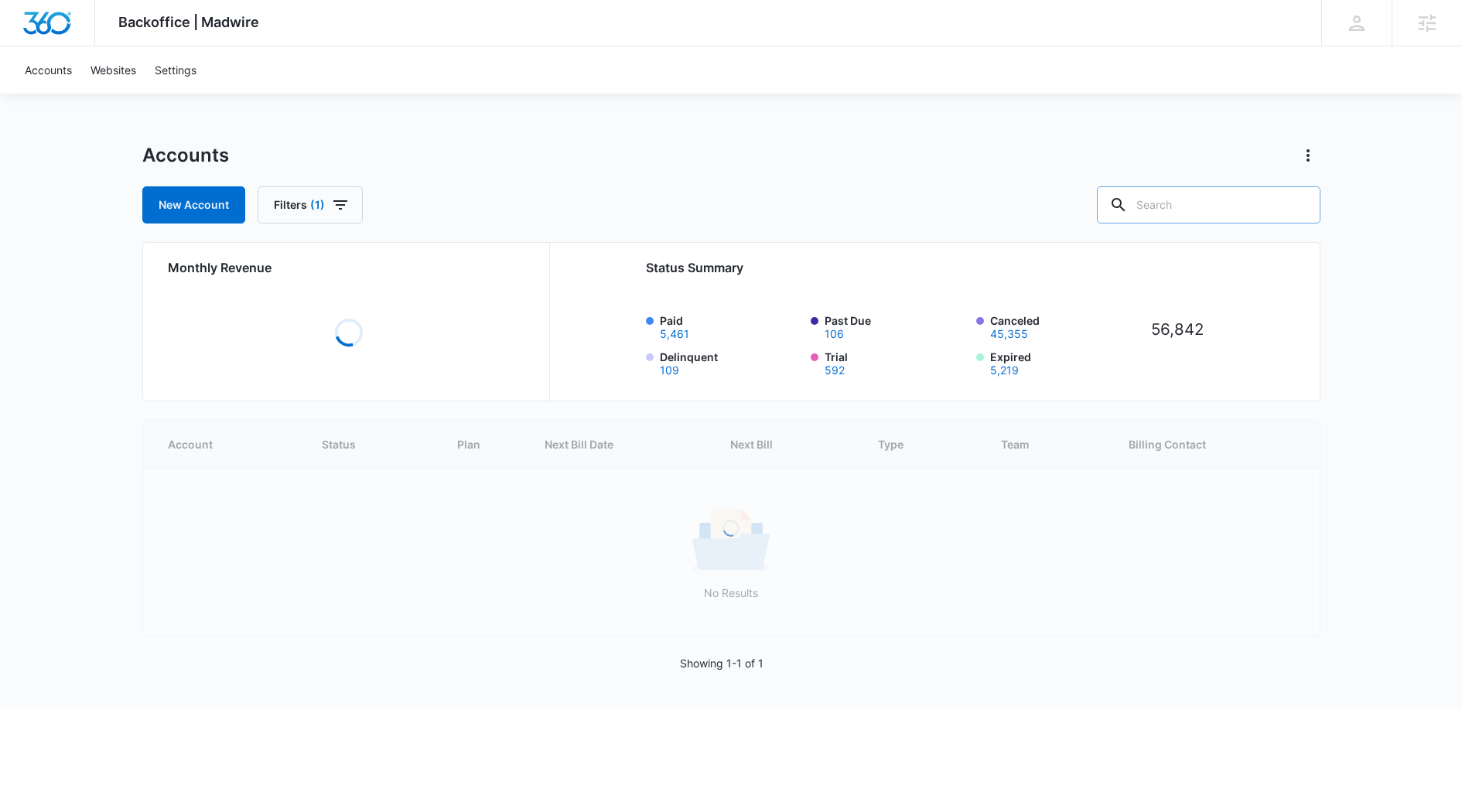
click at [1206, 212] on input "text" at bounding box center [1209, 204] width 223 height 37
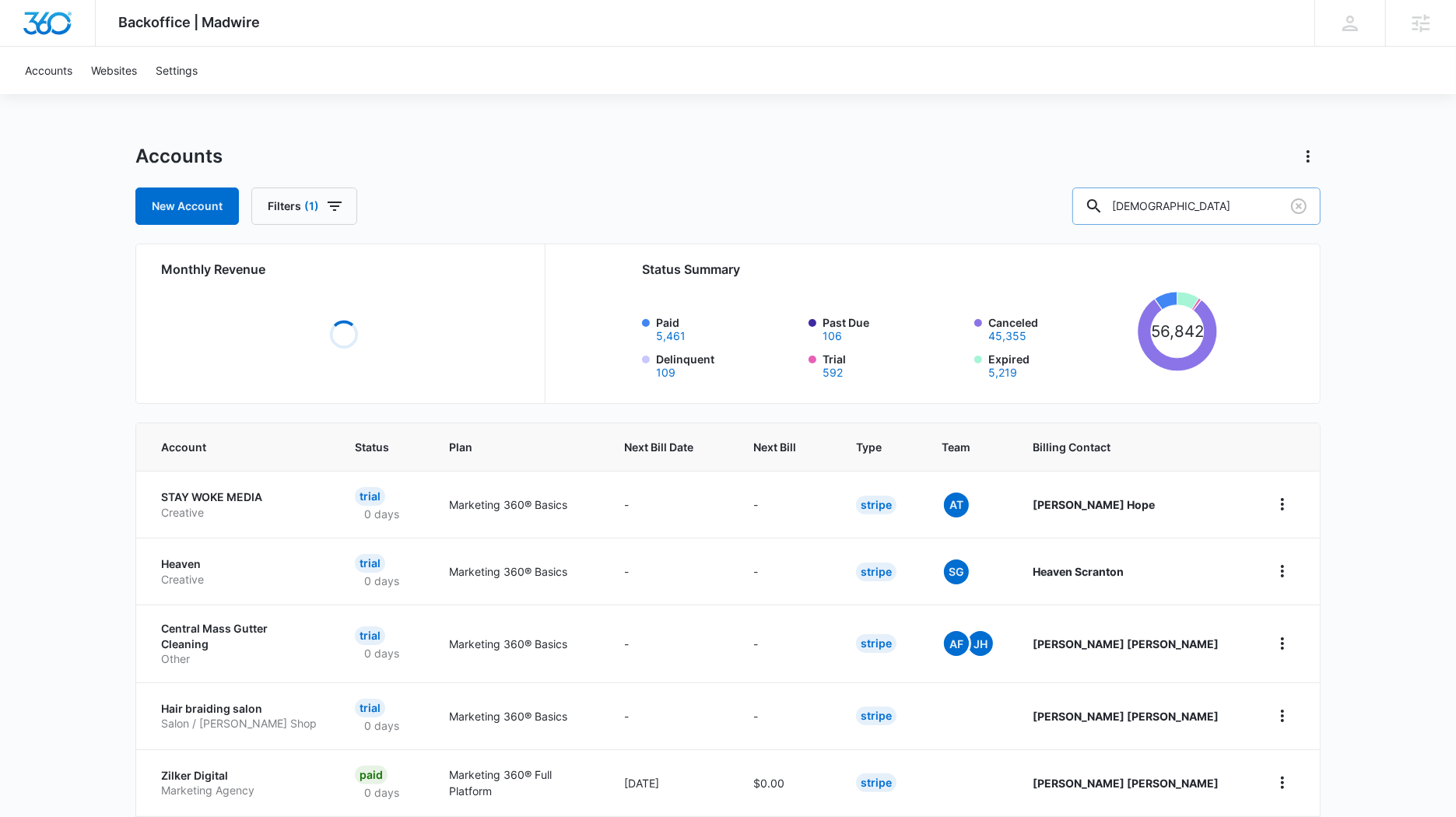
type input "hispanos"
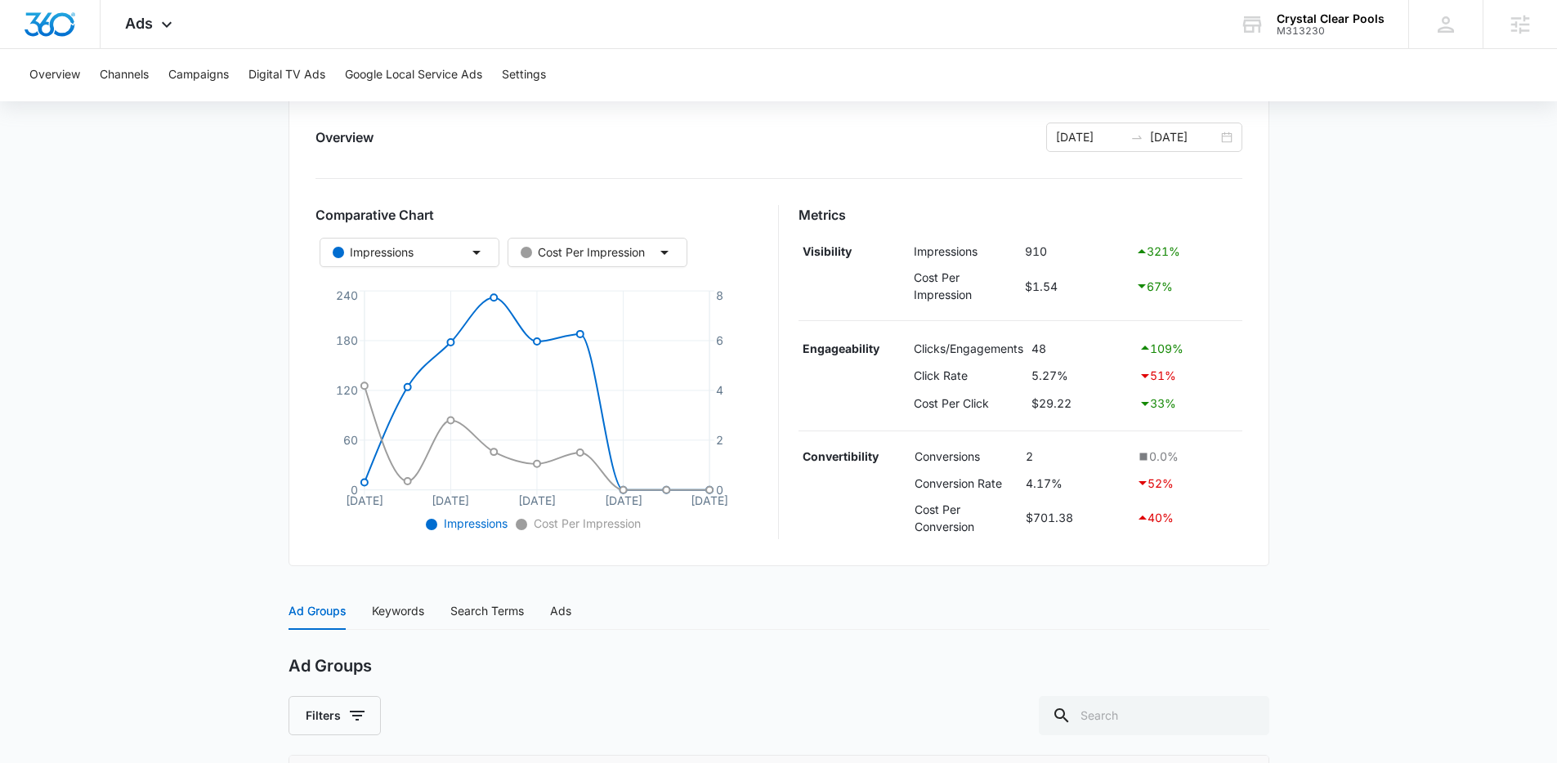
scroll to position [188, 0]
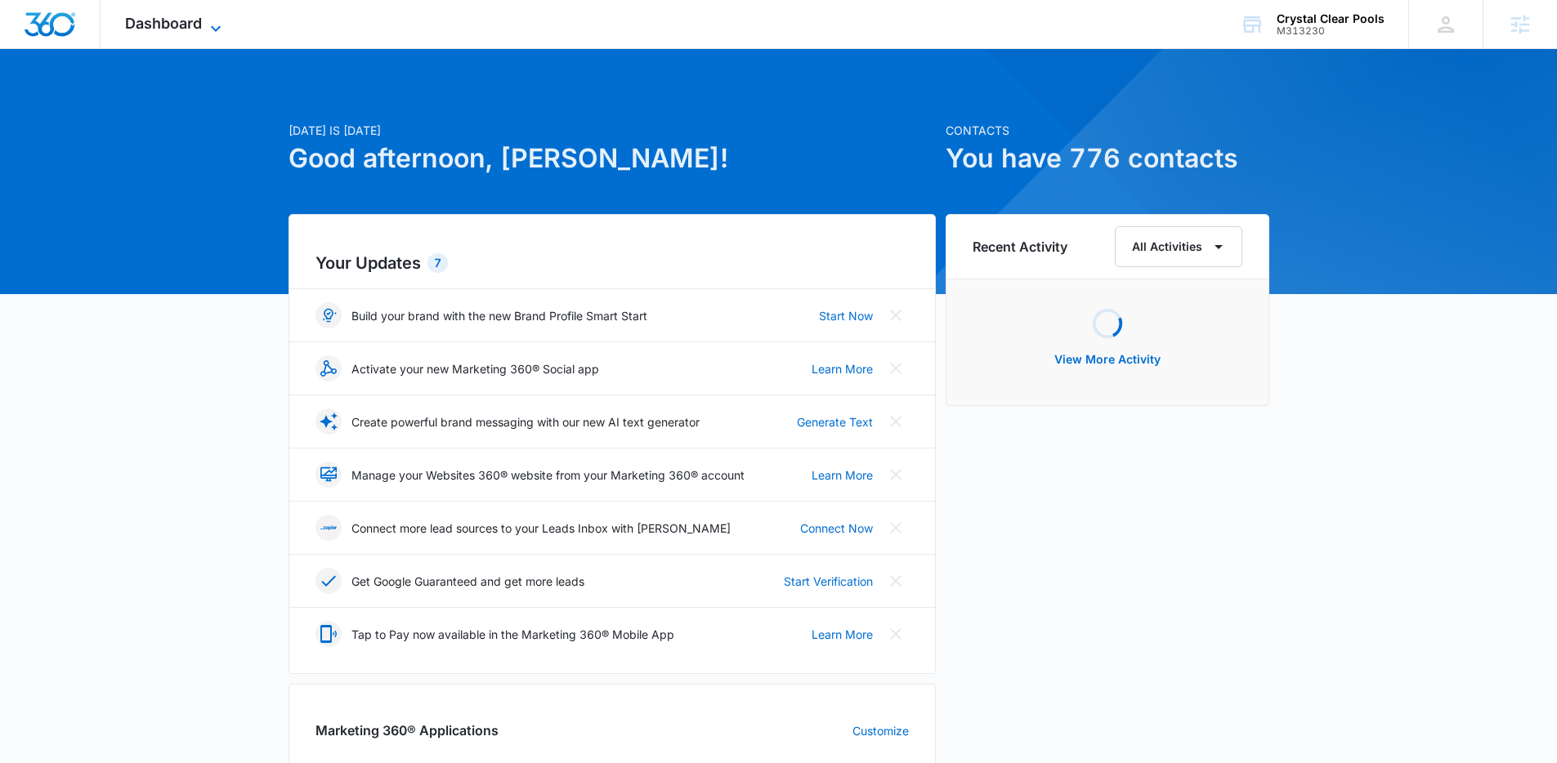
click at [135, 20] on span "Dashboard" at bounding box center [163, 23] width 77 height 17
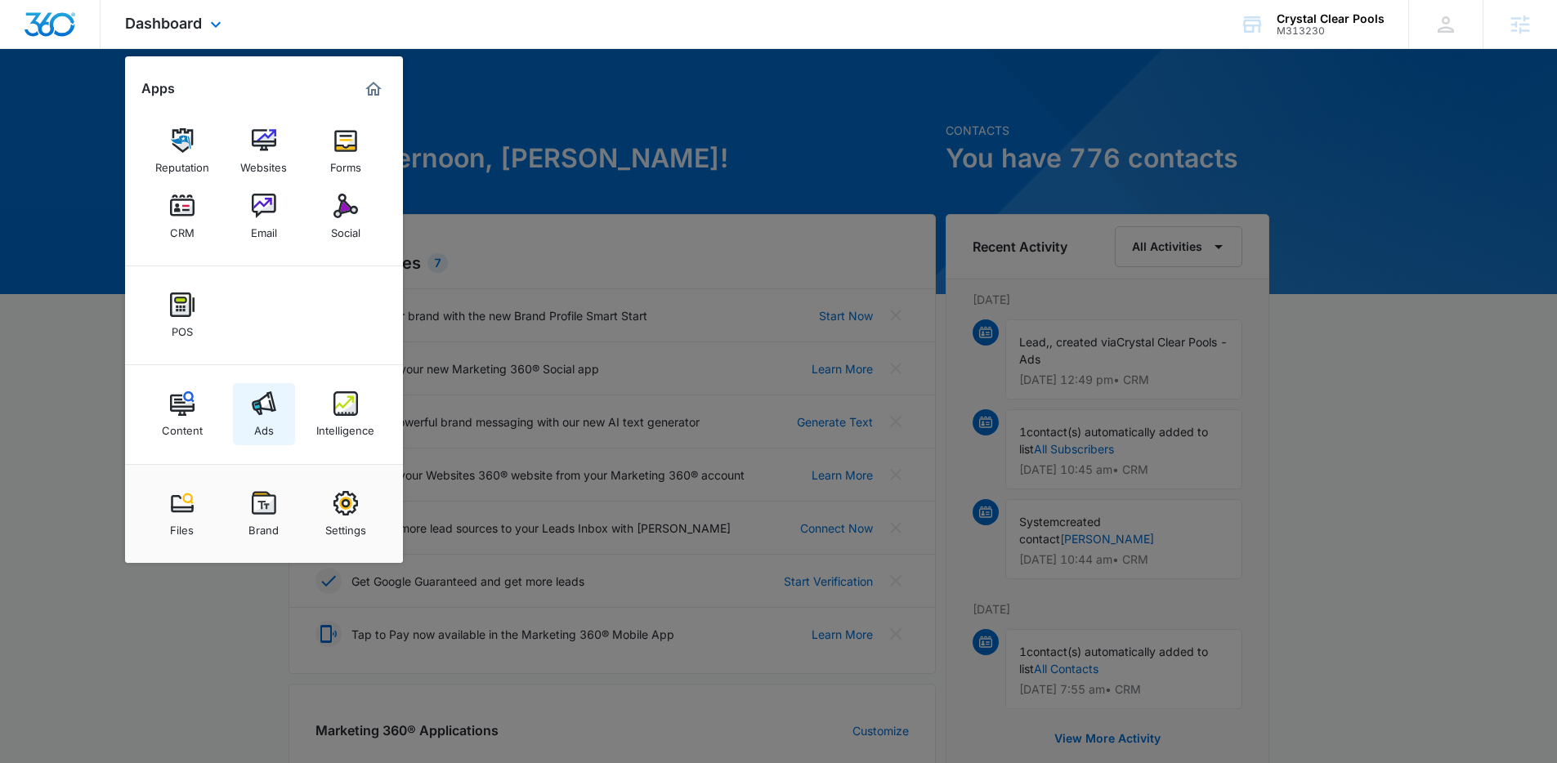
click at [248, 391] on link "Ads" at bounding box center [264, 414] width 62 height 62
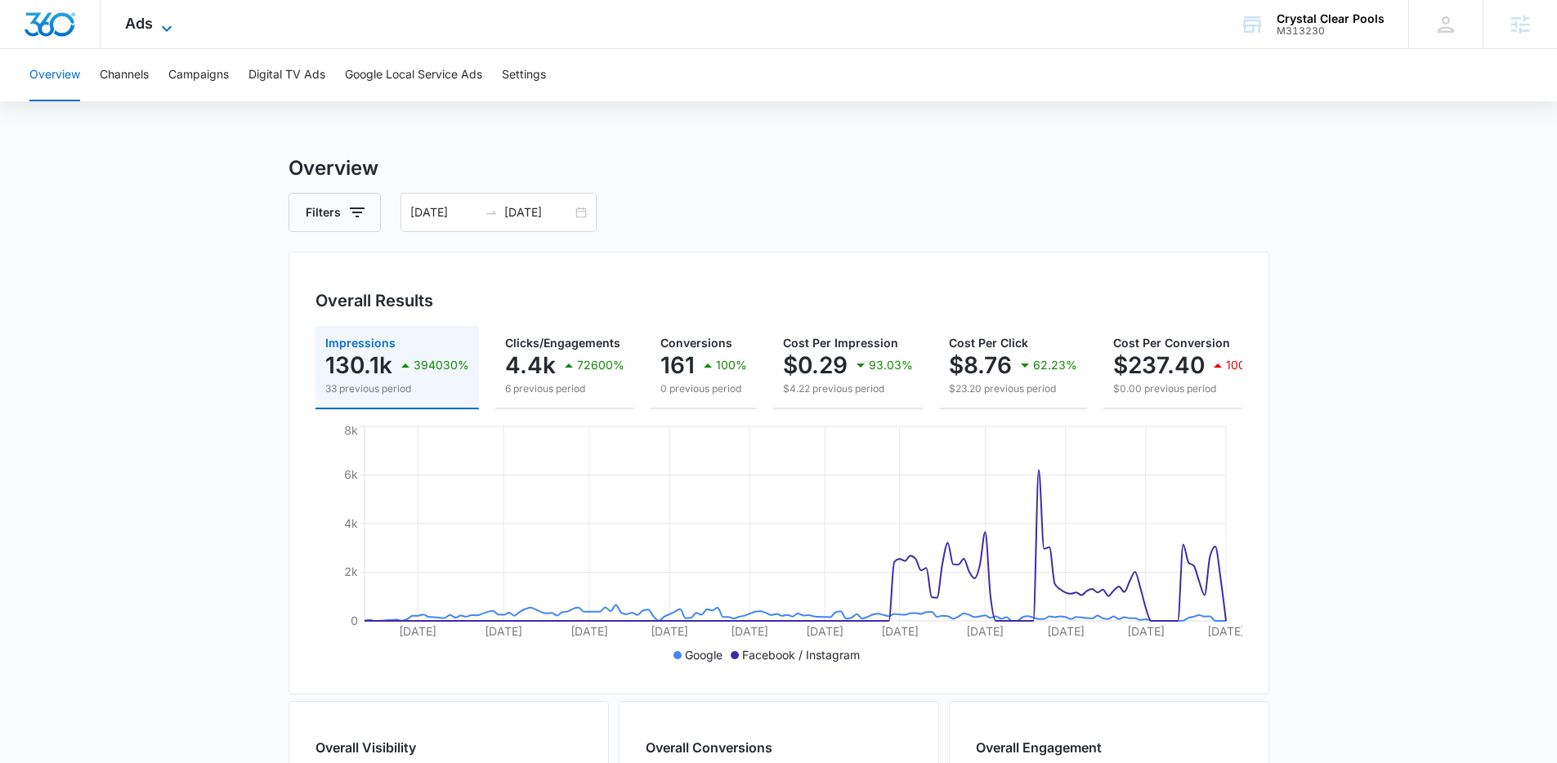
click at [163, 20] on icon at bounding box center [167, 29] width 20 height 20
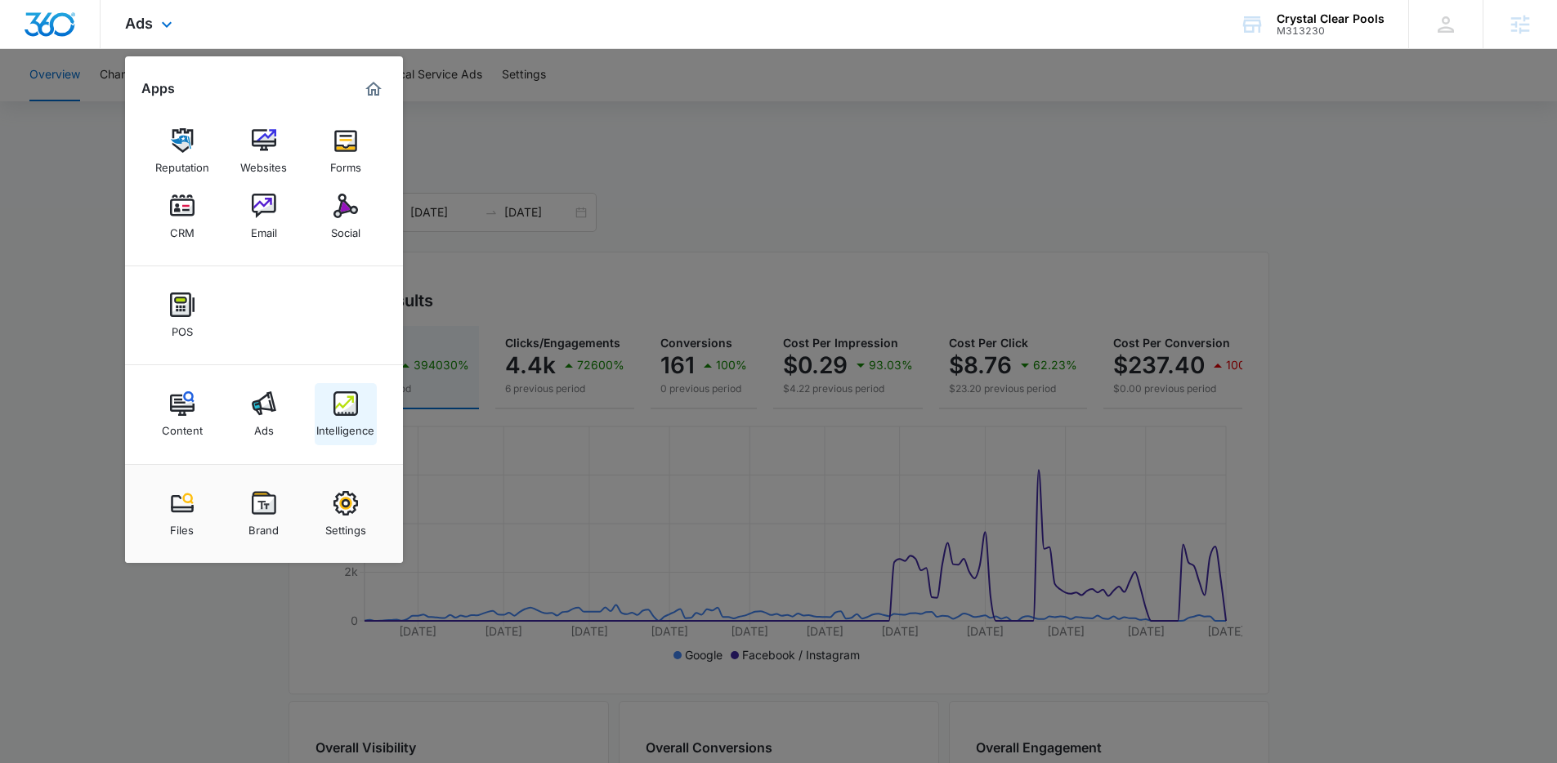
click at [355, 424] on div "Intelligence" at bounding box center [345, 426] width 58 height 21
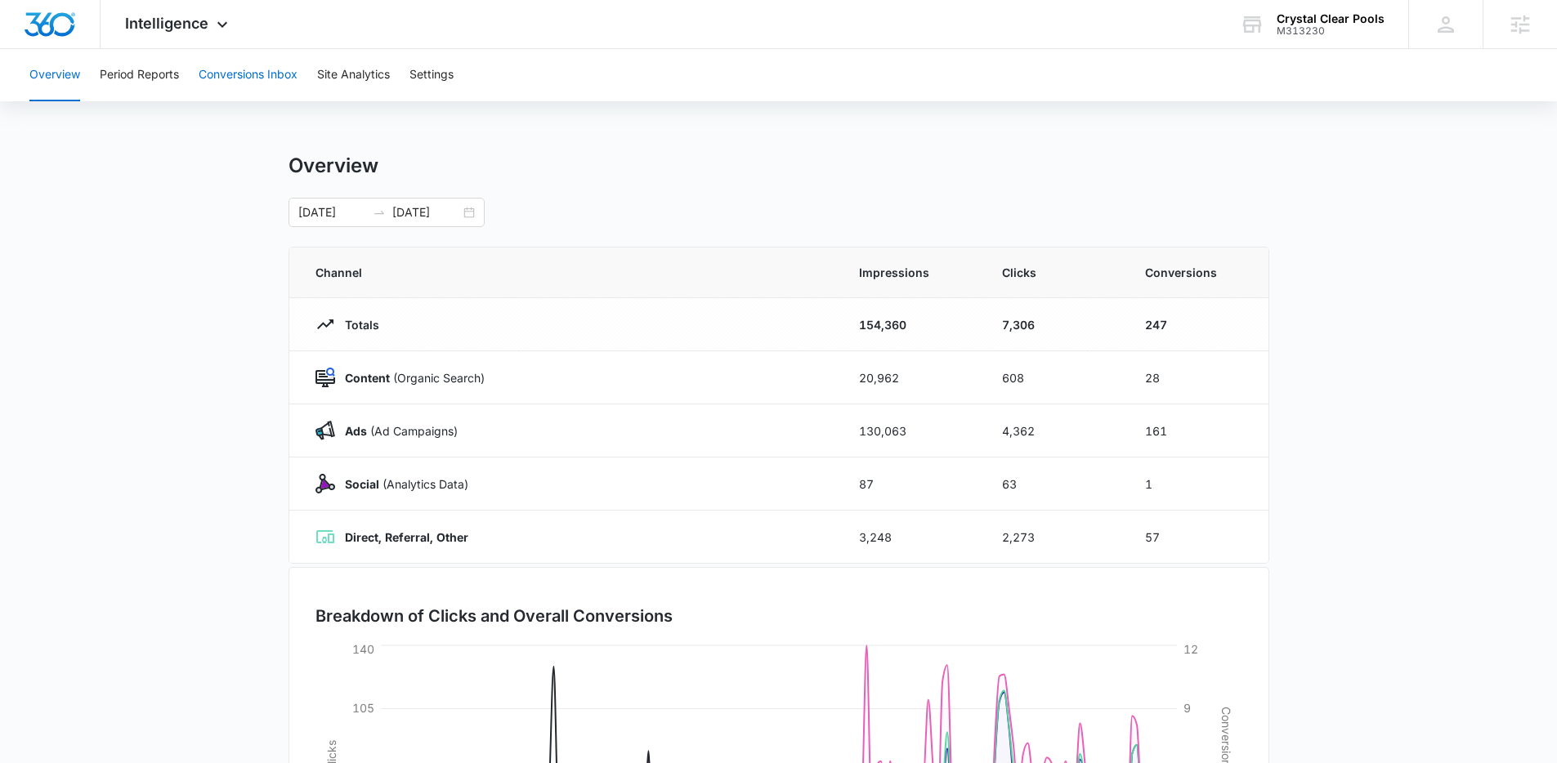
click at [220, 74] on button "Conversions Inbox" at bounding box center [248, 75] width 99 height 52
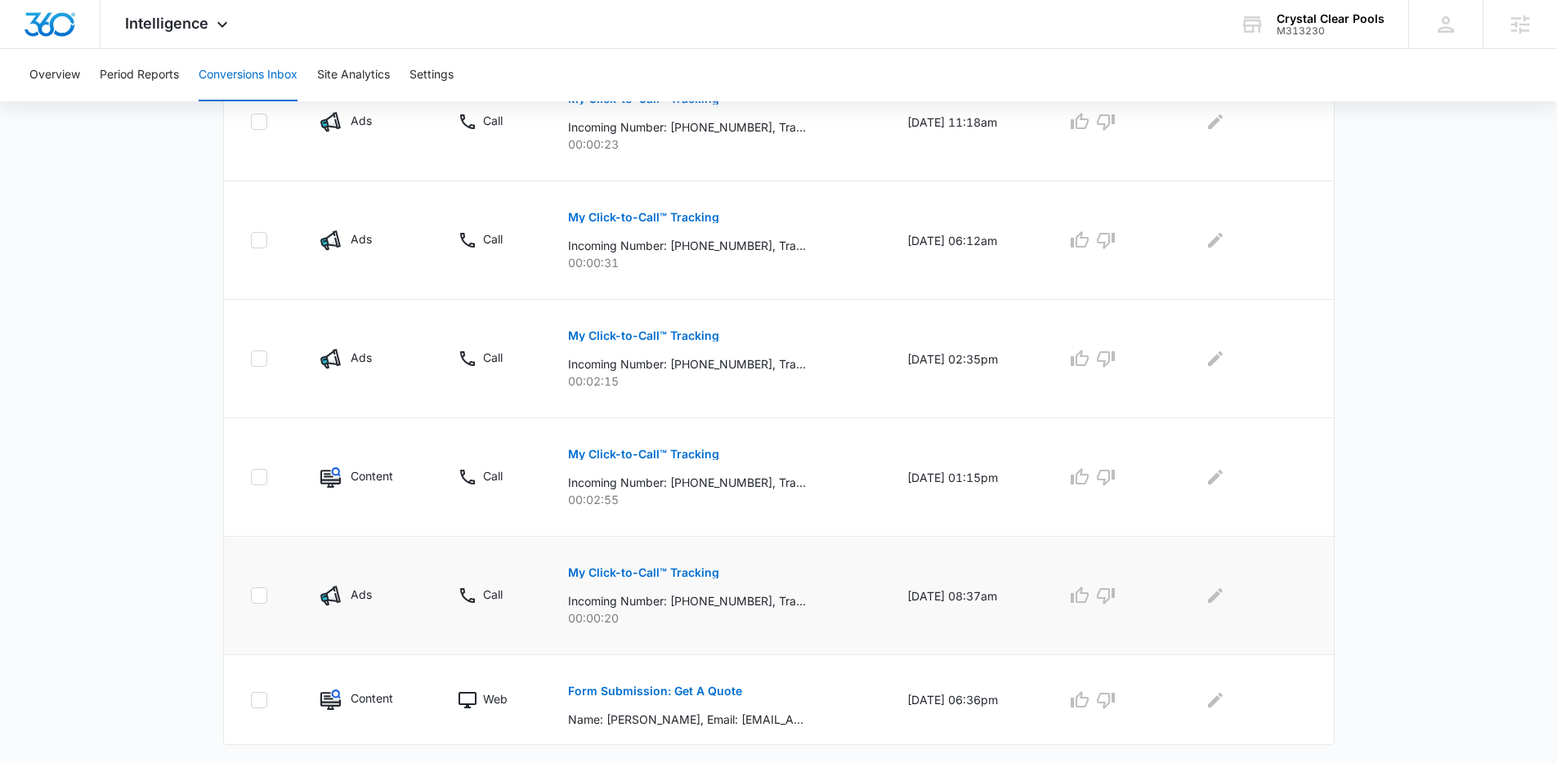
scroll to position [930, 0]
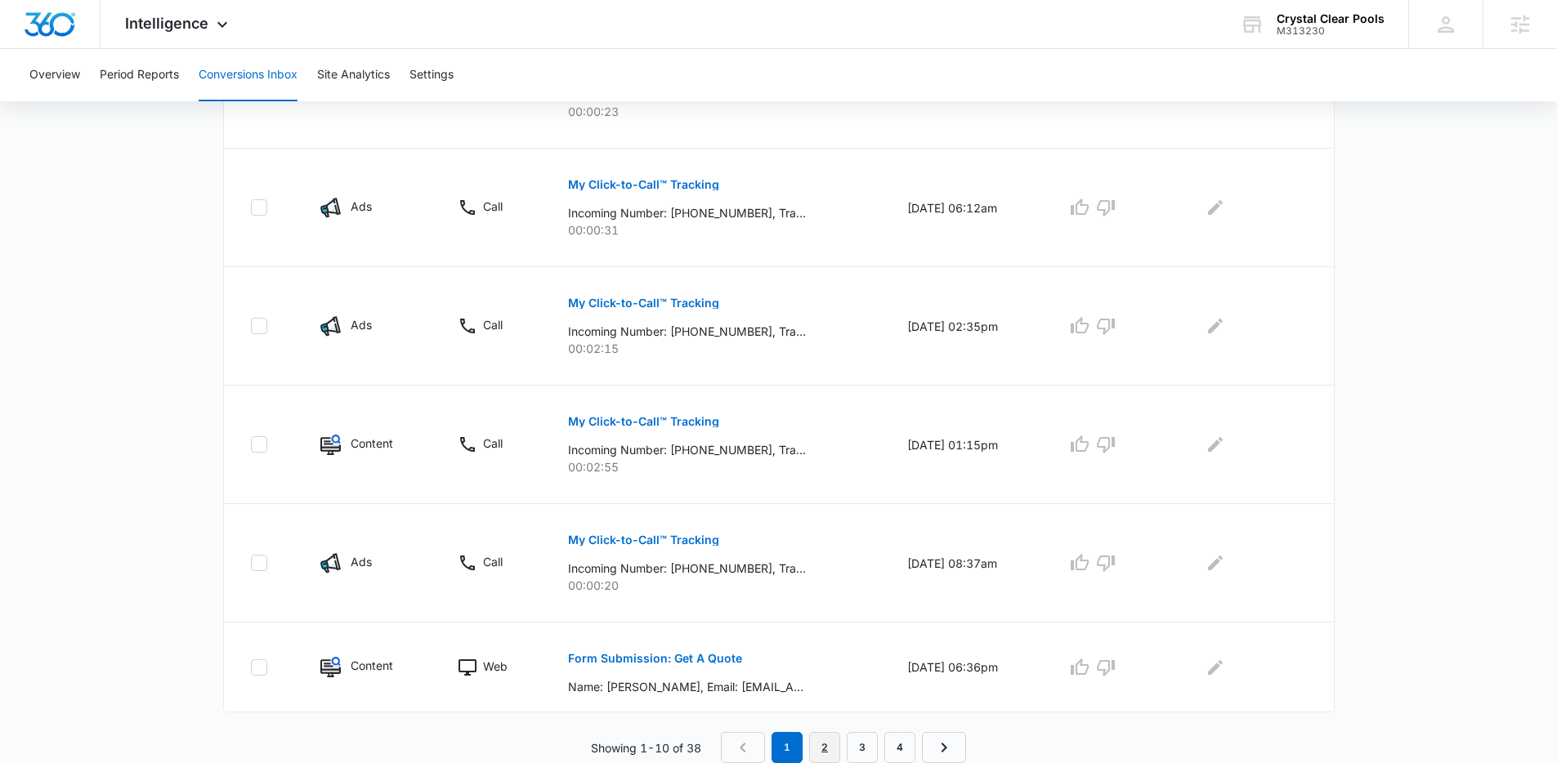
click at [827, 746] on link "2" at bounding box center [824, 747] width 31 height 31
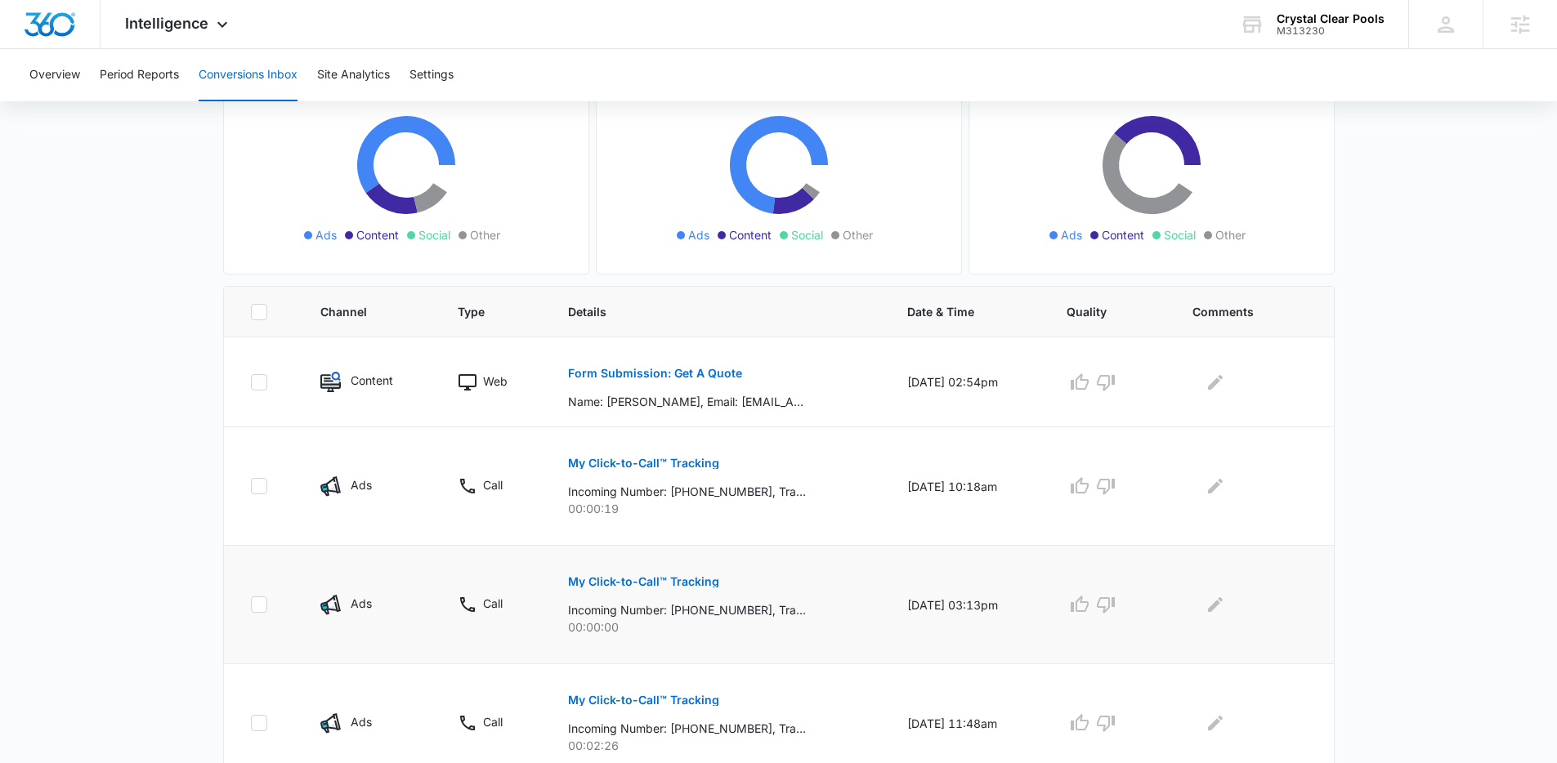
scroll to position [525, 0]
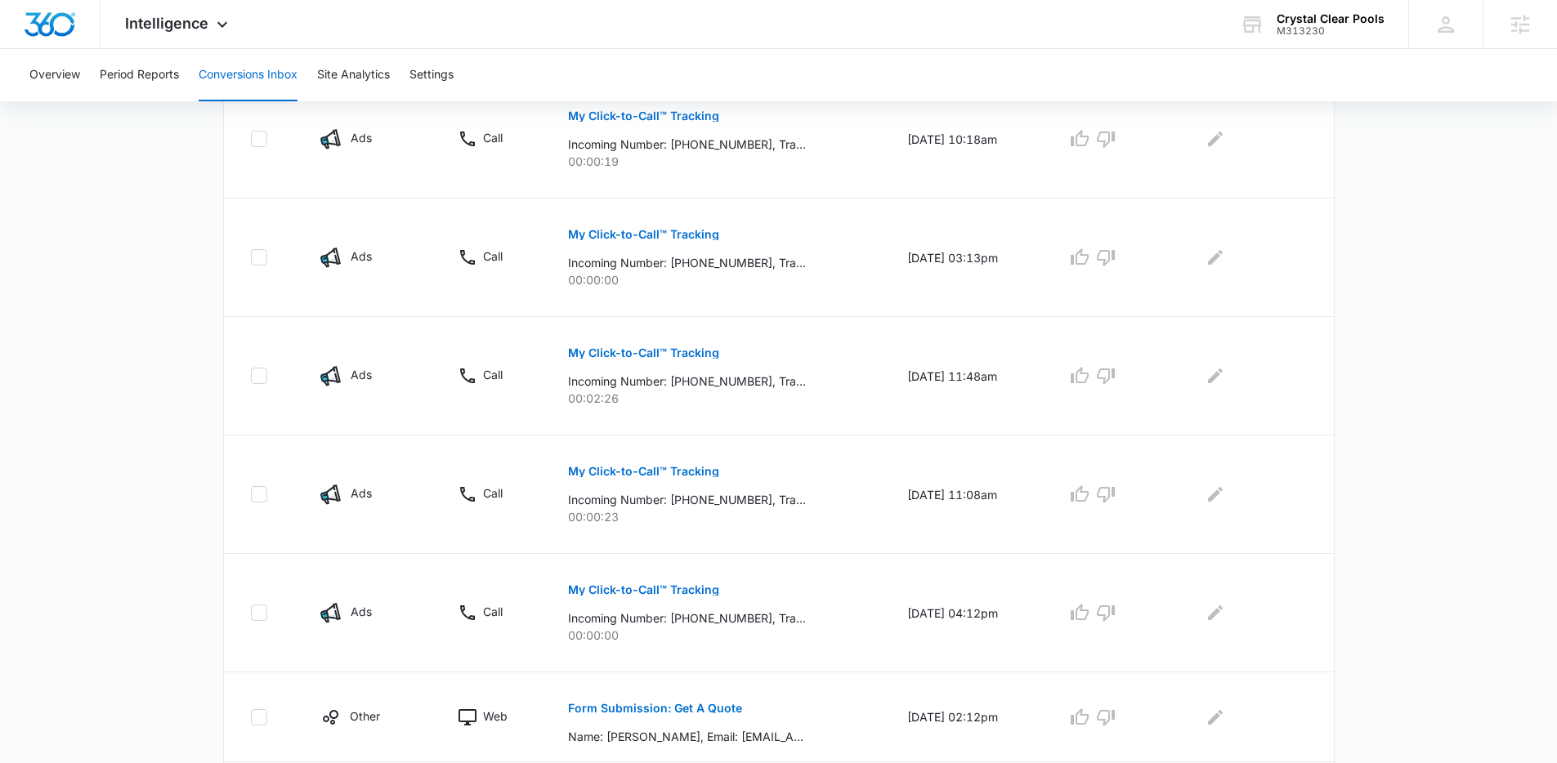
click at [1384, 293] on main "Filters 09/09/2025 10/09/2025 New Conversion Total Conversions: 38 Ads Content …" at bounding box center [778, 380] width 1557 height 1575
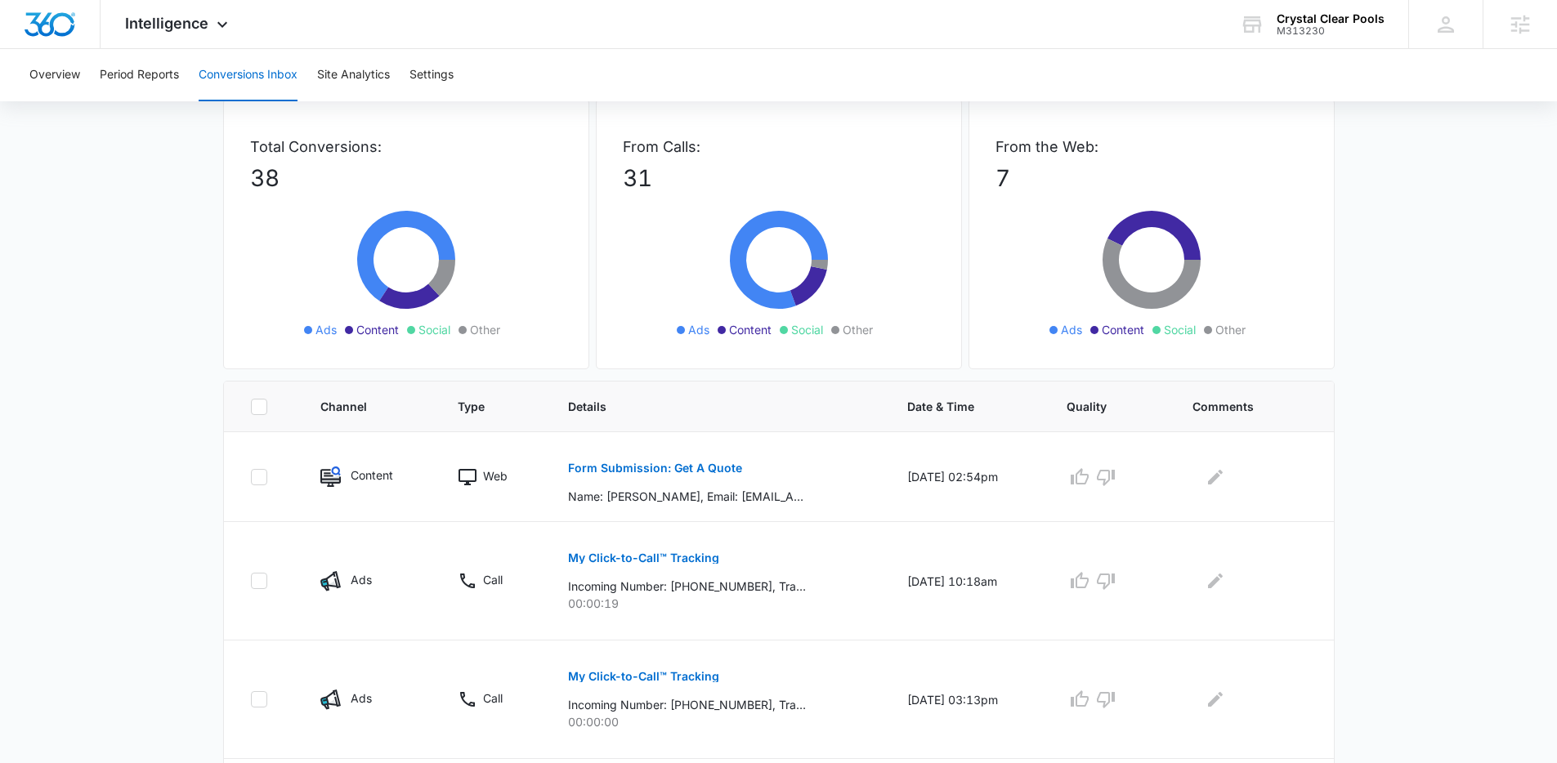
scroll to position [0, 0]
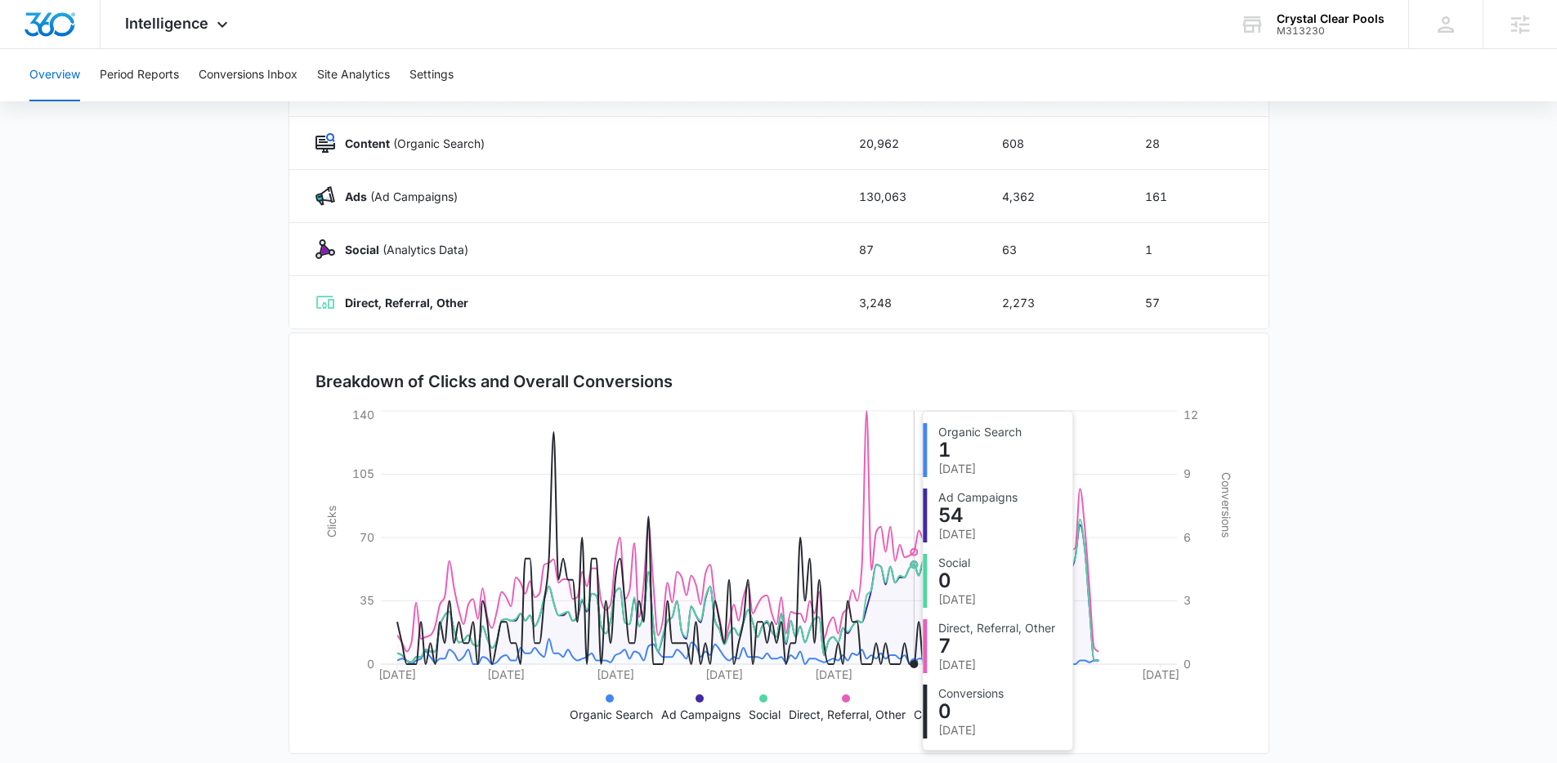
scroll to position [248, 0]
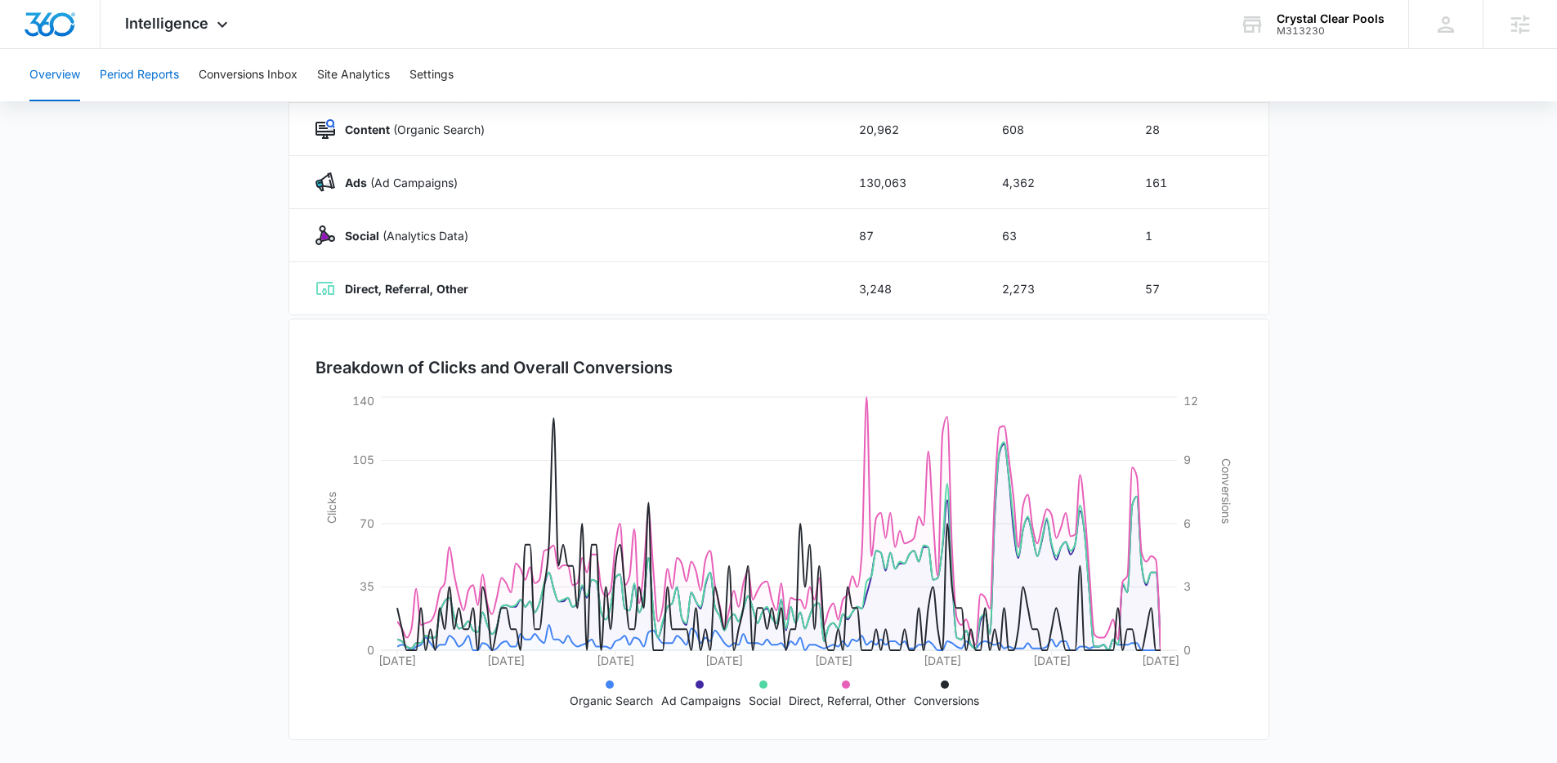
click at [164, 68] on button "Period Reports" at bounding box center [139, 75] width 79 height 52
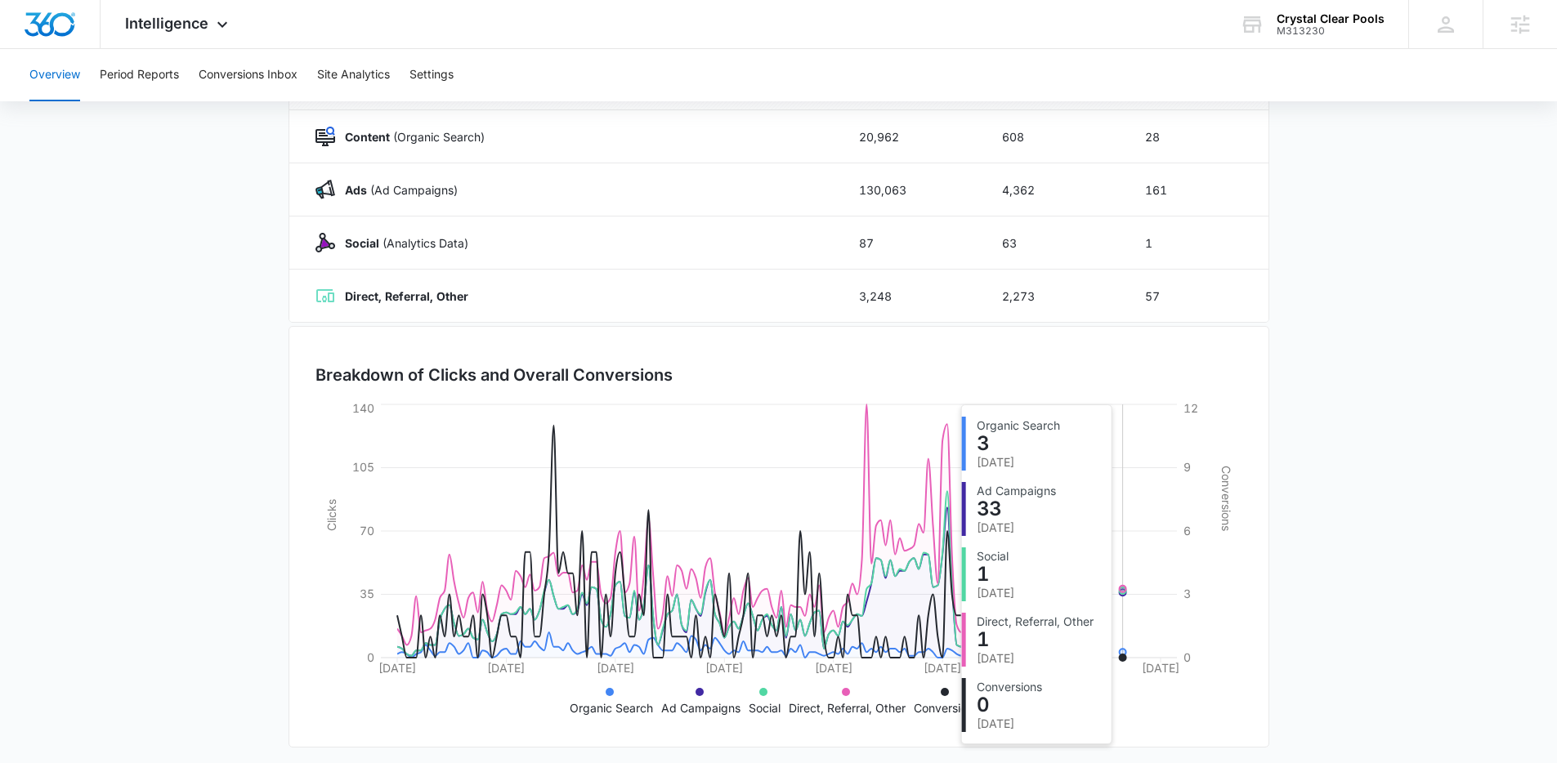
scroll to position [248, 0]
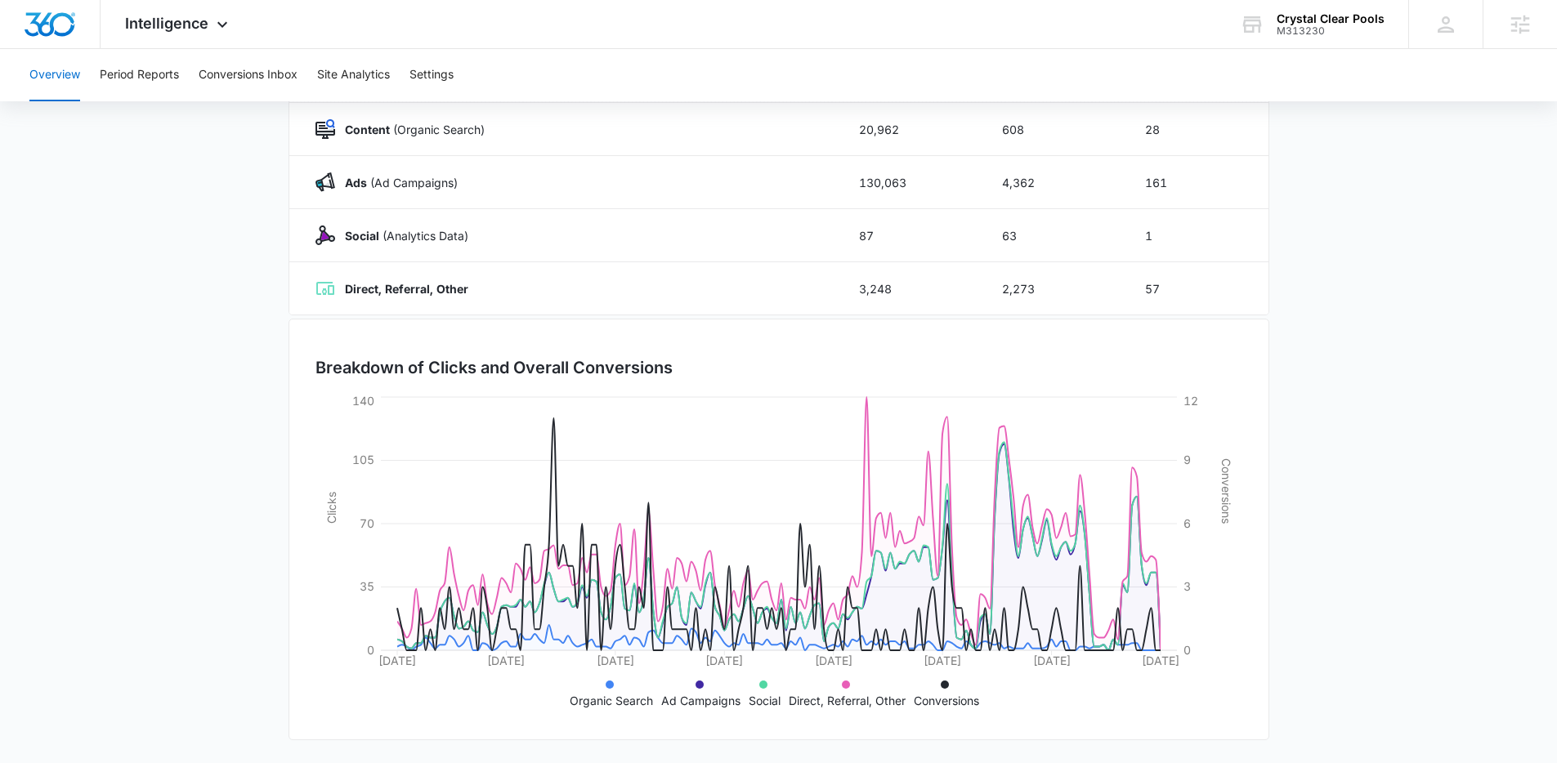
click at [1341, 384] on main "Overview 05/01/2025 10/09/2025 Channel Impressions Clicks Conversions Totals 15…" at bounding box center [778, 334] width 1557 height 858
click at [154, 91] on button "Period Reports" at bounding box center [139, 75] width 79 height 52
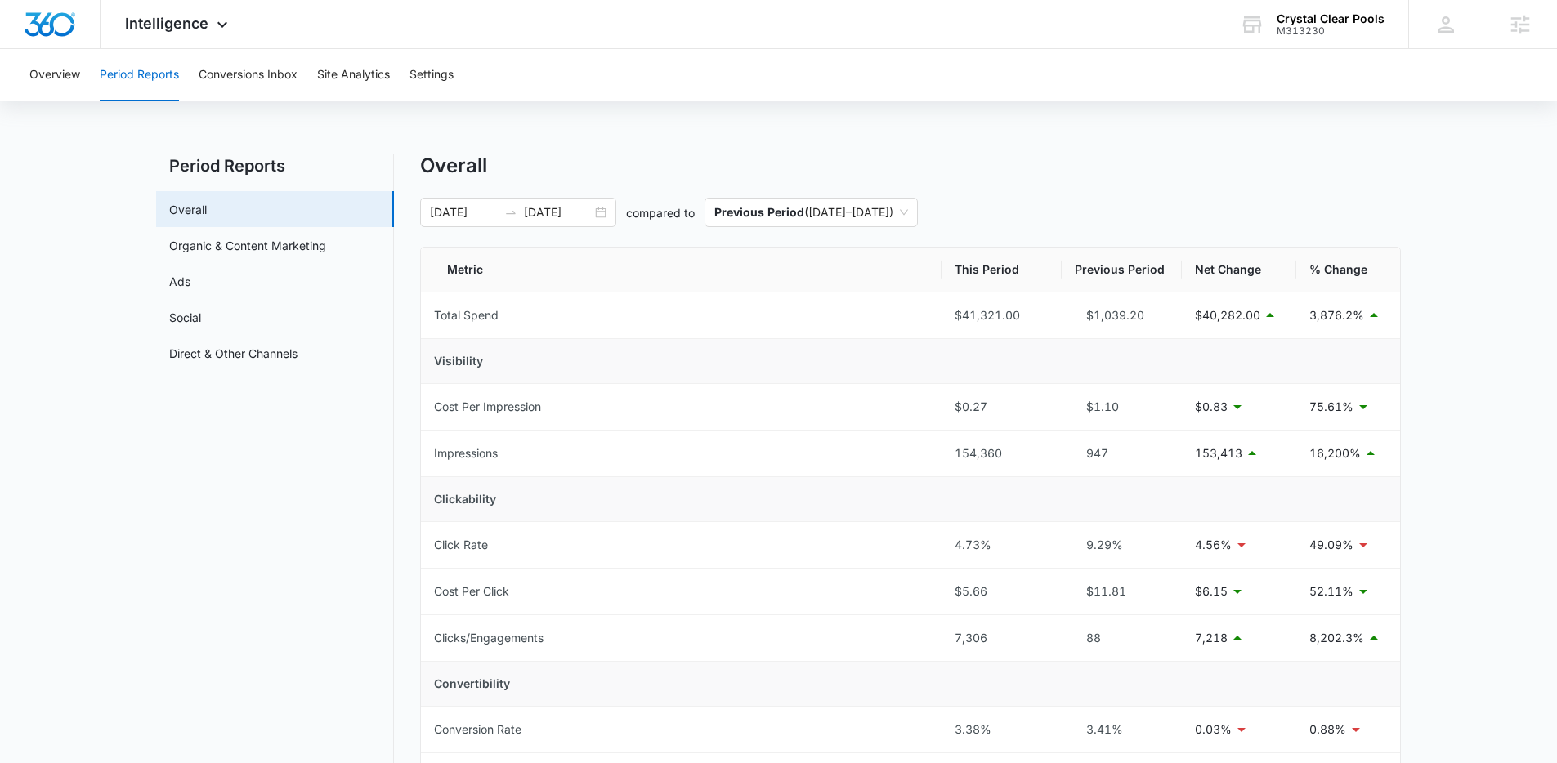
click at [47, 83] on button "Overview" at bounding box center [54, 75] width 51 height 52
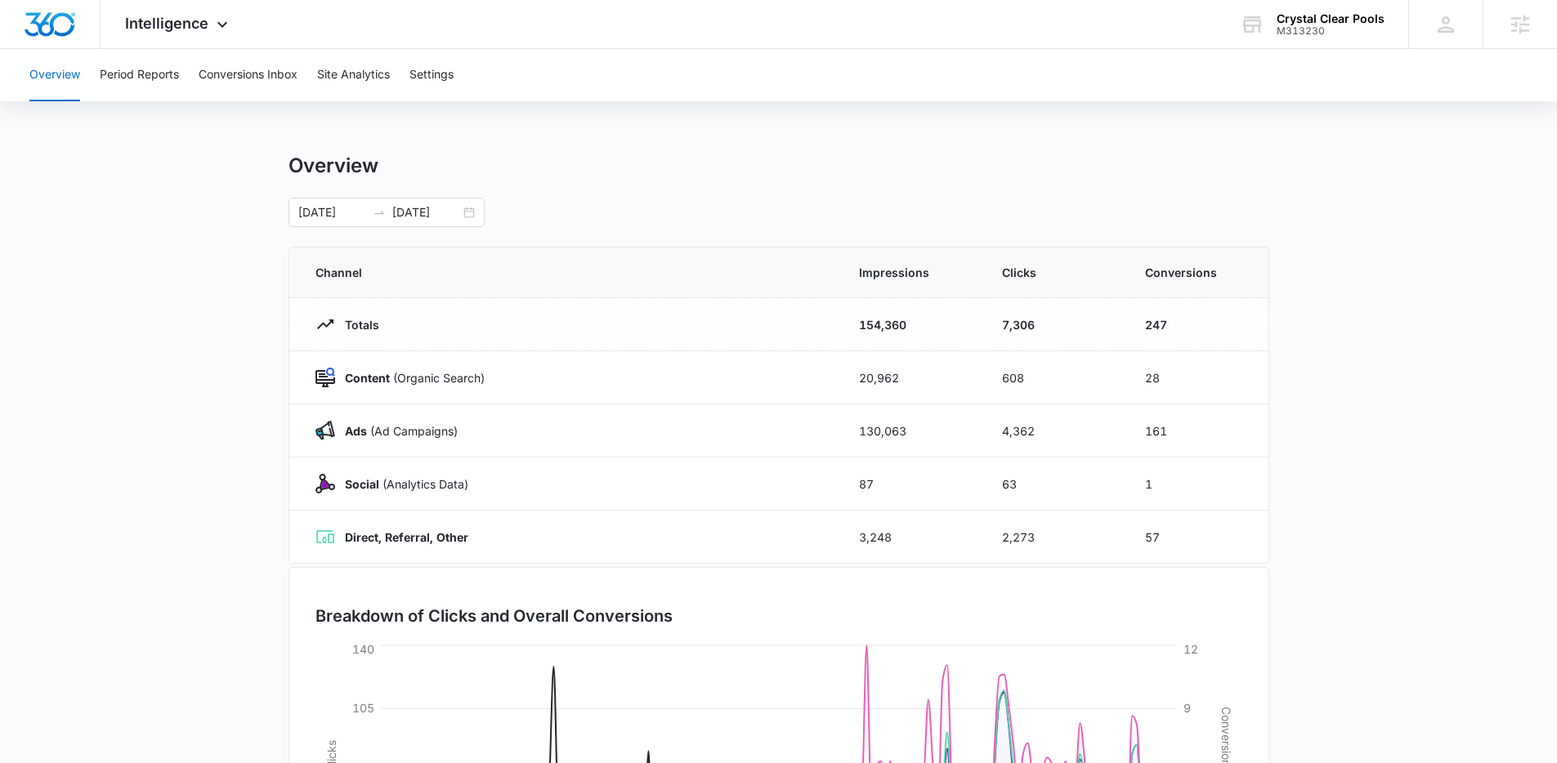
click at [1390, 498] on main "Overview 05/01/2025 10/09/2025 Channel Impressions Clicks Conversions Totals 15…" at bounding box center [778, 583] width 1557 height 858
click at [156, 25] on span "Intelligence" at bounding box center [166, 23] width 83 height 17
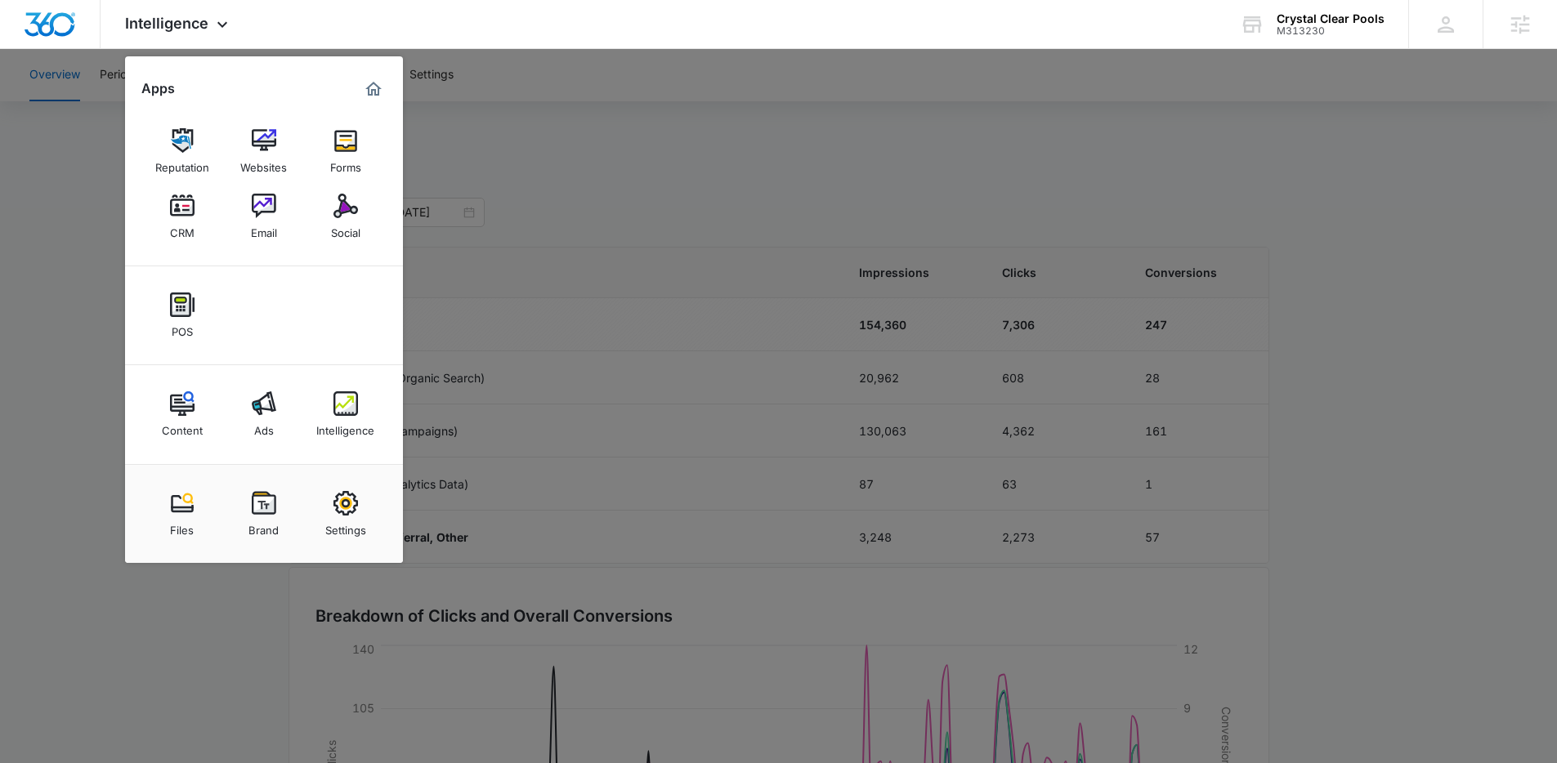
click at [1341, 170] on div at bounding box center [778, 381] width 1557 height 763
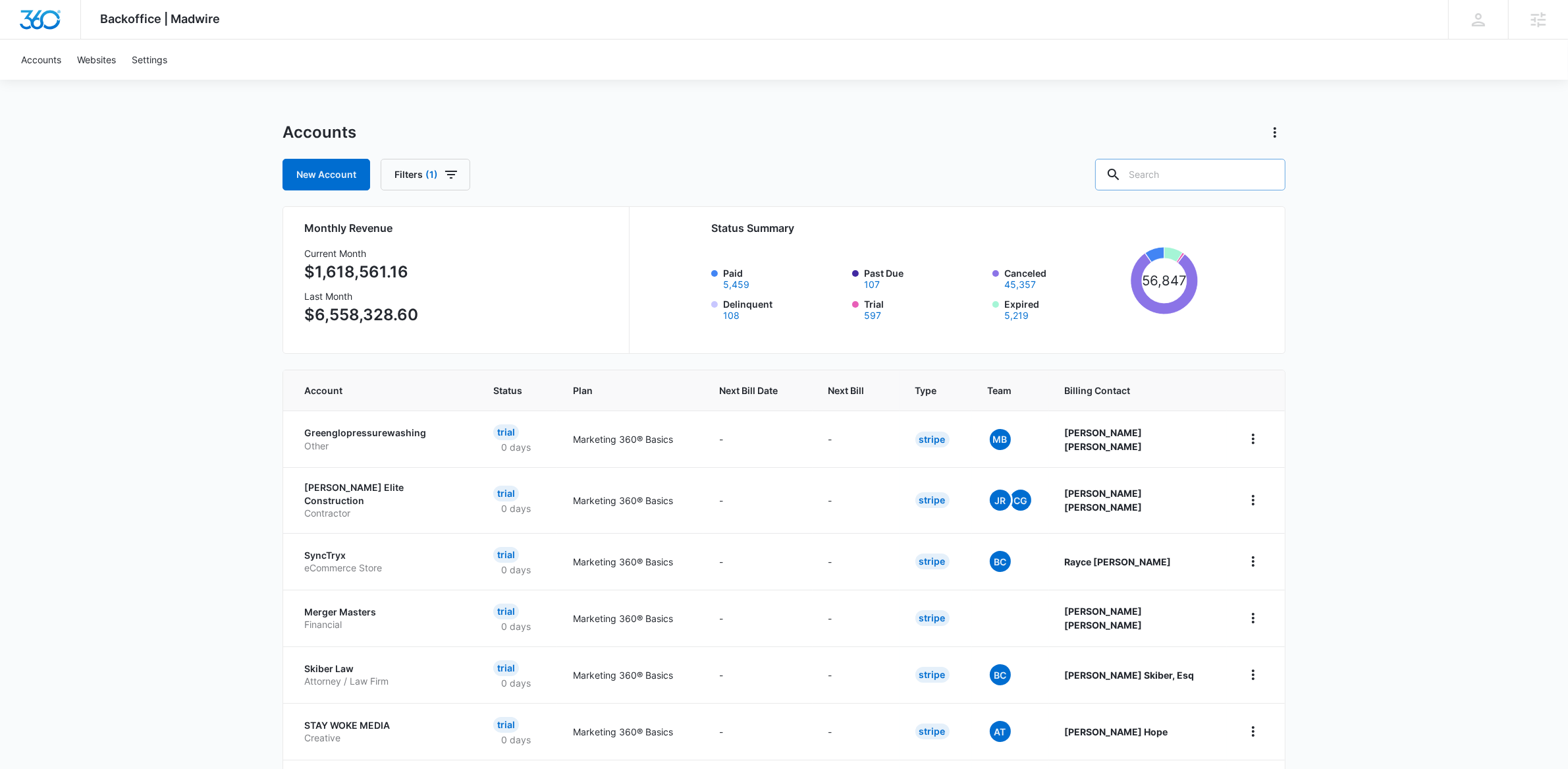
click at [1208, 179] on input "text" at bounding box center [1191, 174] width 190 height 31
type input "crystal clear"
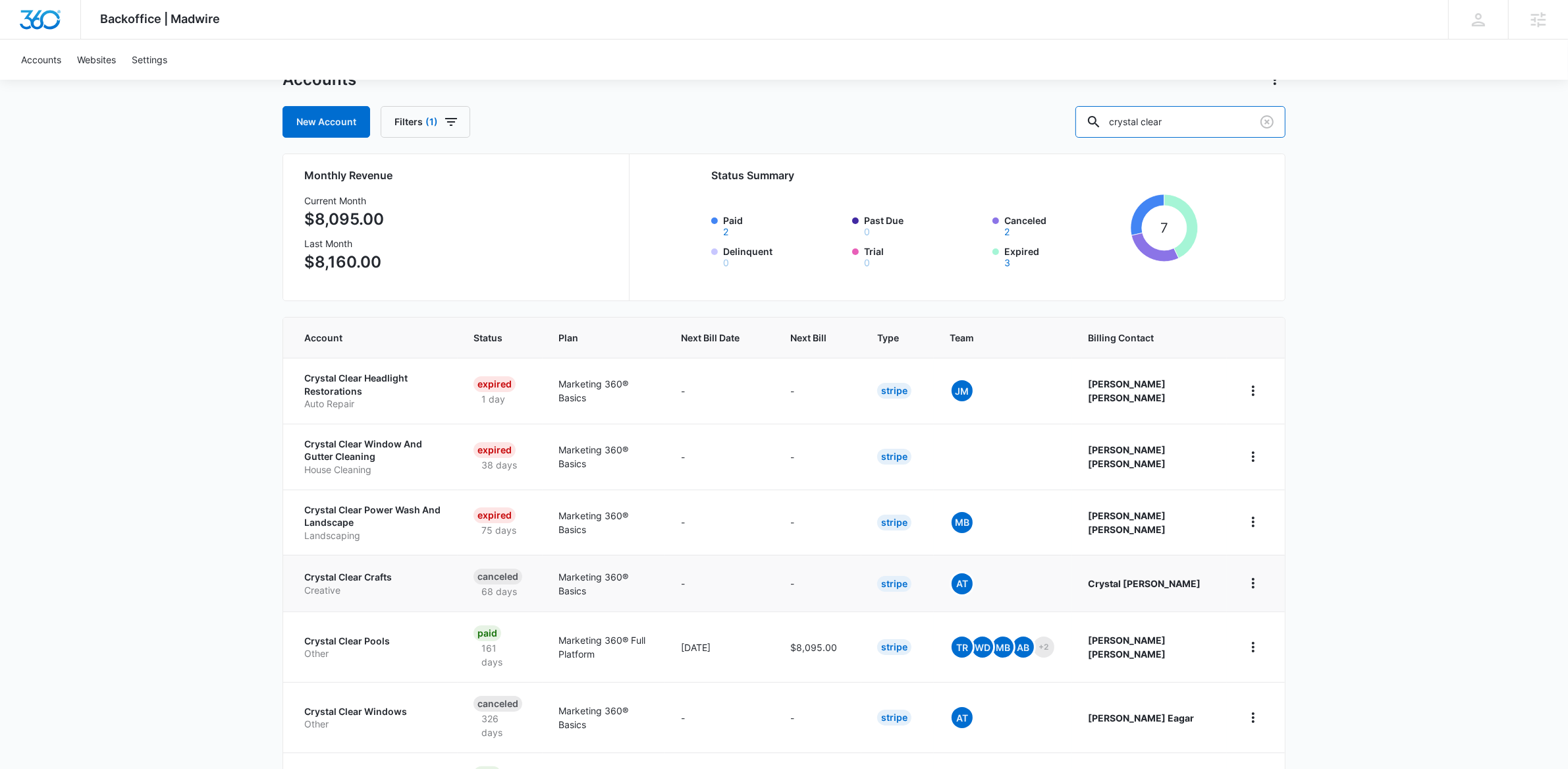
scroll to position [61, 0]
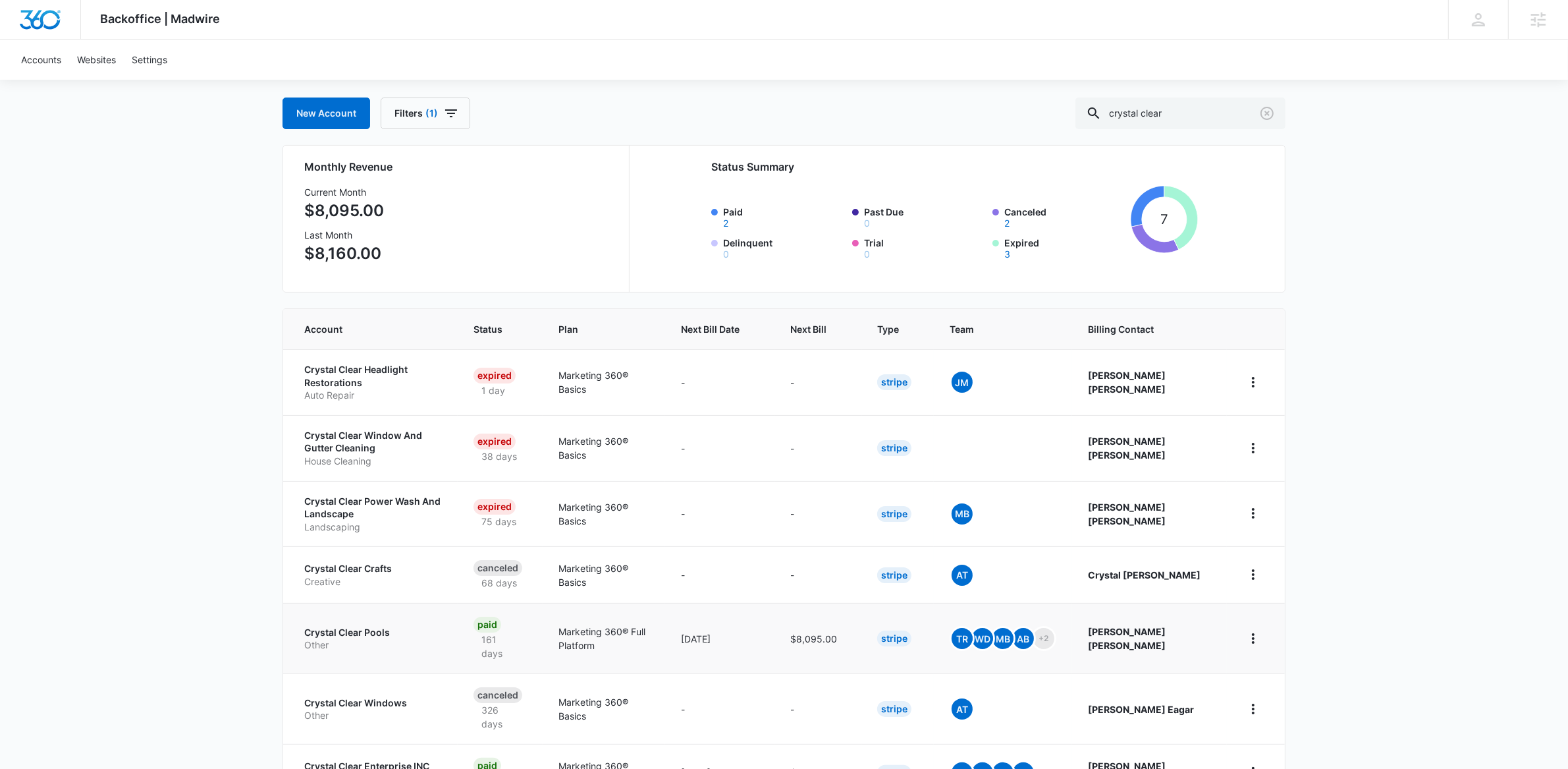
click at [331, 626] on p "Crystal Clear Pools" at bounding box center [372, 632] width 138 height 13
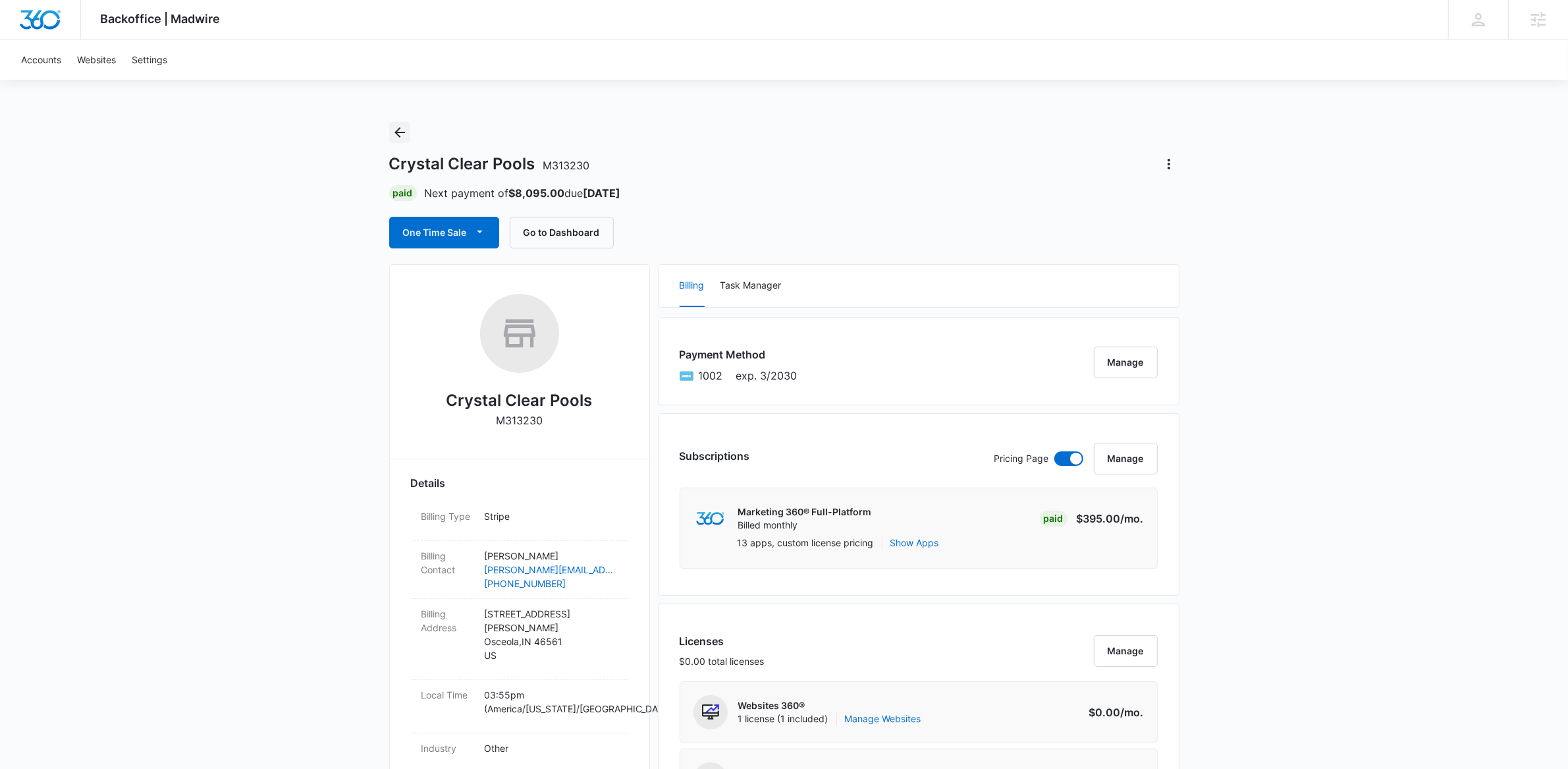
click at [404, 128] on icon "Back" at bounding box center [400, 132] width 16 height 16
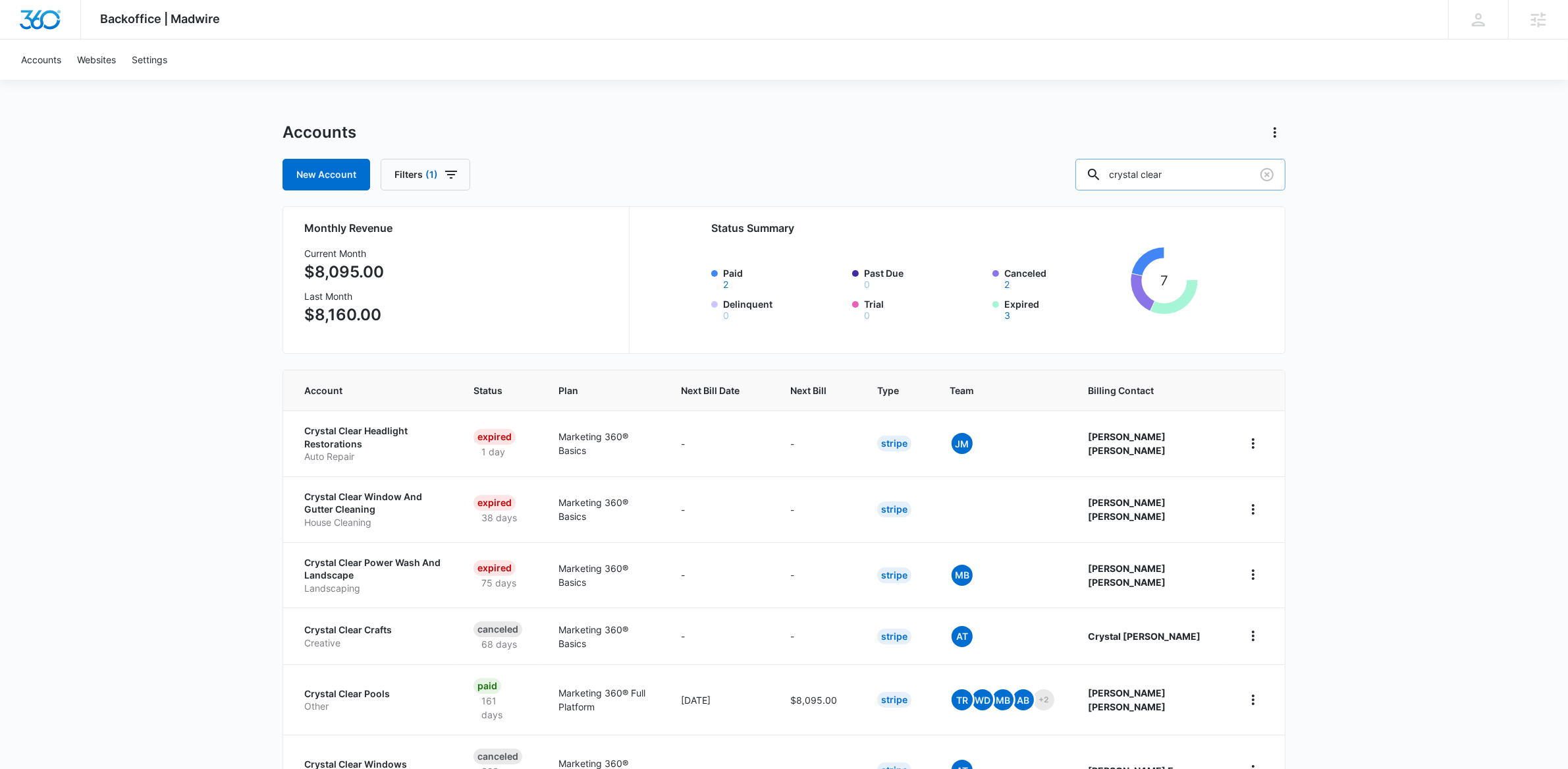
click at [1216, 175] on input "crystal clear" at bounding box center [1180, 174] width 210 height 31
type input "[PERSON_NAME] defense"
